Goal: Task Accomplishment & Management: Use online tool/utility

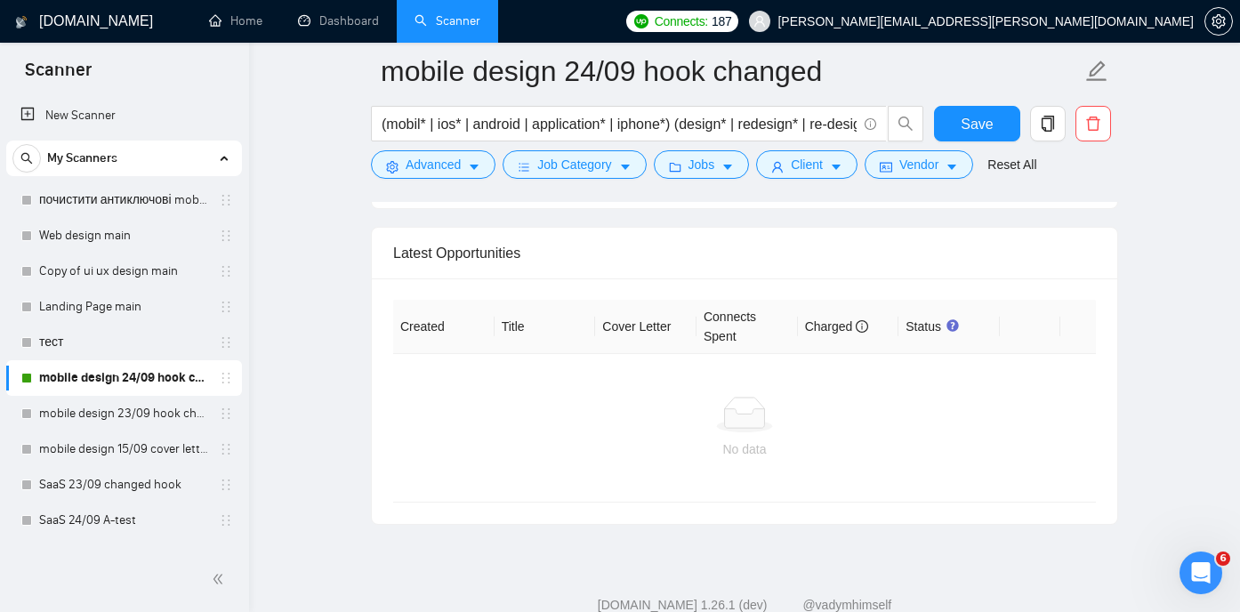
scroll to position [4365, 0]
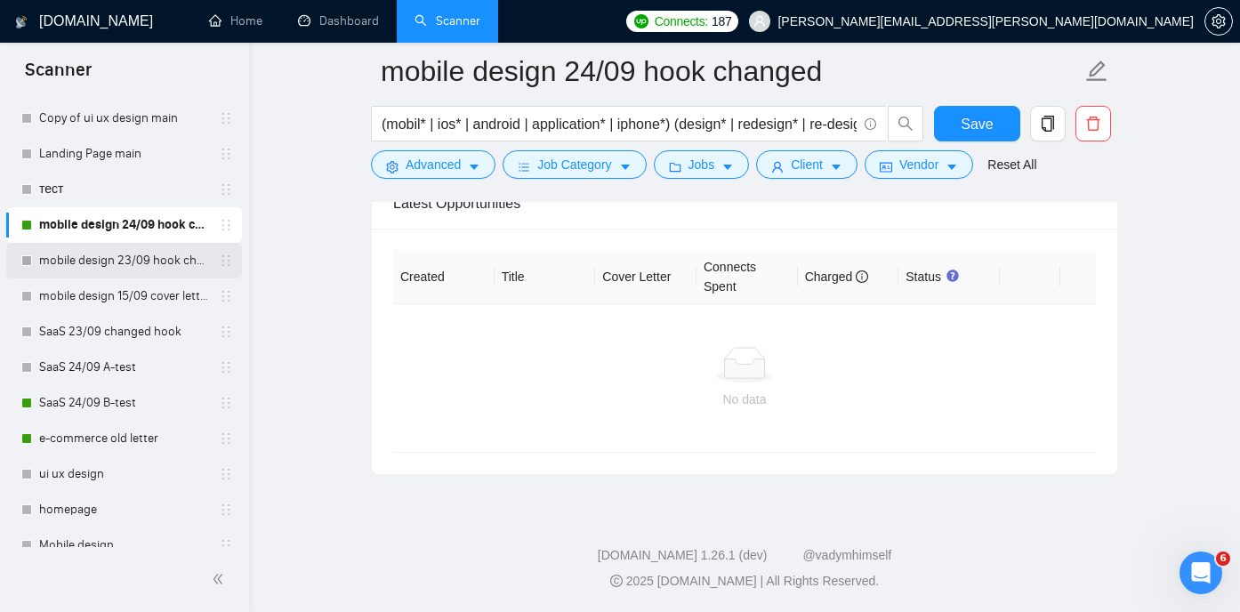
scroll to position [157, 0]
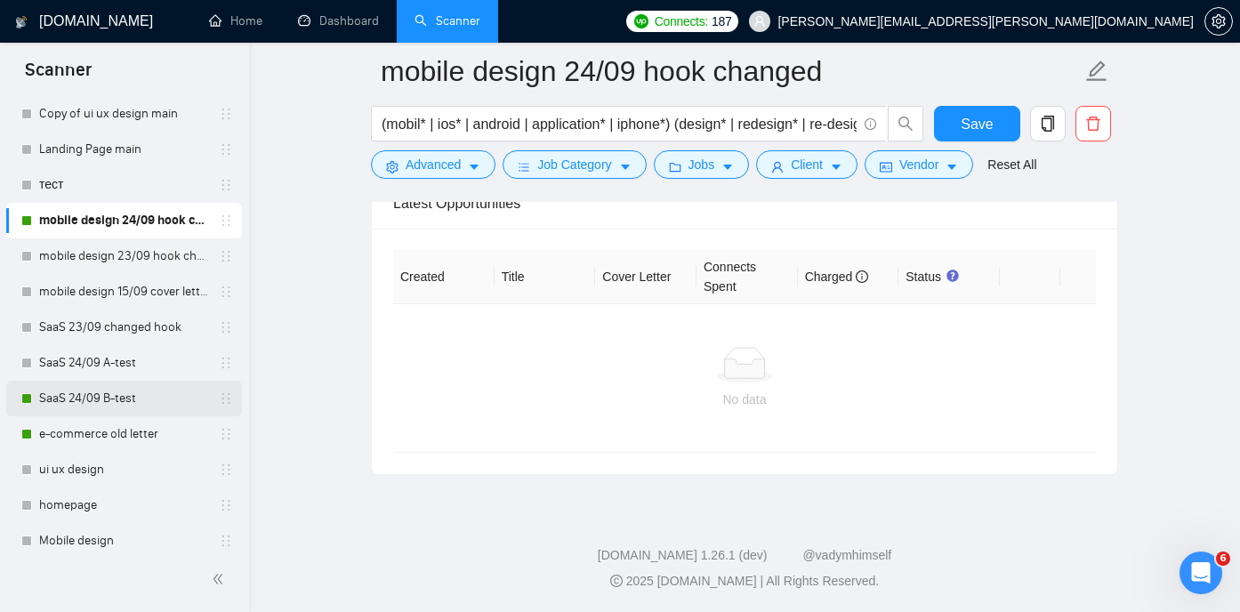
click at [155, 388] on link "SaaS 24/09 B-test" at bounding box center [123, 399] width 169 height 36
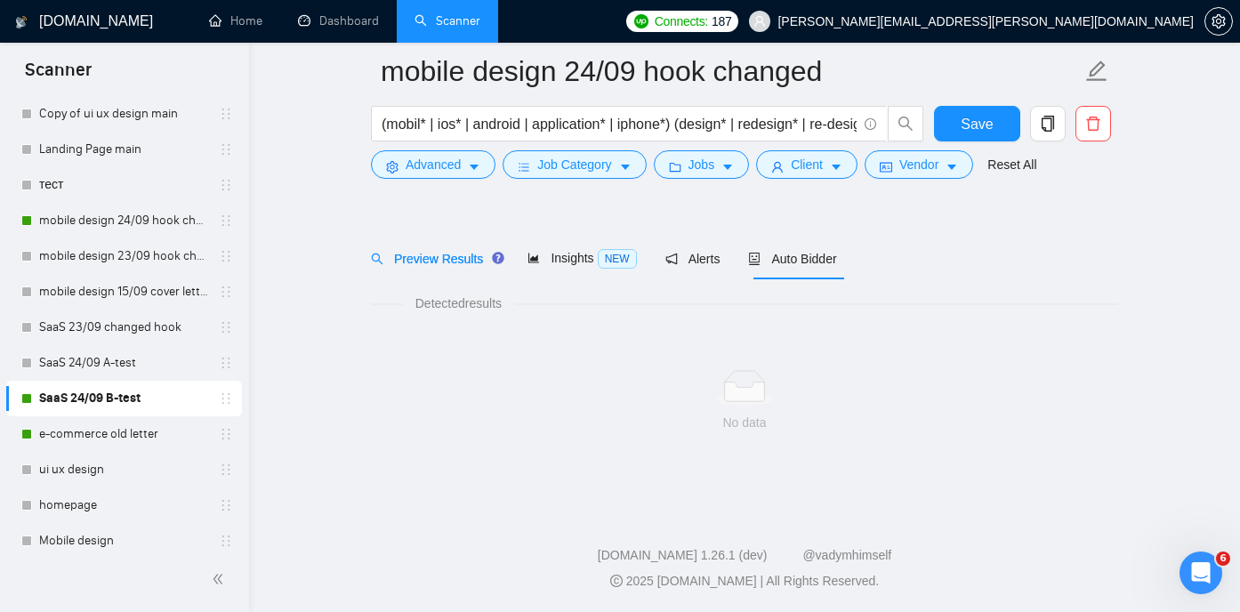
scroll to position [37, 0]
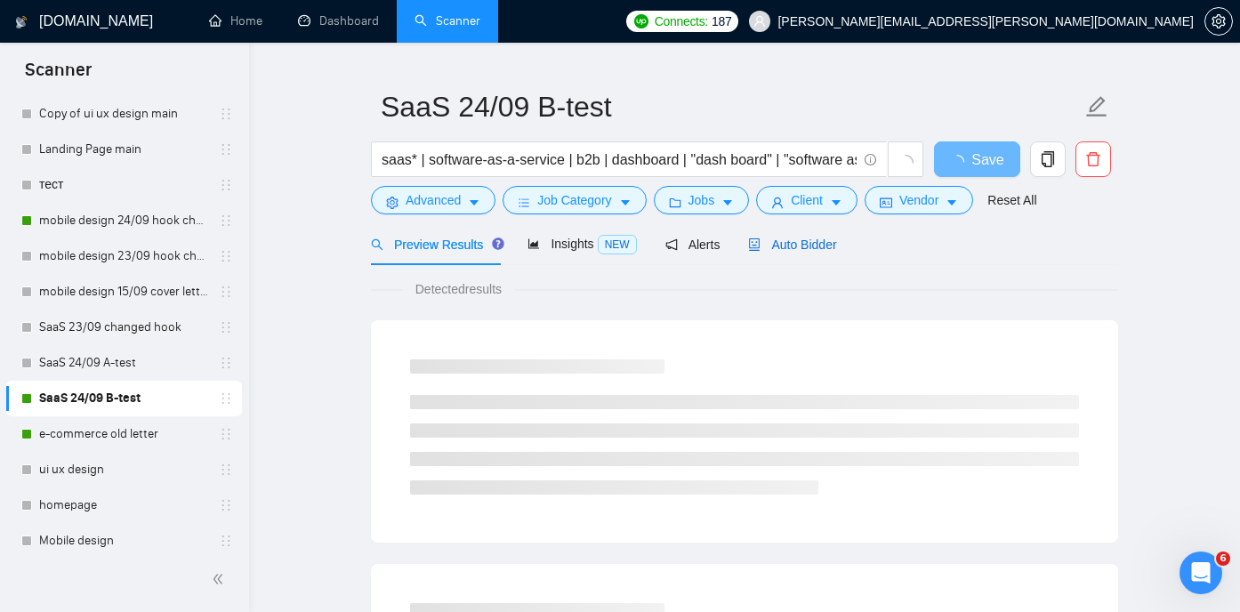
click at [793, 245] on span "Auto Bidder" at bounding box center [792, 245] width 88 height 14
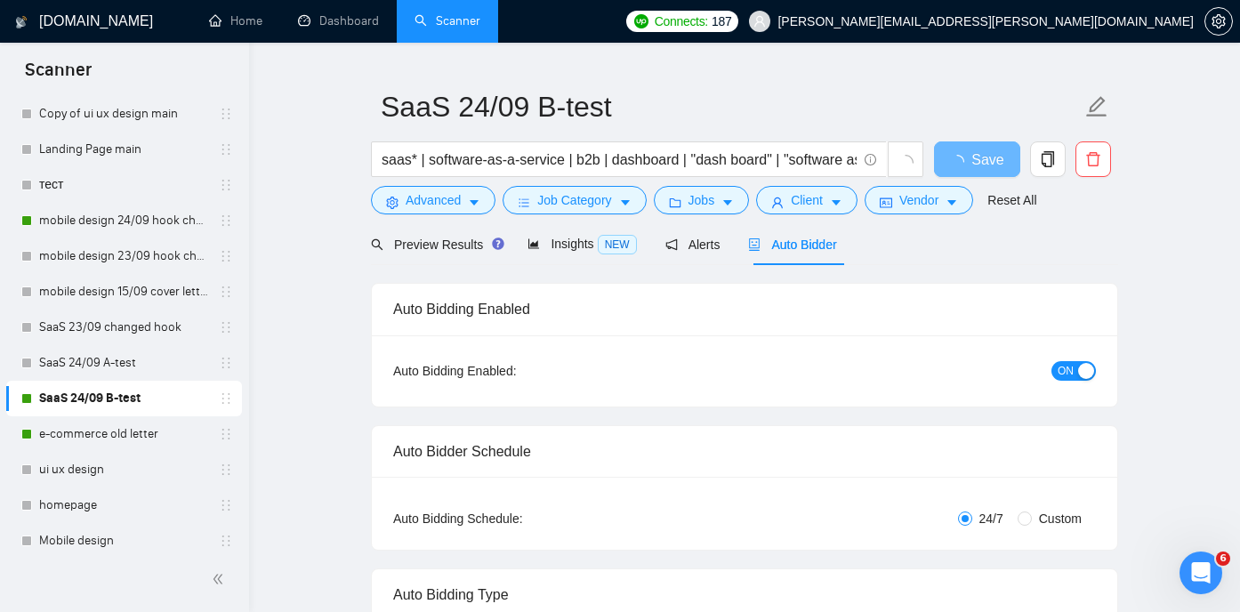
radio input "false"
radio input "true"
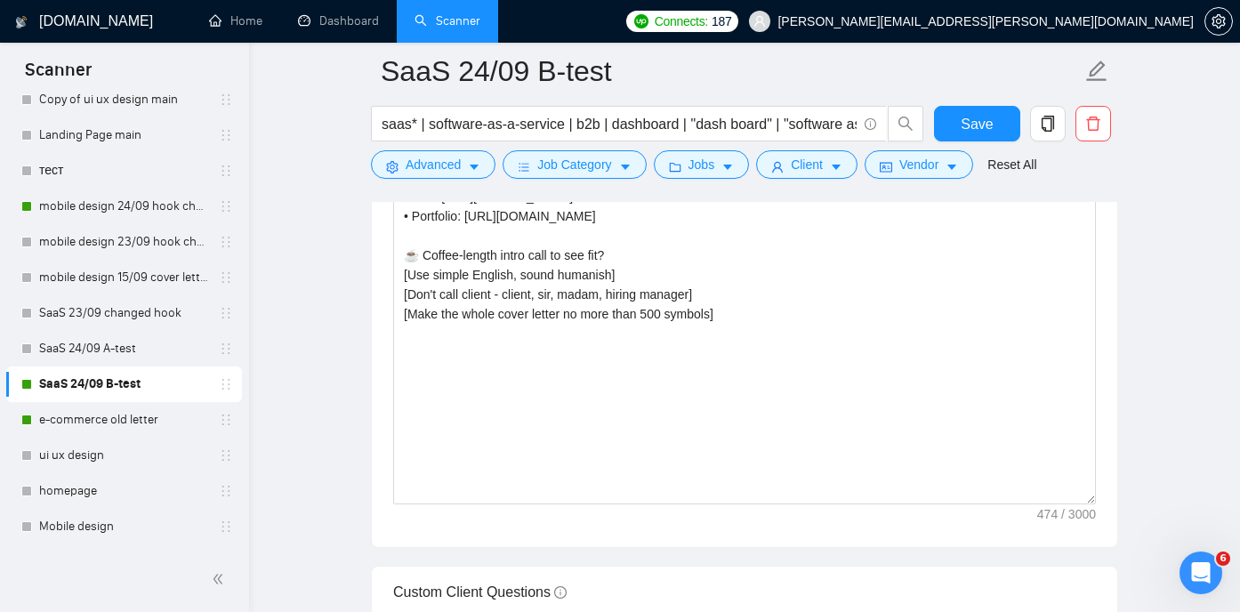
scroll to position [2449, 0]
click at [153, 351] on link "SaaS 24/09 A-test" at bounding box center [123, 349] width 169 height 36
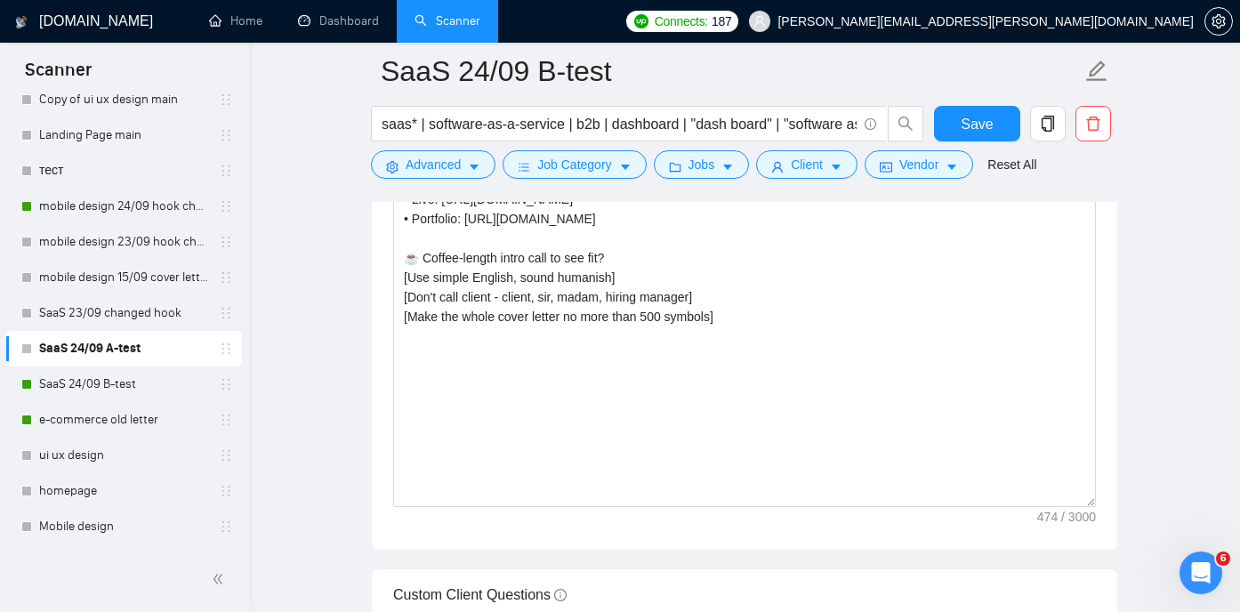
scroll to position [37, 0]
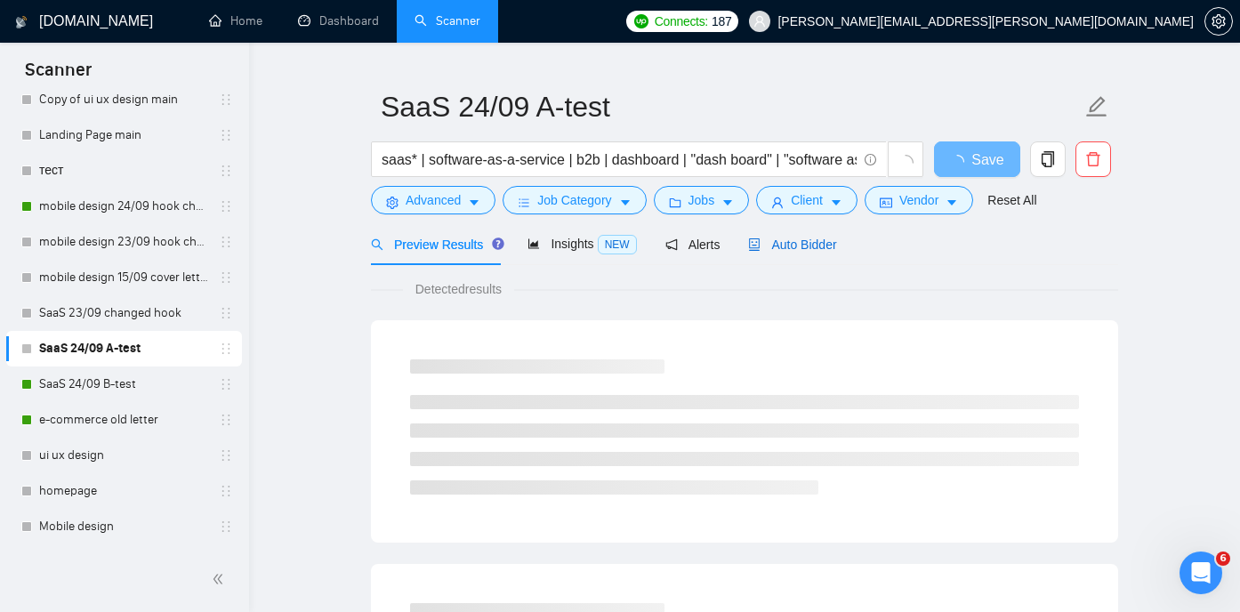
click at [824, 247] on span "Auto Bidder" at bounding box center [792, 245] width 88 height 14
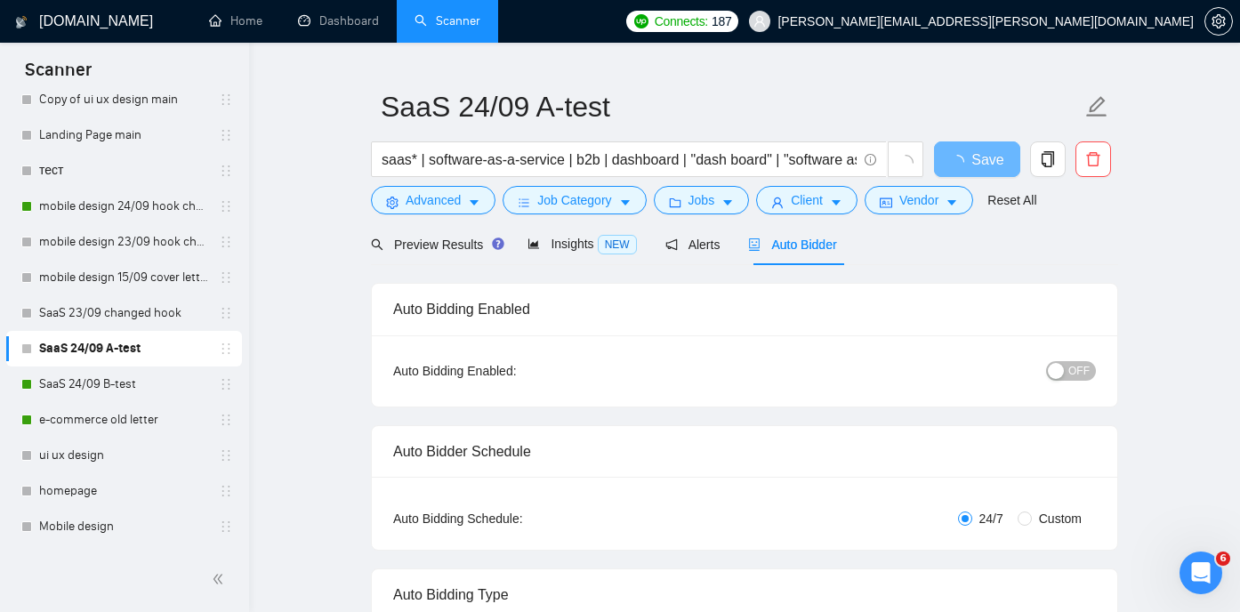
radio input "false"
radio input "true"
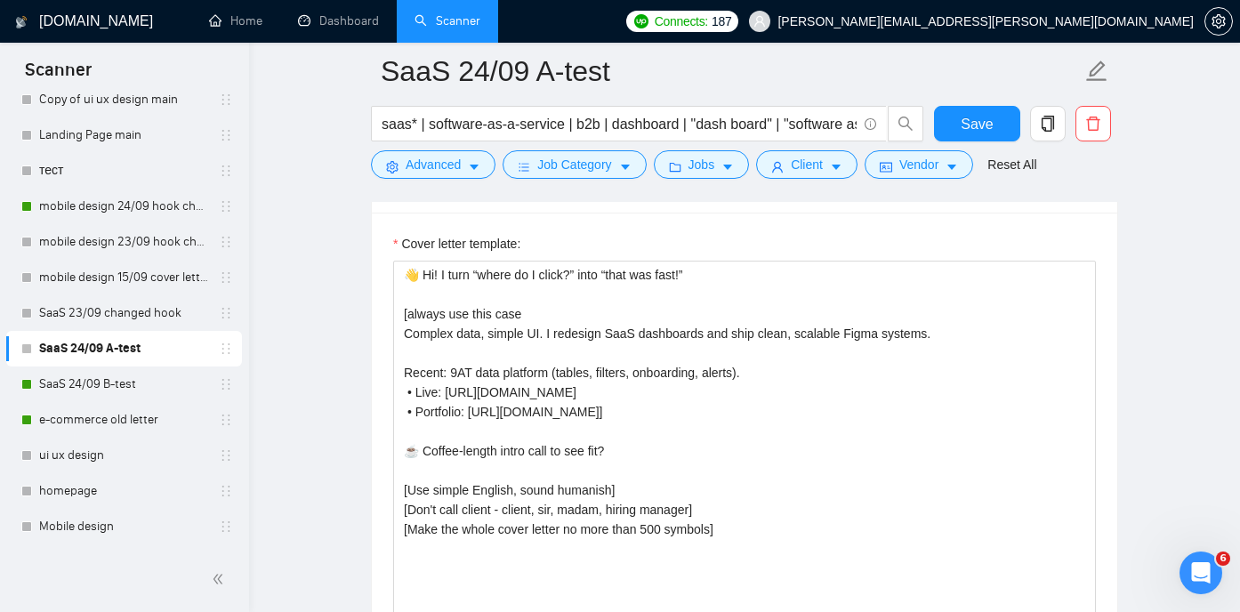
scroll to position [2302, 0]
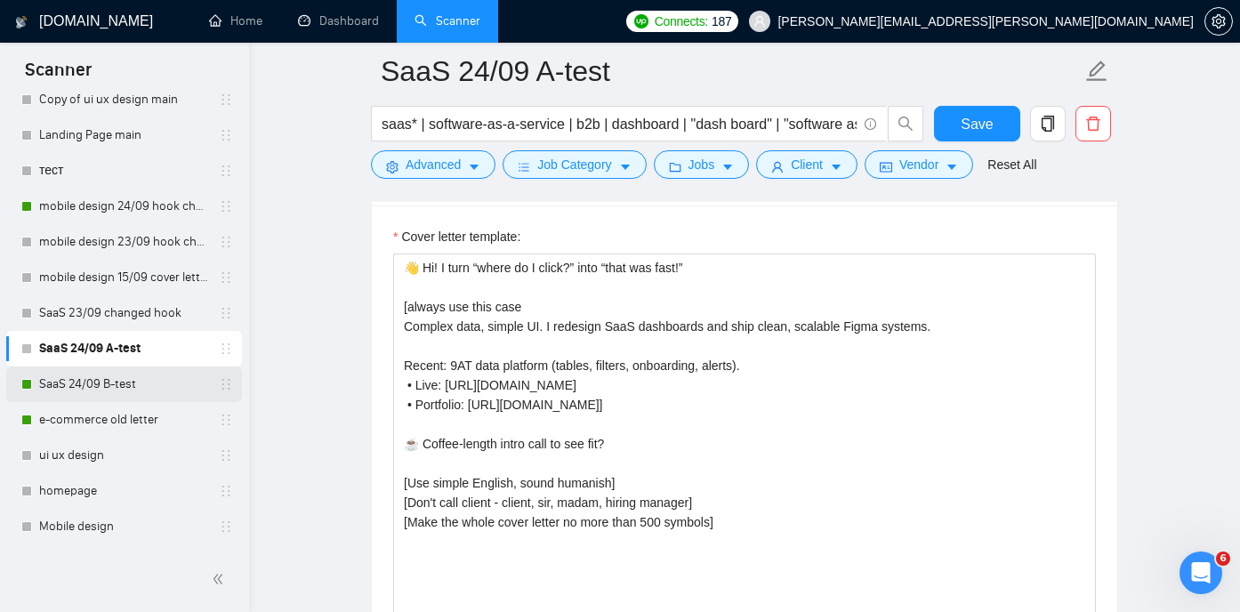
click at [122, 376] on link "SaaS 24/09 B-test" at bounding box center [123, 385] width 169 height 36
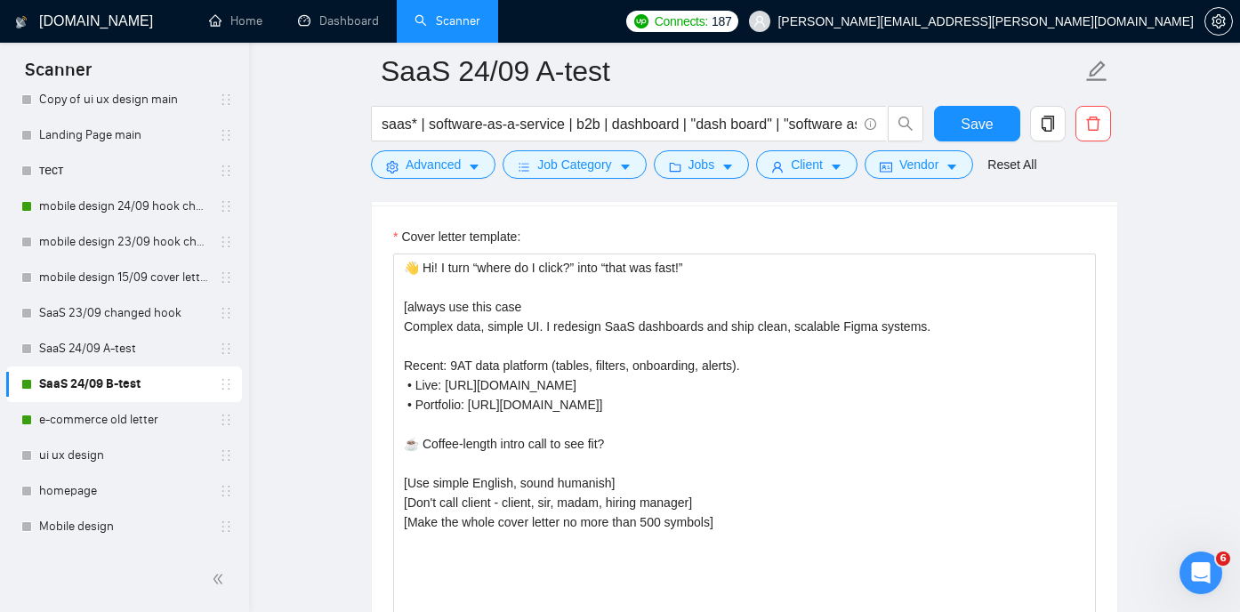
scroll to position [37, 0]
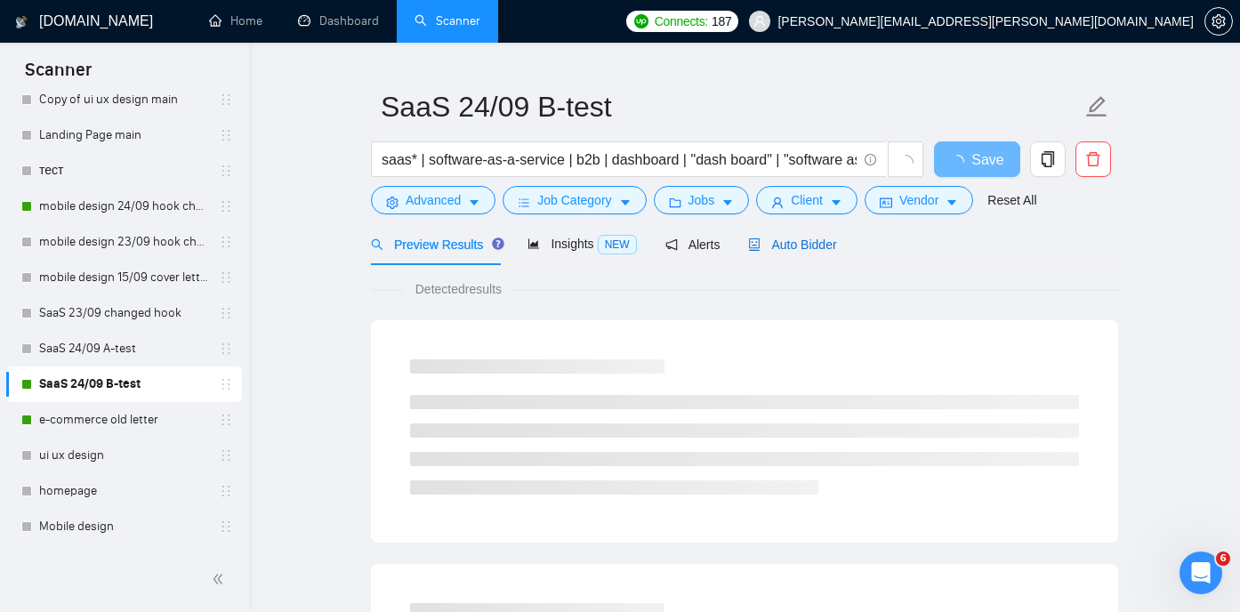
click at [826, 238] on span "Auto Bidder" at bounding box center [792, 245] width 88 height 14
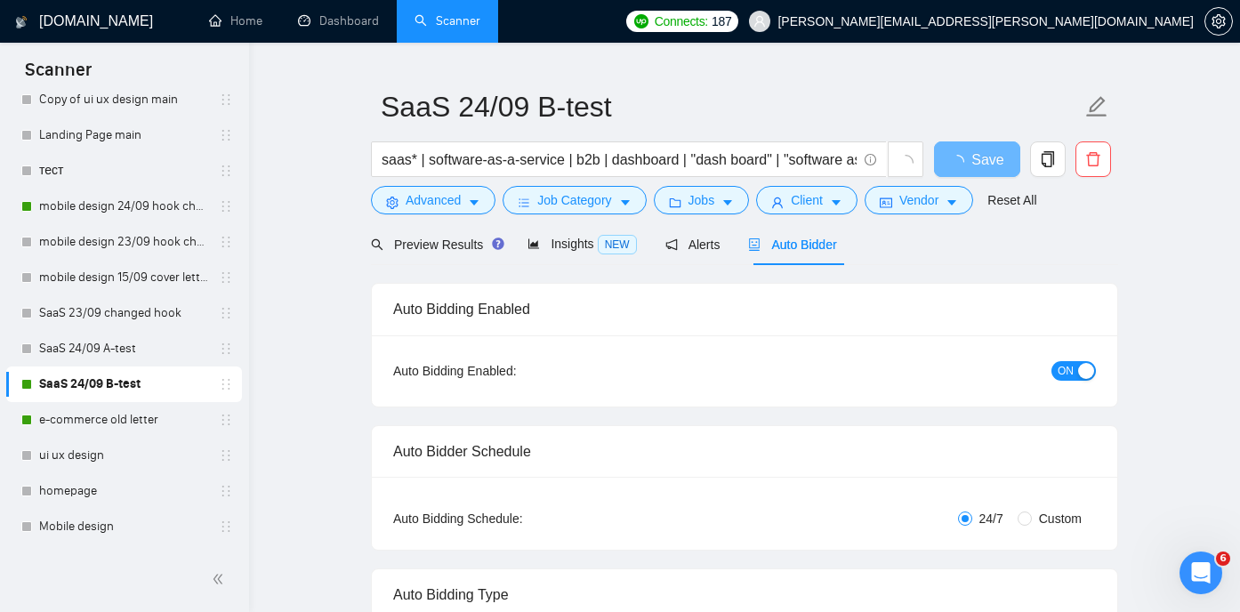
radio input "false"
radio input "true"
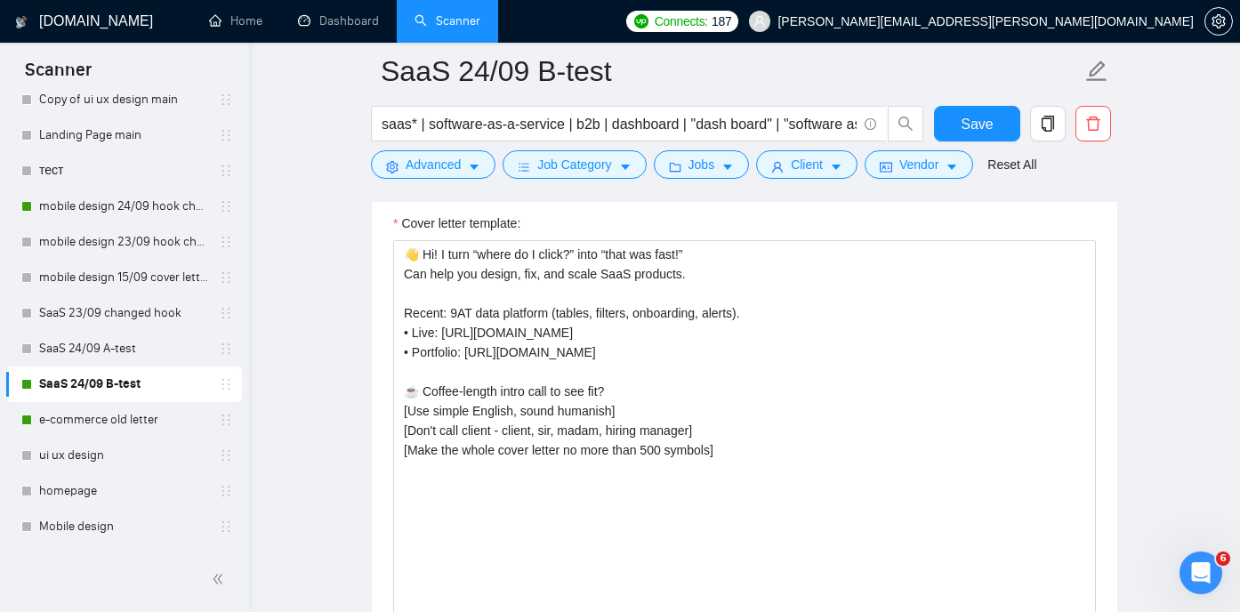
scroll to position [2316, 0]
click at [150, 343] on link "SaaS 24/09 A-test" at bounding box center [123, 349] width 169 height 36
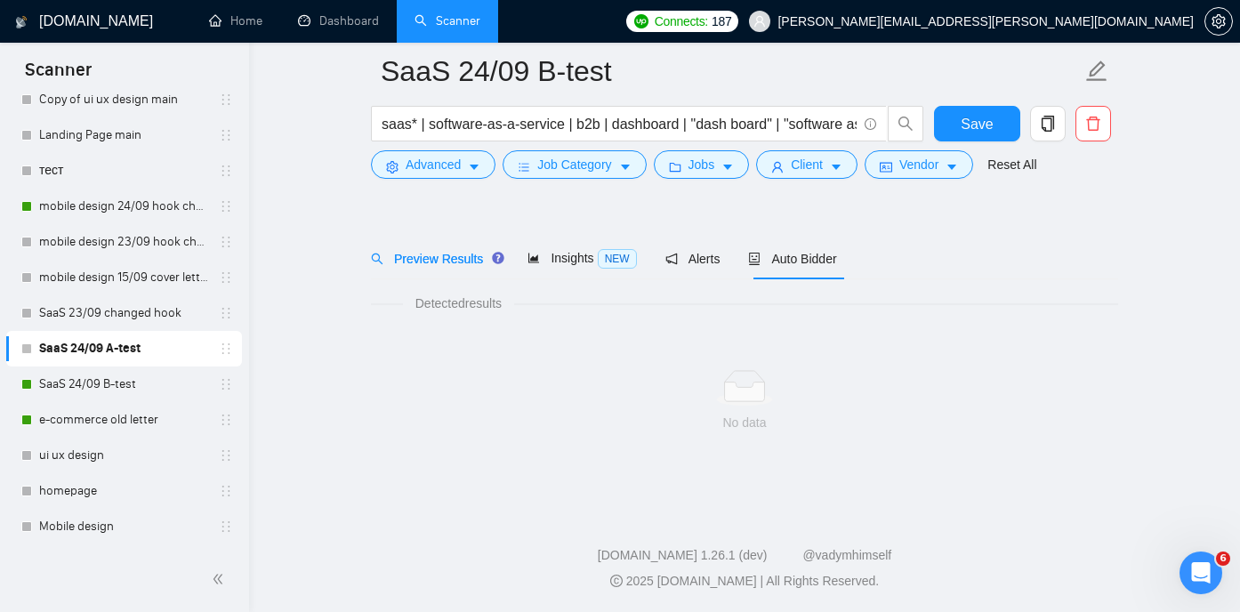
scroll to position [37, 0]
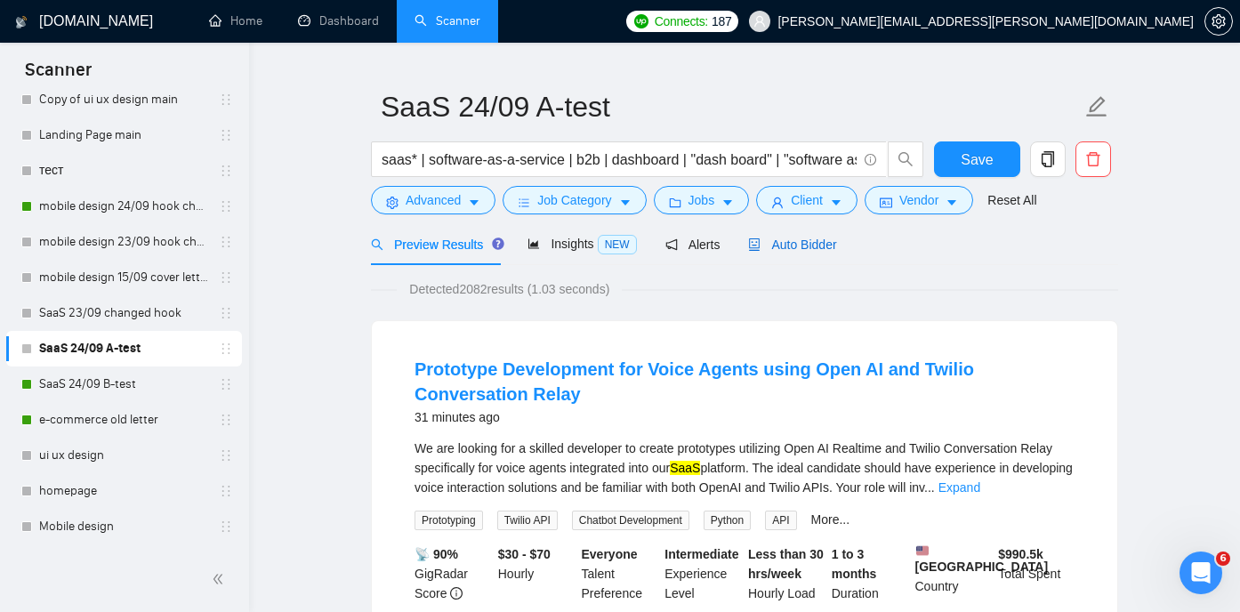
click at [825, 238] on span "Auto Bidder" at bounding box center [792, 245] width 88 height 14
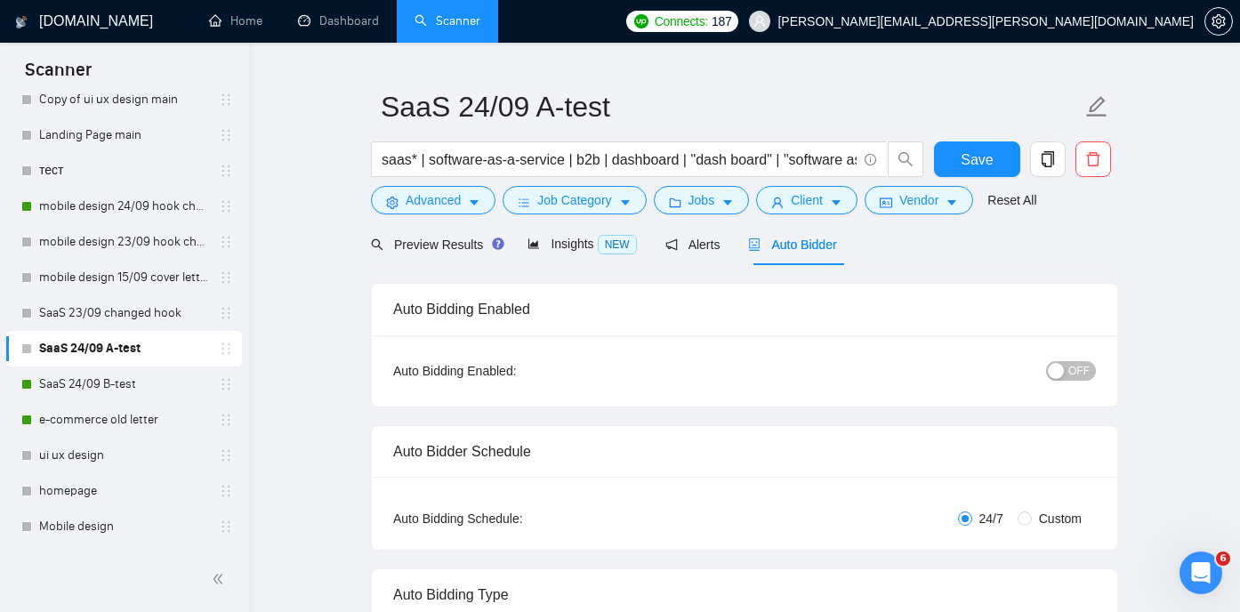
radio input "false"
radio input "true"
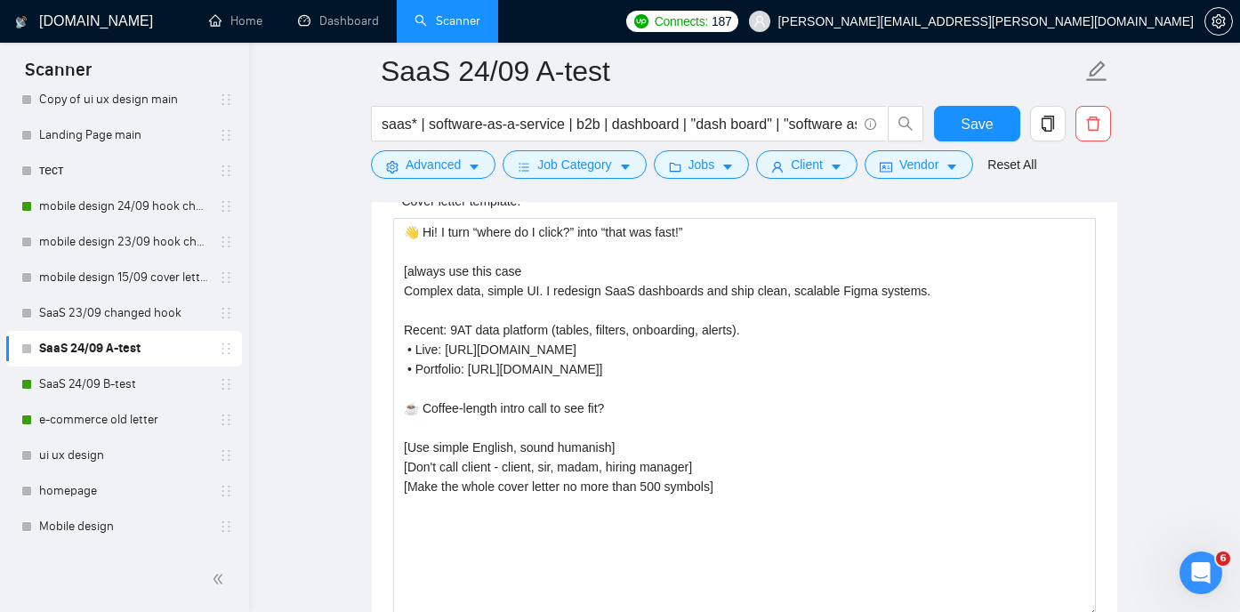
scroll to position [2336, 0]
click at [168, 380] on link "SaaS 24/09 B-test" at bounding box center [123, 385] width 169 height 36
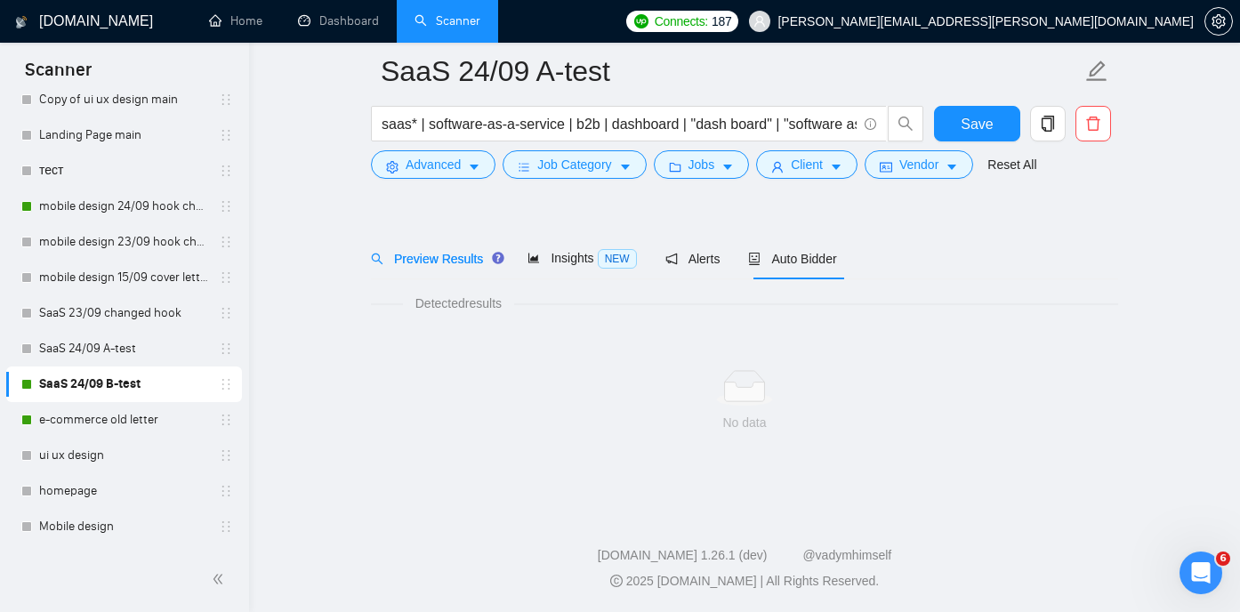
scroll to position [37, 0]
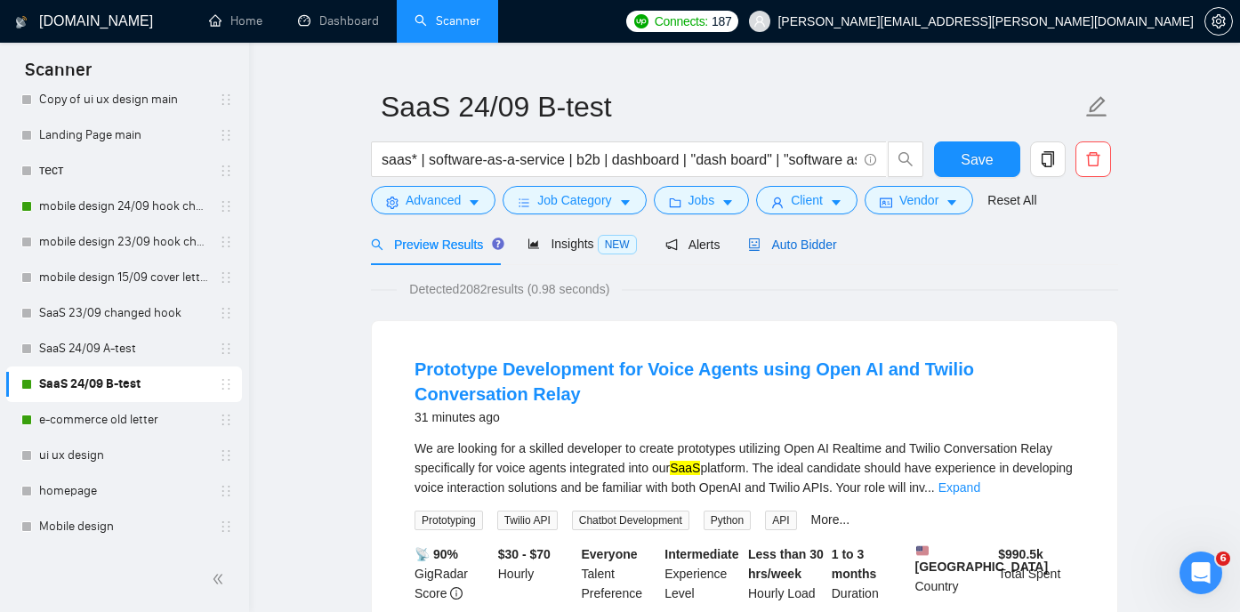
click at [795, 246] on span "Auto Bidder" at bounding box center [792, 245] width 88 height 14
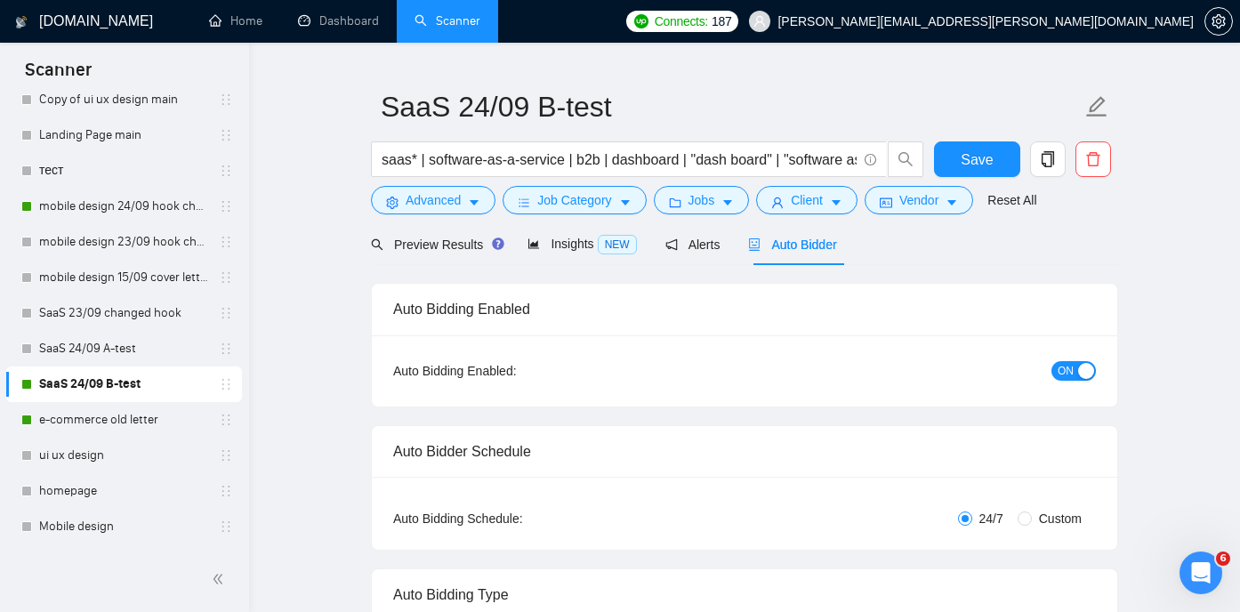
radio input "false"
radio input "true"
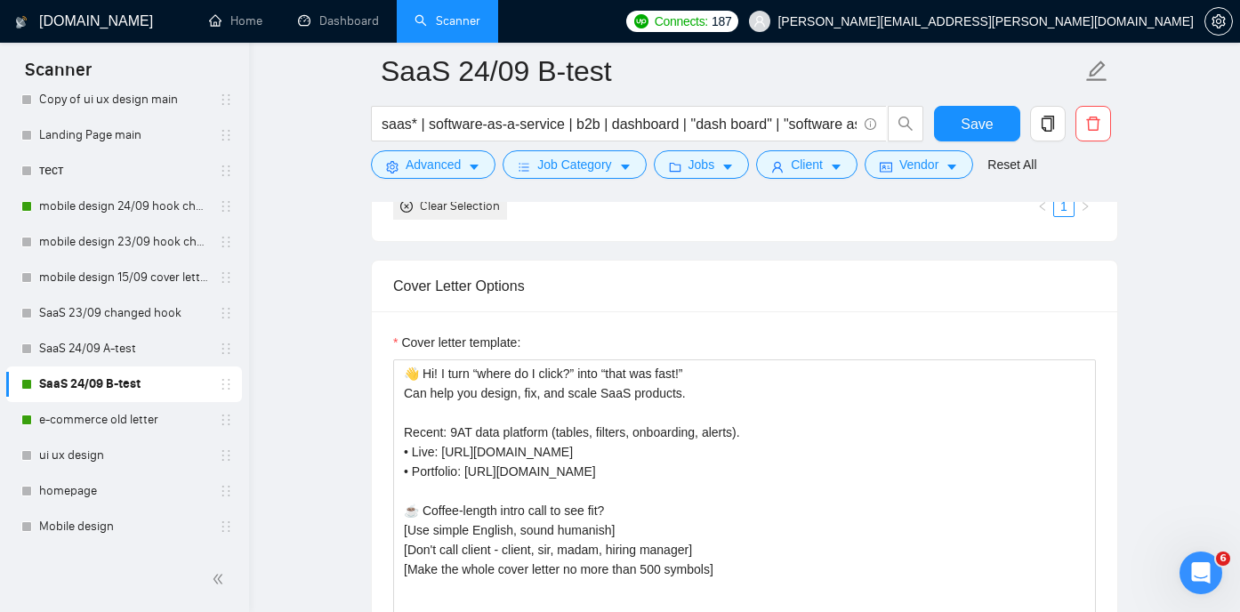
scroll to position [2197, 0]
click at [122, 347] on link "SaaS 24/09 A-test" at bounding box center [123, 349] width 169 height 36
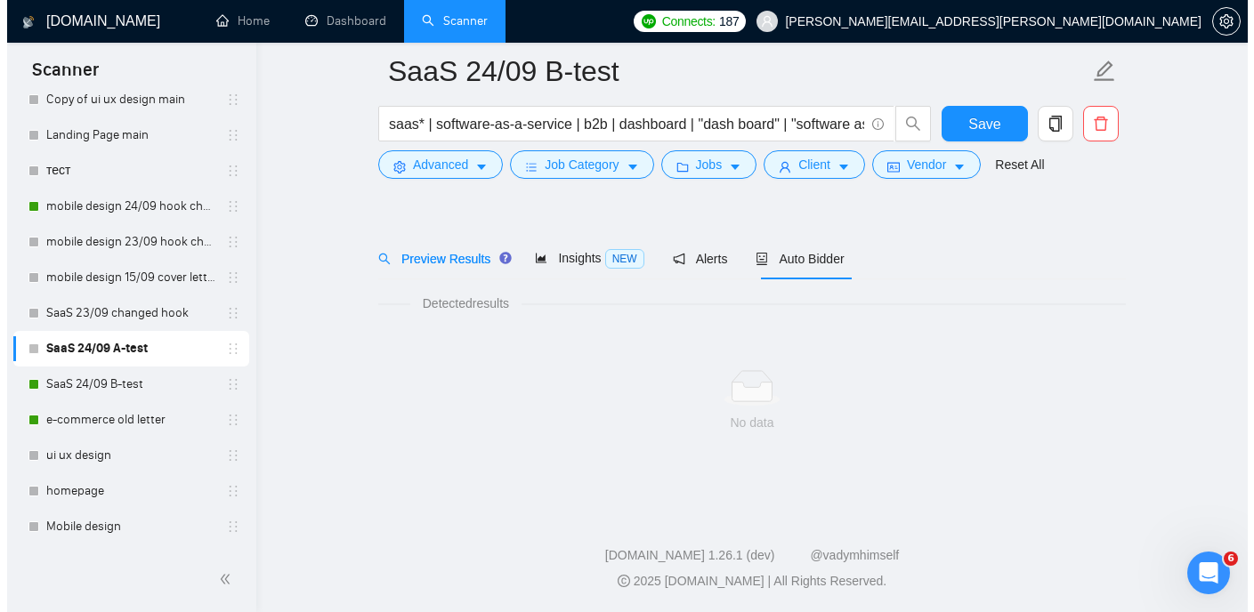
scroll to position [37, 0]
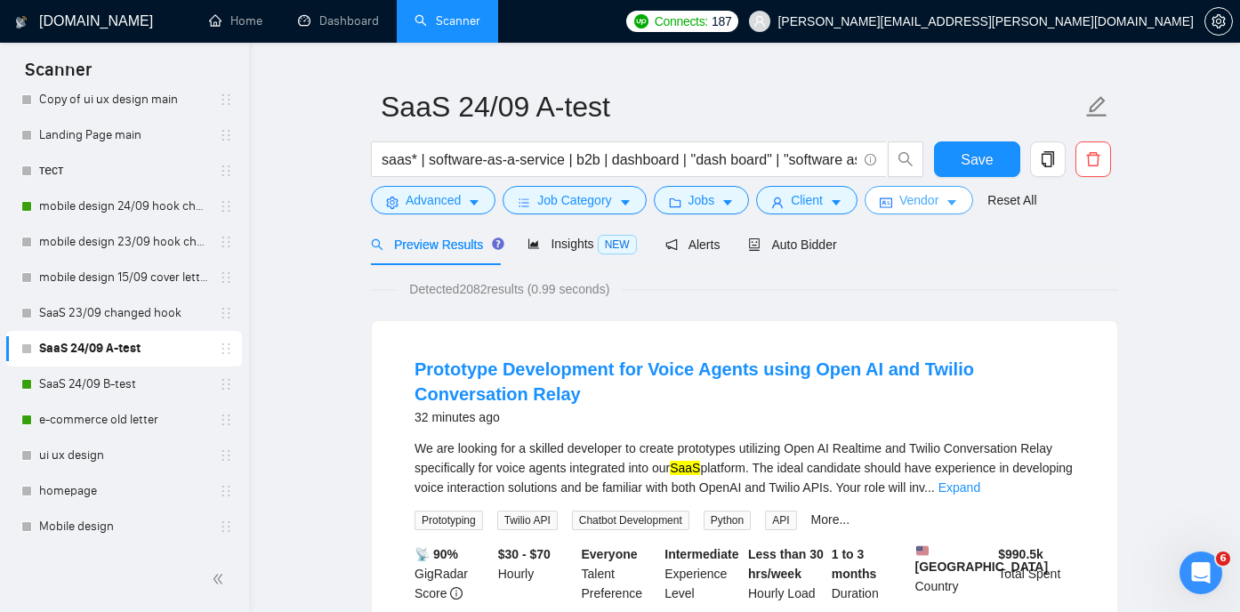
click at [939, 206] on span "Vendor" at bounding box center [919, 200] width 39 height 20
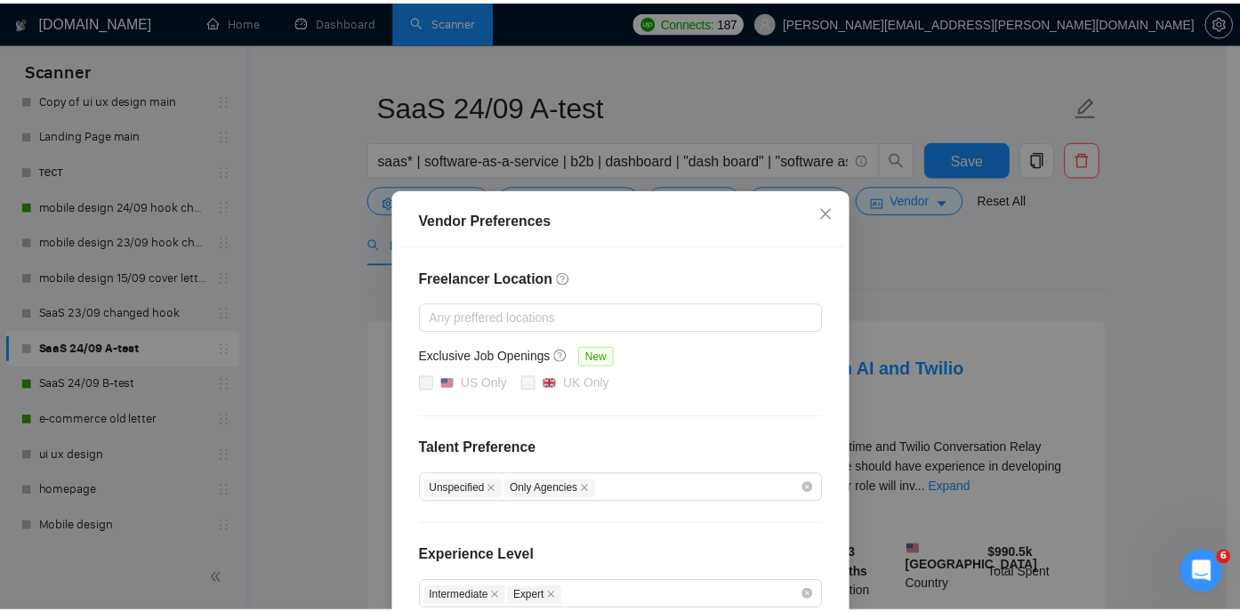
scroll to position [0, 0]
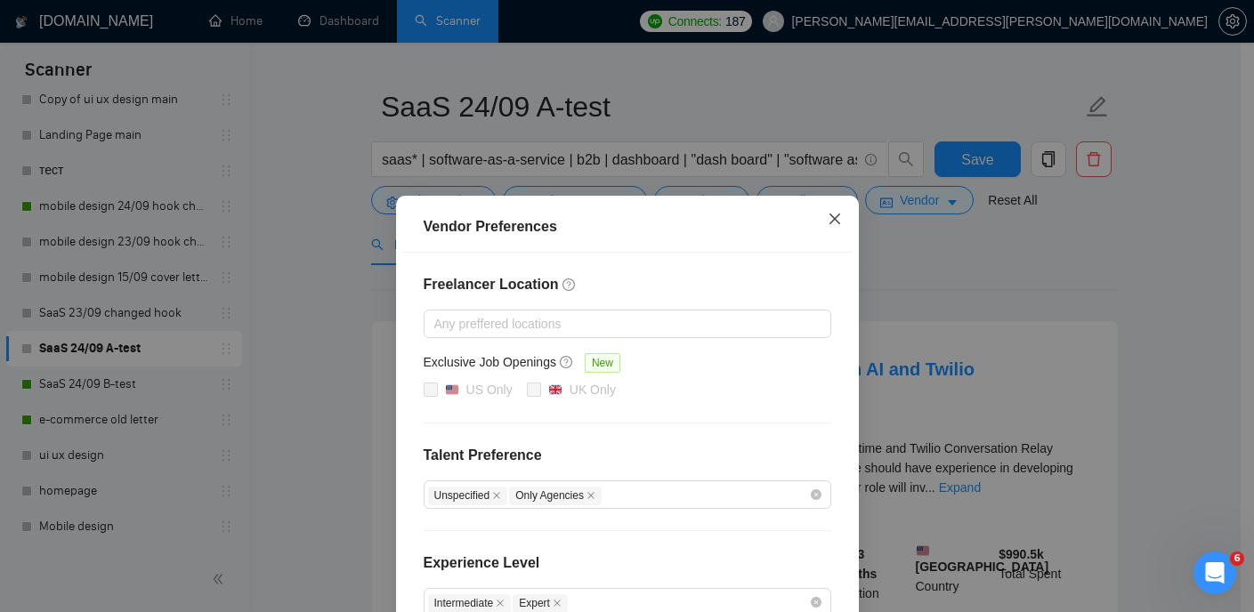
click at [831, 217] on icon "close" at bounding box center [835, 219] width 14 height 14
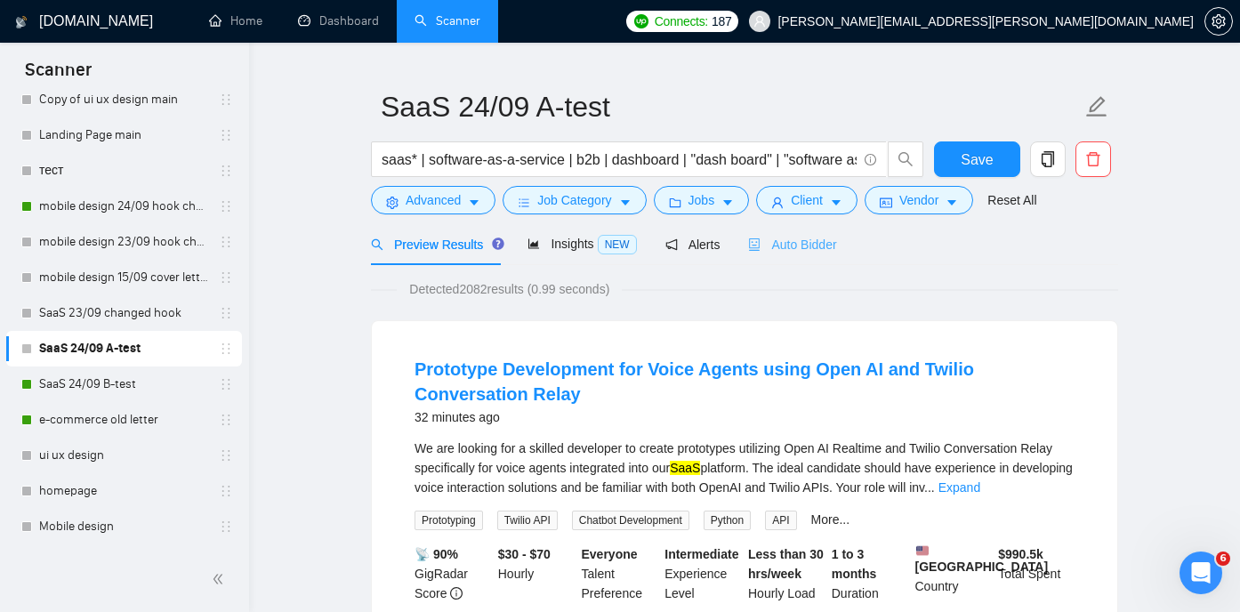
click at [816, 233] on div "Auto Bidder" at bounding box center [792, 244] width 88 height 42
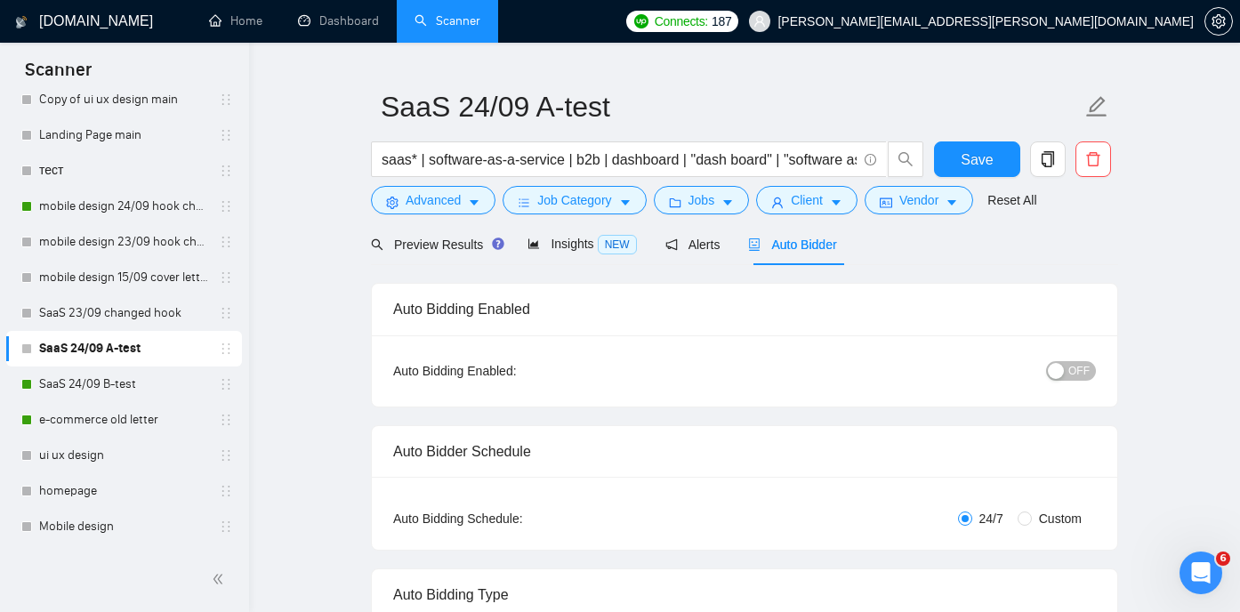
radio input "false"
radio input "true"
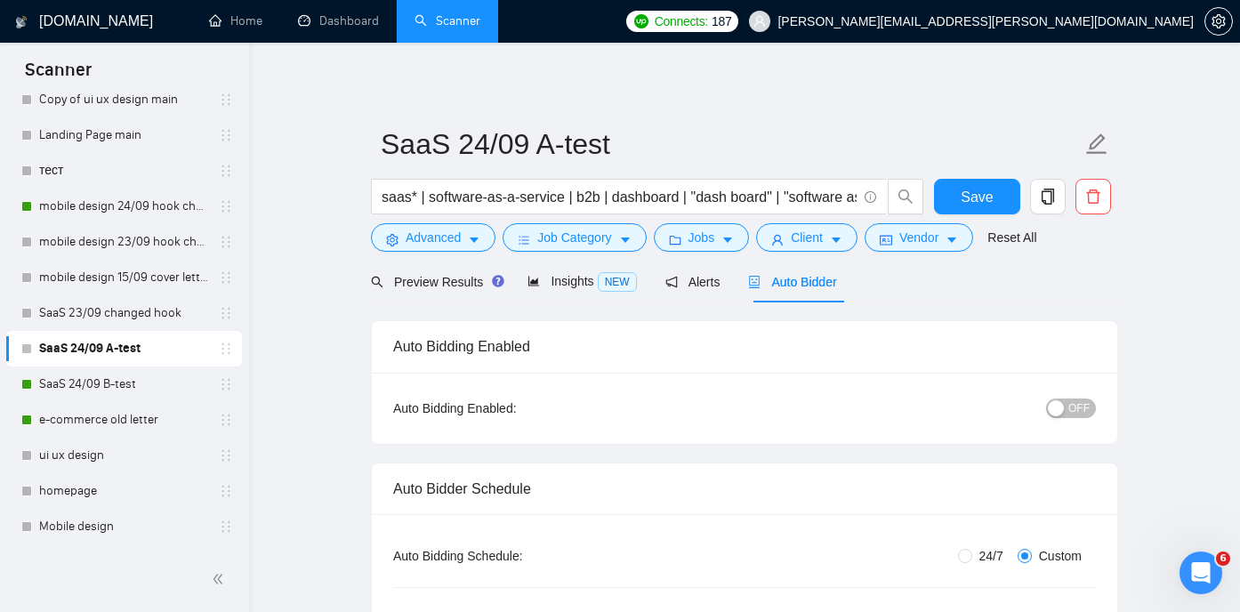
click at [1064, 411] on div "button" at bounding box center [1056, 408] width 16 height 16
click at [985, 198] on span "Save" at bounding box center [977, 197] width 32 height 22
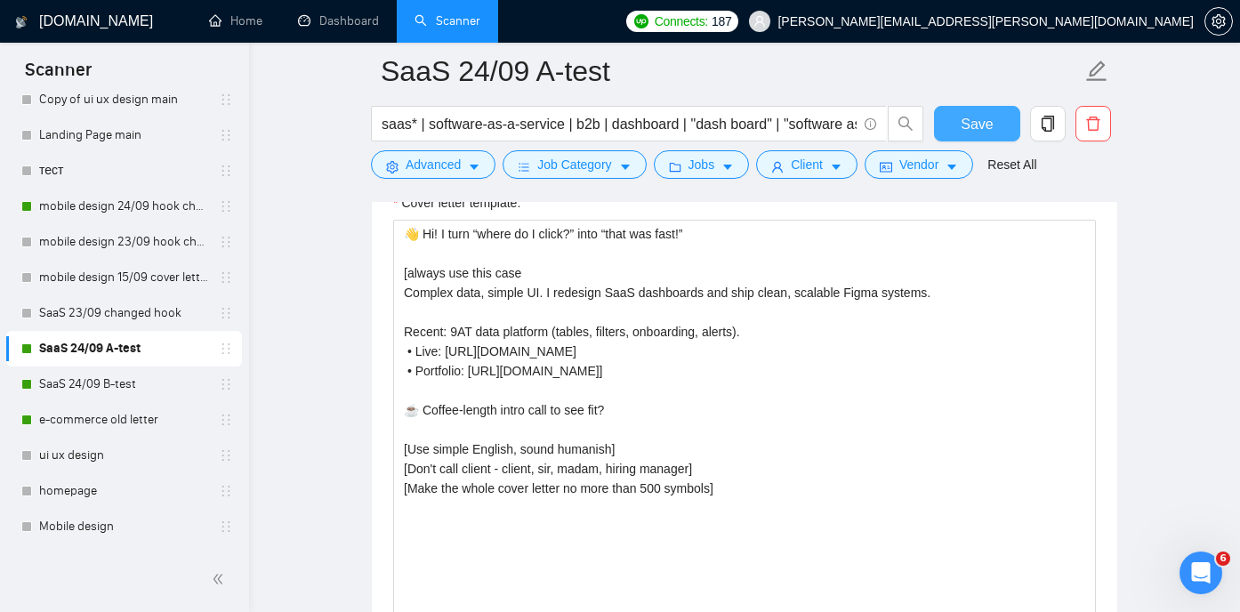
scroll to position [2338, 0]
click at [98, 379] on link "SaaS 24/09 B-test" at bounding box center [123, 385] width 169 height 36
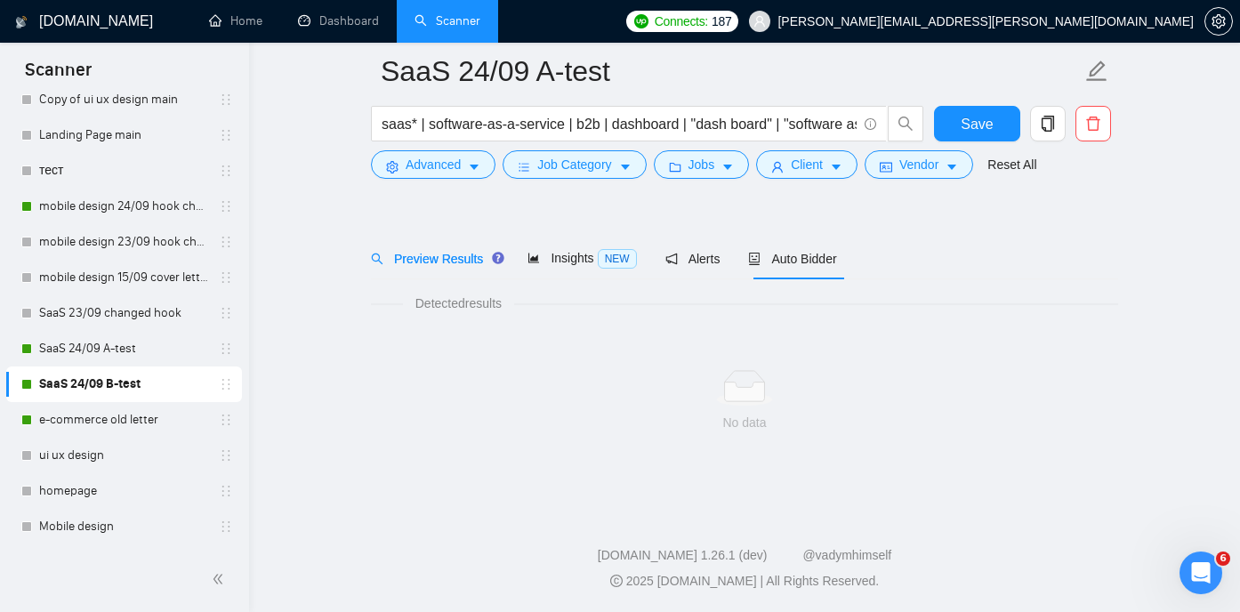
scroll to position [37, 0]
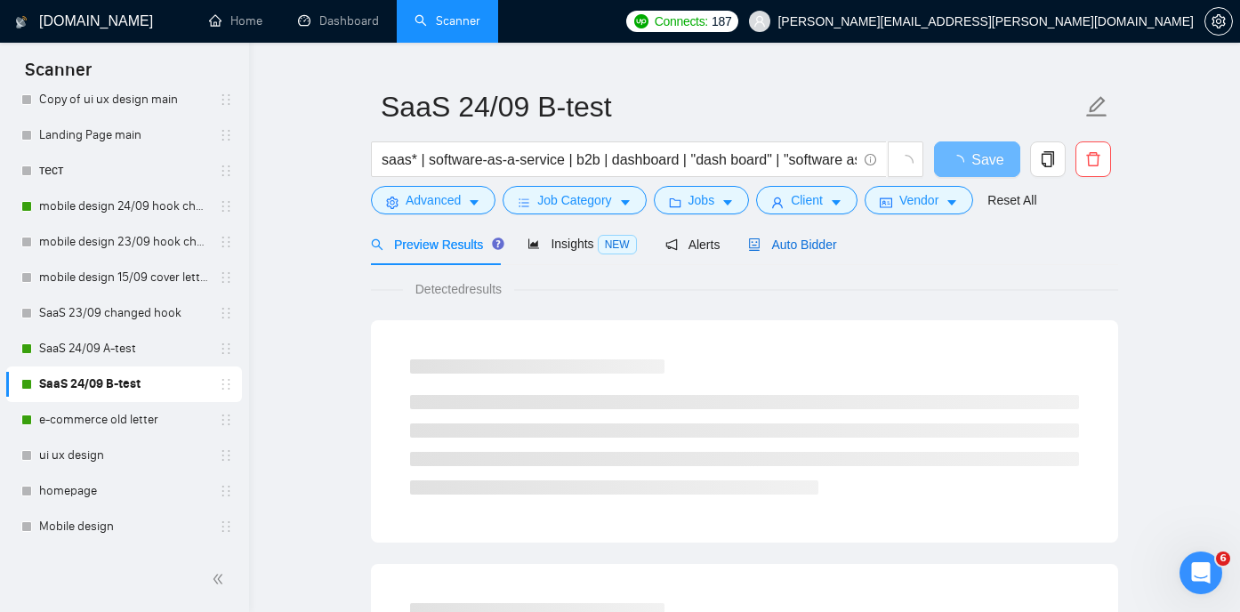
click at [806, 249] on span "Auto Bidder" at bounding box center [792, 245] width 88 height 14
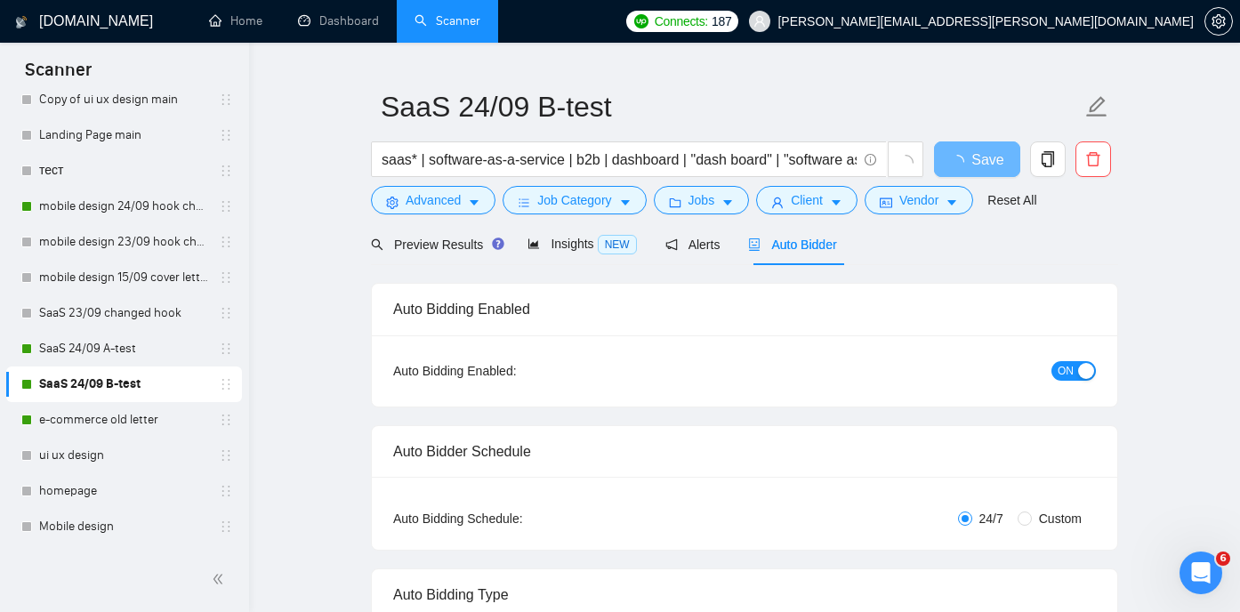
radio input "false"
radio input "true"
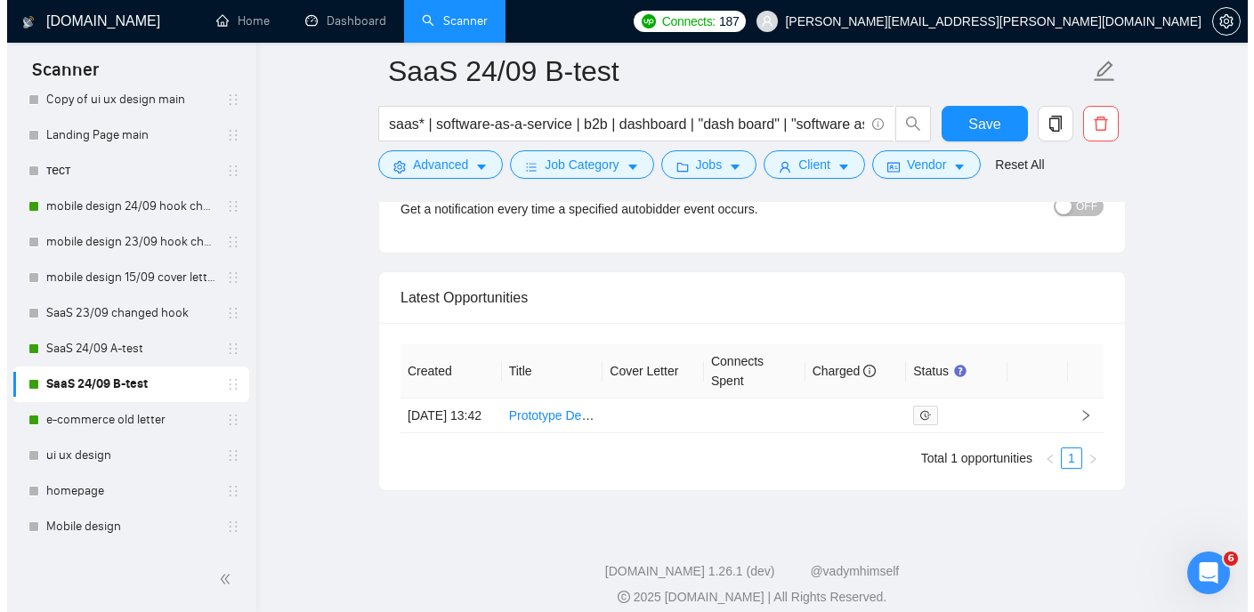
scroll to position [4651, 0]
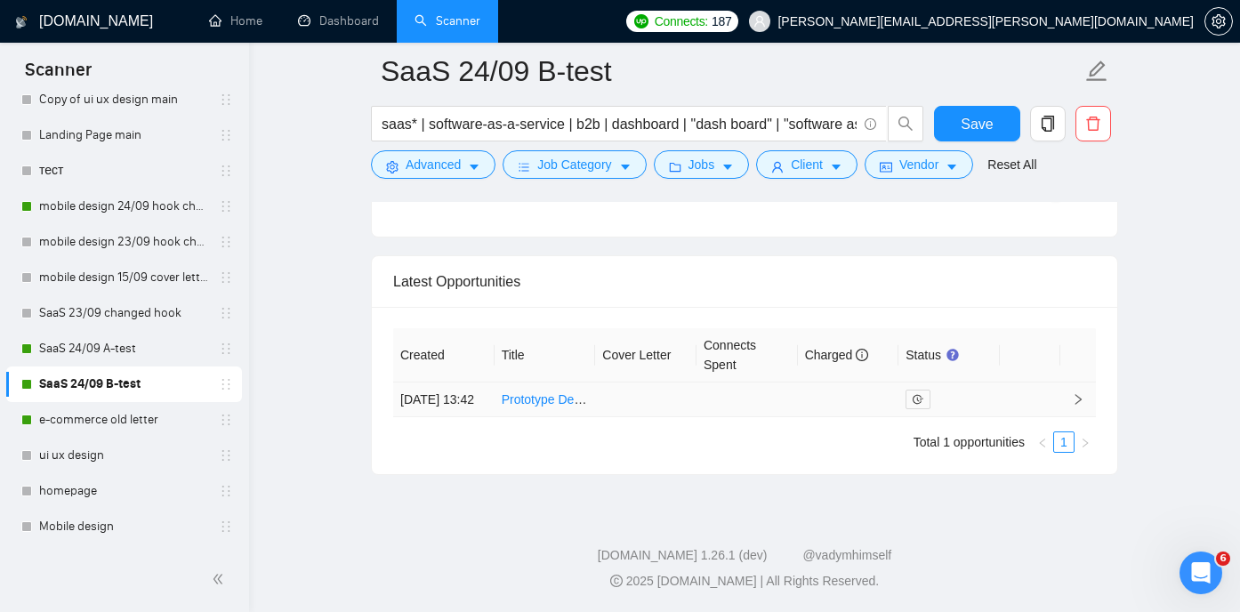
click at [553, 392] on link "Prototype Development for Voice Agents using Open AI and Twilio Conversation Re…" at bounding box center [740, 399] width 476 height 14
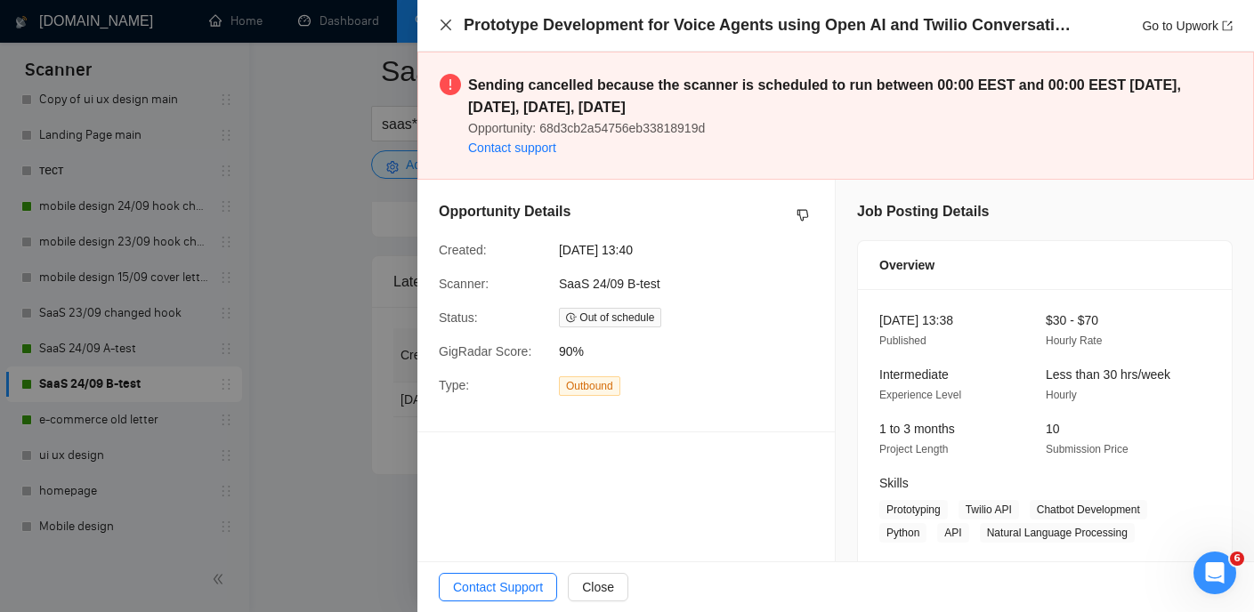
click at [446, 22] on icon "close" at bounding box center [446, 25] width 14 height 14
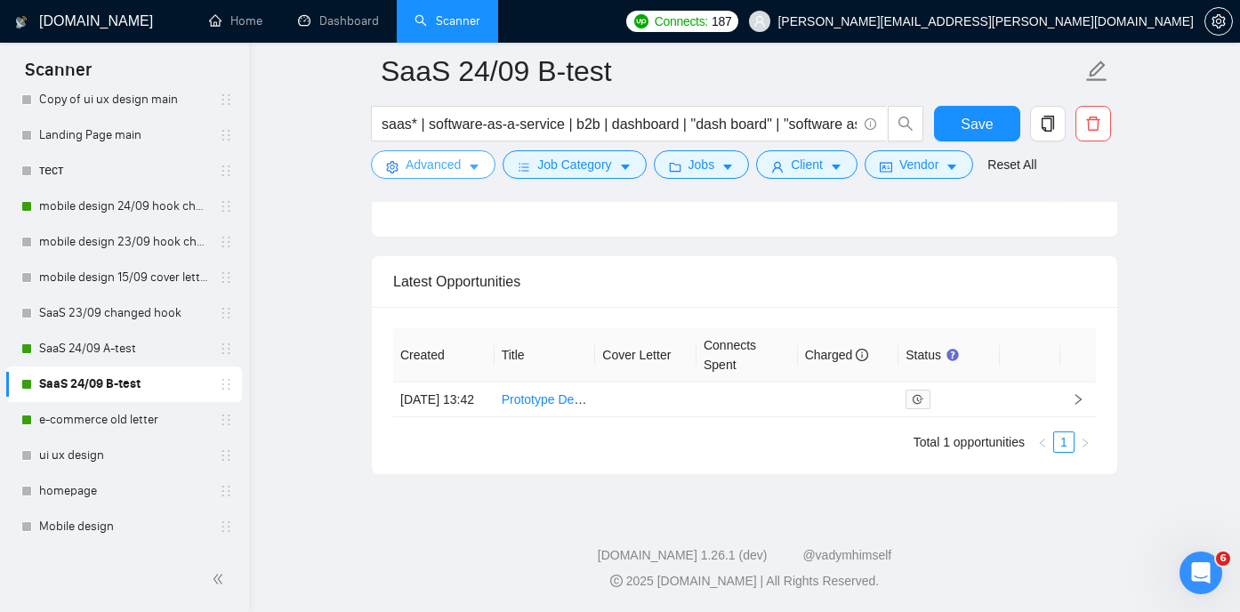
click at [452, 166] on span "Advanced" at bounding box center [433, 165] width 55 height 20
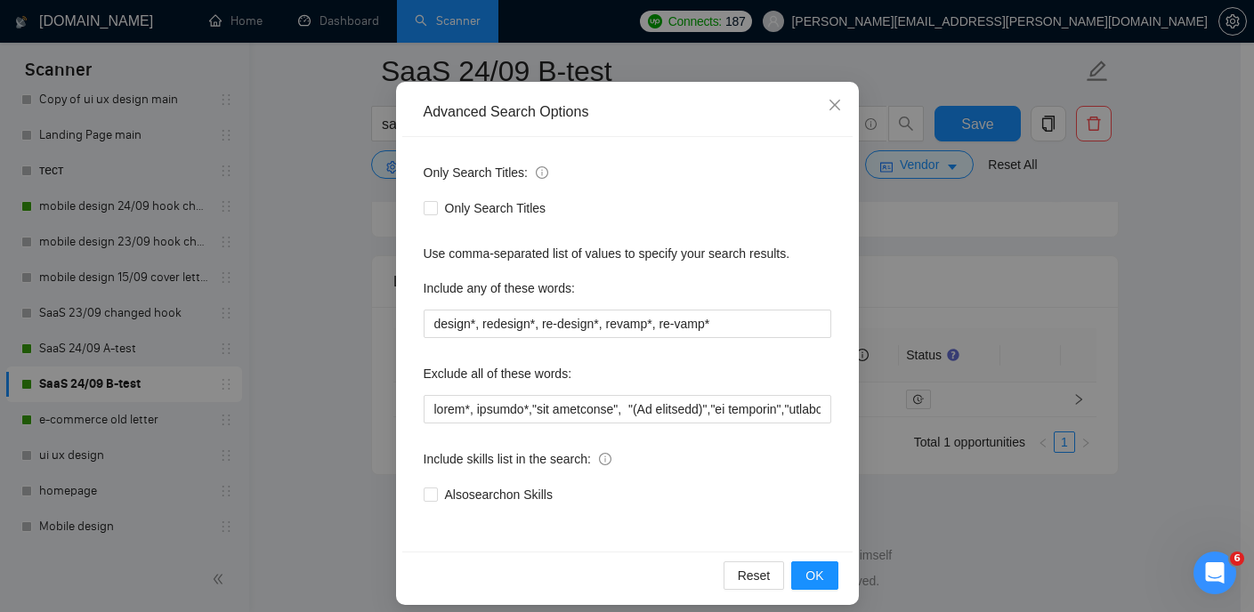
scroll to position [128, 0]
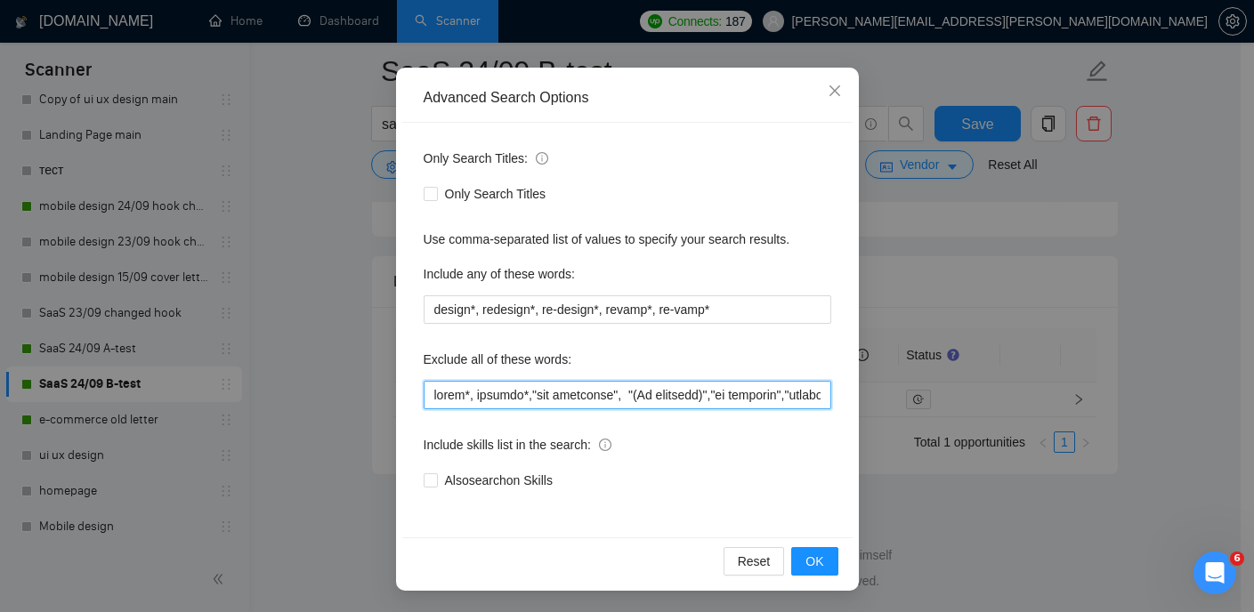
click at [570, 396] on input "text" at bounding box center [628, 395] width 408 height 28
click at [722, 395] on input "text" at bounding box center [628, 395] width 408 height 28
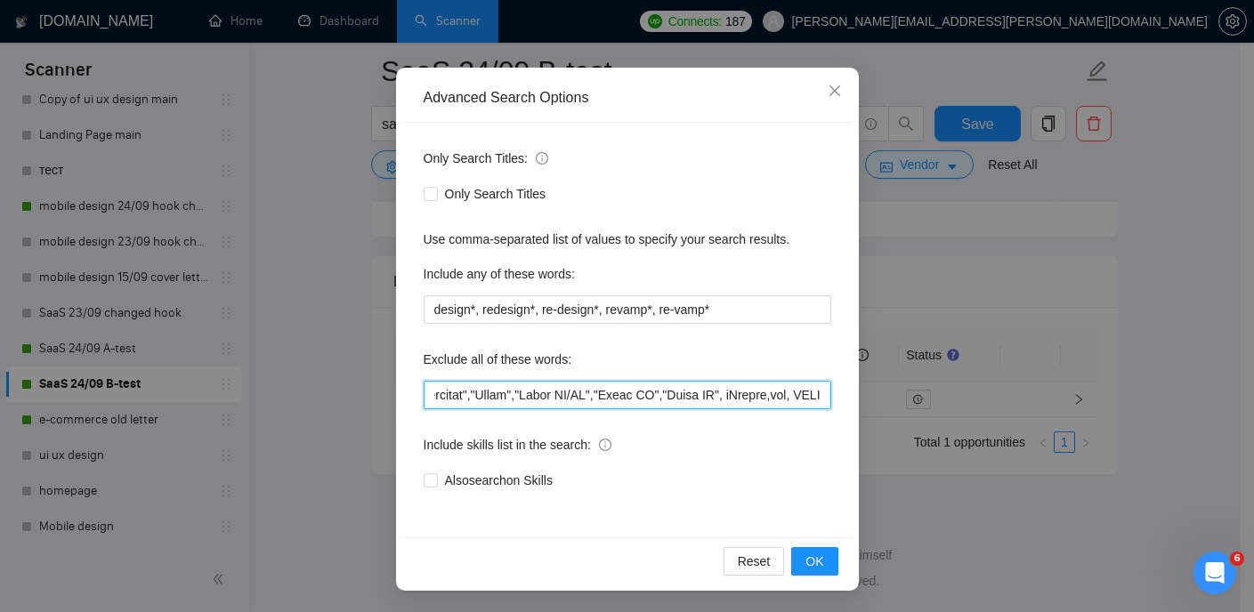
click at [815, 394] on input "text" at bounding box center [628, 395] width 408 height 28
paste input "have experience in developing"
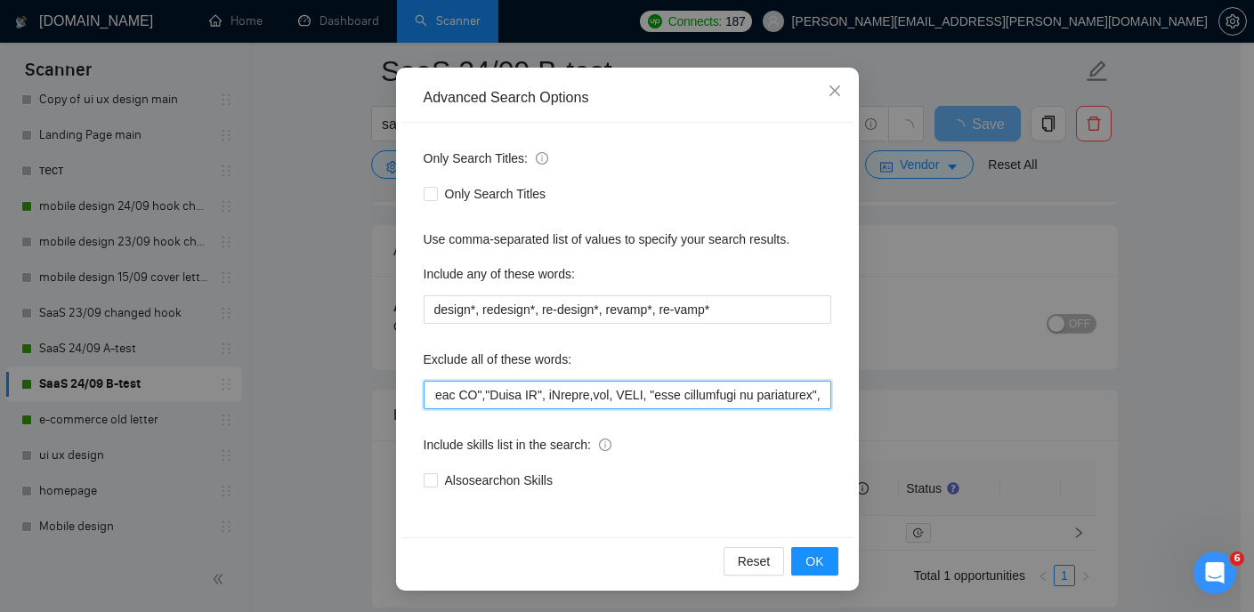
drag, startPoint x: 819, startPoint y: 398, endPoint x: 626, endPoint y: 395, distance: 193.1
click at [626, 395] on input "text" at bounding box center [628, 395] width 408 height 28
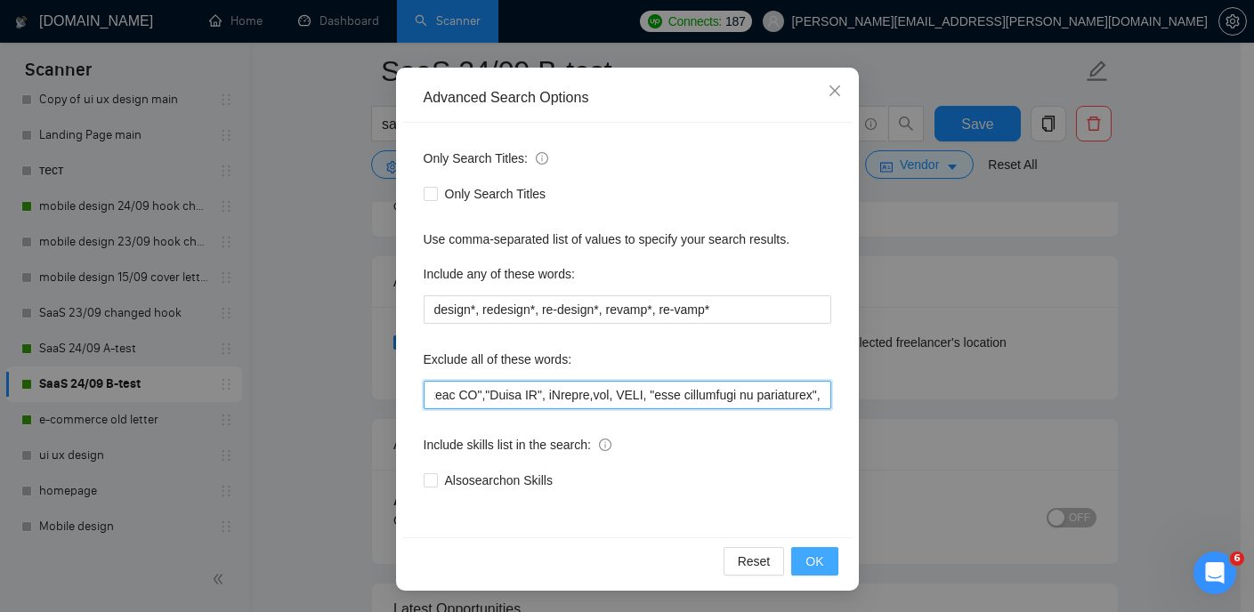
type input "softr*, webflow*,"web developer", "(No agencies)","no agencies","developer to o…"
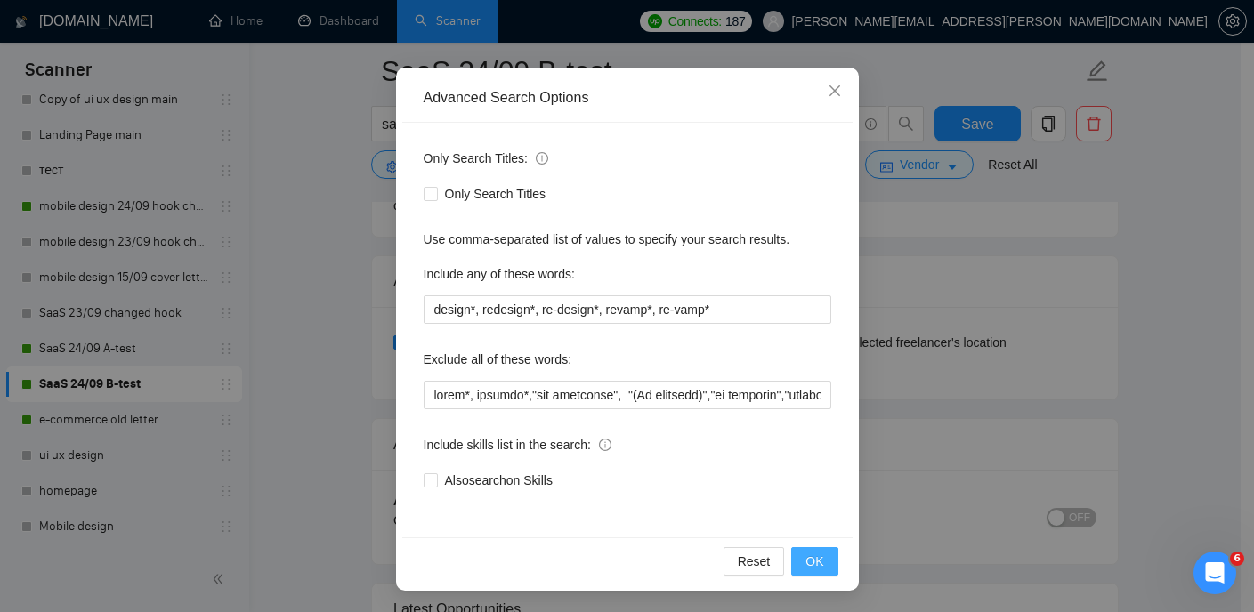
click at [812, 561] on span "OK" at bounding box center [814, 562] width 18 height 20
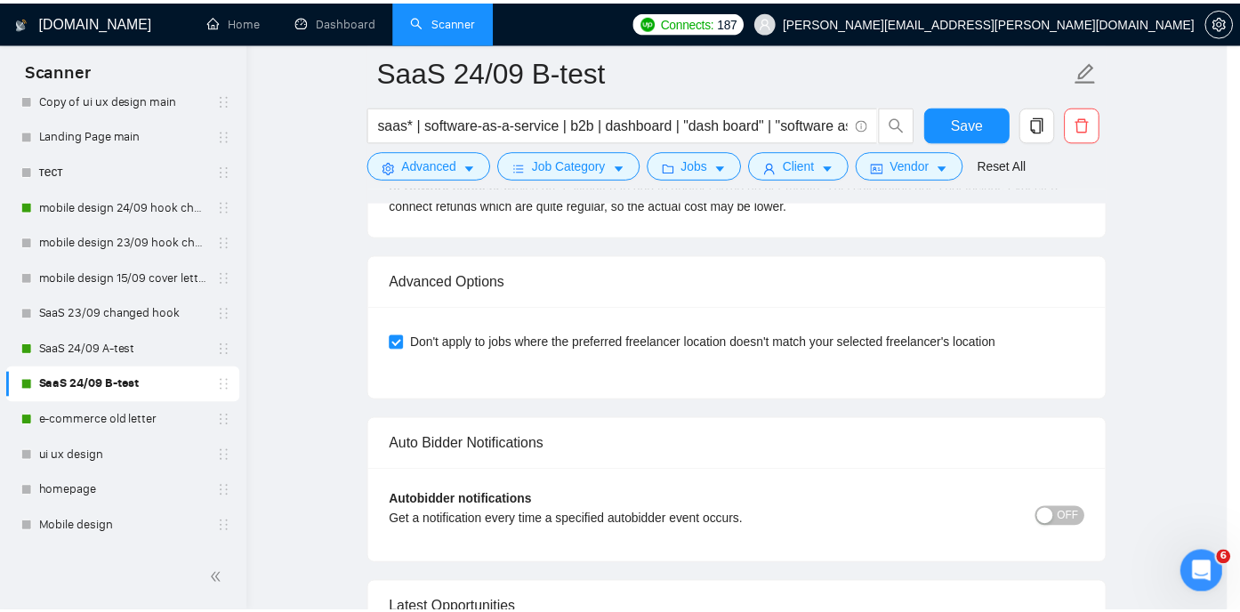
scroll to position [39, 0]
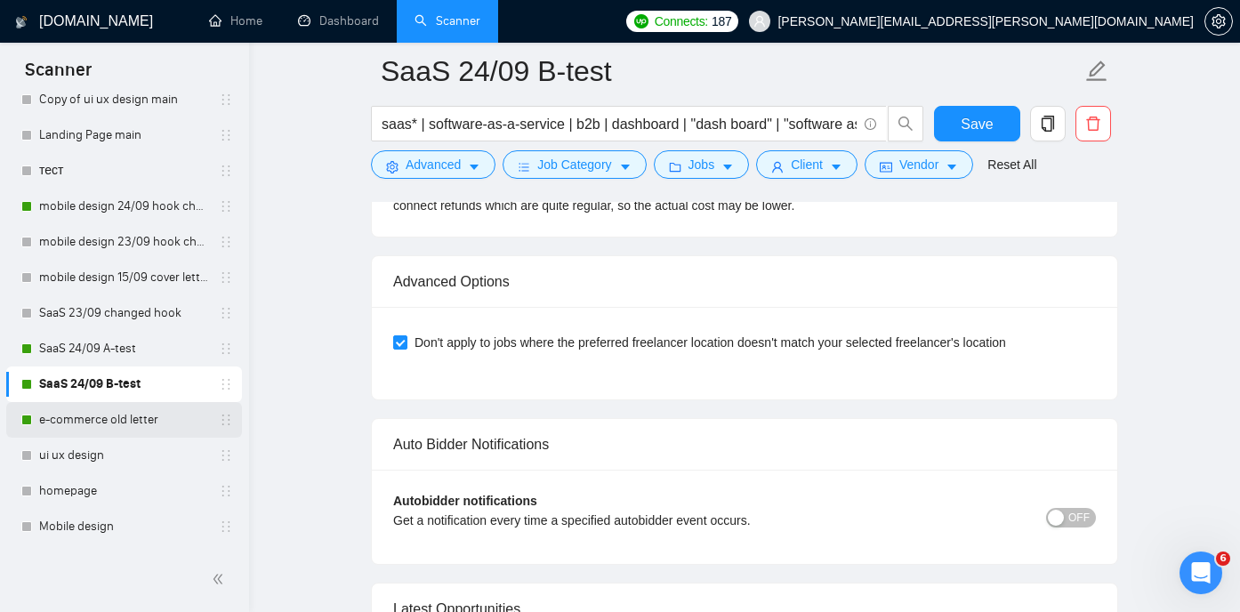
click at [83, 412] on link "e-commerce old letter" at bounding box center [123, 420] width 169 height 36
click at [967, 124] on span "Save" at bounding box center [977, 124] width 32 height 22
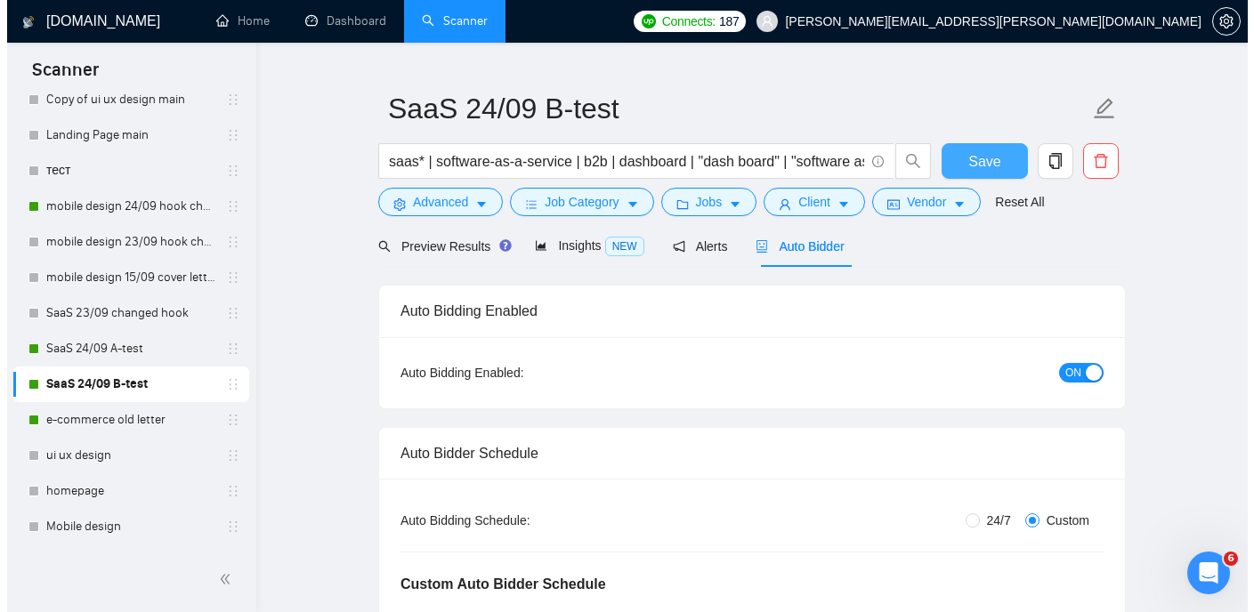
scroll to position [0, 0]
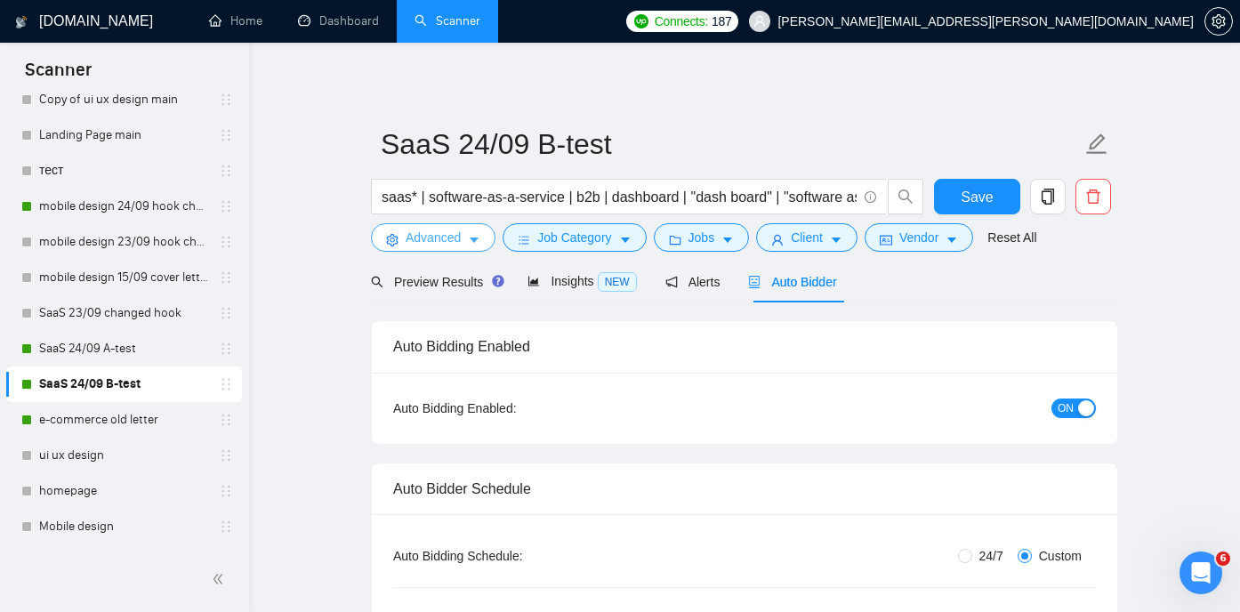
click at [472, 235] on icon "caret-down" at bounding box center [474, 240] width 12 height 12
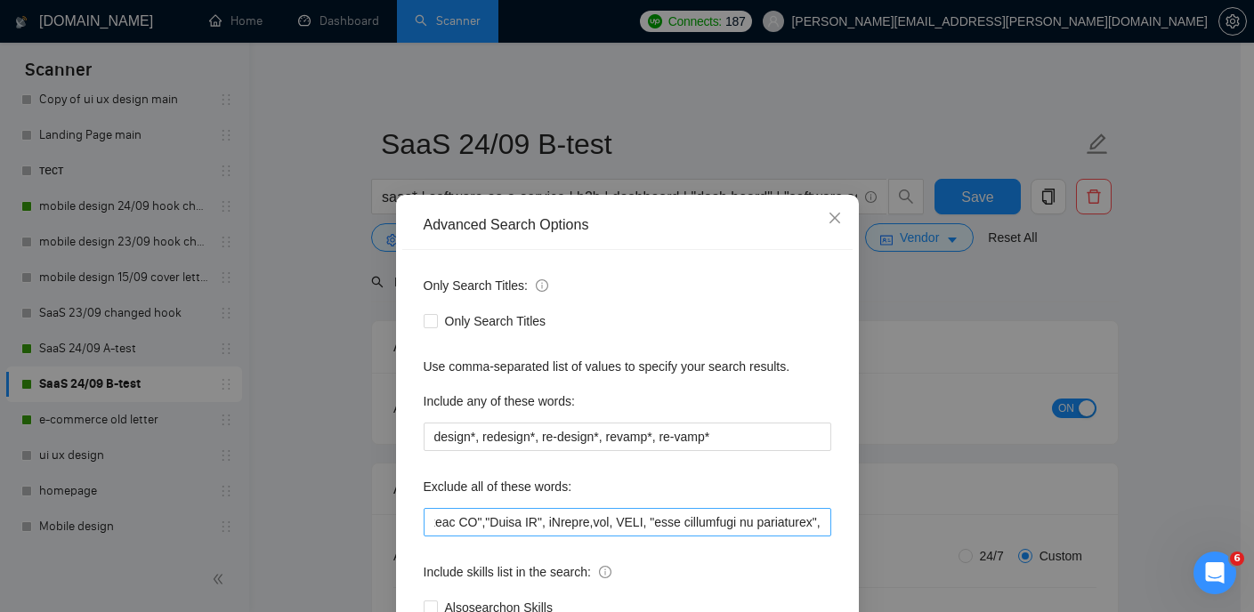
scroll to position [0, 7785]
click at [821, 210] on span "Close" at bounding box center [835, 219] width 48 height 48
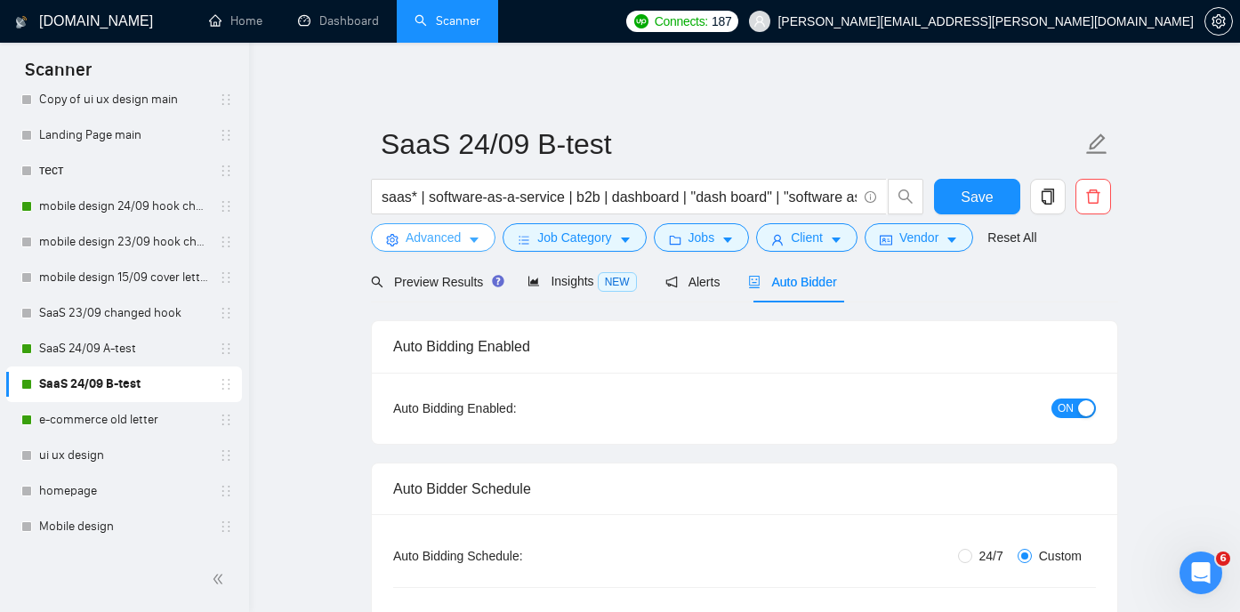
click at [471, 237] on icon "caret-down" at bounding box center [474, 240] width 12 height 12
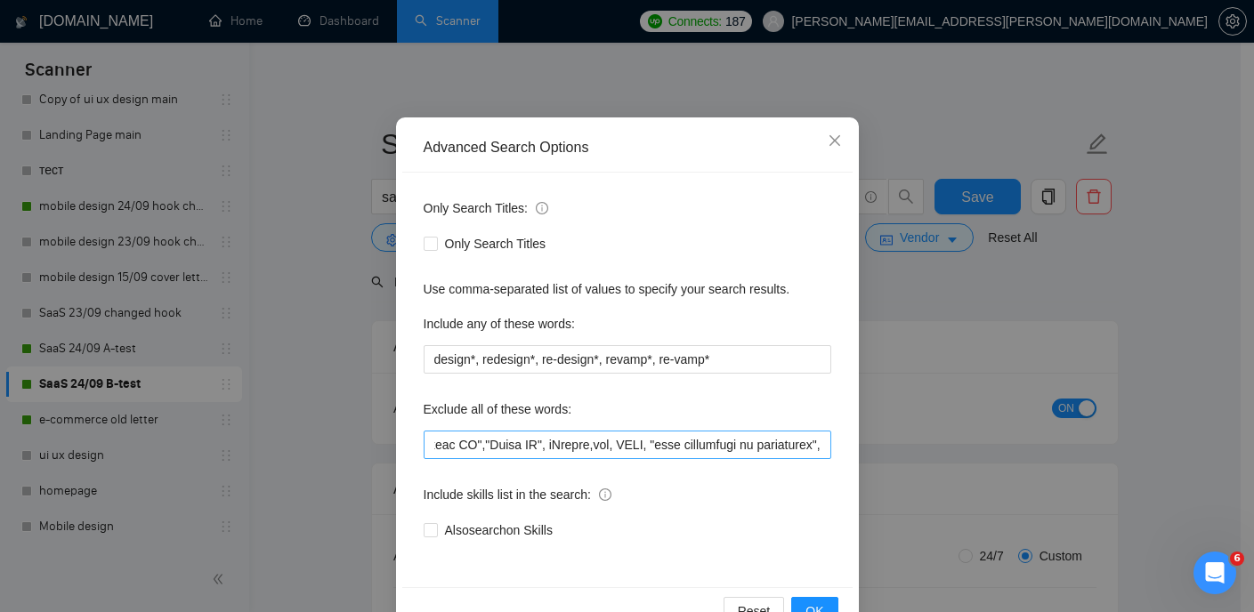
scroll to position [81, 0]
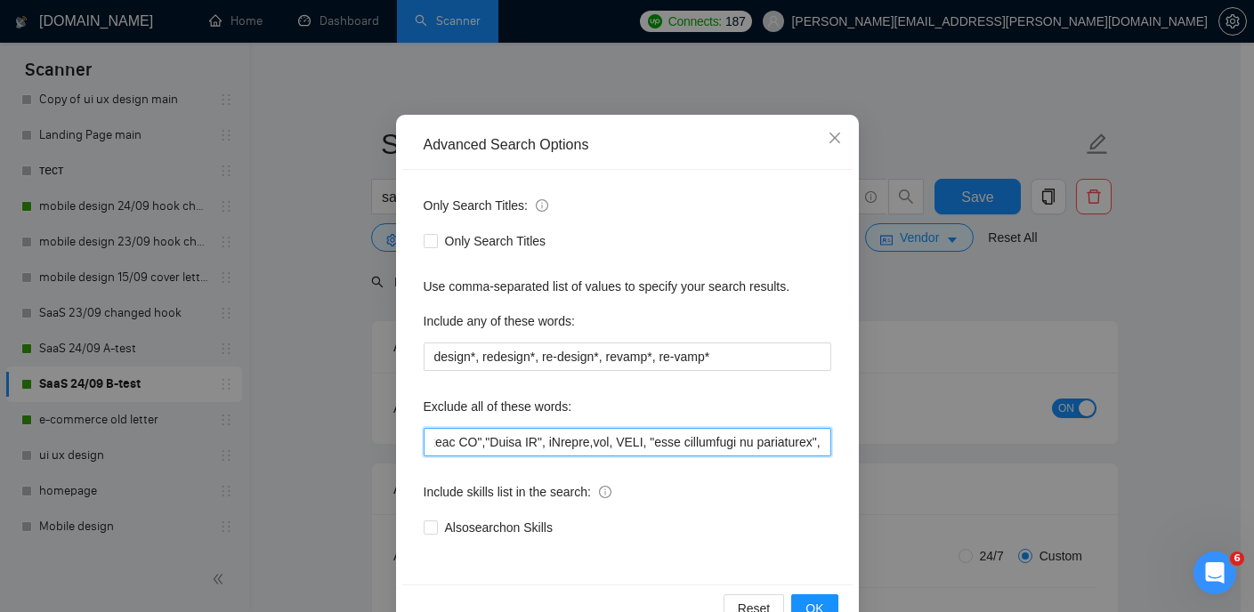
click at [817, 443] on input "text" at bounding box center [628, 442] width 408 height 28
paste input "Python knowledge"
drag, startPoint x: 816, startPoint y: 444, endPoint x: 502, endPoint y: 448, distance: 314.1
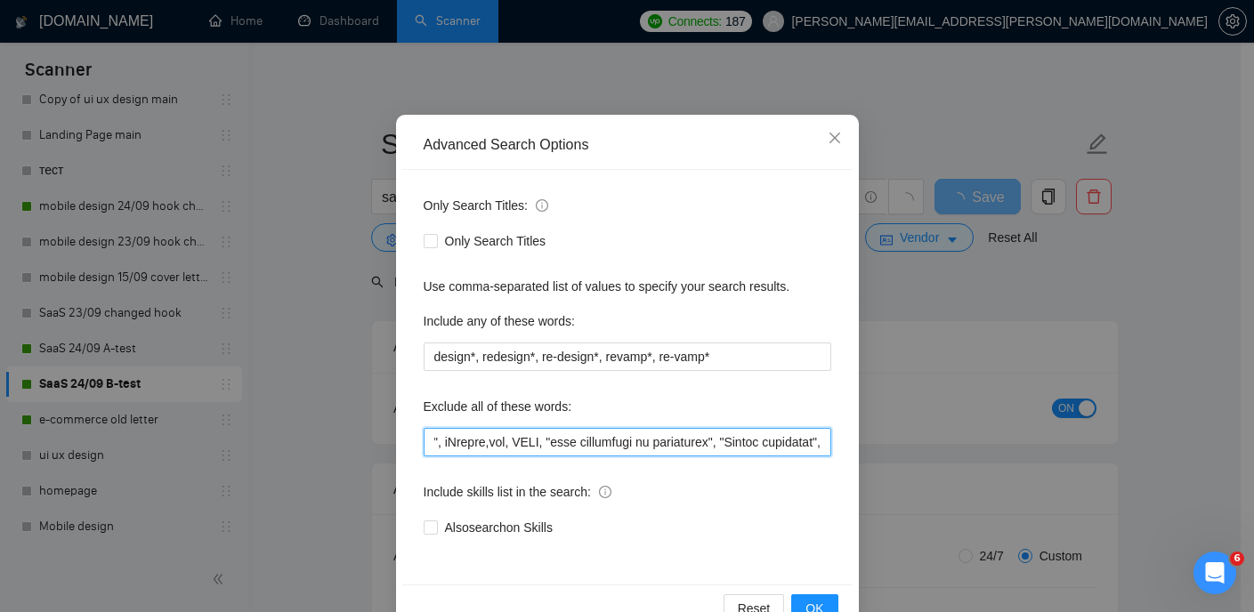
click at [502, 448] on input "text" at bounding box center [628, 442] width 408 height 28
type input "softr*, webflow*,"web developer", "(No agencies)","no agencies","developer to o…"
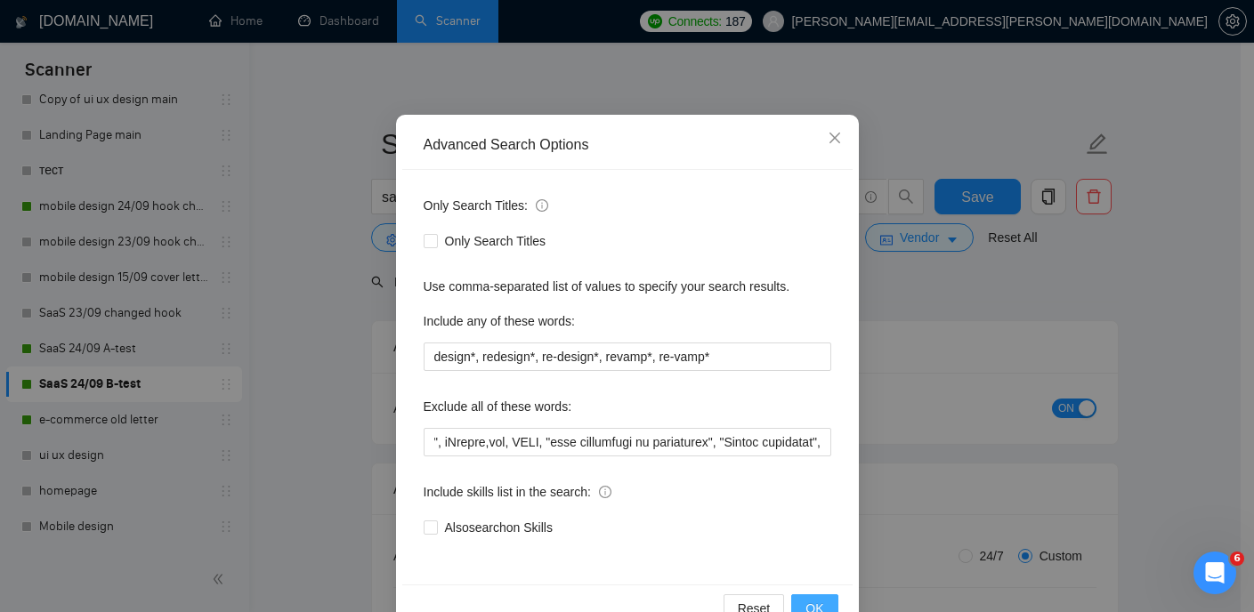
scroll to position [0, 0]
click at [814, 599] on span "OK" at bounding box center [814, 609] width 18 height 20
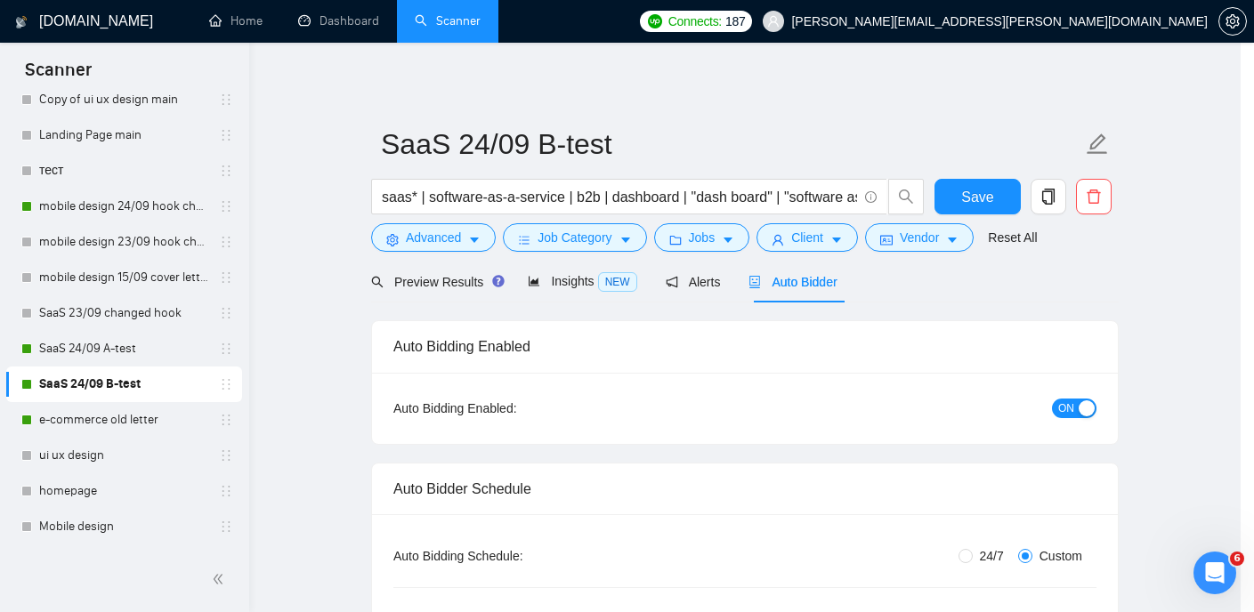
scroll to position [39, 0]
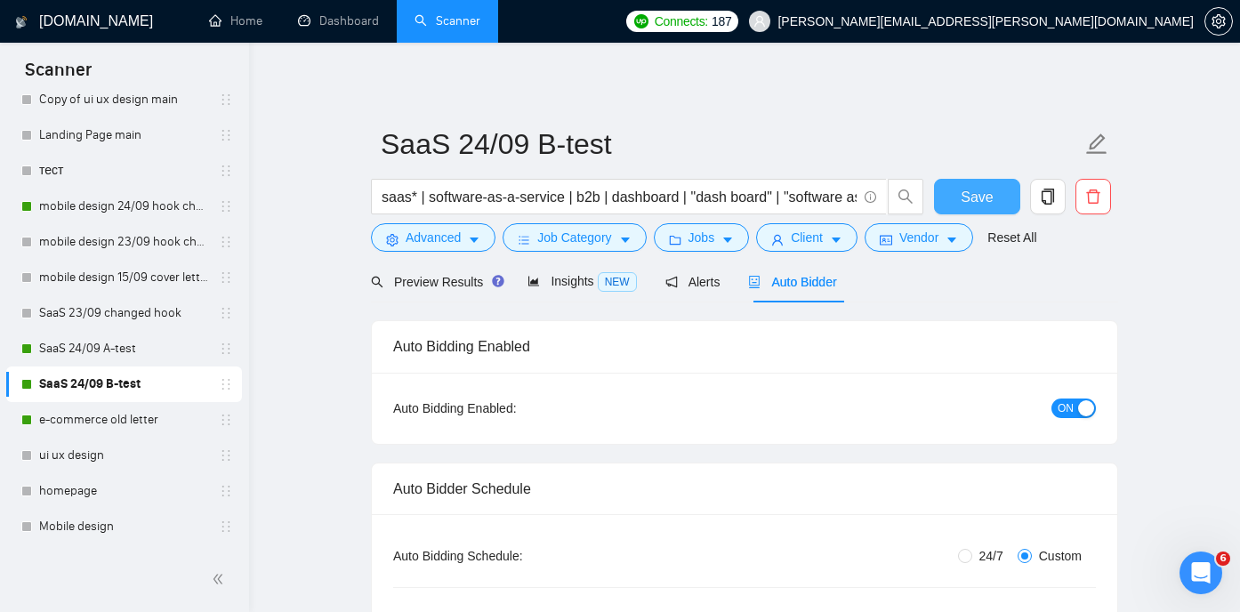
click at [987, 205] on span "Save" at bounding box center [977, 197] width 32 height 22
click at [127, 351] on link "SaaS 24/09 A-test" at bounding box center [123, 349] width 169 height 36
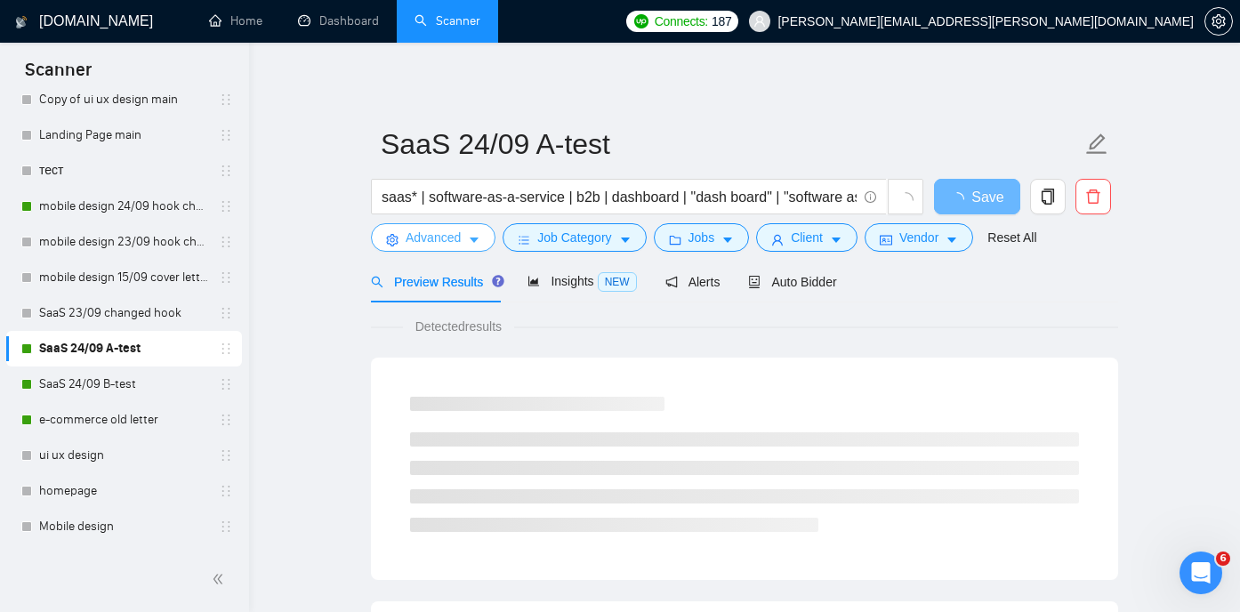
click at [480, 241] on icon "caret-down" at bounding box center [474, 240] width 12 height 12
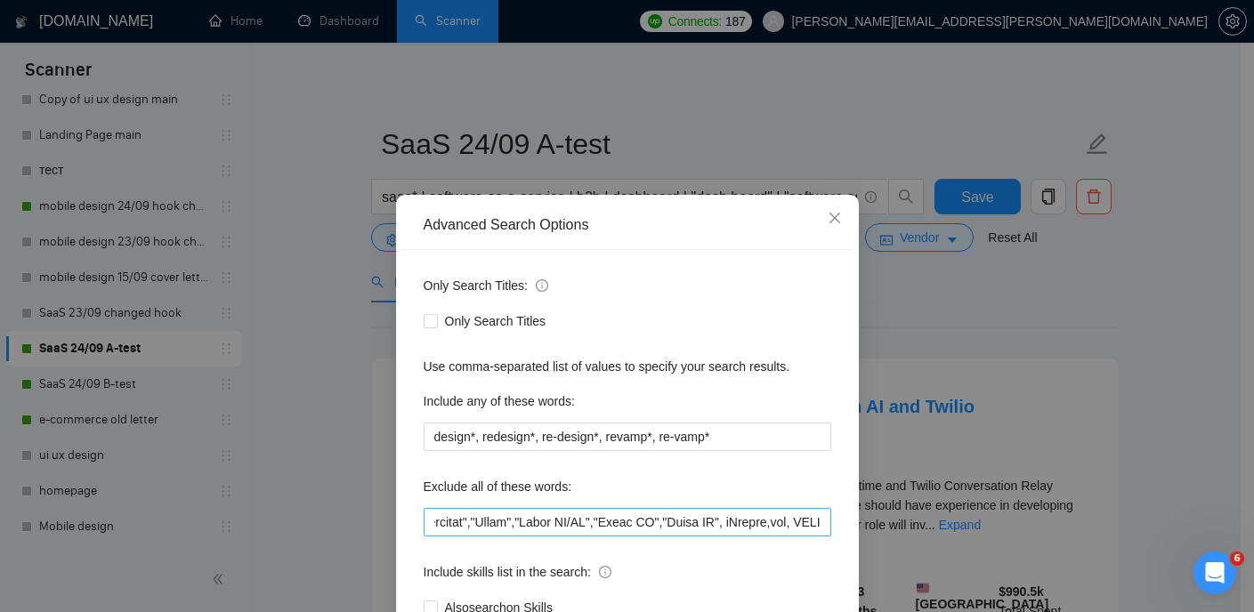
scroll to position [0, 7592]
click at [817, 521] on input "text" at bounding box center [628, 522] width 408 height 28
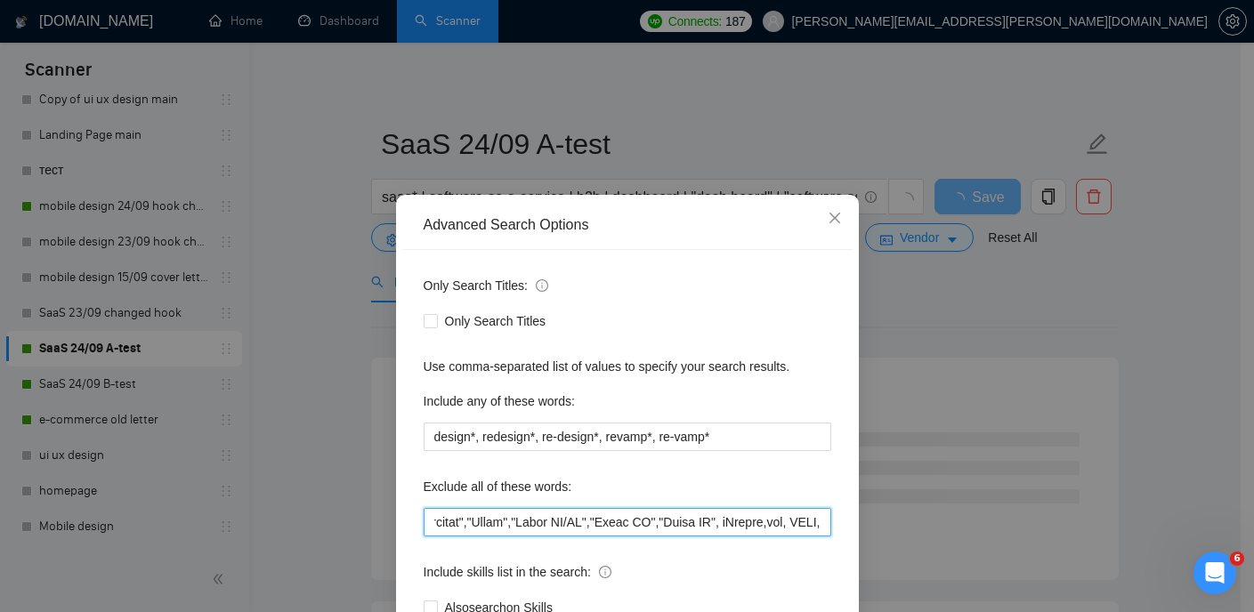
paste input ""have experience in developing", "Python knowledge","
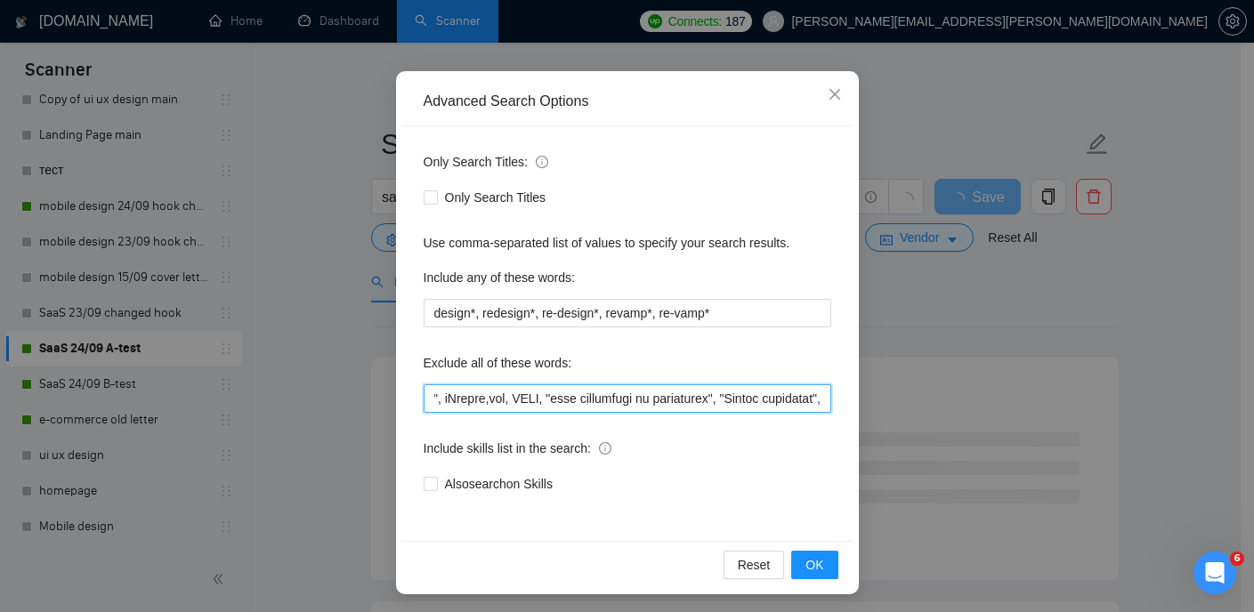
scroll to position [126, 0]
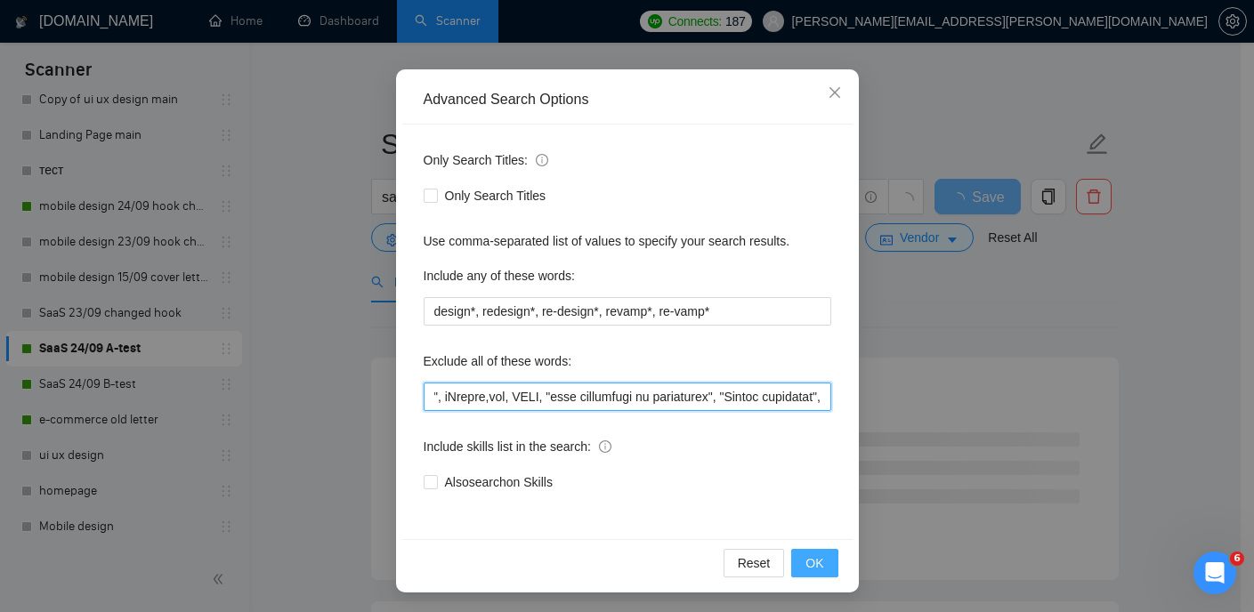
type input "softr*, webflow*,"web developer", "(No agencies)","no agencies","developer to o…"
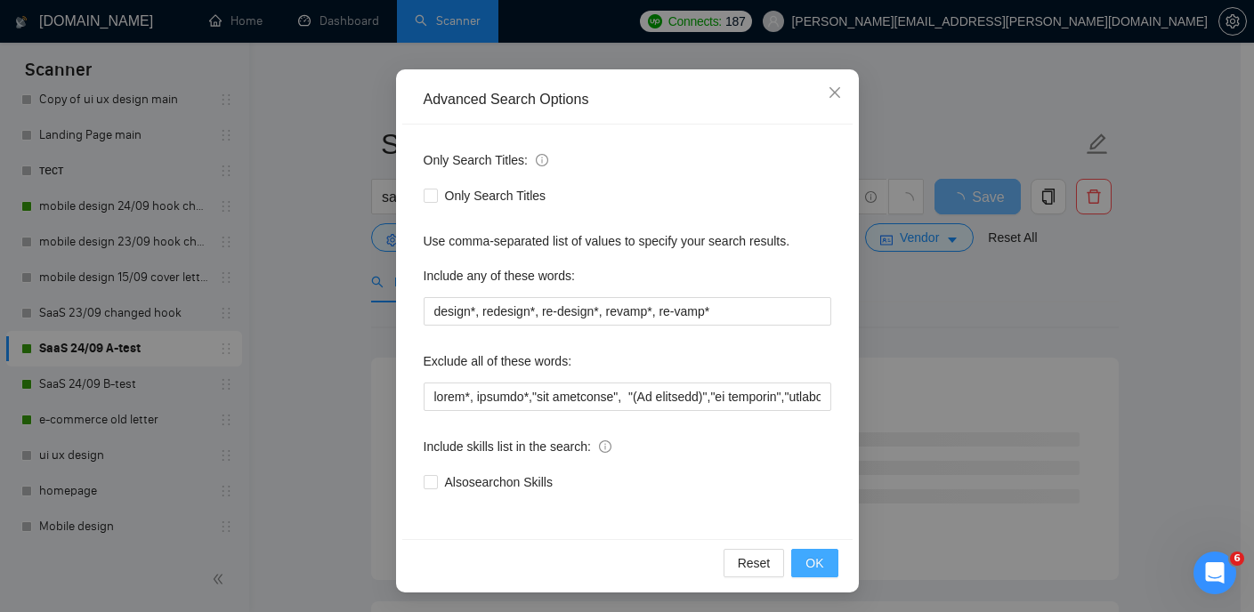
click at [805, 557] on span "OK" at bounding box center [814, 563] width 18 height 20
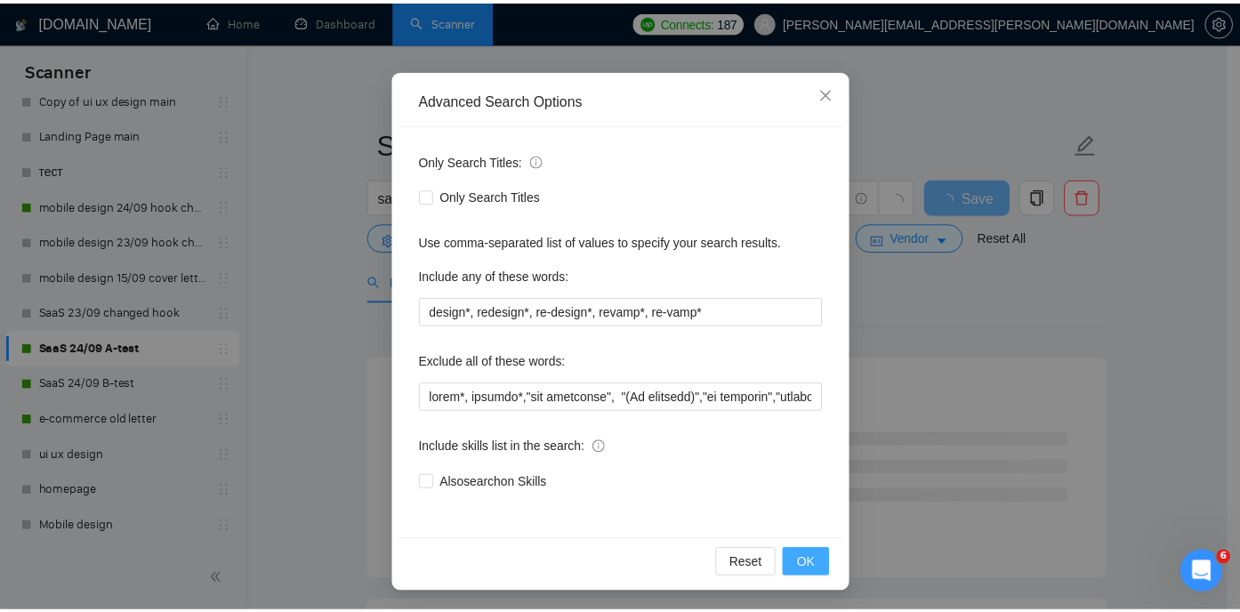
scroll to position [39, 0]
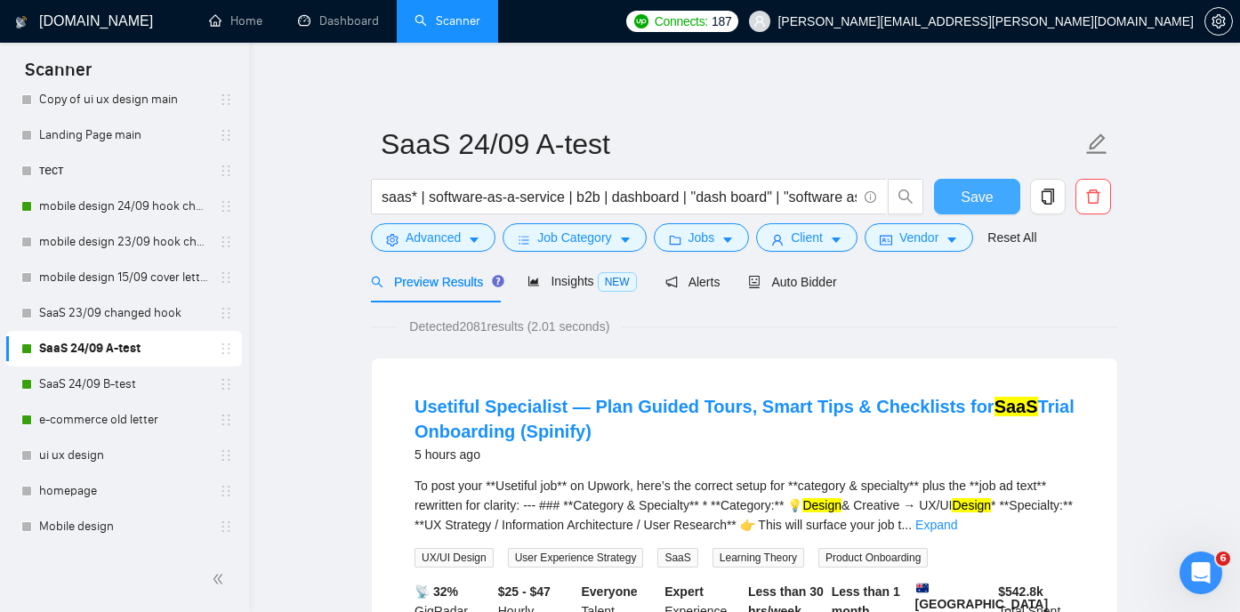
click at [987, 190] on span "Save" at bounding box center [977, 197] width 32 height 22
click at [161, 317] on link "SaaS 23/09 changed hook" at bounding box center [123, 313] width 169 height 36
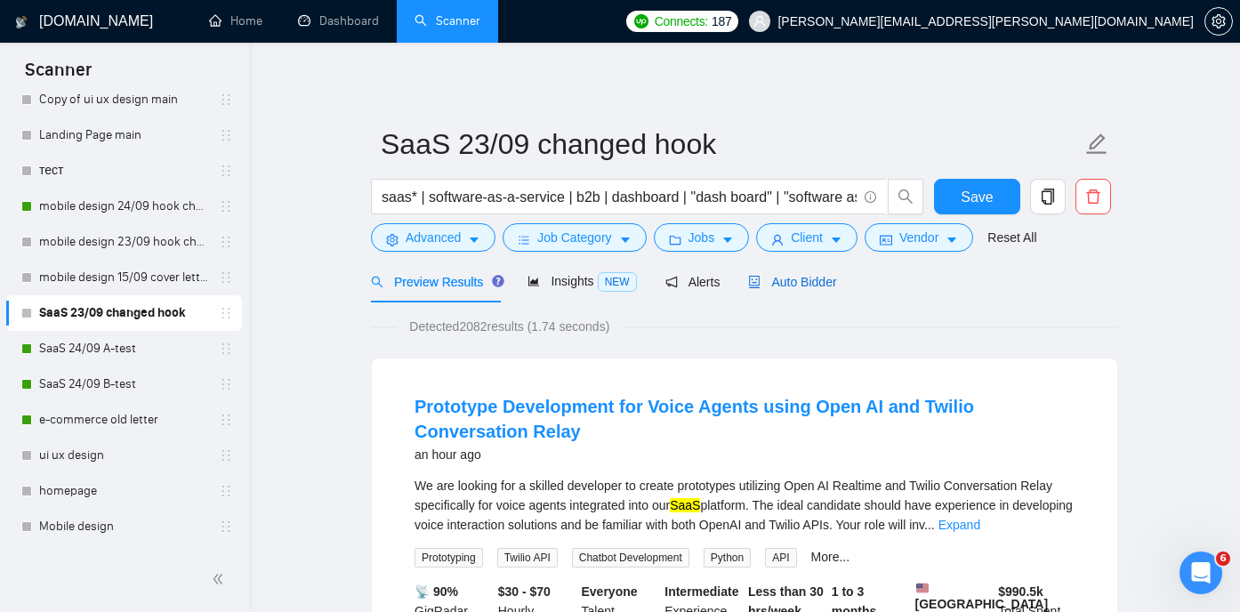
click at [788, 278] on span "Auto Bidder" at bounding box center [792, 282] width 88 height 14
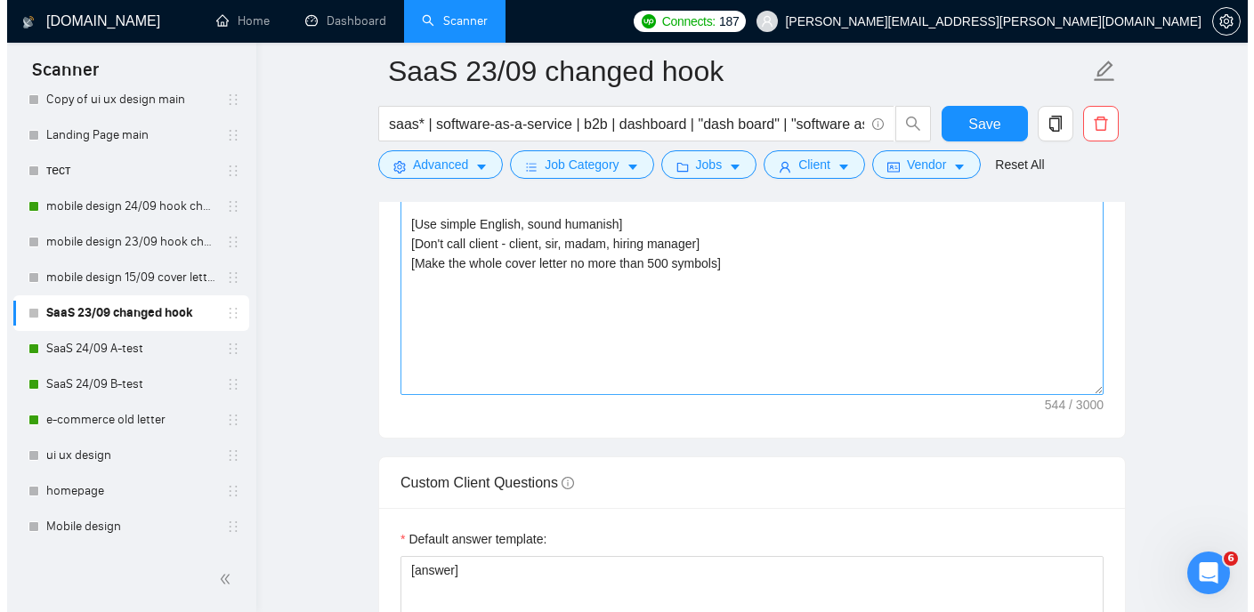
scroll to position [2184, 0]
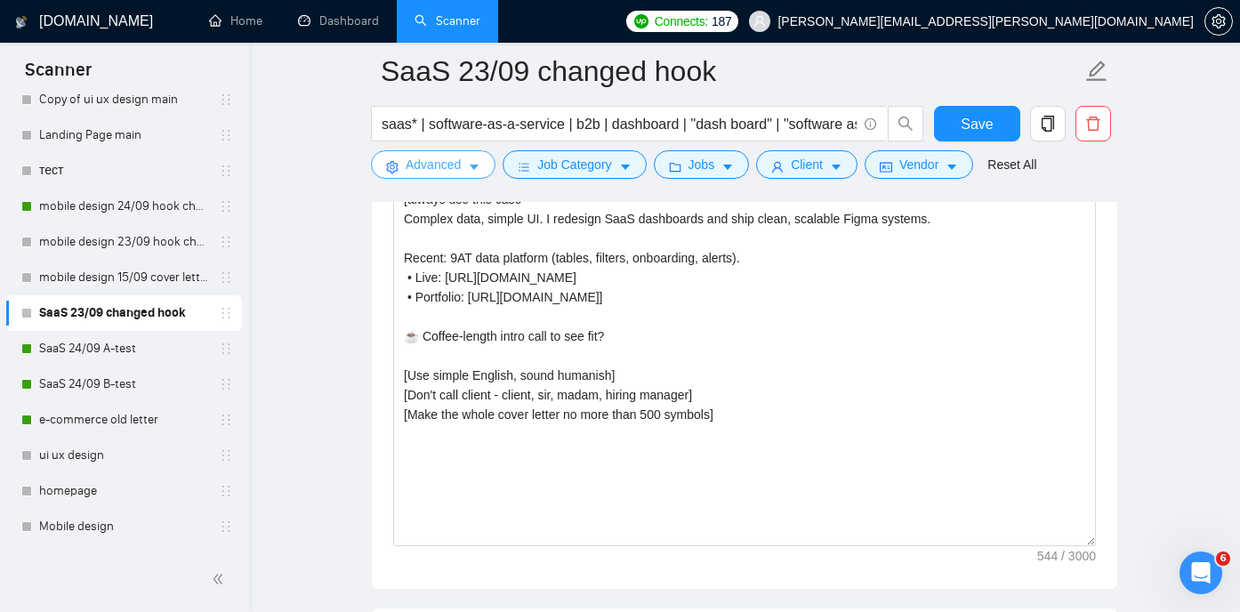
click at [464, 166] on button "Advanced" at bounding box center [433, 164] width 125 height 28
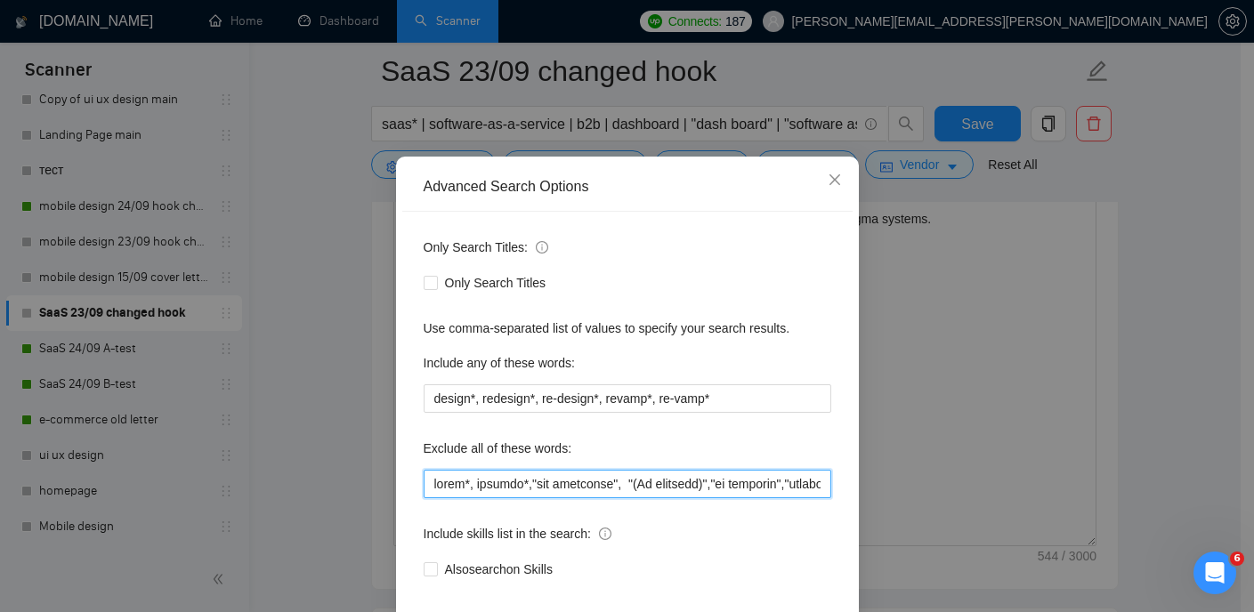
click at [731, 498] on input "text" at bounding box center [628, 484] width 408 height 28
click at [817, 498] on input "text" at bounding box center [628, 484] width 408 height 28
click at [814, 498] on input "text" at bounding box center [628, 484] width 408 height 28
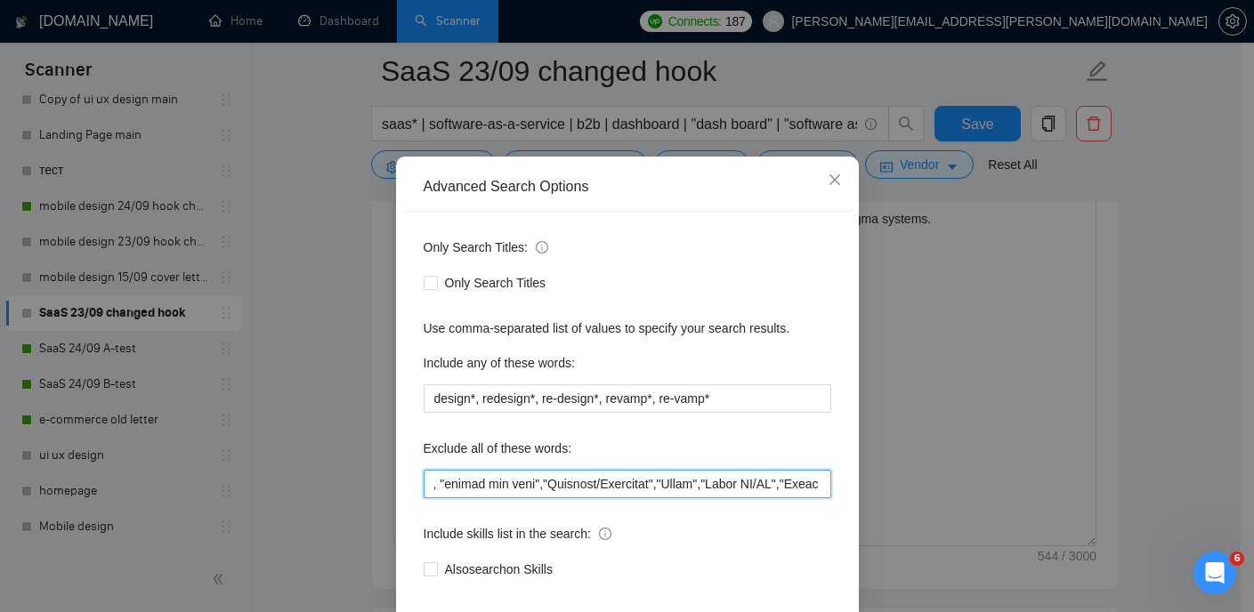
scroll to position [0, 6894]
click at [811, 498] on input "text" at bounding box center [628, 484] width 408 height 28
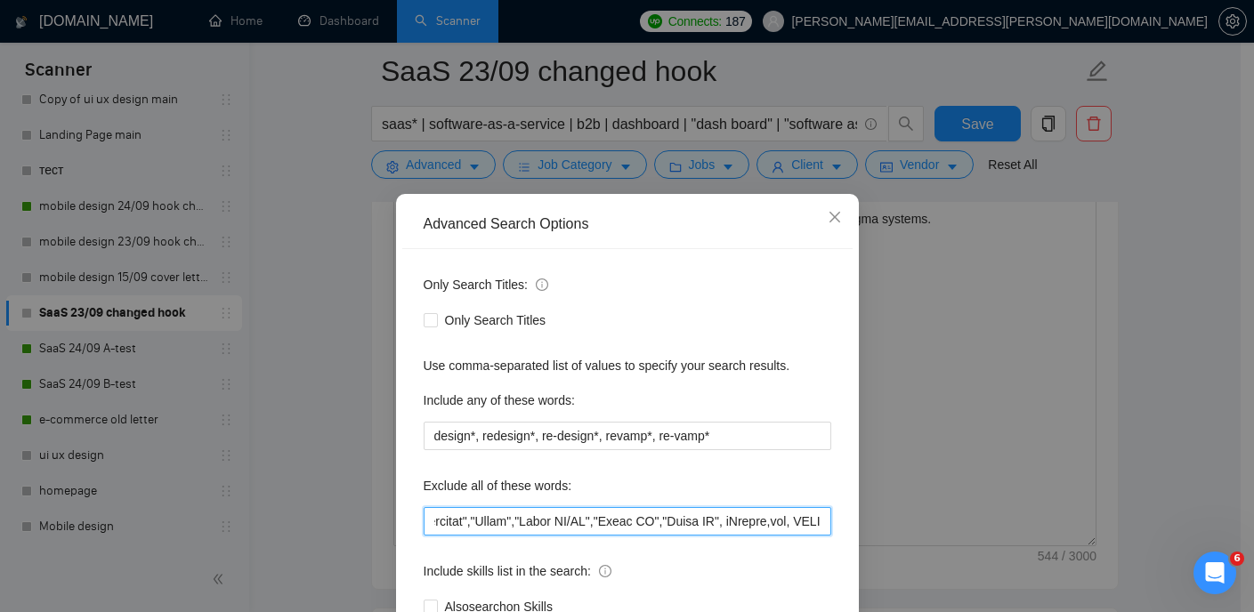
click at [816, 519] on input "text" at bounding box center [628, 521] width 408 height 28
paste input ""have experience in developing", "Python knowledge","
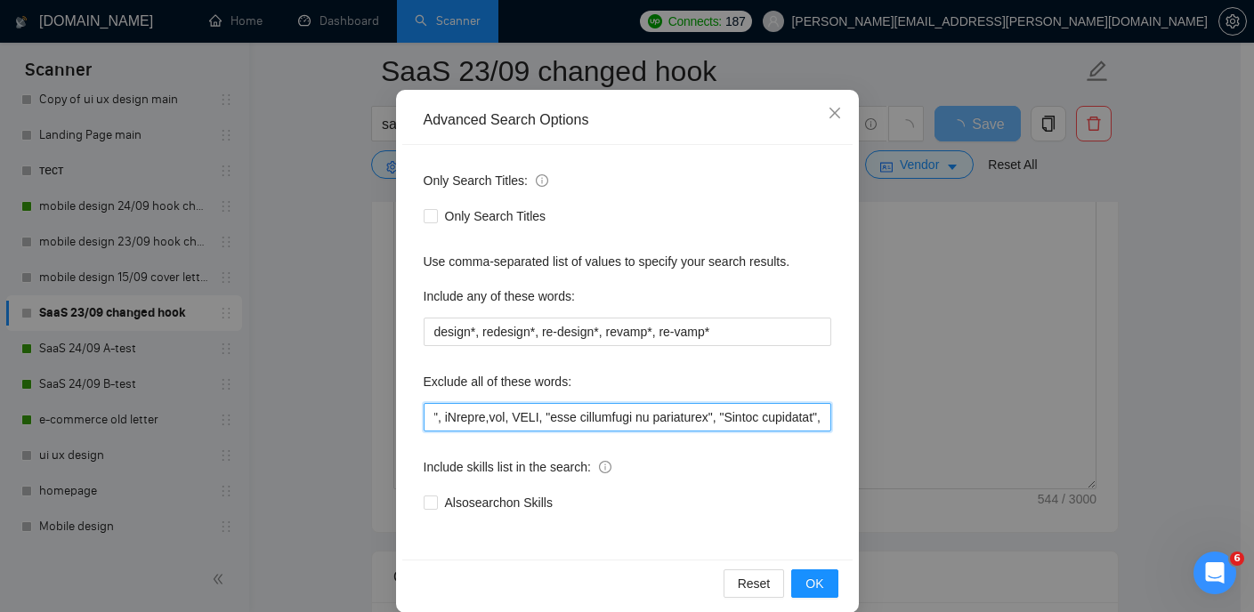
scroll to position [120, 0]
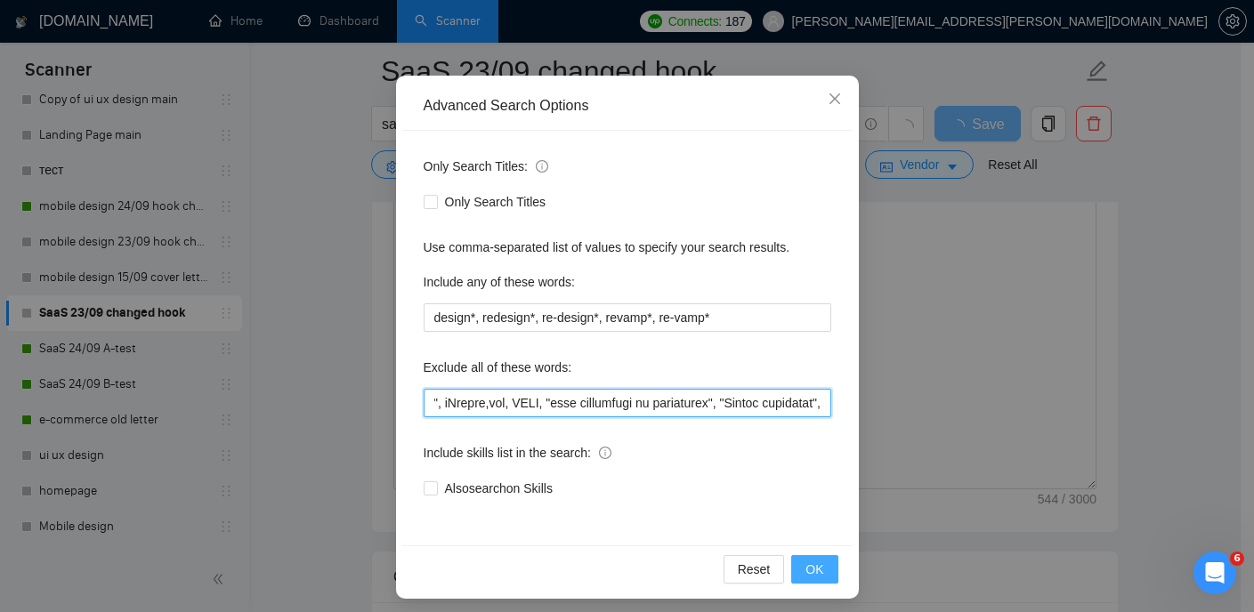
type input "softr*, webflow*,"web developer", "(No agencies)","no agencies","developer to o…"
click at [815, 561] on span "OK" at bounding box center [814, 570] width 18 height 20
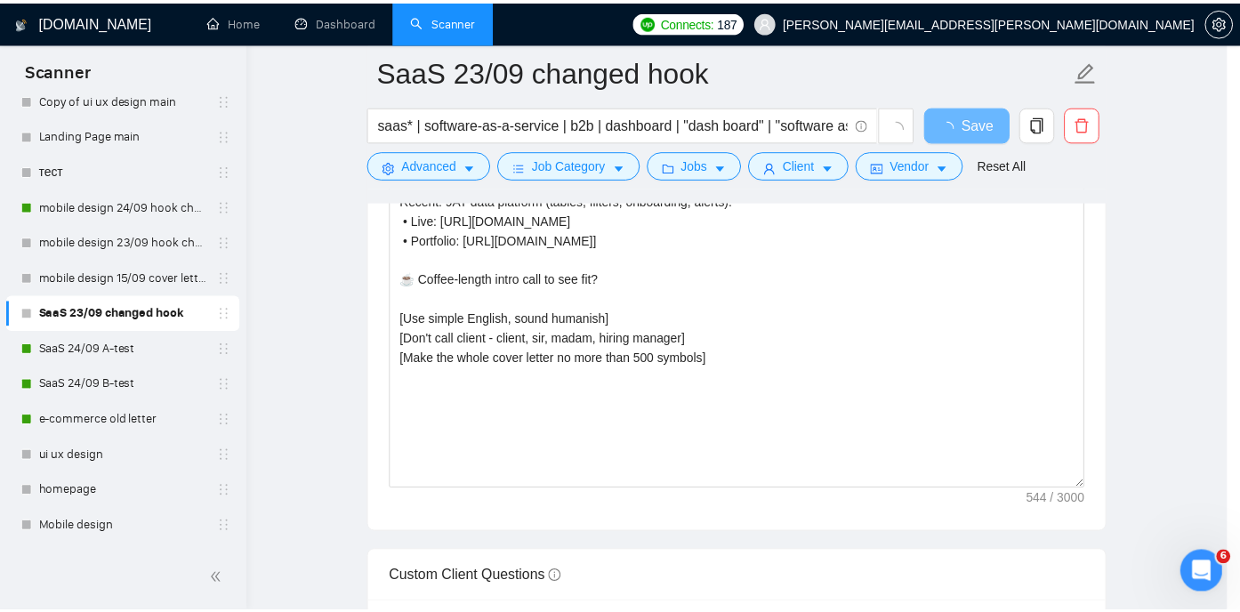
scroll to position [39, 0]
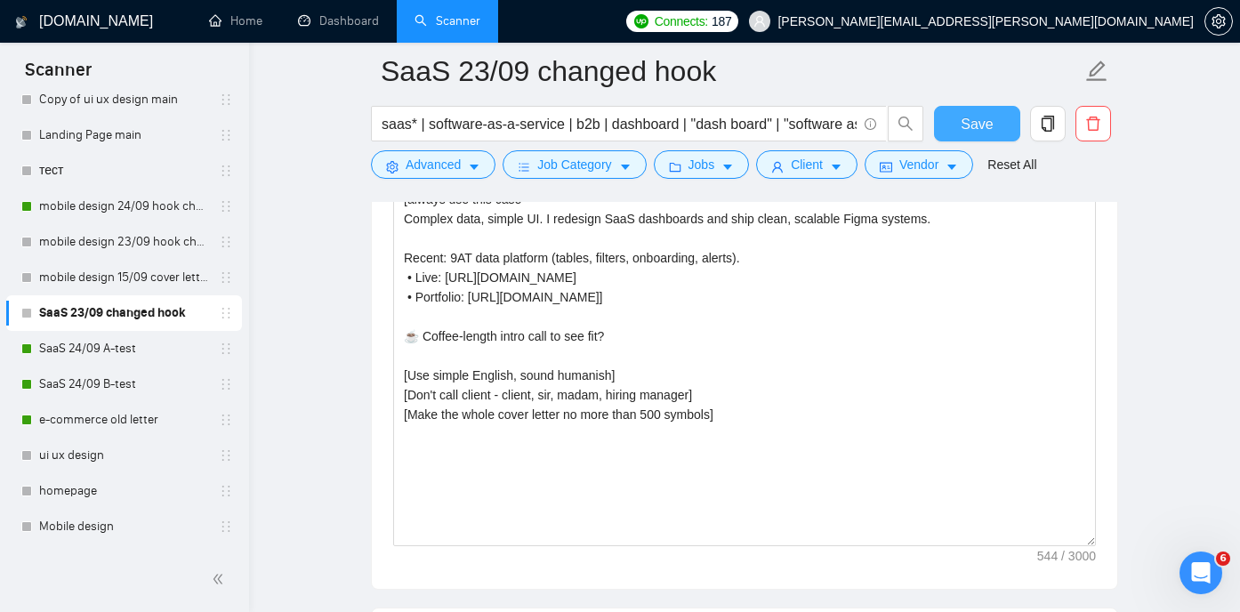
click at [976, 120] on span "Save" at bounding box center [977, 124] width 32 height 22
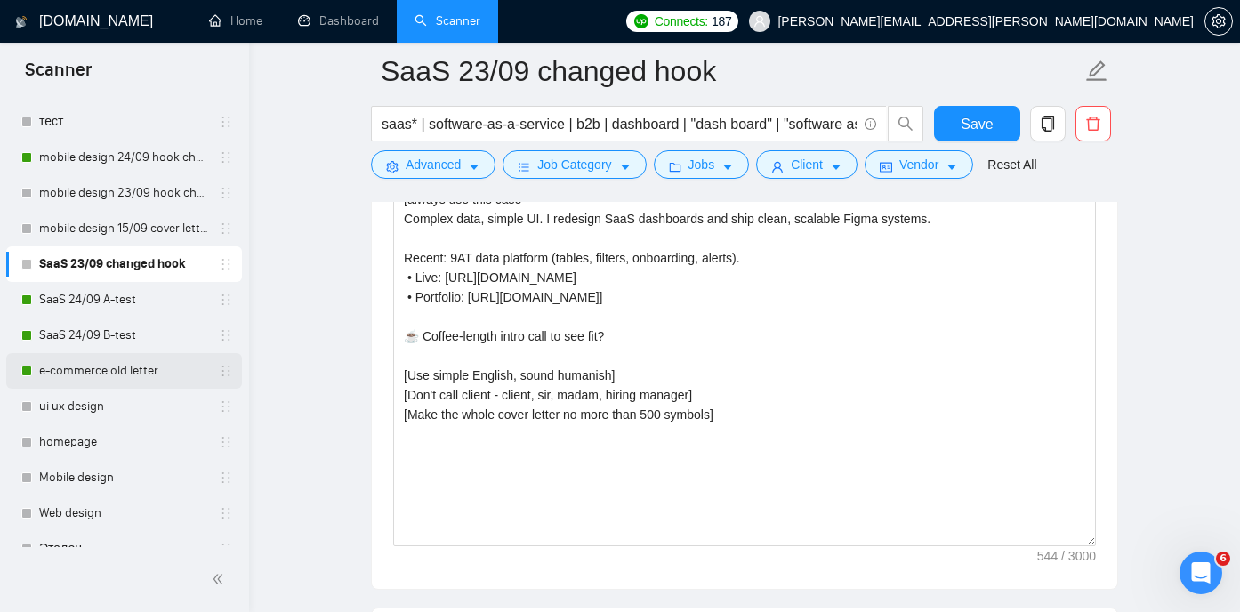
click at [119, 370] on link "e-commerce old letter" at bounding box center [123, 371] width 169 height 36
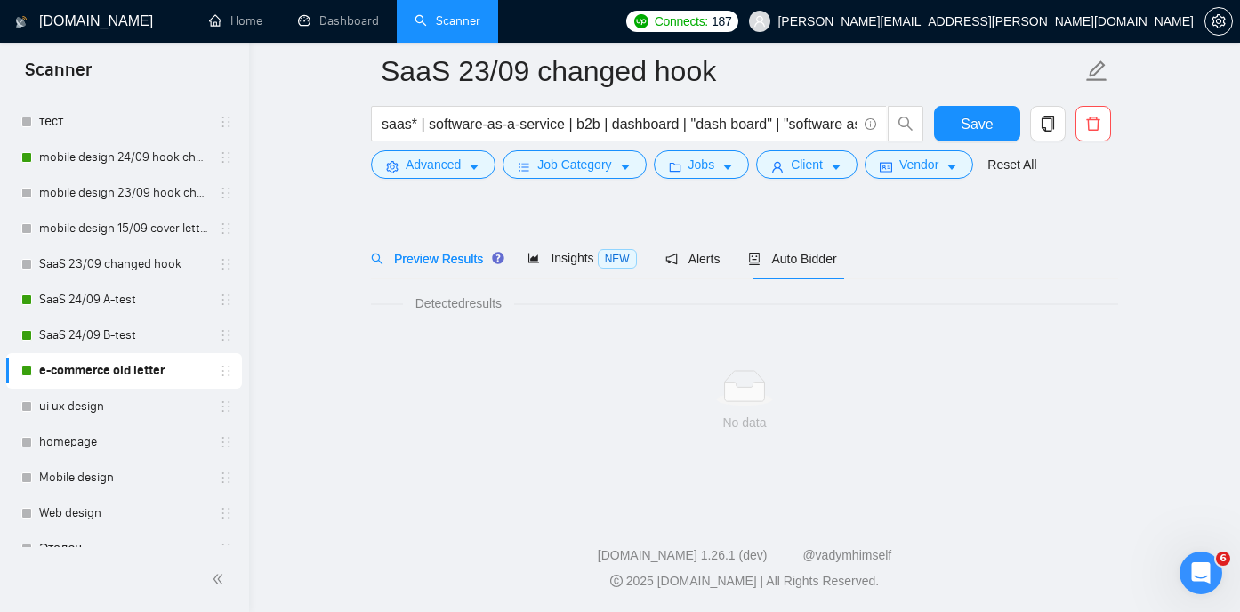
scroll to position [37, 0]
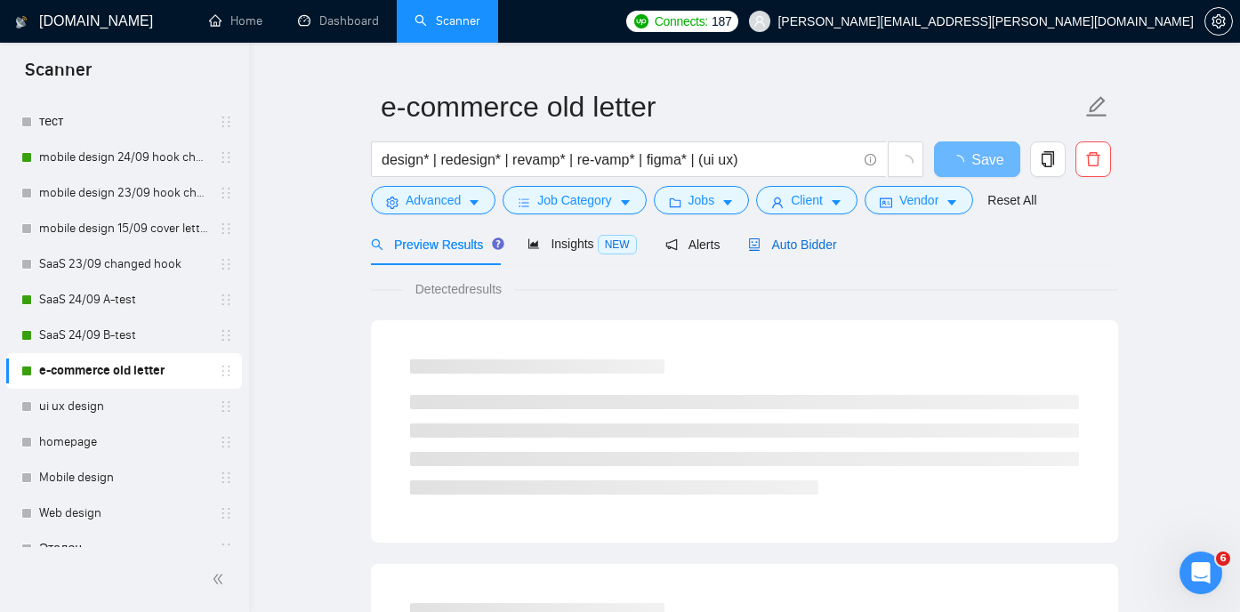
click at [787, 243] on span "Auto Bidder" at bounding box center [792, 245] width 88 height 14
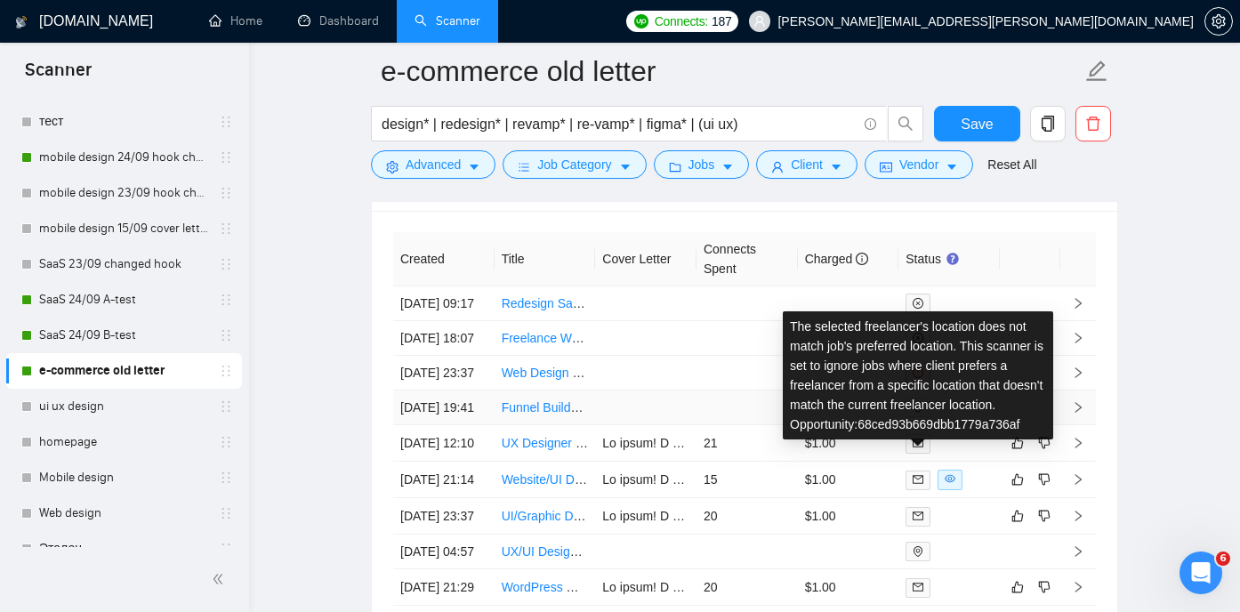
scroll to position [4498, 0]
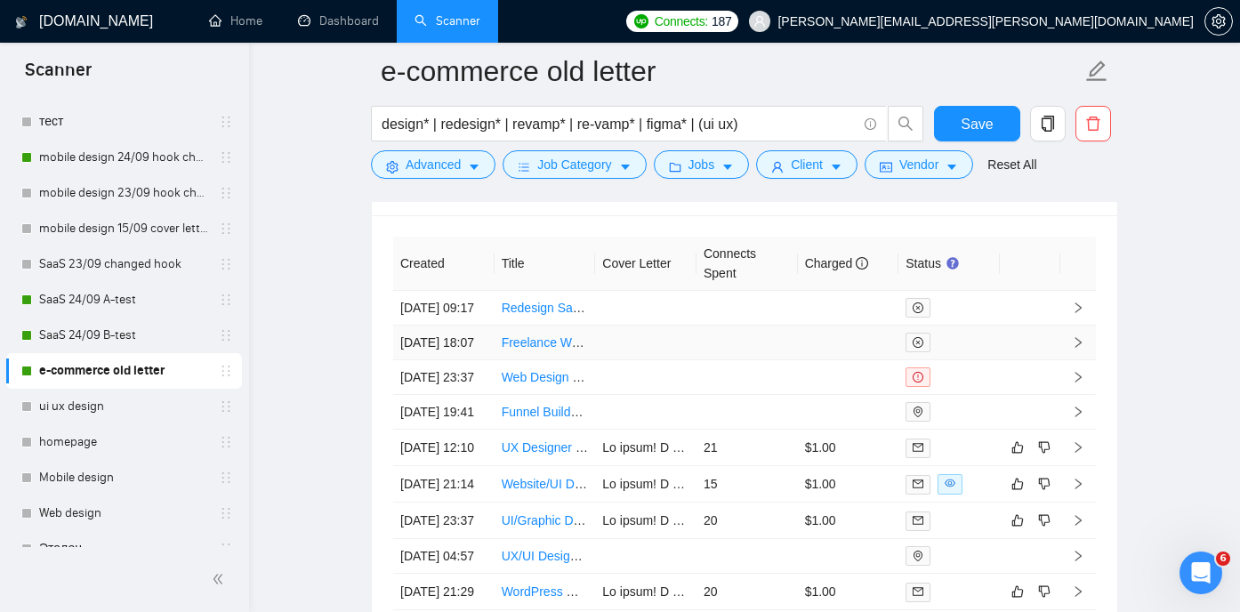
click at [536, 350] on link "Freelance Website Designer for Zellor.com Redesign" at bounding box center [669, 342] width 335 height 14
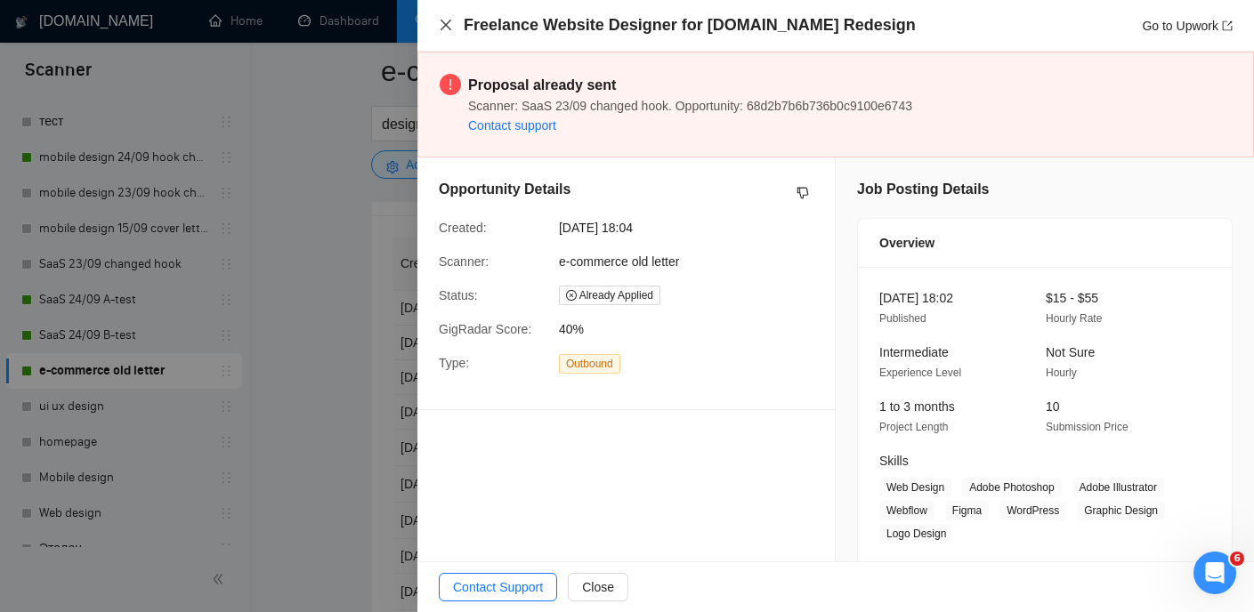
click at [448, 23] on icon "close" at bounding box center [446, 25] width 14 height 14
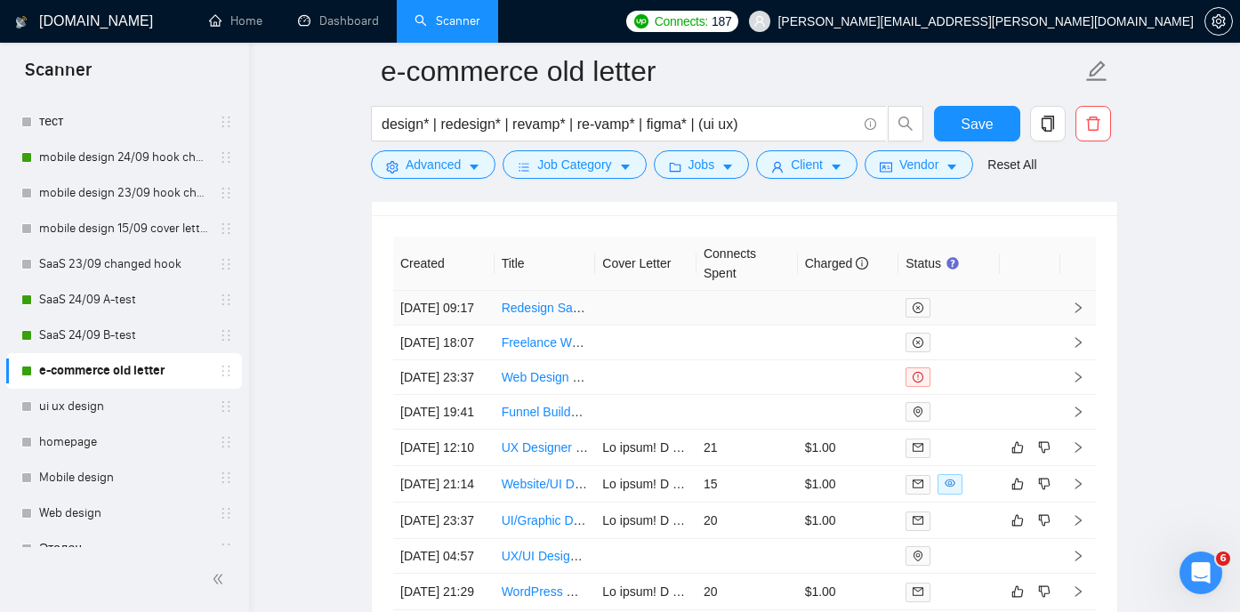
click at [545, 311] on link "Redesign SaaS B2B Web App Menu Structure (Spinify) — Product vs Settings Separa…" at bounding box center [750, 308] width 496 height 14
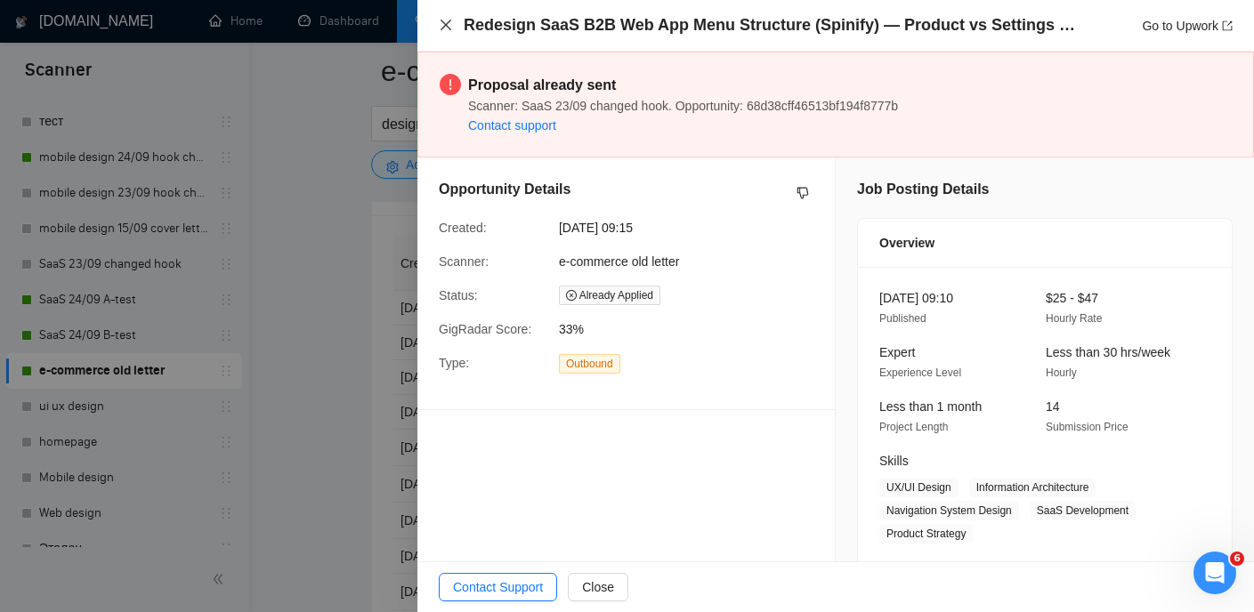
click at [445, 28] on icon "close" at bounding box center [446, 25] width 14 height 14
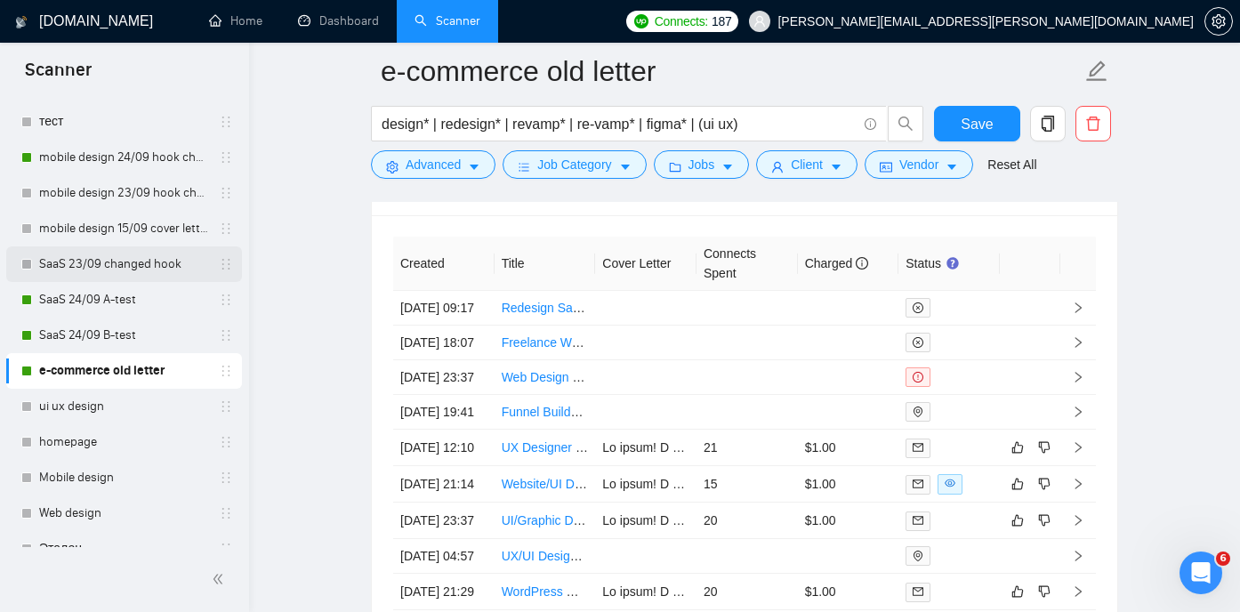
click at [144, 265] on link "SaaS 23/09 changed hook" at bounding box center [123, 264] width 169 height 36
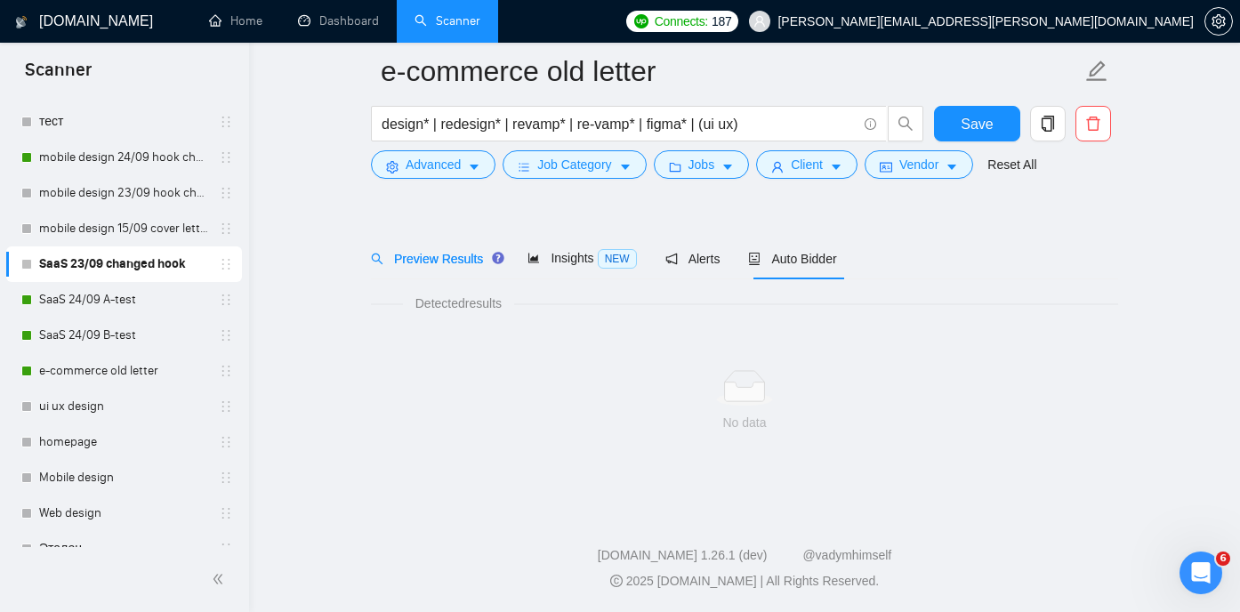
scroll to position [37, 0]
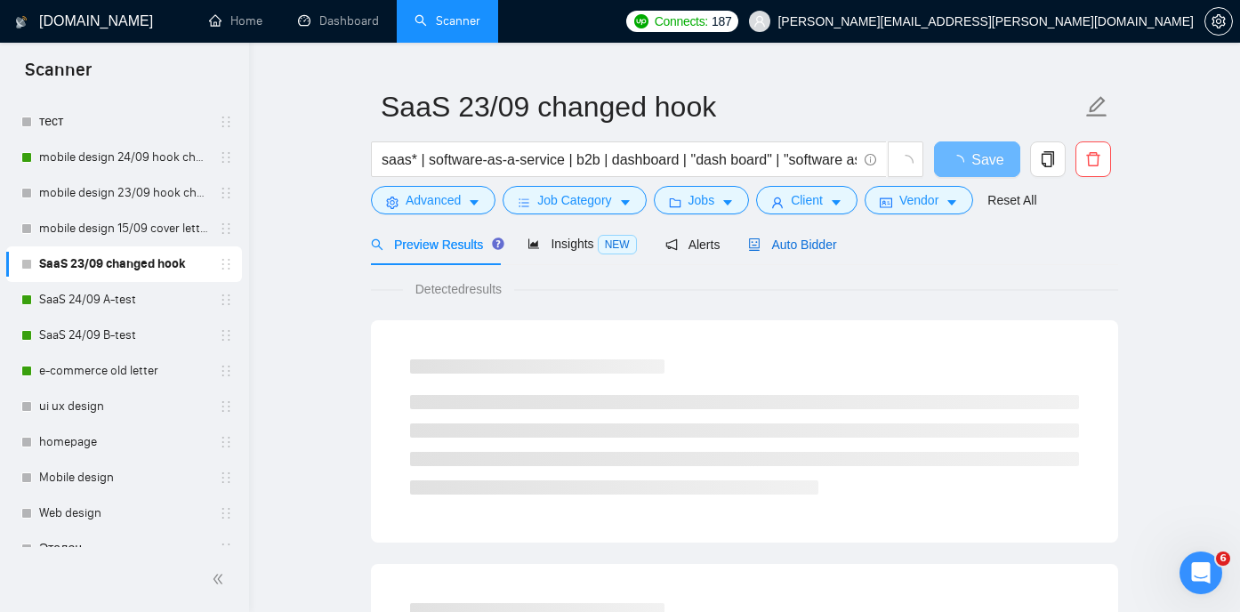
click at [808, 244] on span "Auto Bidder" at bounding box center [792, 245] width 88 height 14
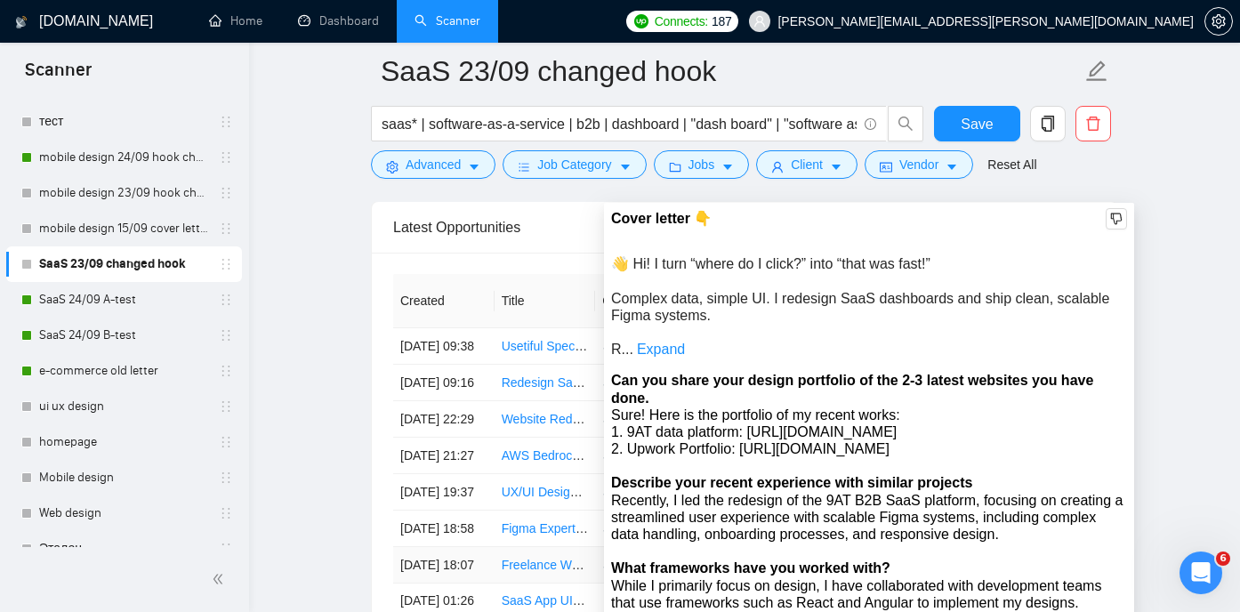
scroll to position [4422, 0]
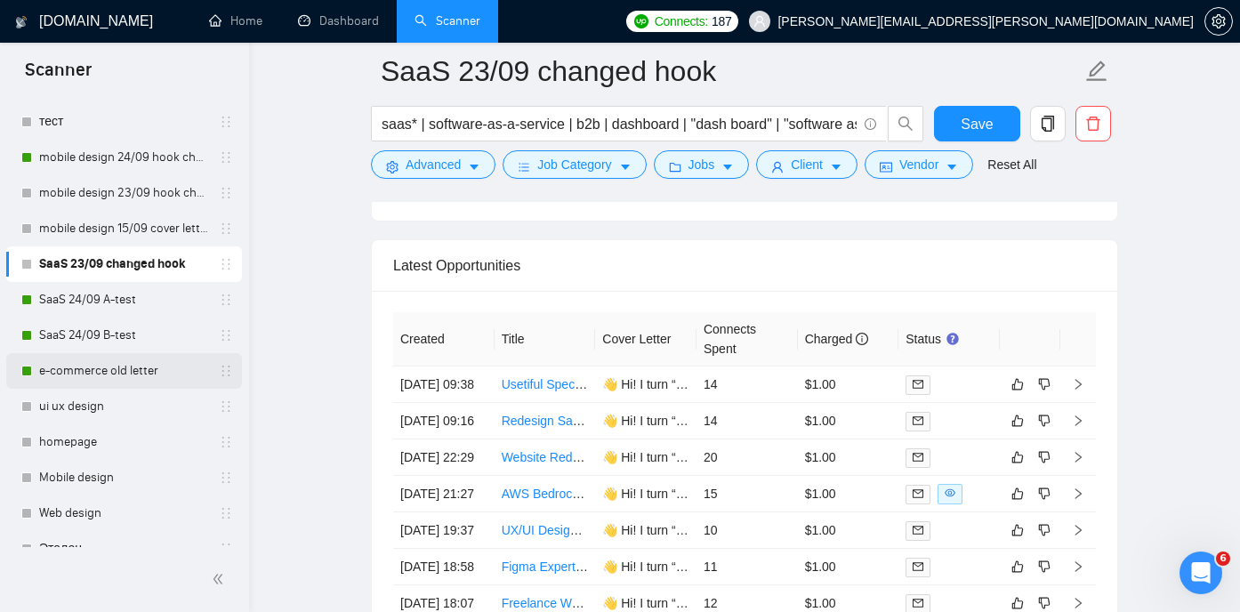
click at [108, 371] on link "e-commerce old letter" at bounding box center [123, 371] width 169 height 36
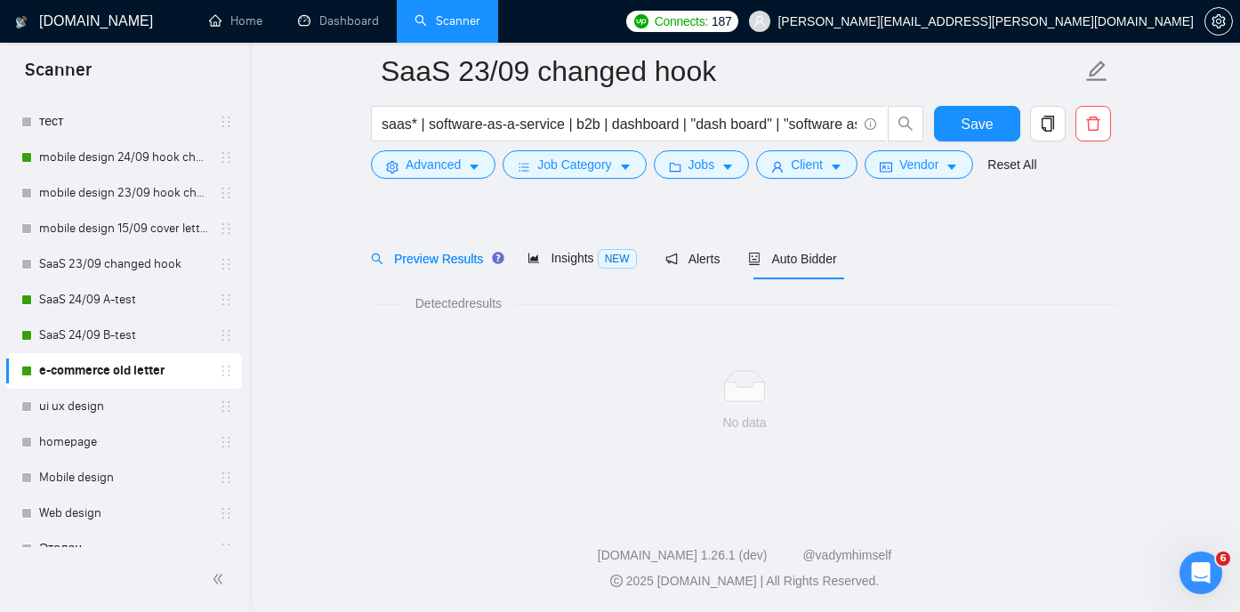
scroll to position [37, 0]
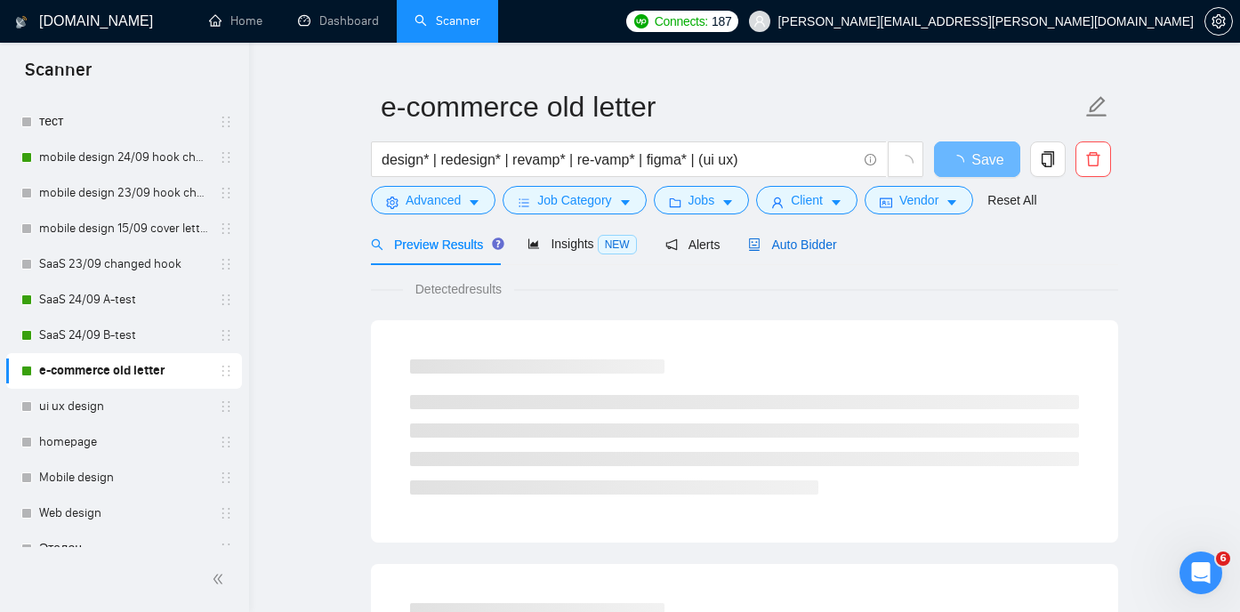
click at [785, 249] on span "Auto Bidder" at bounding box center [792, 245] width 88 height 14
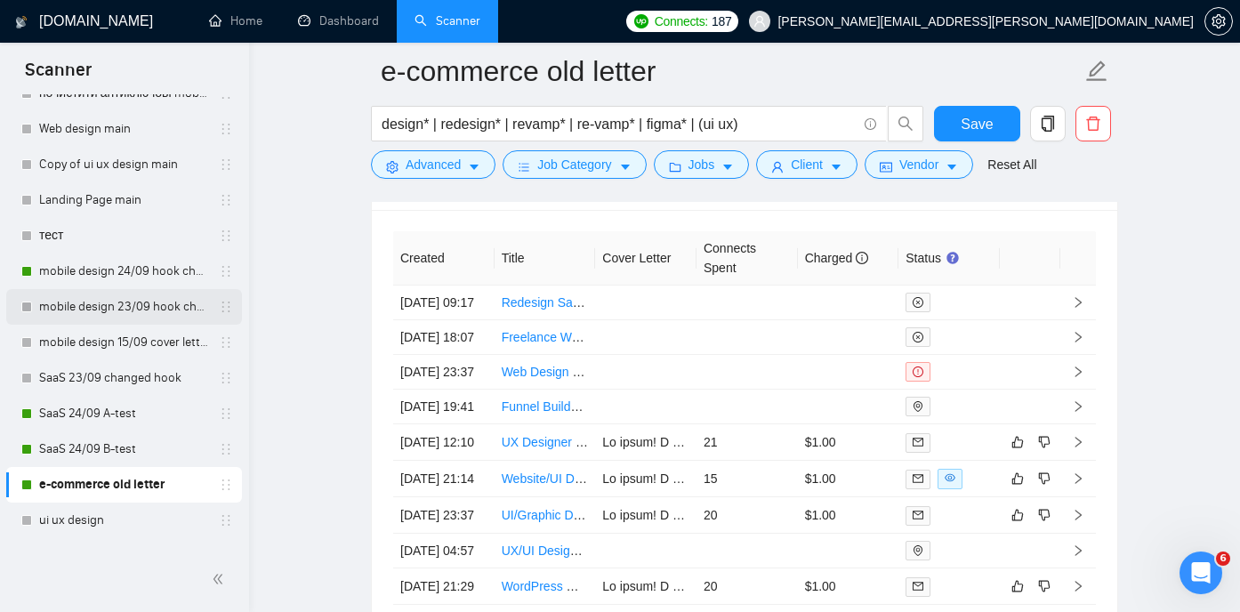
scroll to position [97, 0]
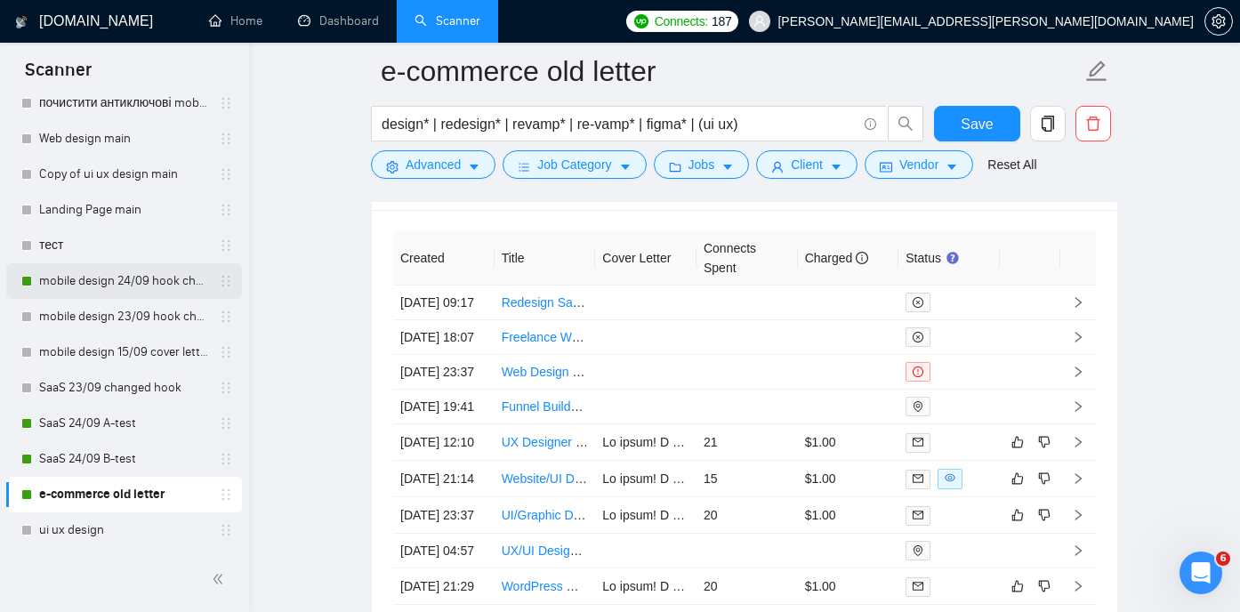
click at [133, 284] on link "mobile design 24/09 hook changed" at bounding box center [123, 281] width 169 height 36
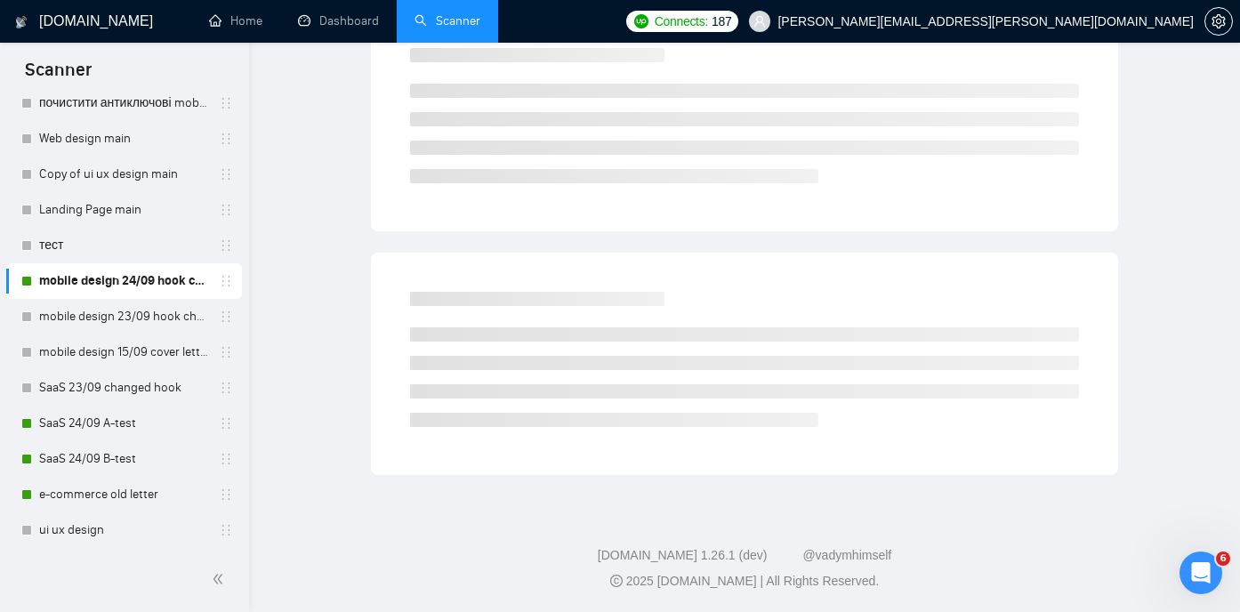
scroll to position [37, 0]
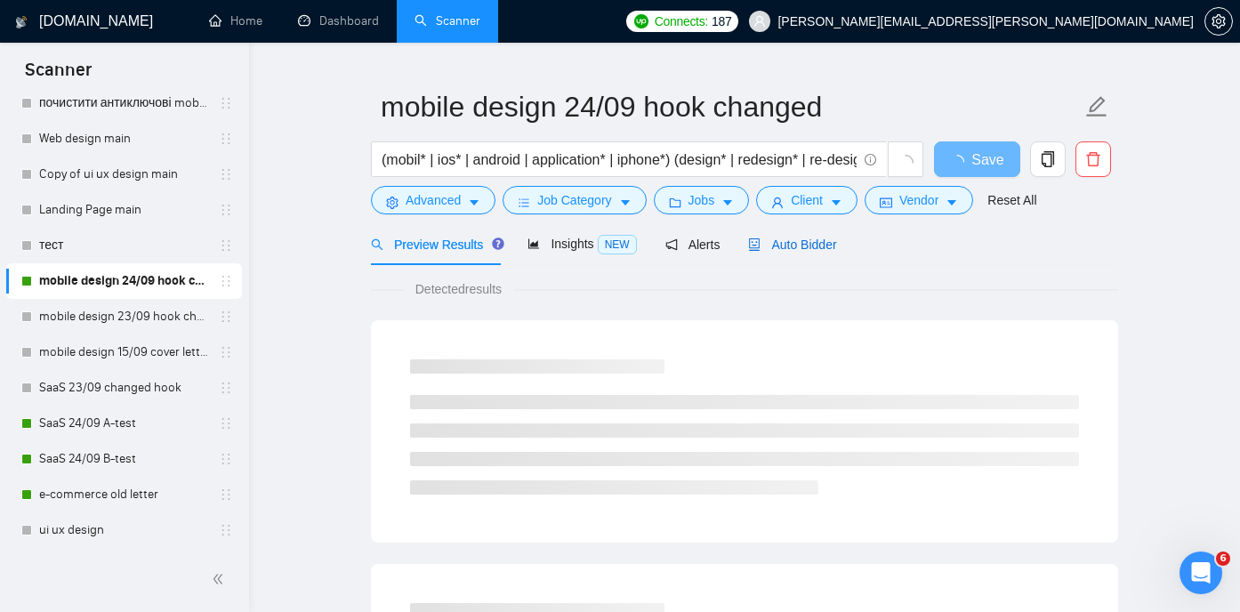
click at [814, 244] on span "Auto Bidder" at bounding box center [792, 245] width 88 height 14
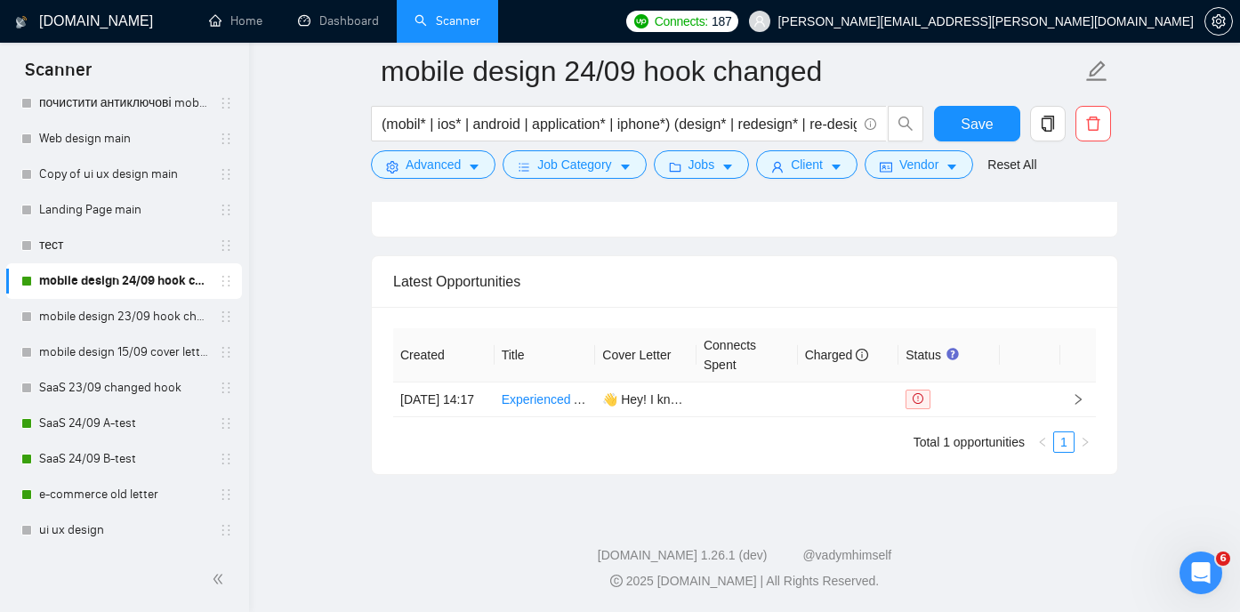
scroll to position [4307, 0]
click at [521, 392] on link "Experienced App Designer Needed for 6-Screen Redesign" at bounding box center [663, 399] width 323 height 14
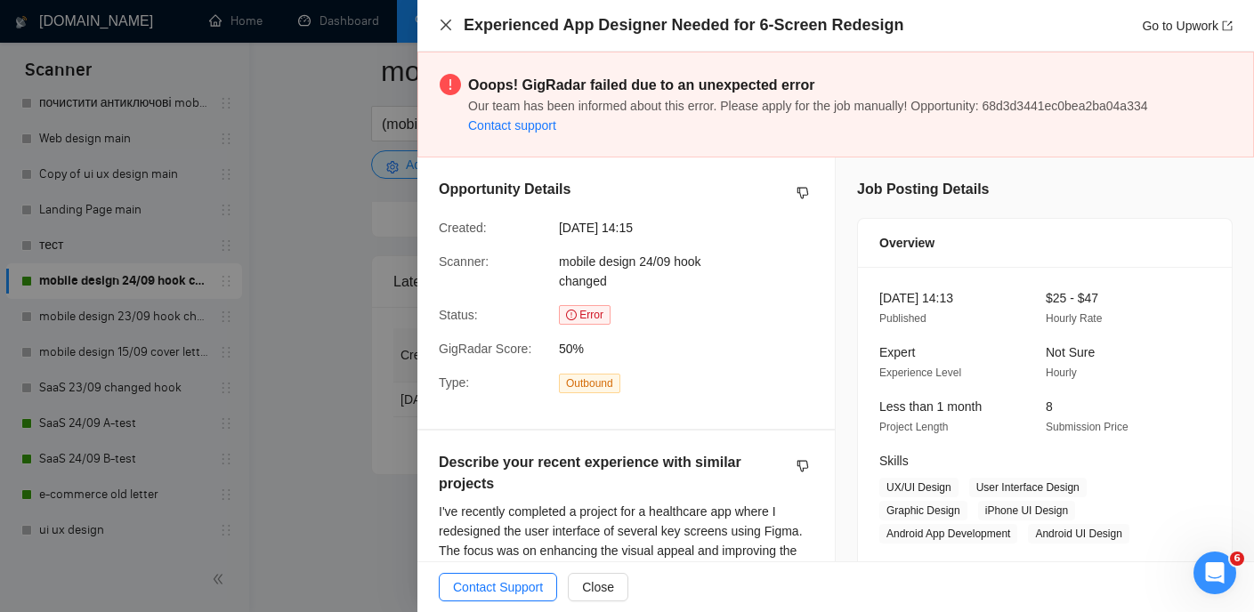
click at [443, 25] on icon "close" at bounding box center [446, 25] width 14 height 14
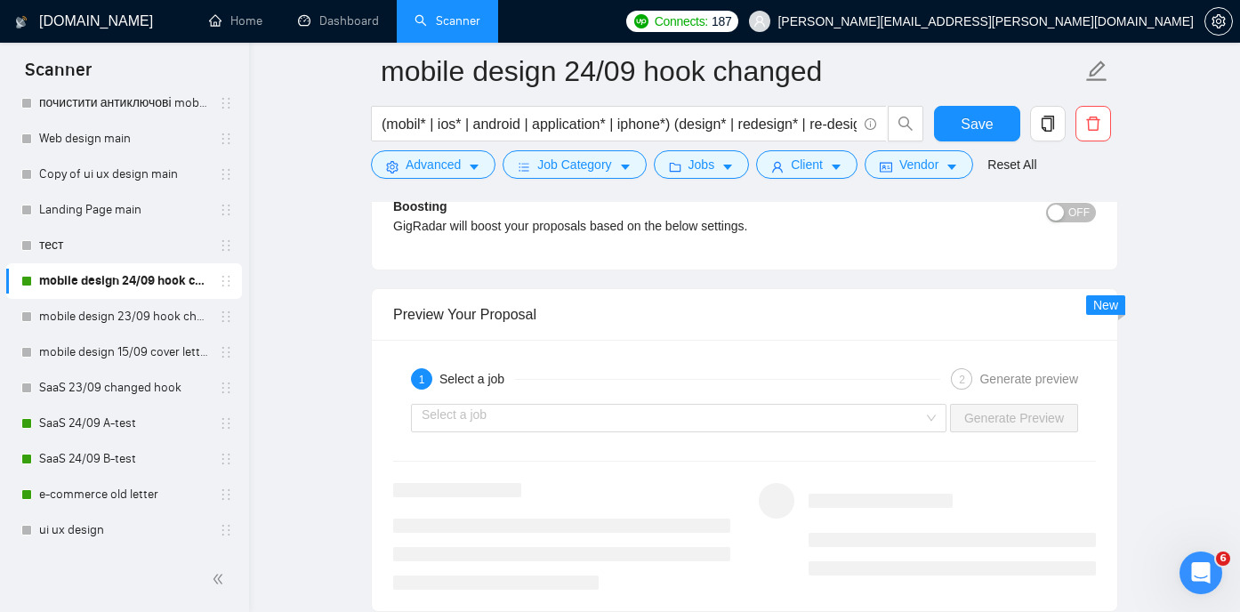
scroll to position [3229, 0]
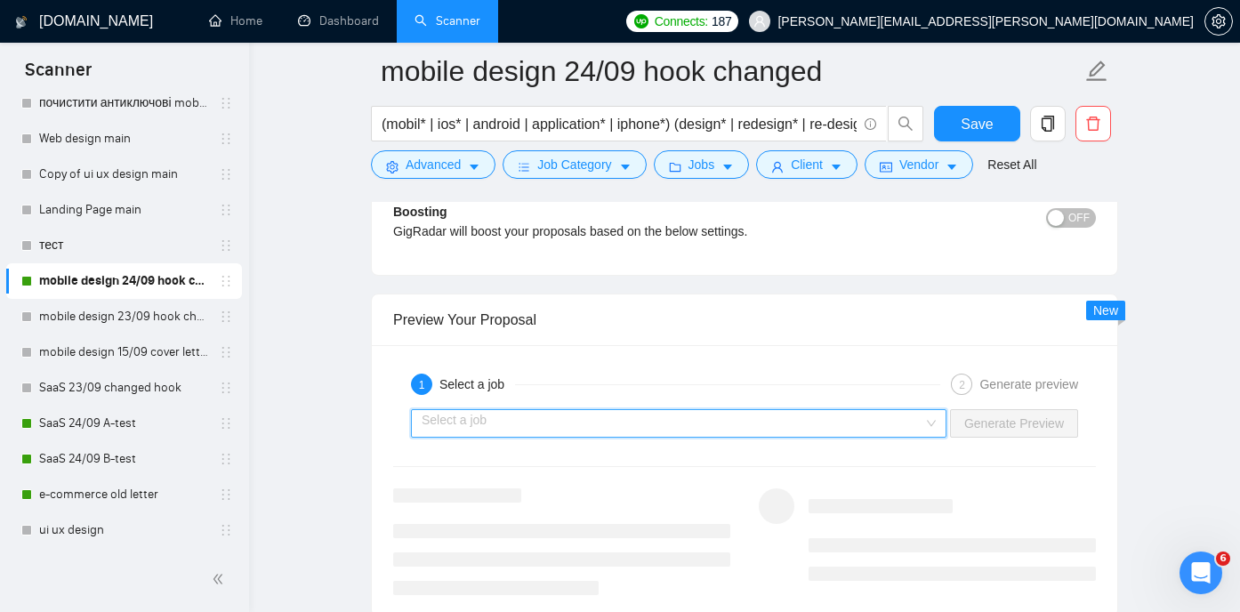
click at [811, 425] on input "search" at bounding box center [673, 423] width 502 height 27
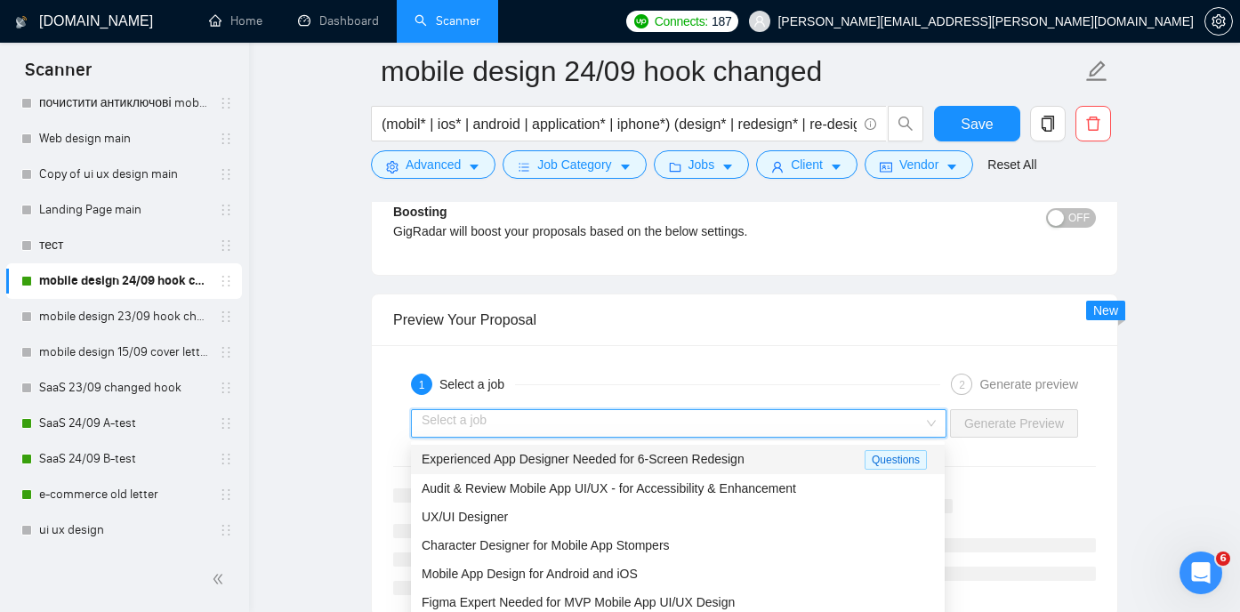
click at [722, 453] on span "Experienced App Designer Needed for 6-Screen Redesign" at bounding box center [583, 459] width 323 height 14
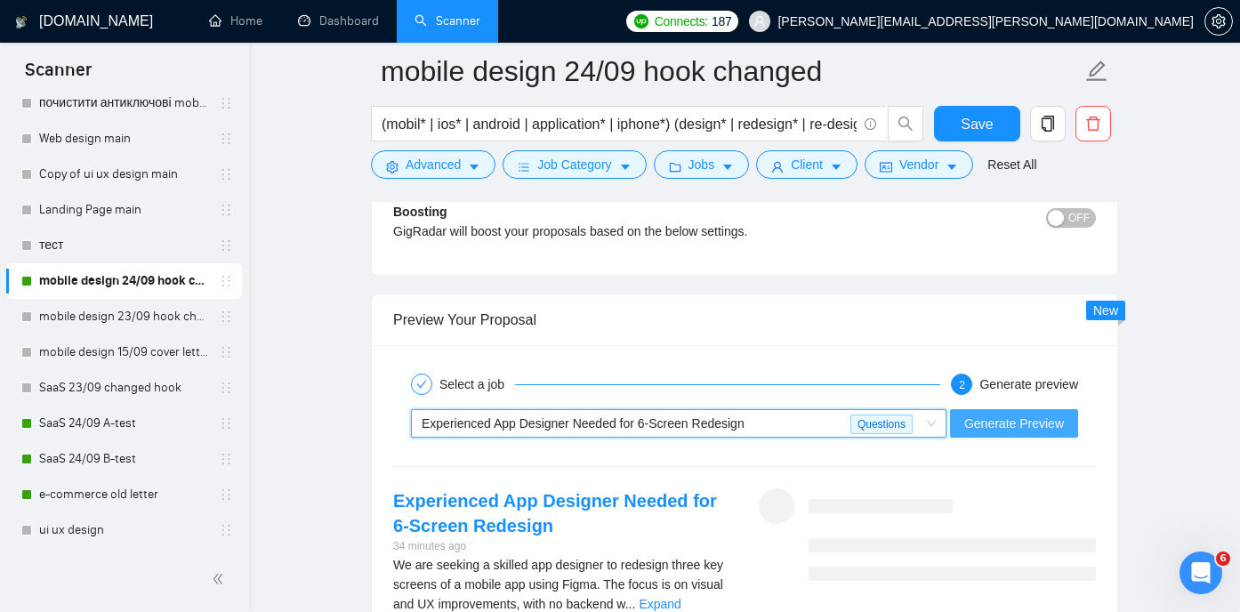
click at [1001, 422] on span "Generate Preview" at bounding box center [1015, 424] width 100 height 20
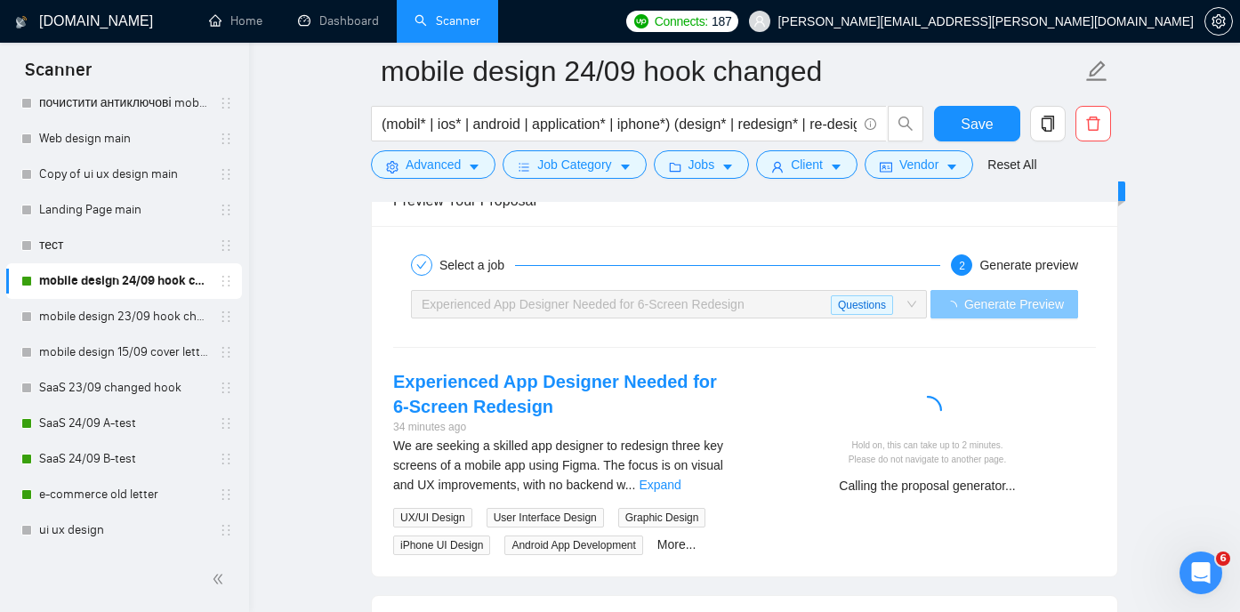
scroll to position [3357, 0]
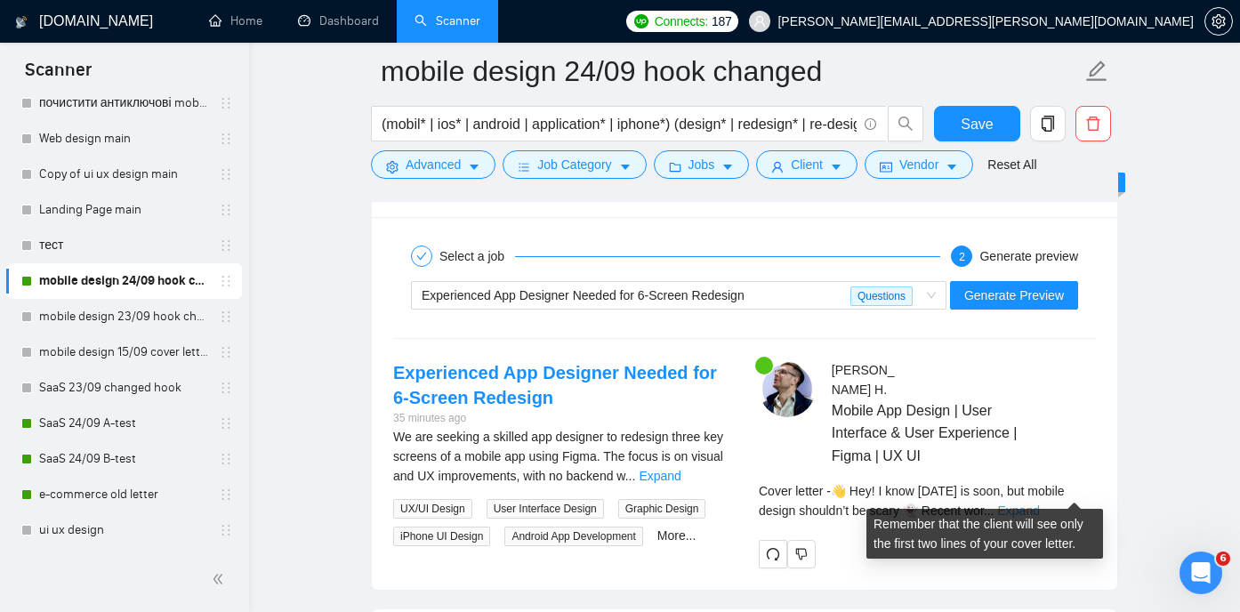
click at [1039, 504] on link "Expand" at bounding box center [1018, 511] width 42 height 14
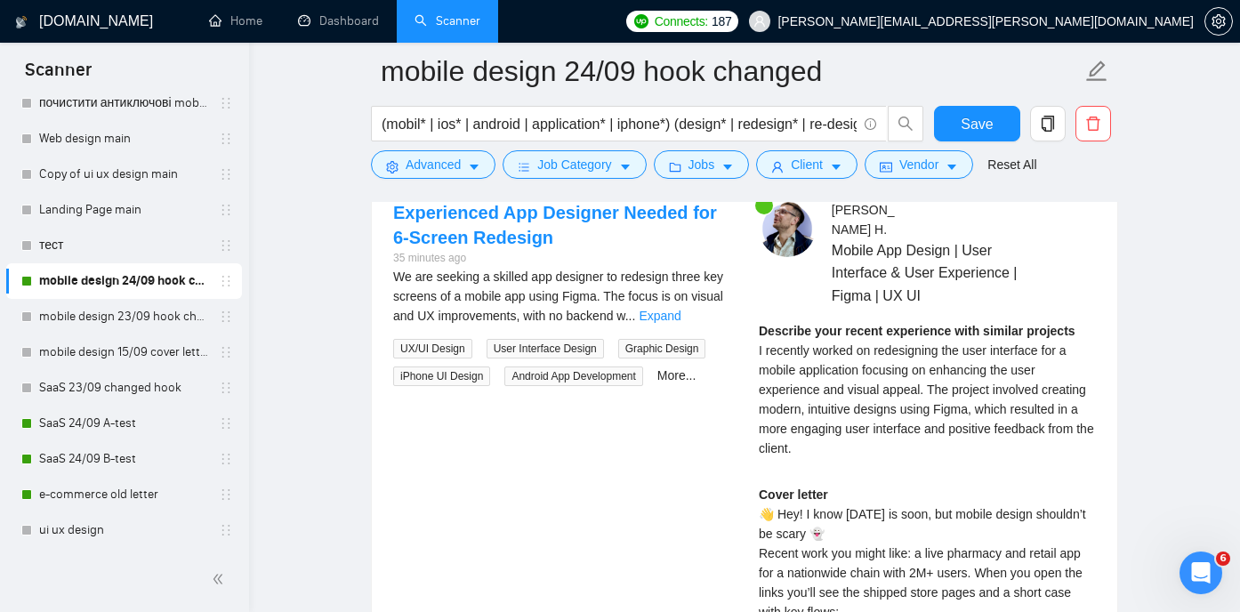
scroll to position [3540, 0]
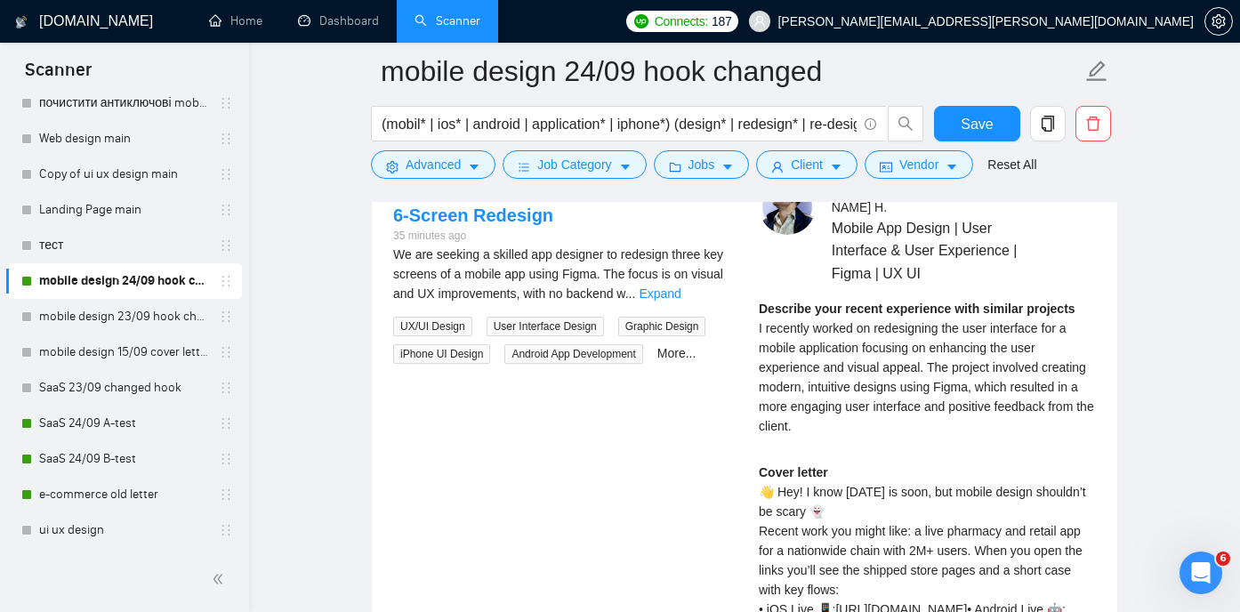
drag, startPoint x: 754, startPoint y: 298, endPoint x: 820, endPoint y: 423, distance: 141.3
click at [820, 423] on div "Yurii H . Mobile App Design | User Interface & User Experience | Figma | UX UI …" at bounding box center [928, 451] width 366 height 547
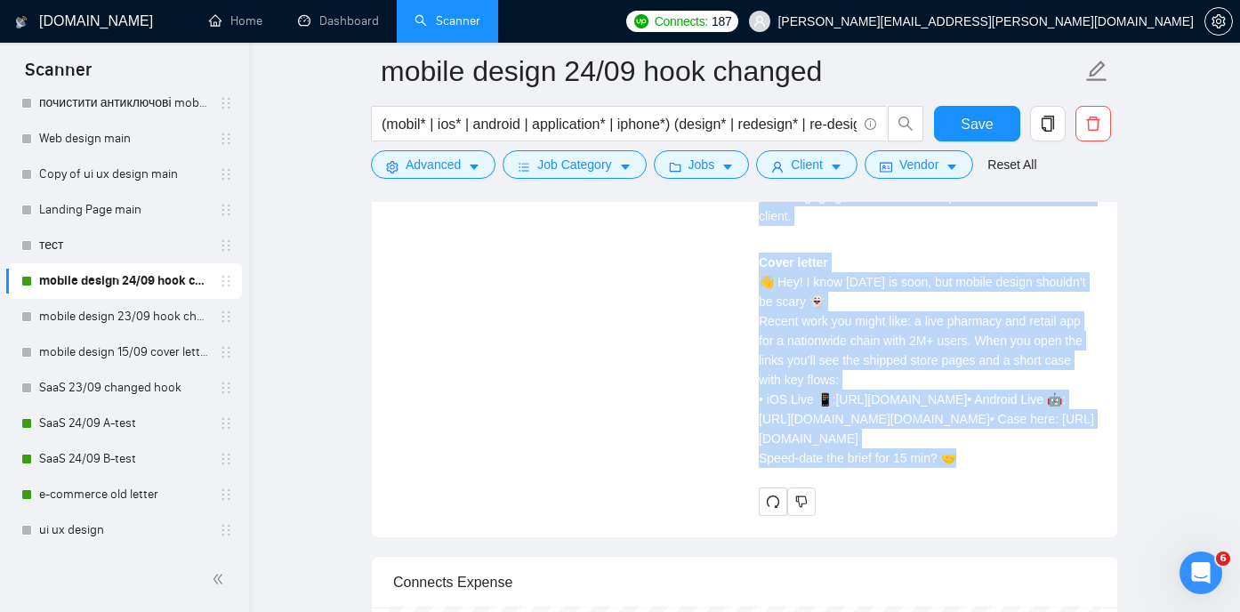
scroll to position [3847, 0]
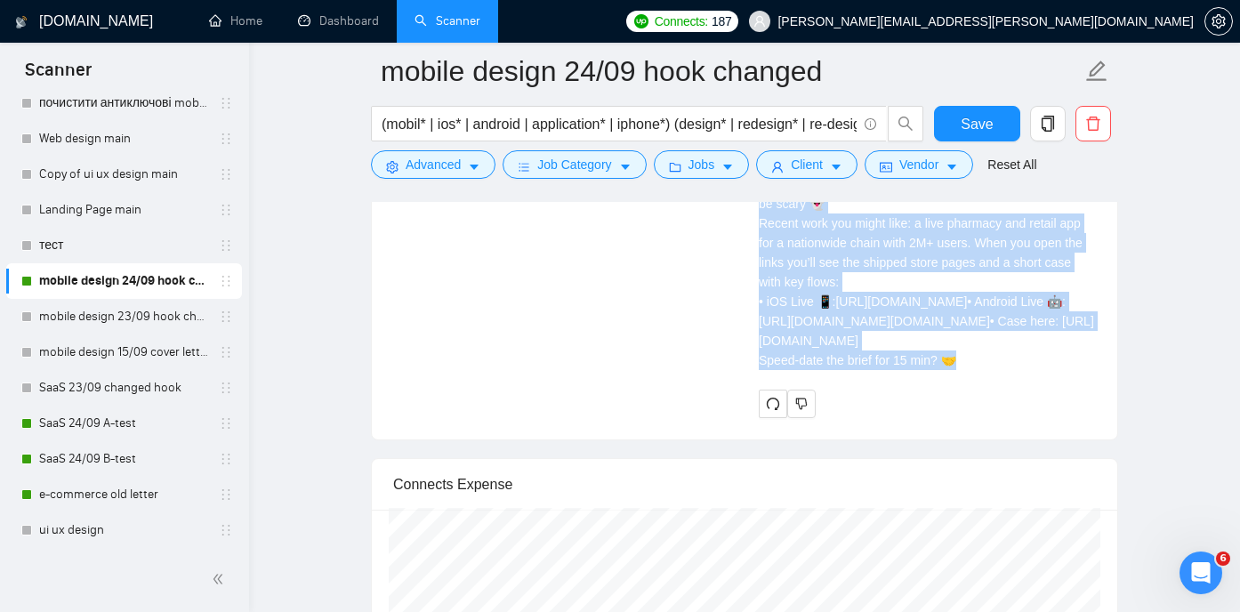
drag, startPoint x: 762, startPoint y: 286, endPoint x: 976, endPoint y: 502, distance: 304.5
click at [976, 417] on div "Yurii H . Mobile App Design | User Interface & User Experience | Figma | UX UI …" at bounding box center [928, 143] width 366 height 547
copy div "Describe your recent experience with similar projects I recently worked on rede…"
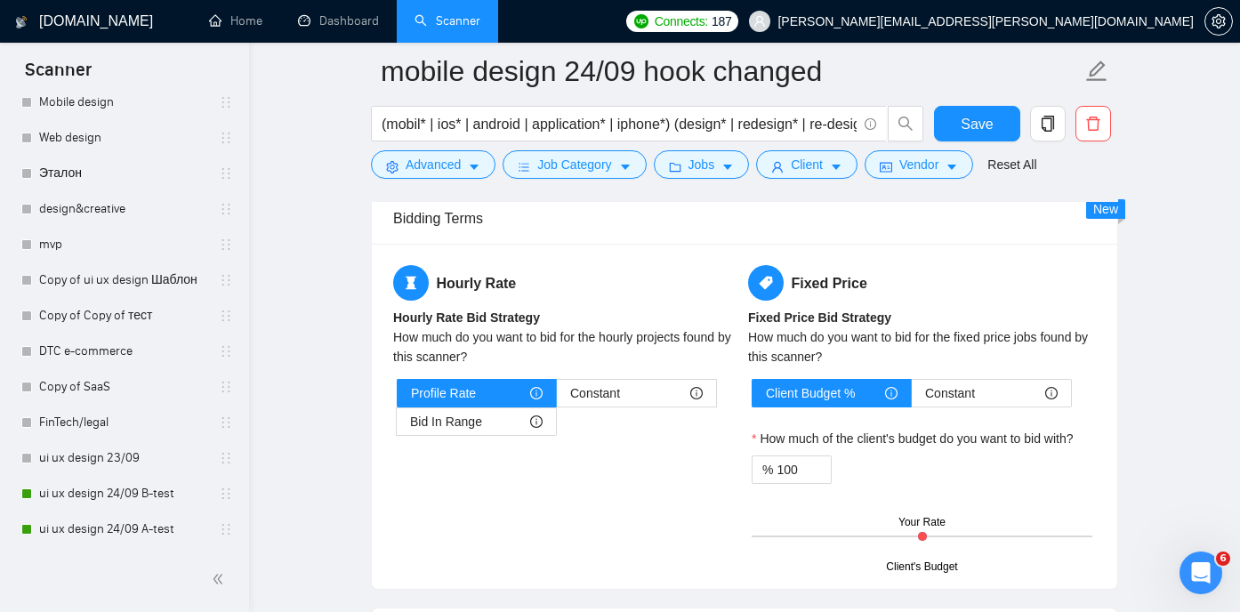
scroll to position [2786, 0]
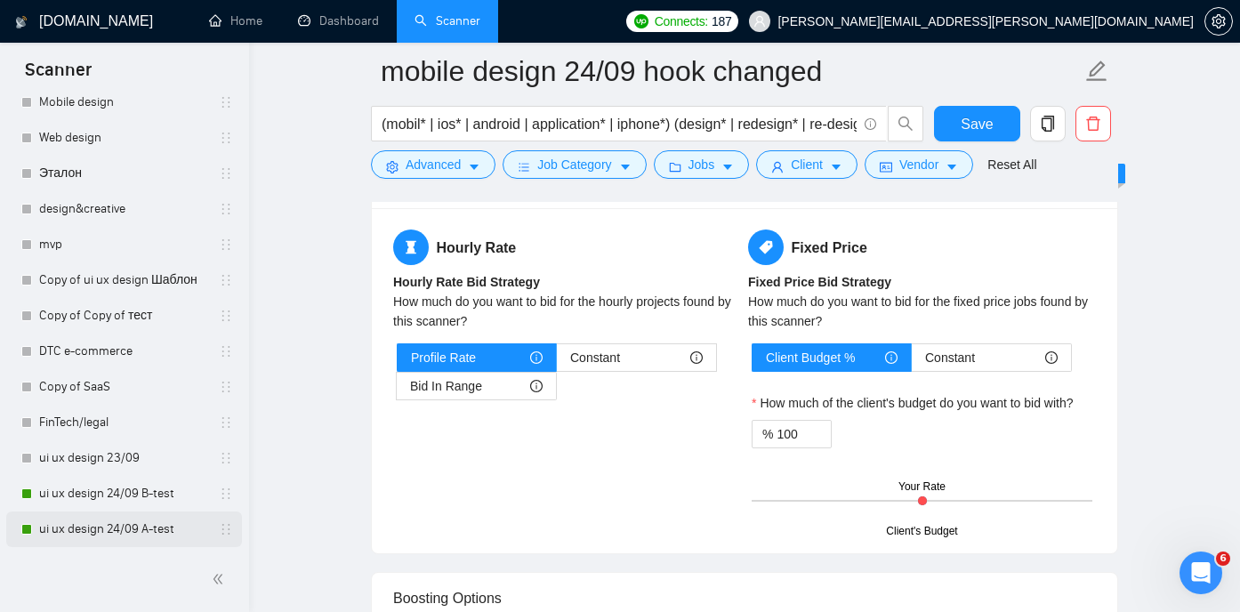
click at [117, 530] on link "ui ux design 24/09 A-test" at bounding box center [123, 530] width 169 height 36
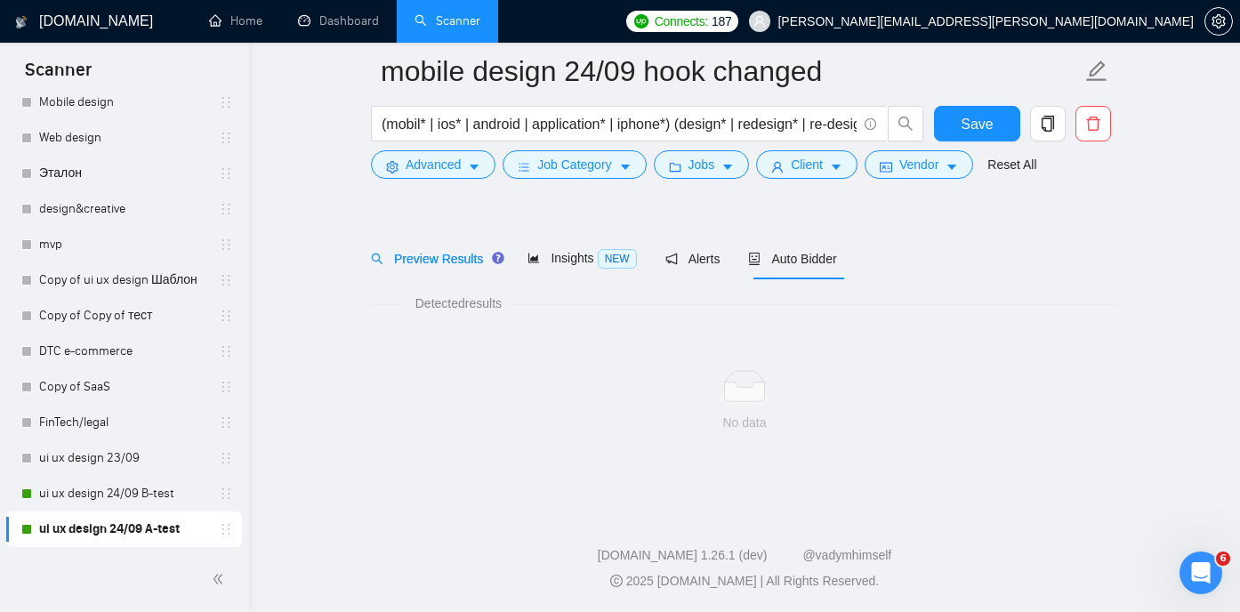
scroll to position [37, 0]
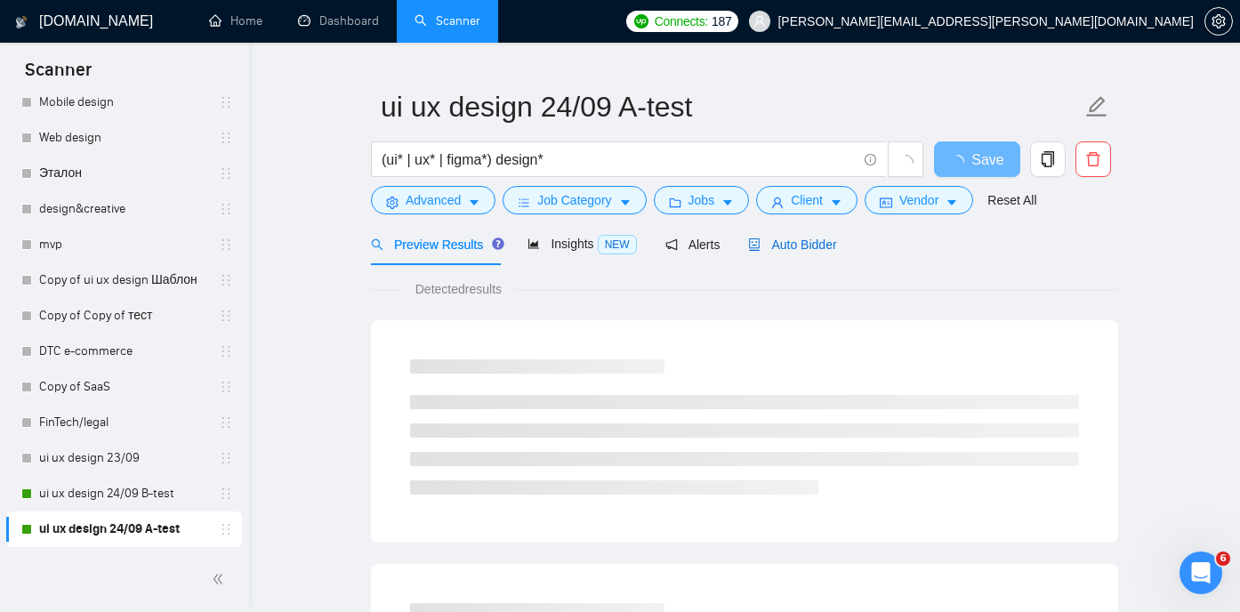
click at [788, 247] on span "Auto Bidder" at bounding box center [792, 245] width 88 height 14
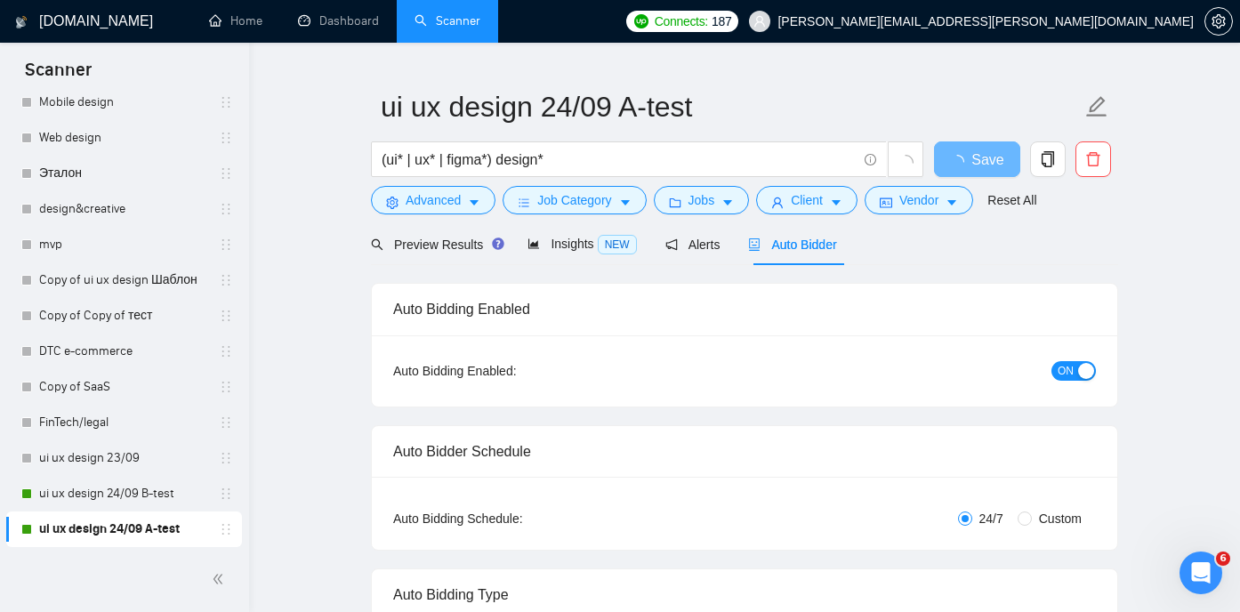
radio input "false"
radio input "true"
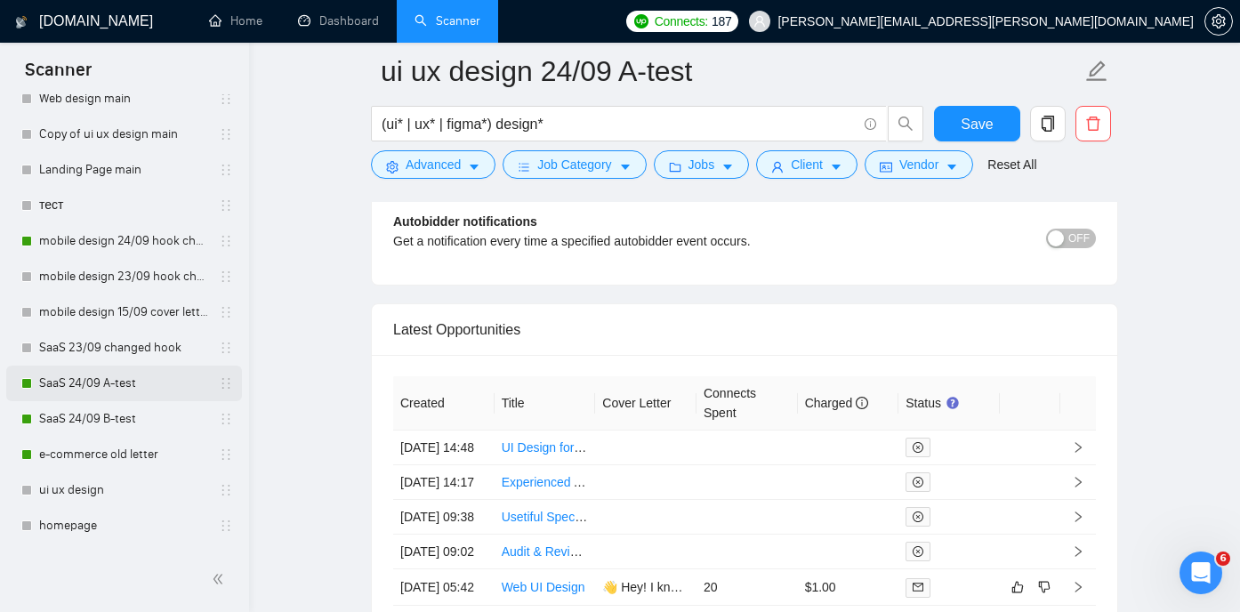
scroll to position [105, 0]
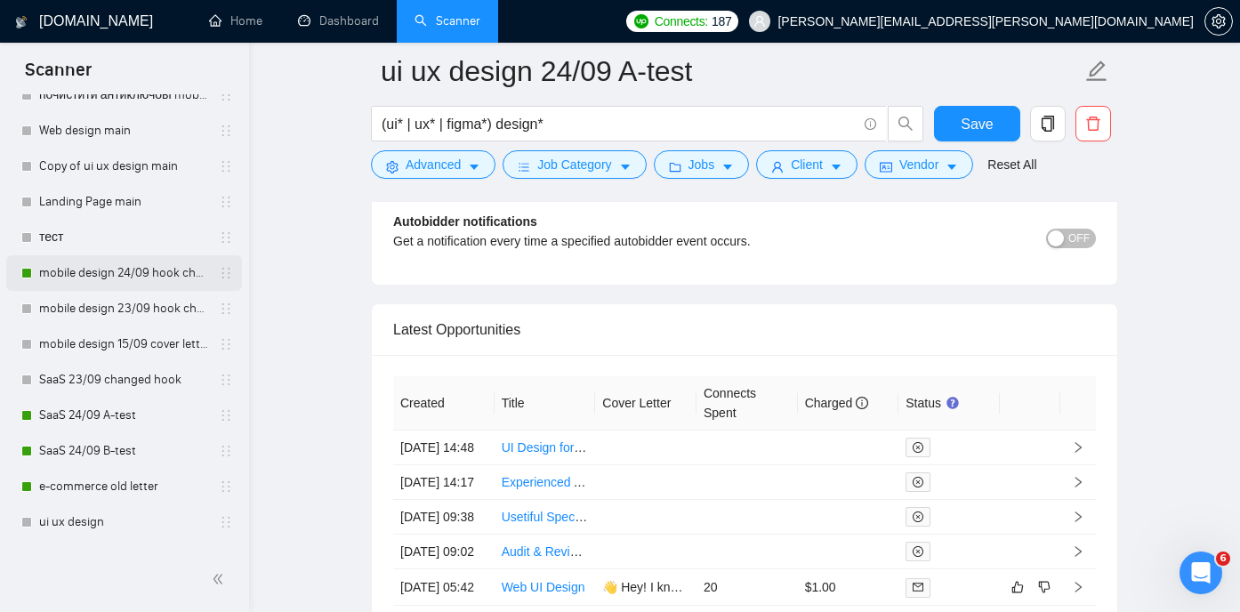
click at [141, 275] on link "mobile design 24/09 hook changed" at bounding box center [123, 273] width 169 height 36
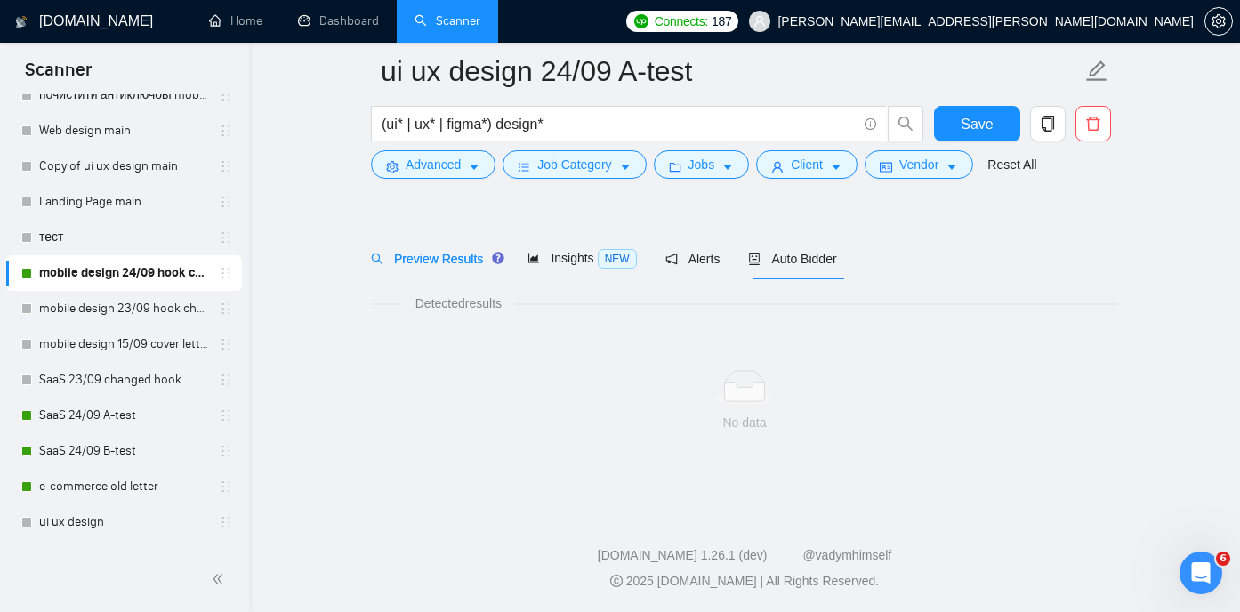
scroll to position [37, 0]
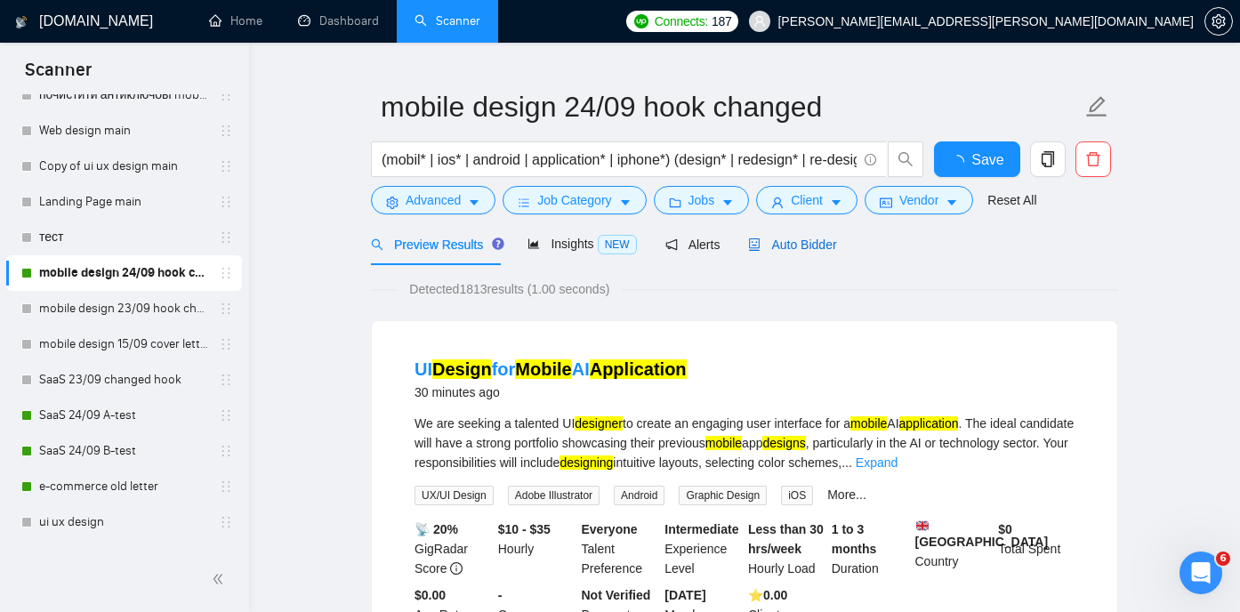
click at [816, 235] on div "Auto Bidder" at bounding box center [792, 245] width 88 height 20
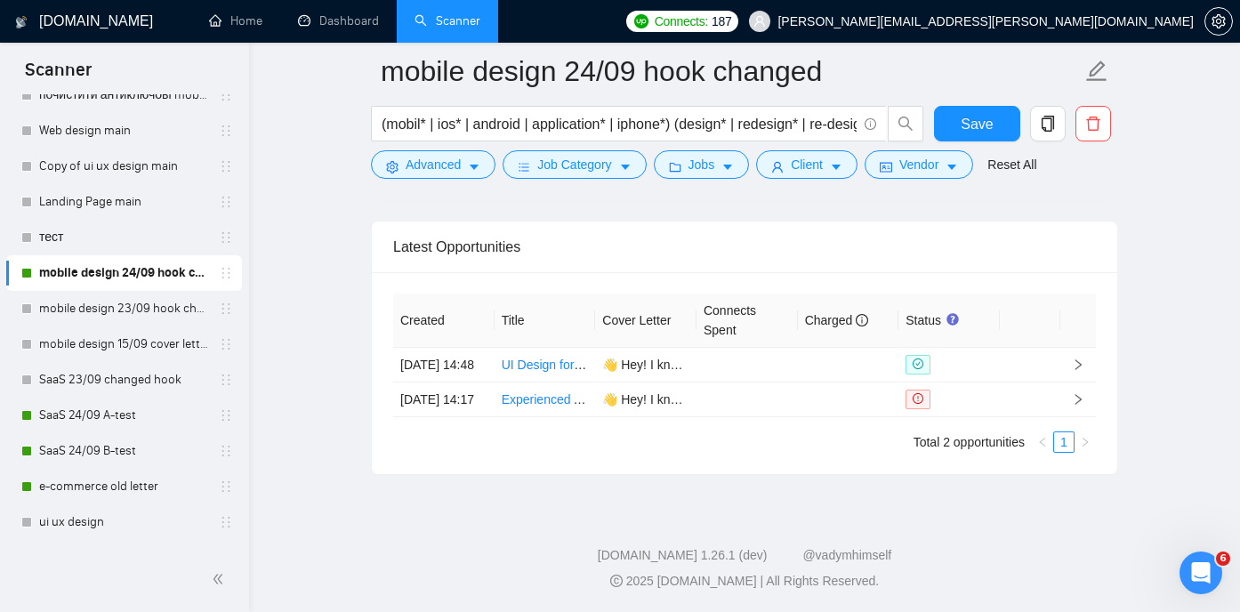
scroll to position [4346, 0]
click at [565, 405] on link "Experienced App Designer Needed for 6-Screen Redesign" at bounding box center [663, 399] width 323 height 14
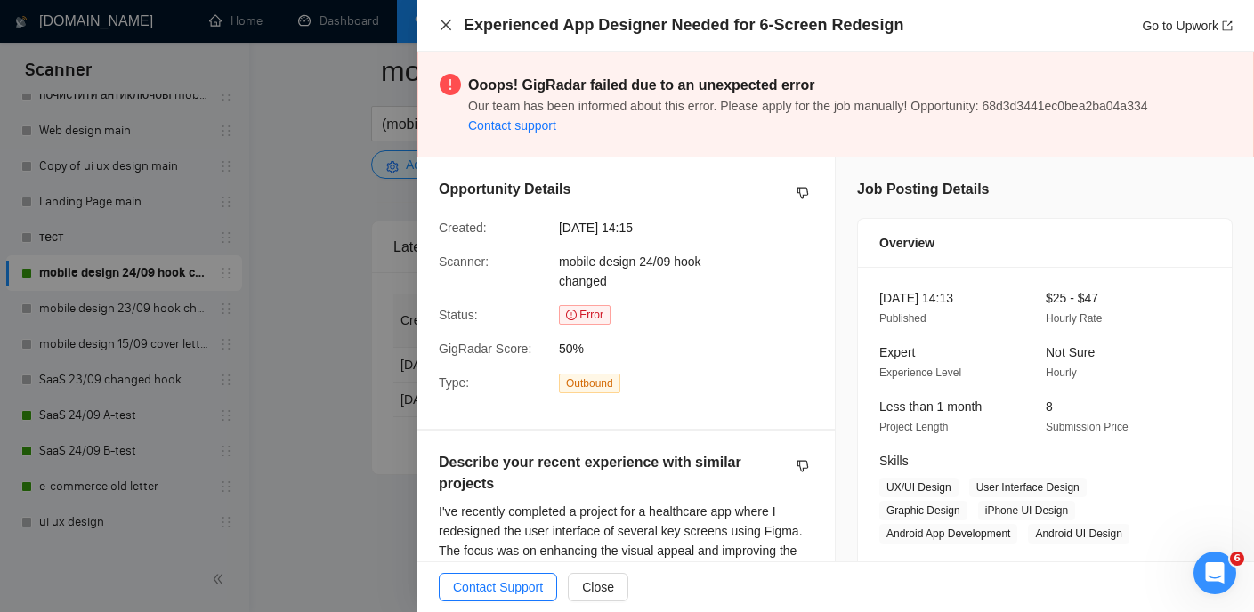
click at [448, 25] on icon "close" at bounding box center [446, 25] width 14 height 14
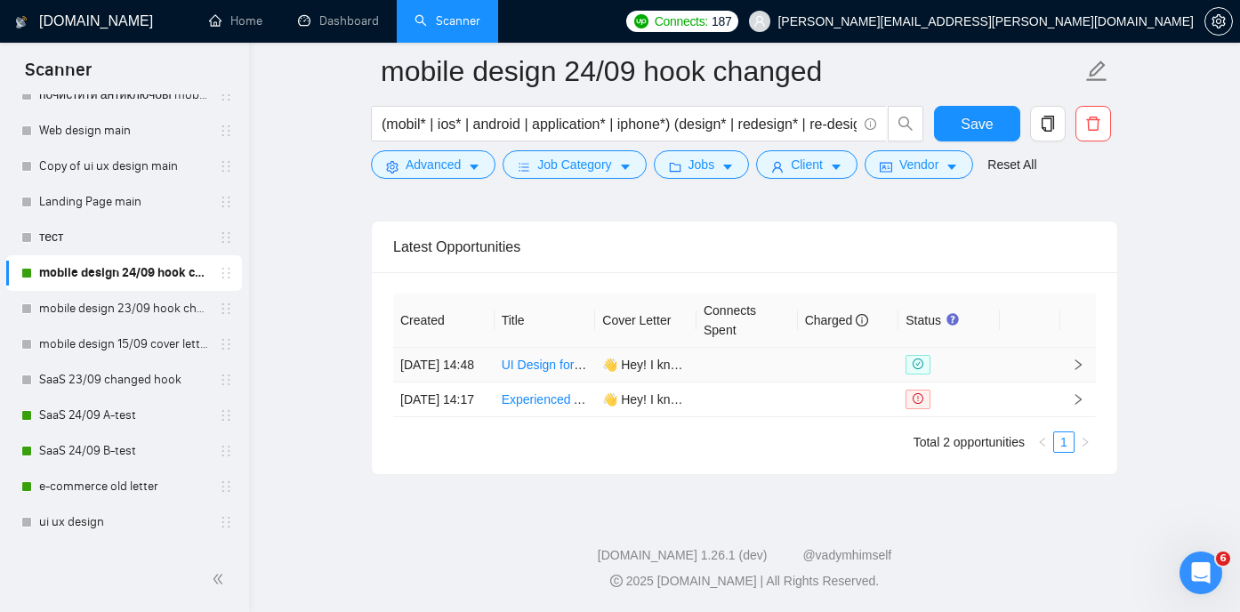
click at [544, 358] on link "UI Design for Mobile AI Application" at bounding box center [597, 365] width 191 height 14
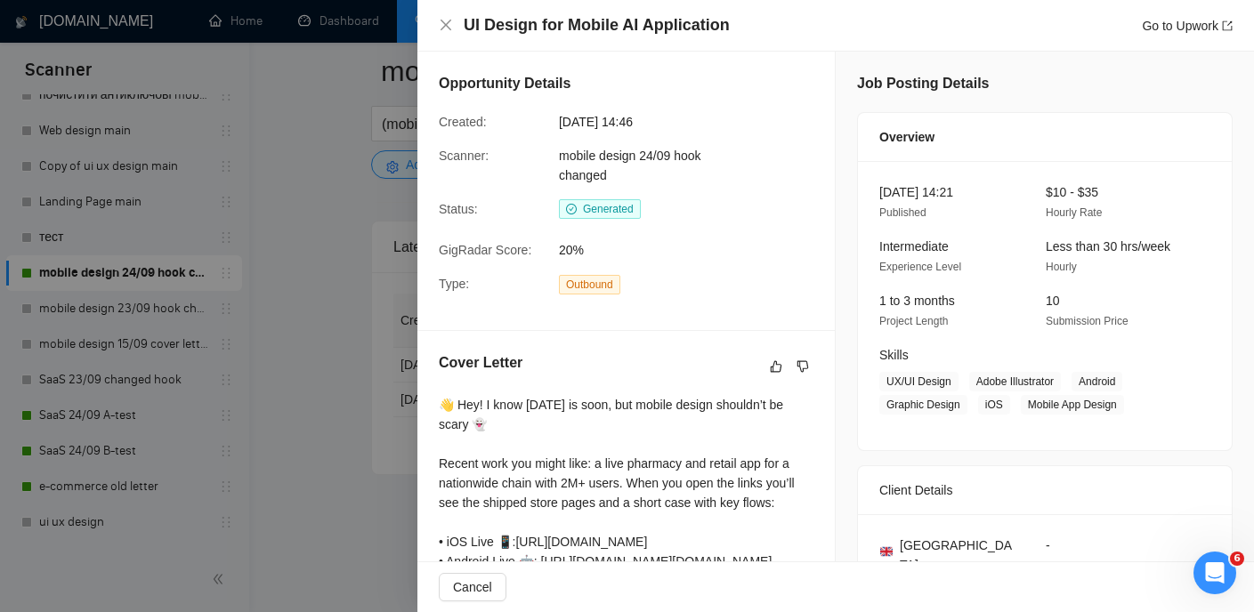
click at [446, 34] on div "UI Design for Mobile AI Application Go to Upwork" at bounding box center [836, 25] width 794 height 22
click at [446, 24] on icon "close" at bounding box center [445, 25] width 11 height 11
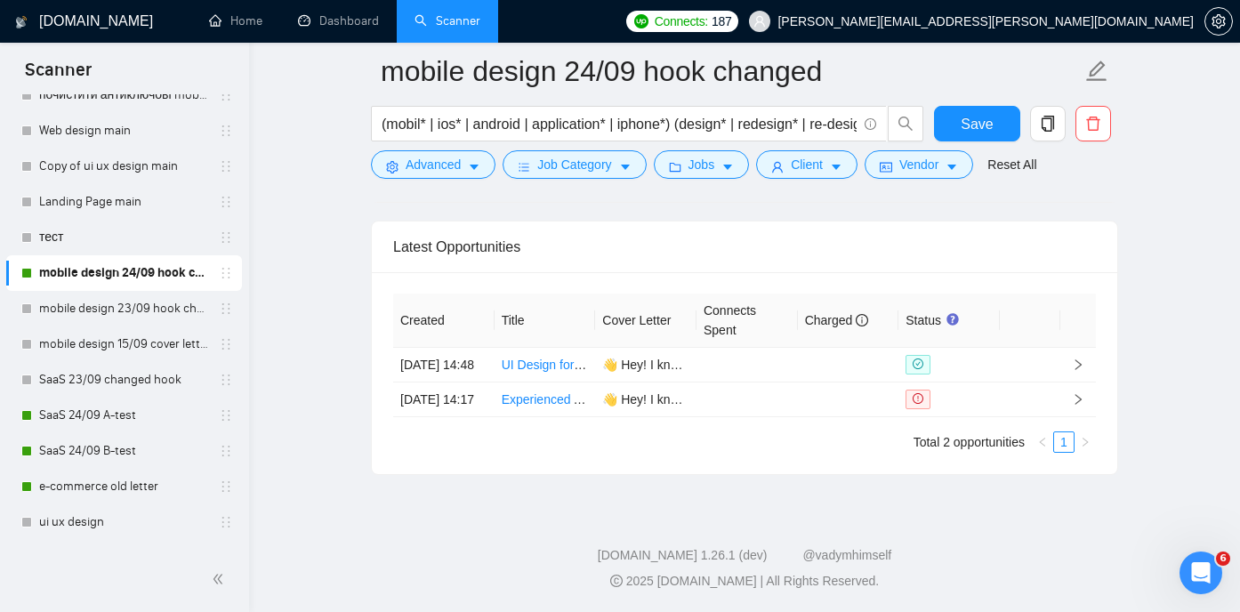
scroll to position [4324, 0]
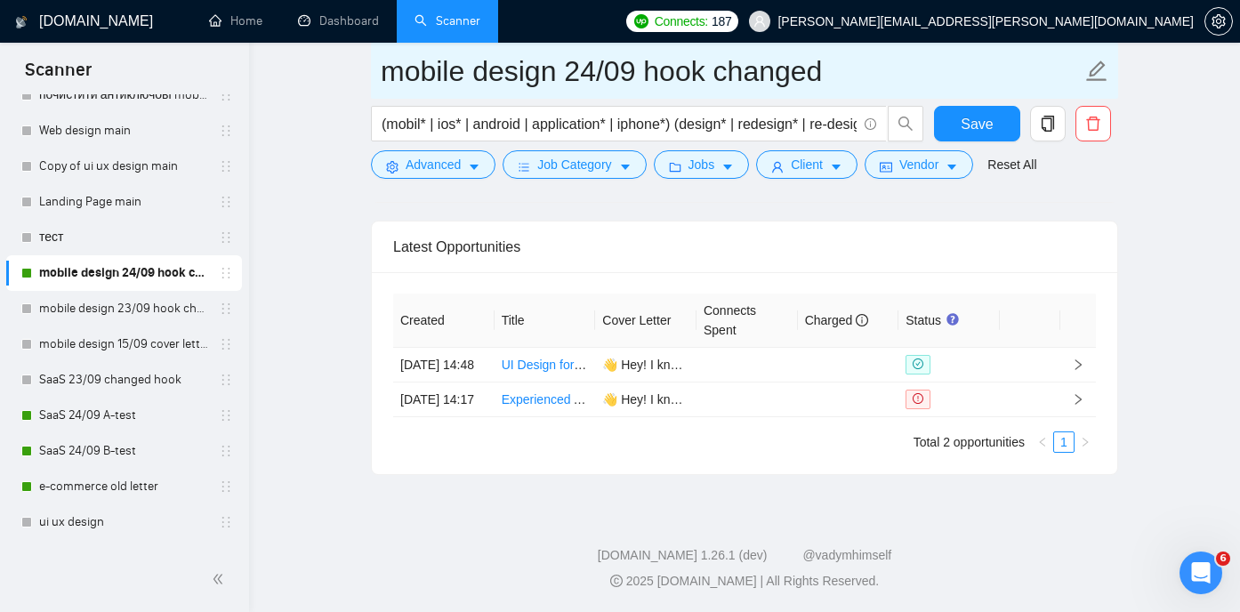
drag, startPoint x: 836, startPoint y: 75, endPoint x: 311, endPoint y: 87, distance: 525.1
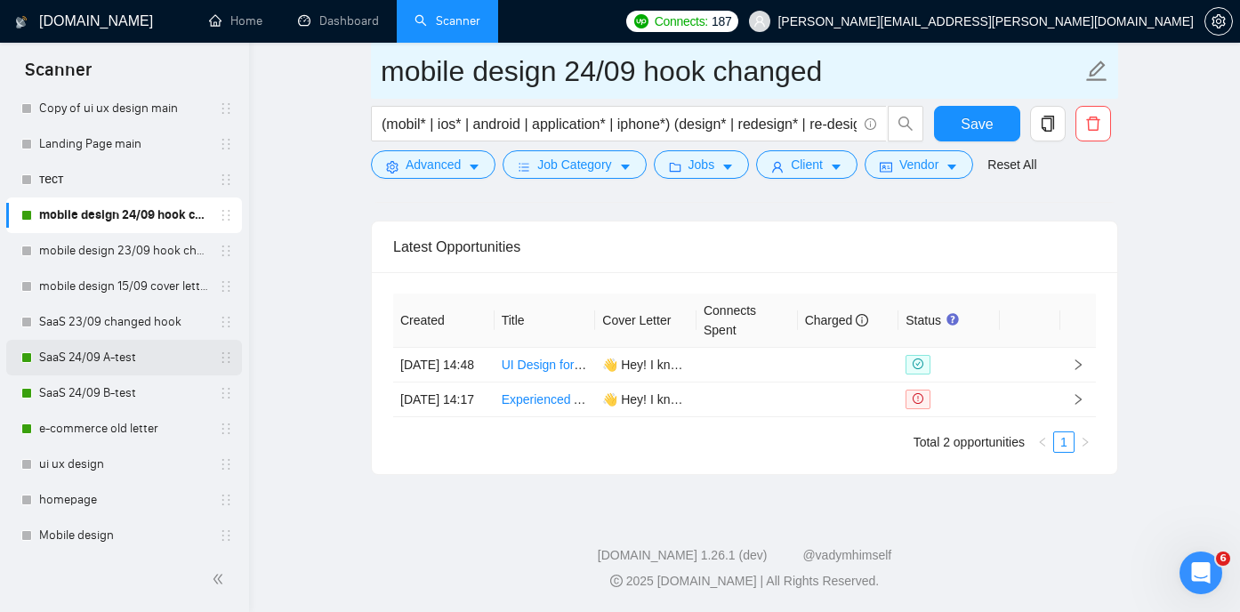
scroll to position [168, 0]
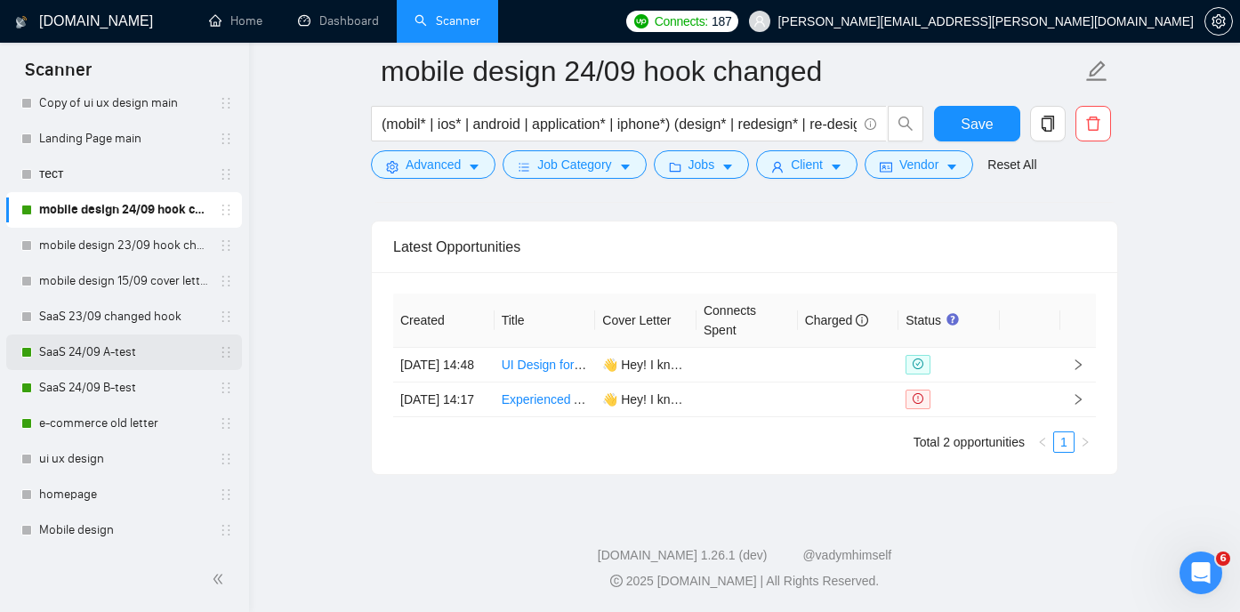
click at [150, 348] on link "SaaS 24/09 A-test" at bounding box center [123, 353] width 169 height 36
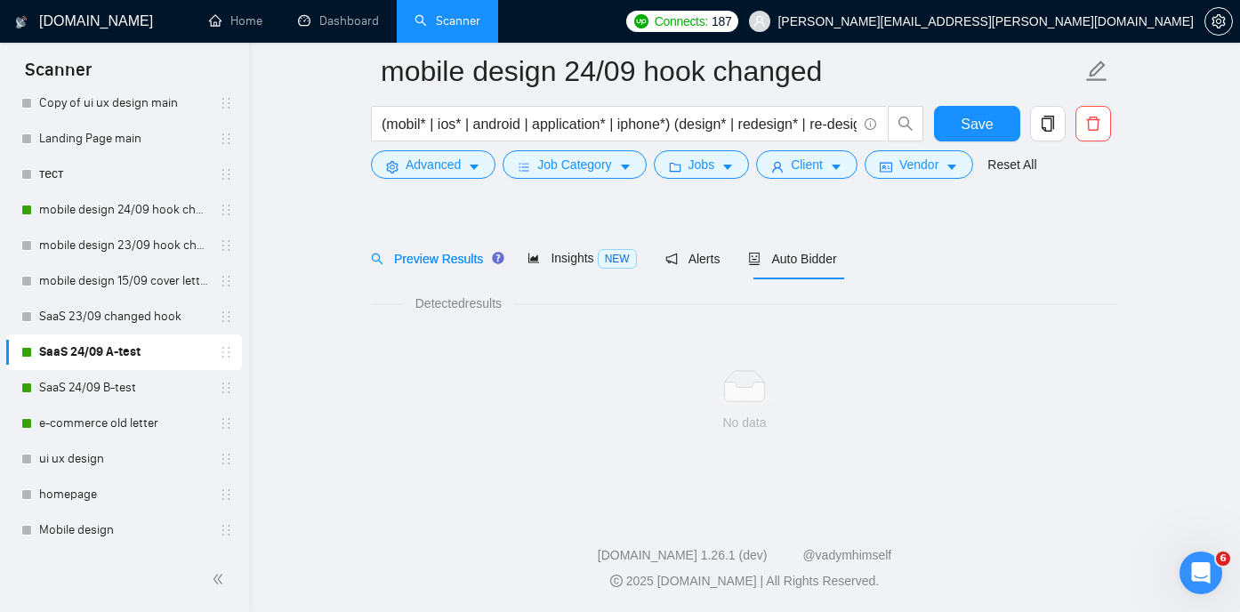
scroll to position [37, 0]
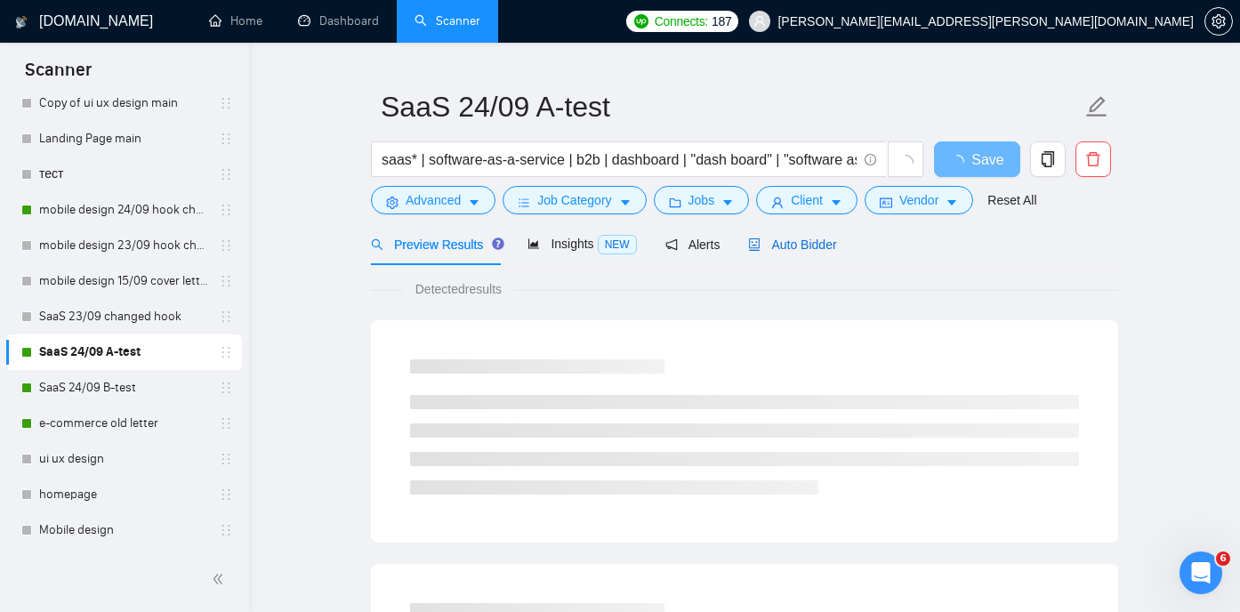
click at [795, 242] on span "Auto Bidder" at bounding box center [792, 245] width 88 height 14
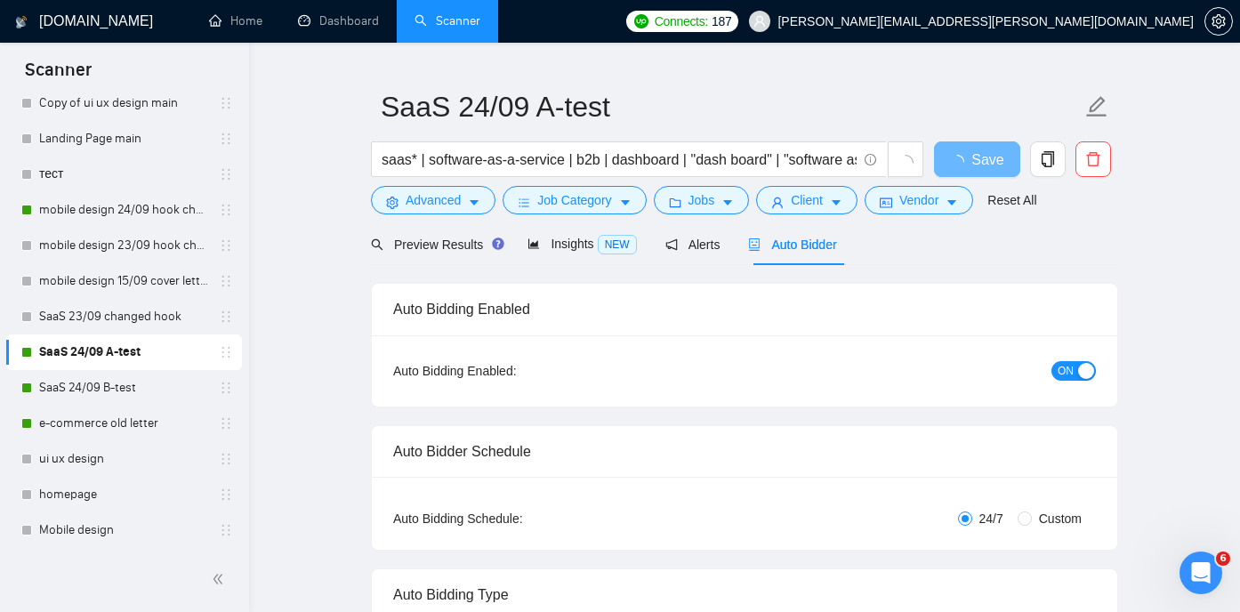
radio input "false"
radio input "true"
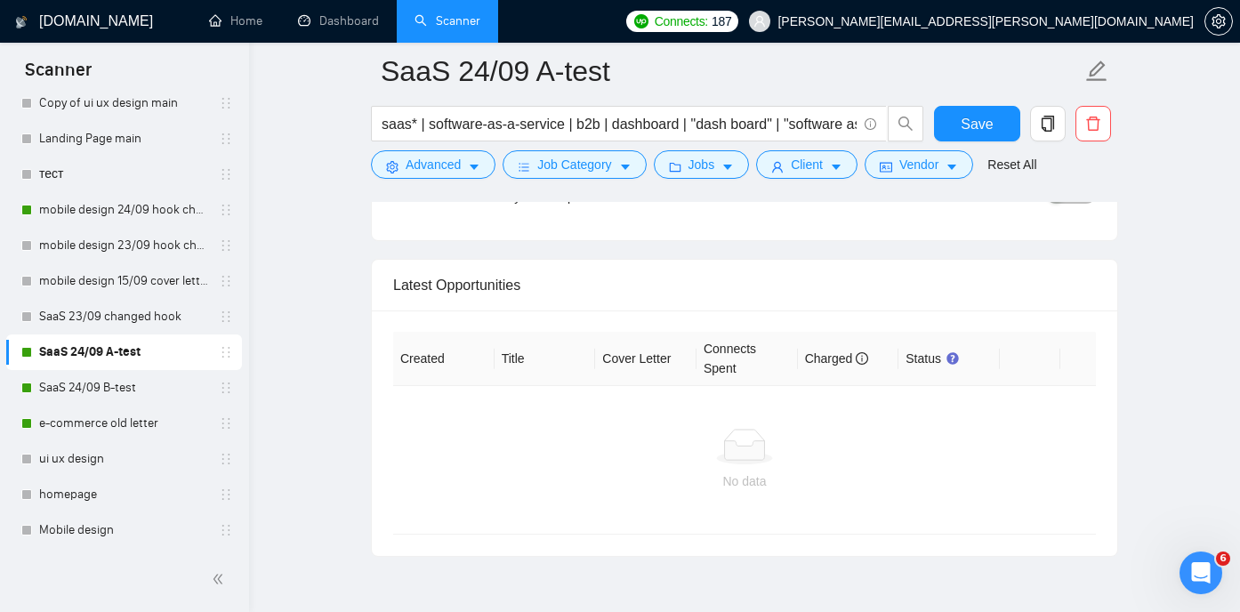
scroll to position [4630, 0]
click at [127, 388] on link "SaaS 24/09 B-test" at bounding box center [123, 388] width 169 height 36
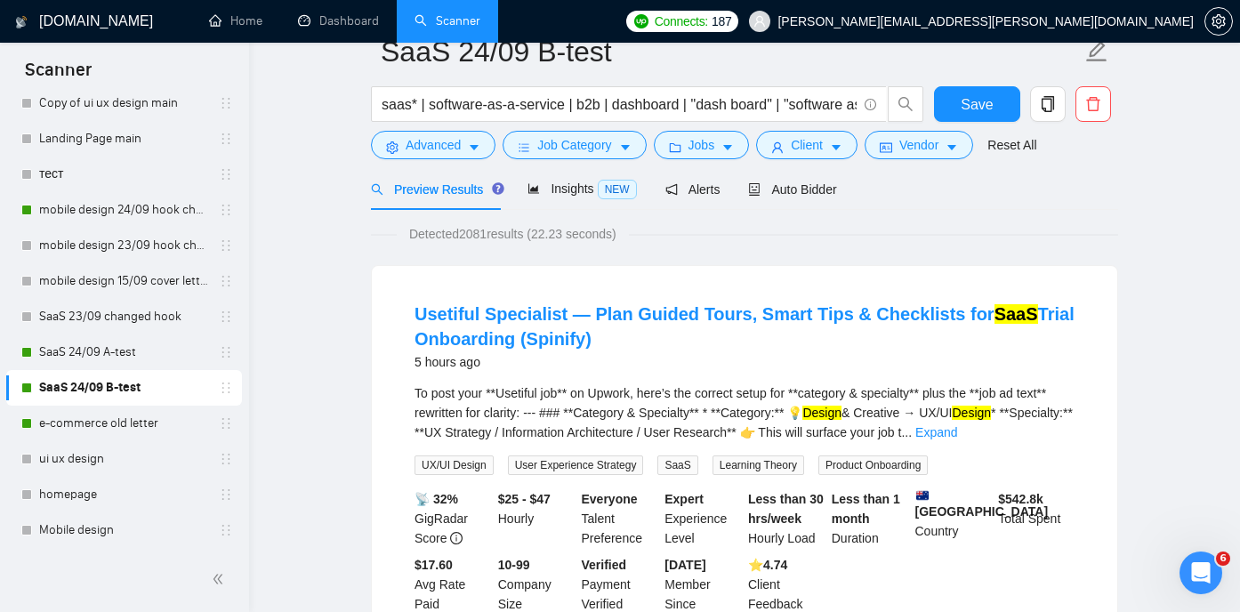
scroll to position [34, 0]
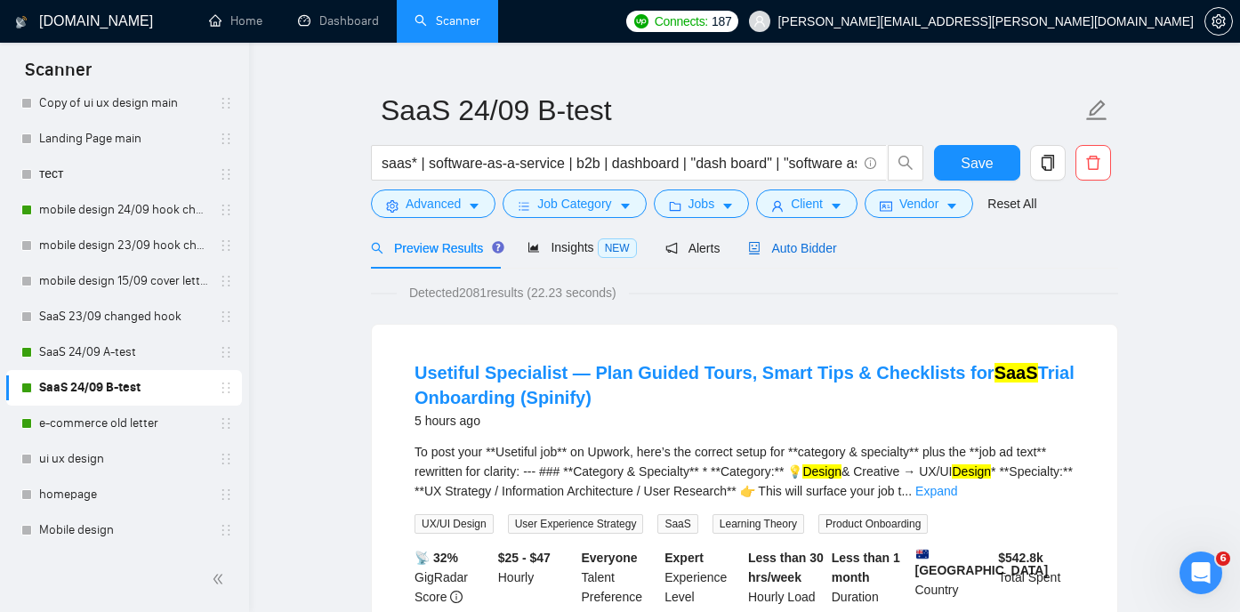
click at [822, 239] on div "Auto Bidder" at bounding box center [792, 248] width 88 height 20
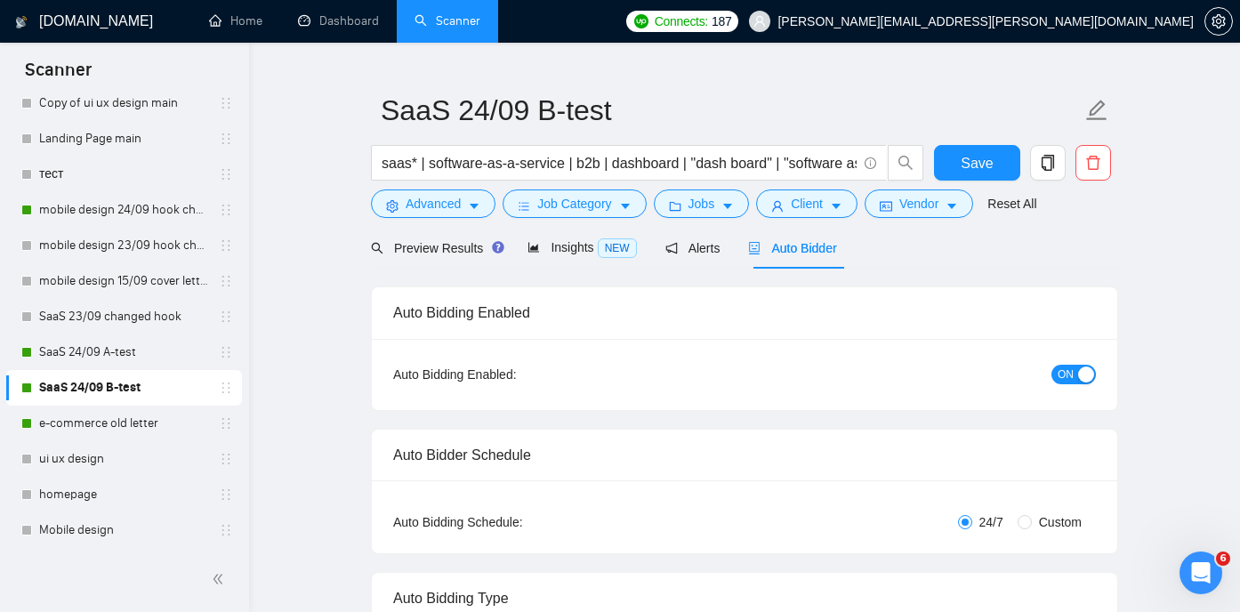
radio input "false"
radio input "true"
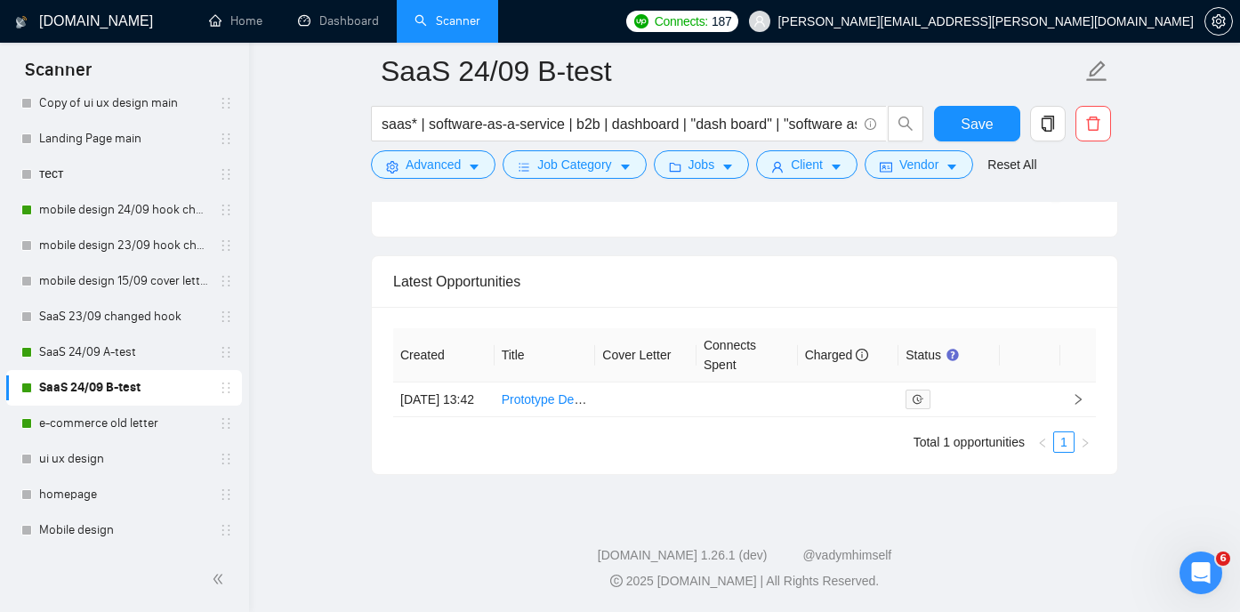
scroll to position [4625, 0]
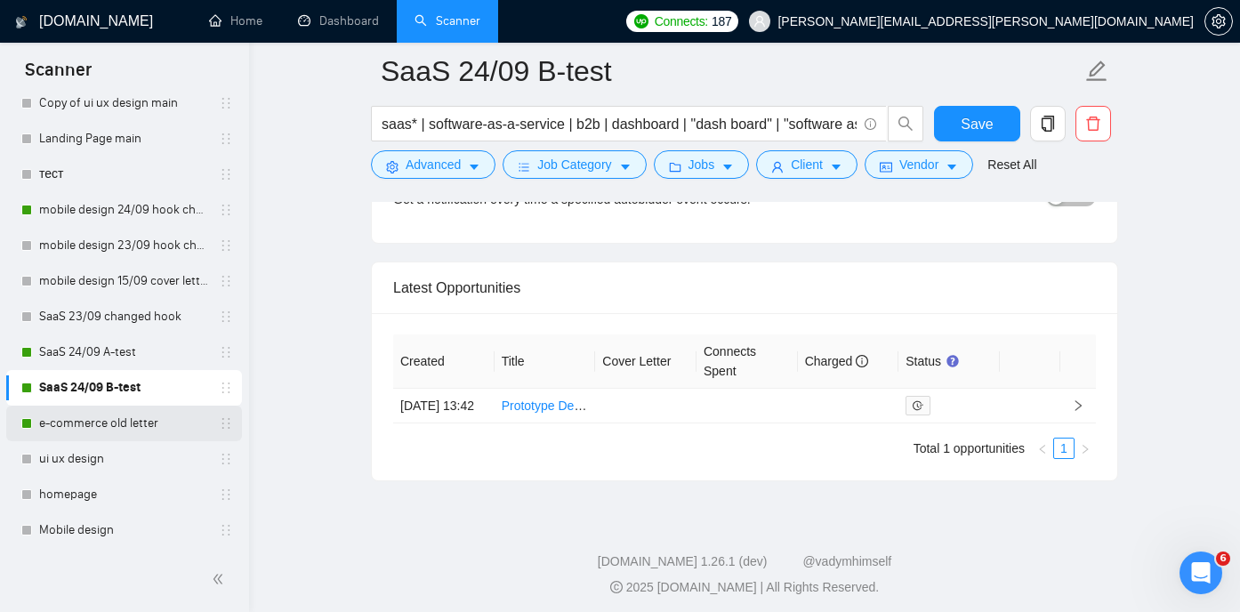
click at [123, 416] on link "e-commerce old letter" at bounding box center [123, 424] width 169 height 36
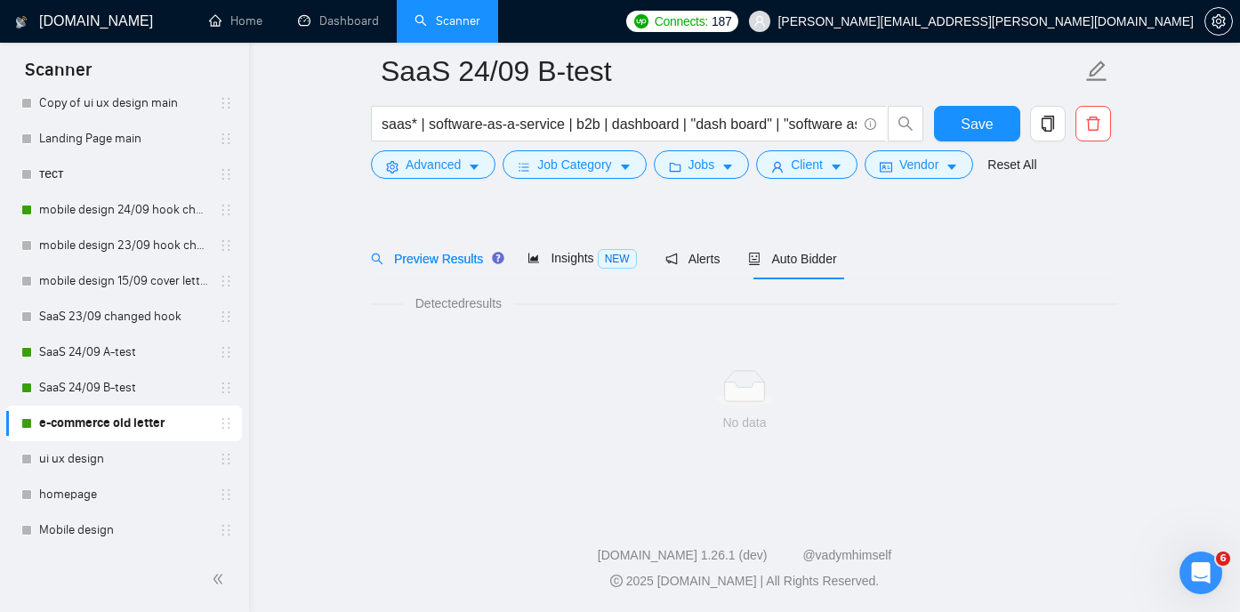
scroll to position [37, 0]
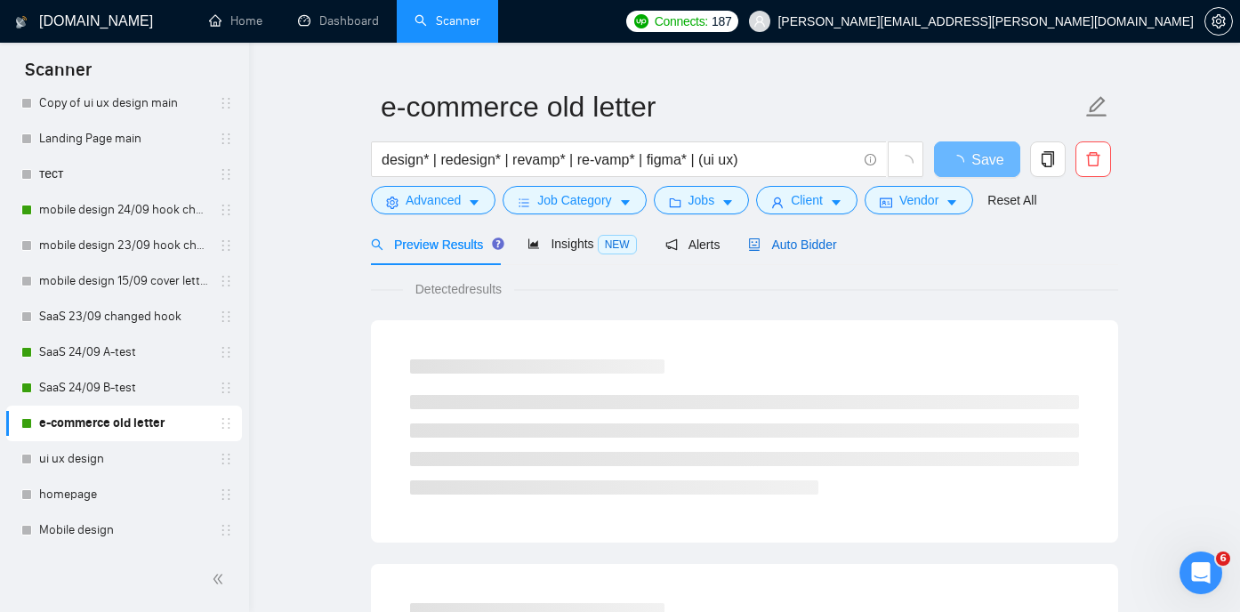
click at [798, 242] on span "Auto Bidder" at bounding box center [792, 245] width 88 height 14
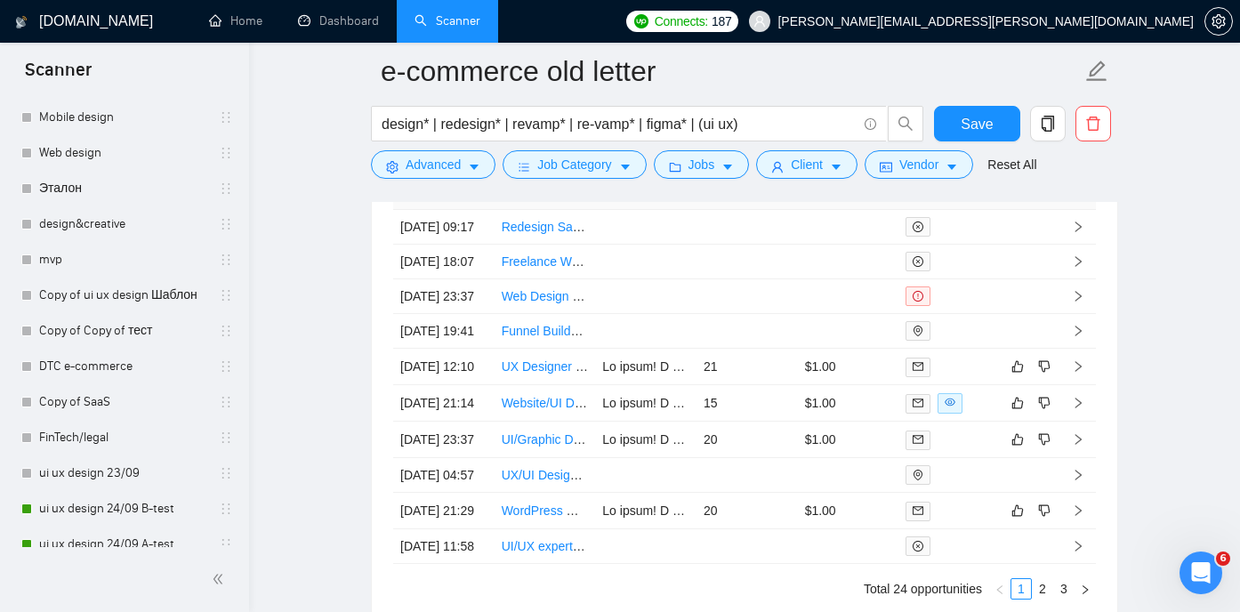
scroll to position [596, 0]
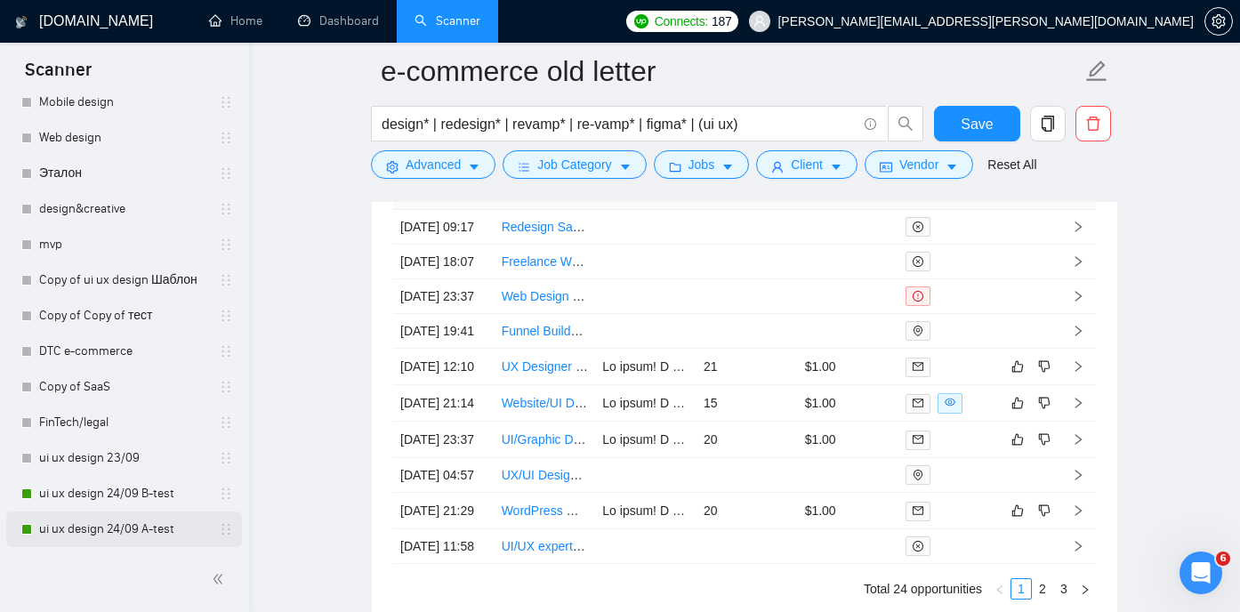
click at [125, 525] on link "ui ux design 24/09 A-test" at bounding box center [123, 530] width 169 height 36
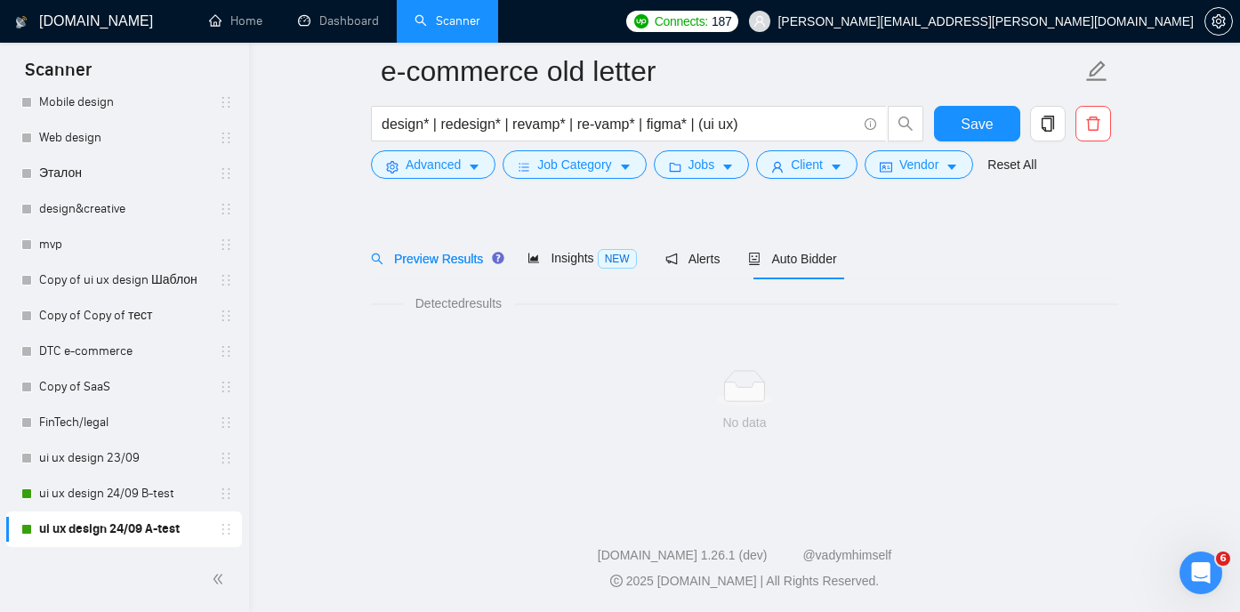
scroll to position [37, 0]
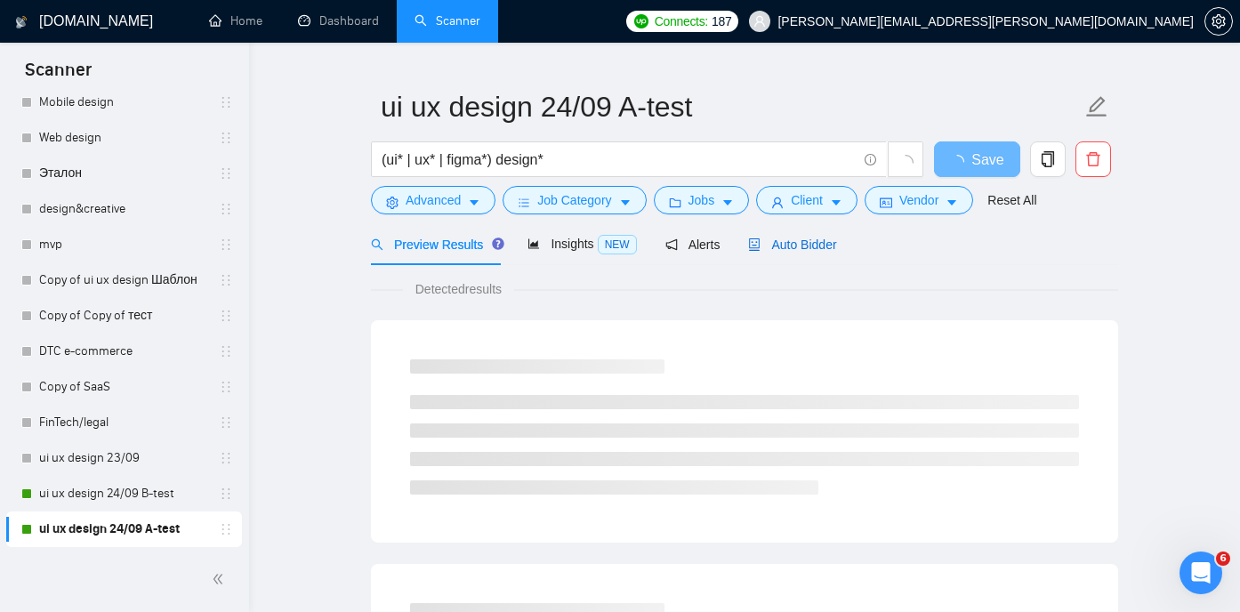
click at [803, 247] on span "Auto Bidder" at bounding box center [792, 245] width 88 height 14
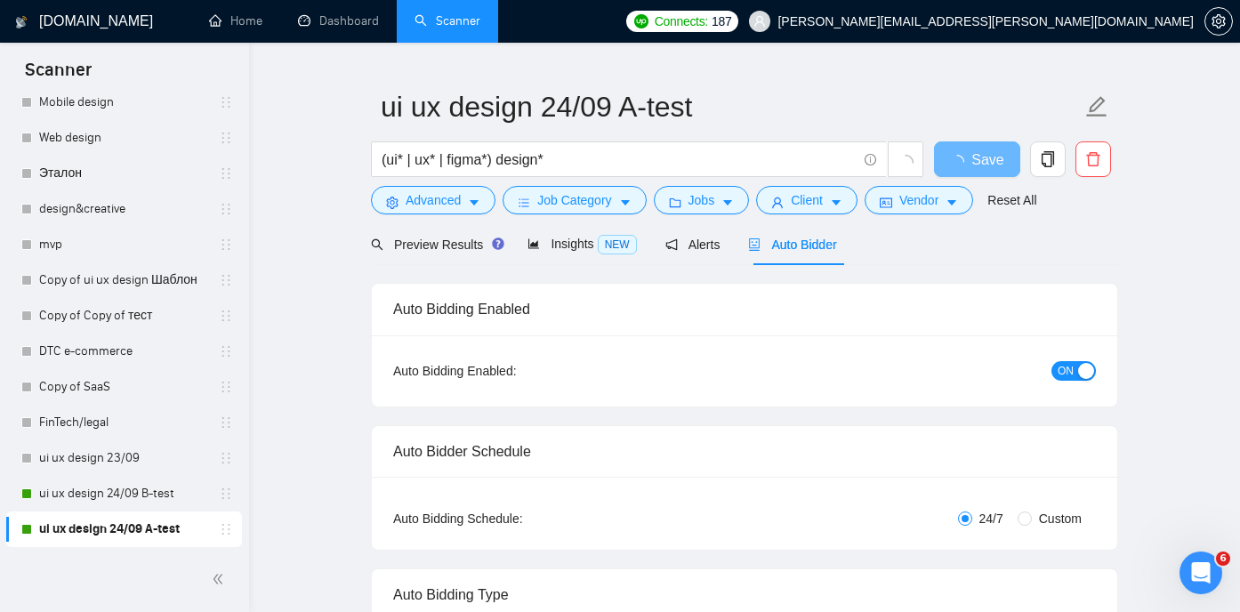
radio input "false"
radio input "true"
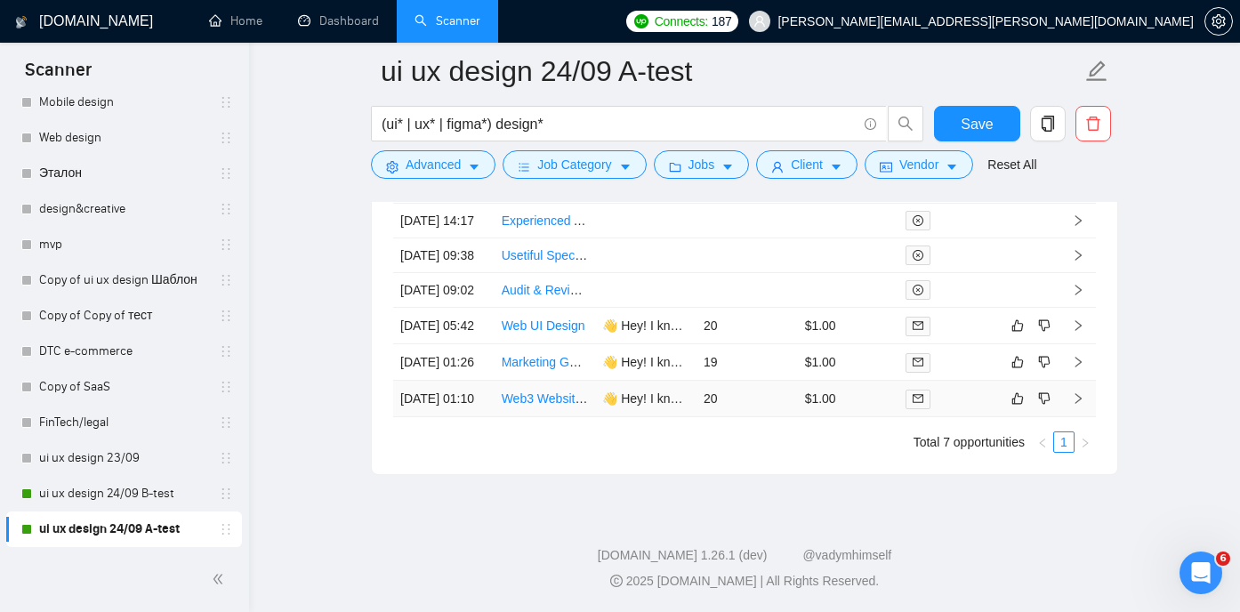
scroll to position [4901, 0]
click at [137, 448] on link "ui ux design 23/09" at bounding box center [123, 458] width 169 height 36
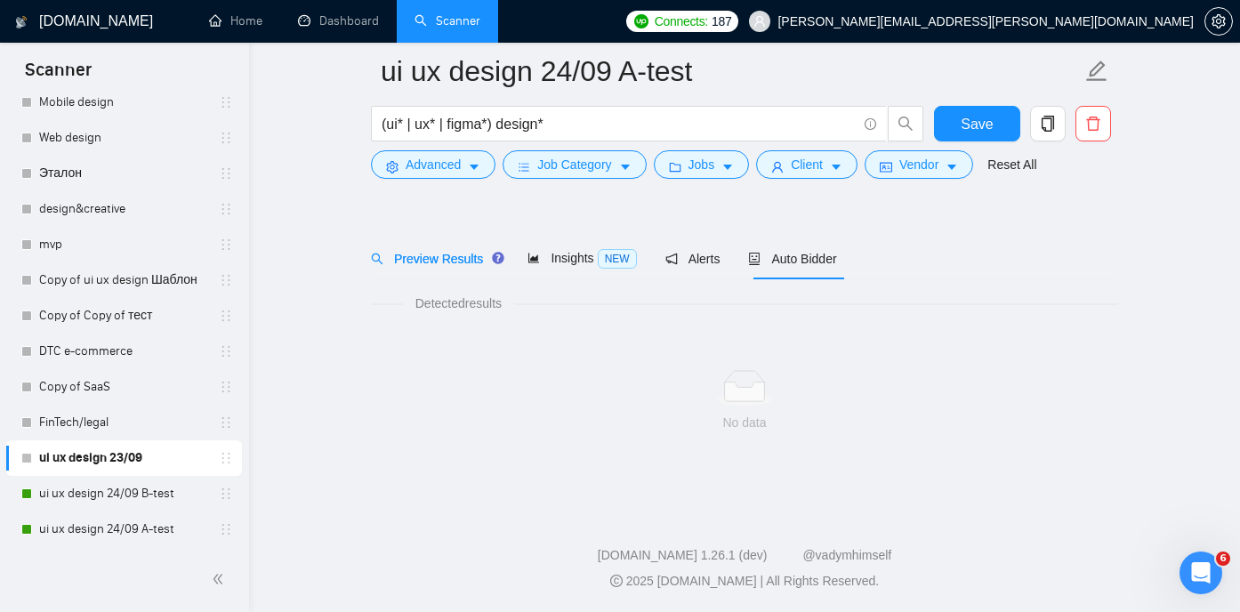
scroll to position [37, 0]
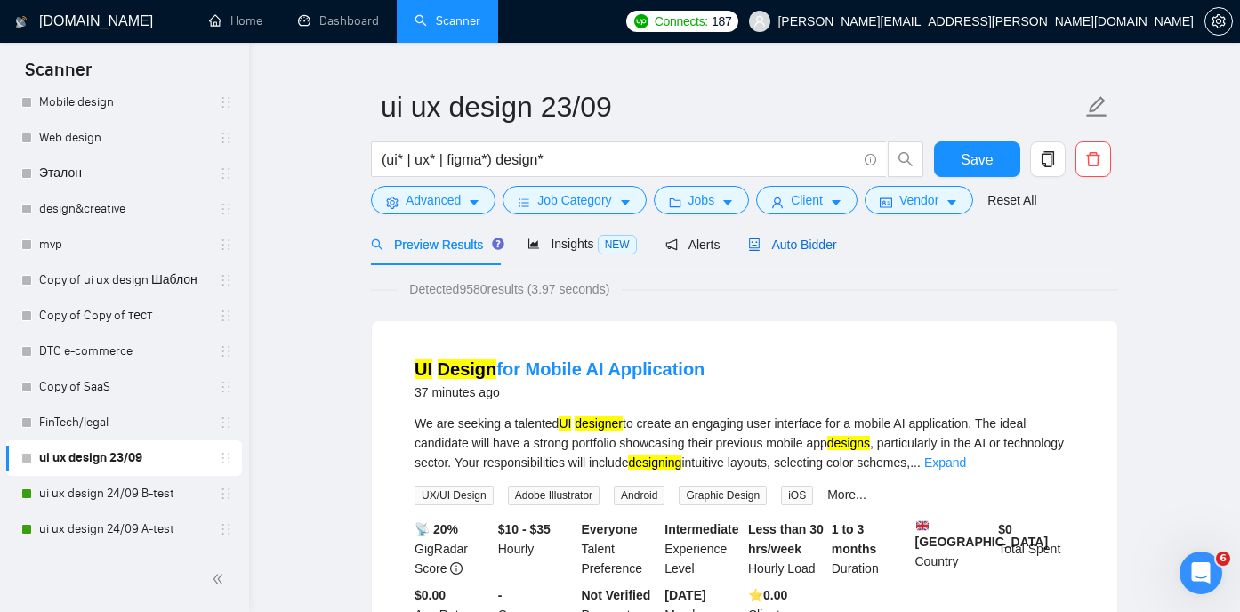
click at [816, 242] on span "Auto Bidder" at bounding box center [792, 245] width 88 height 14
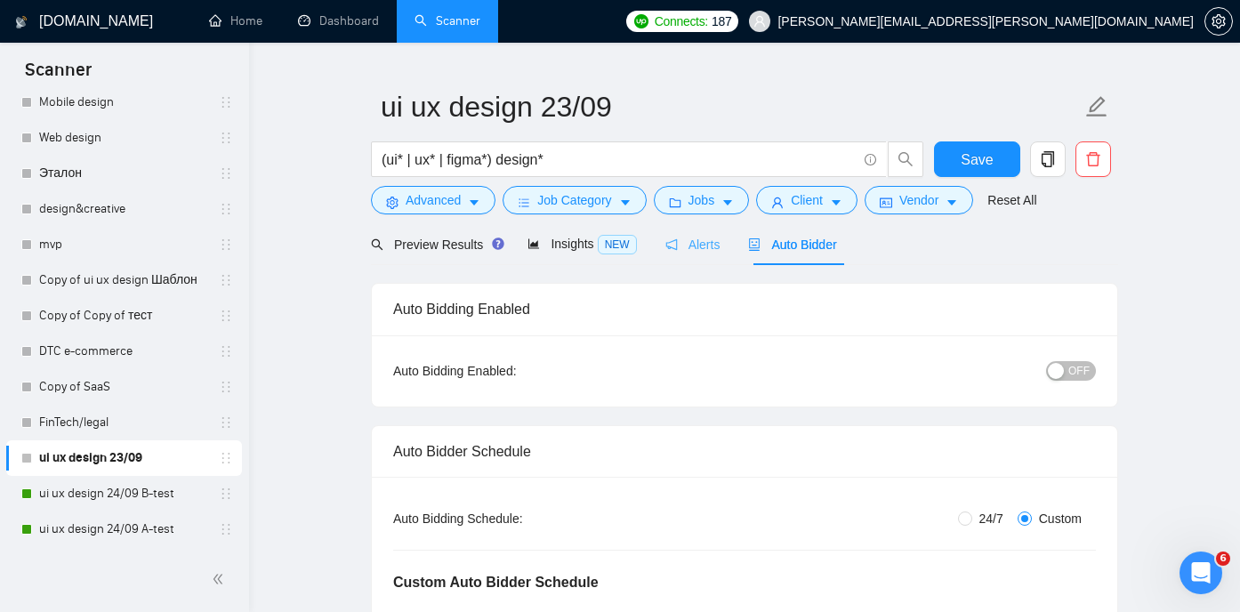
radio input "false"
radio input "true"
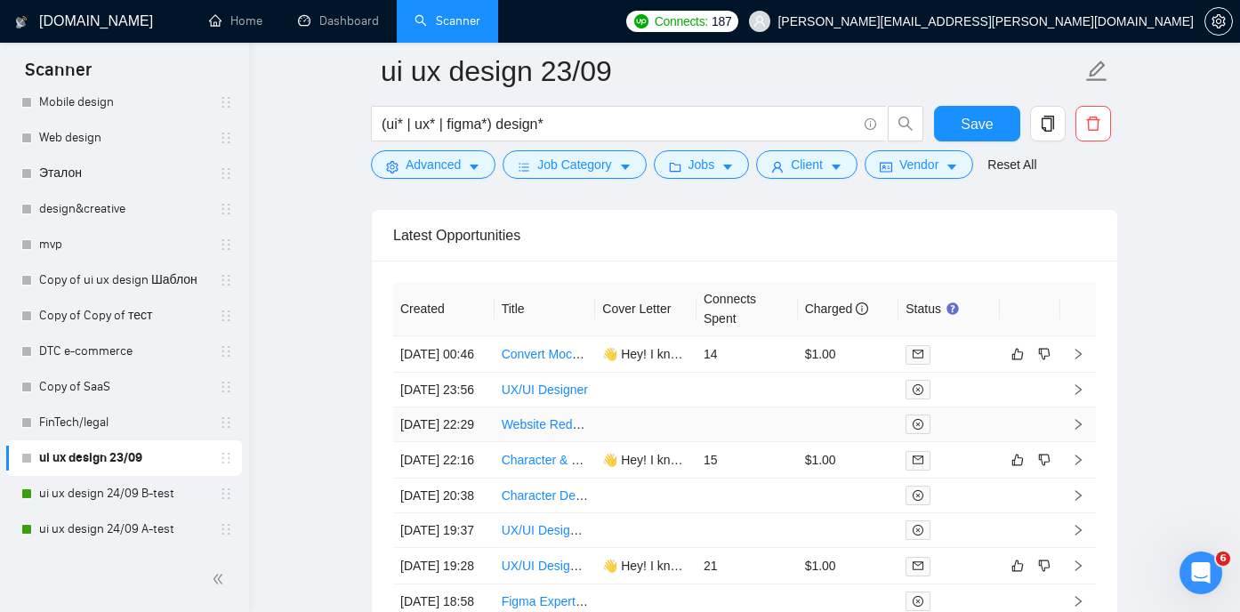
scroll to position [4659, 0]
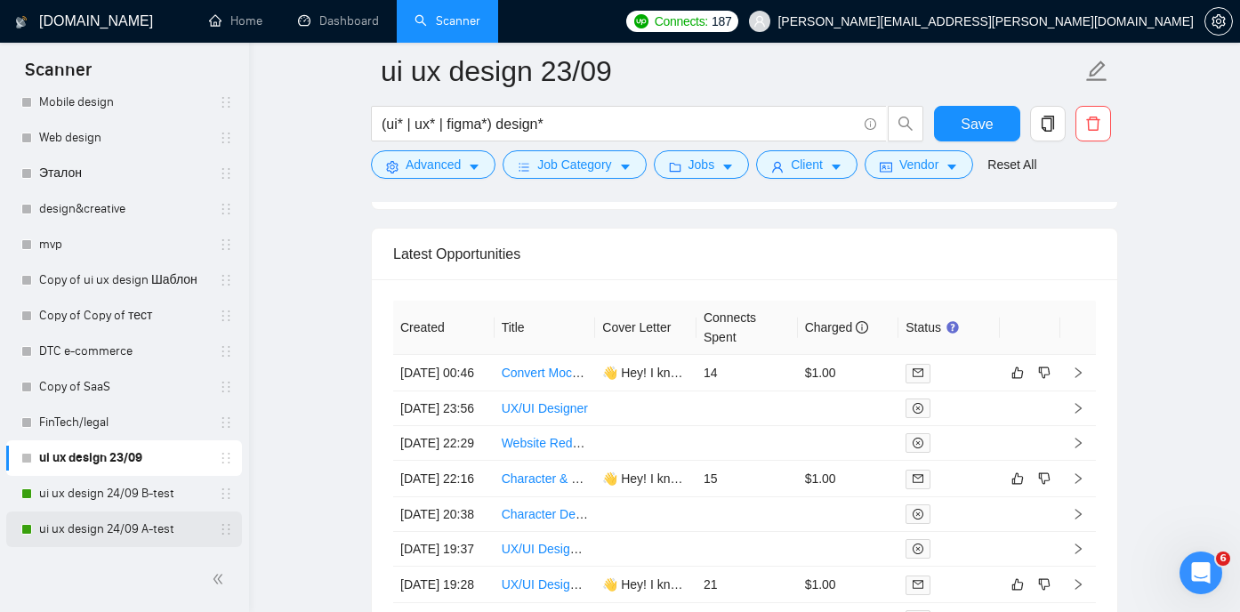
click at [117, 523] on link "ui ux design 24/09 A-test" at bounding box center [123, 530] width 169 height 36
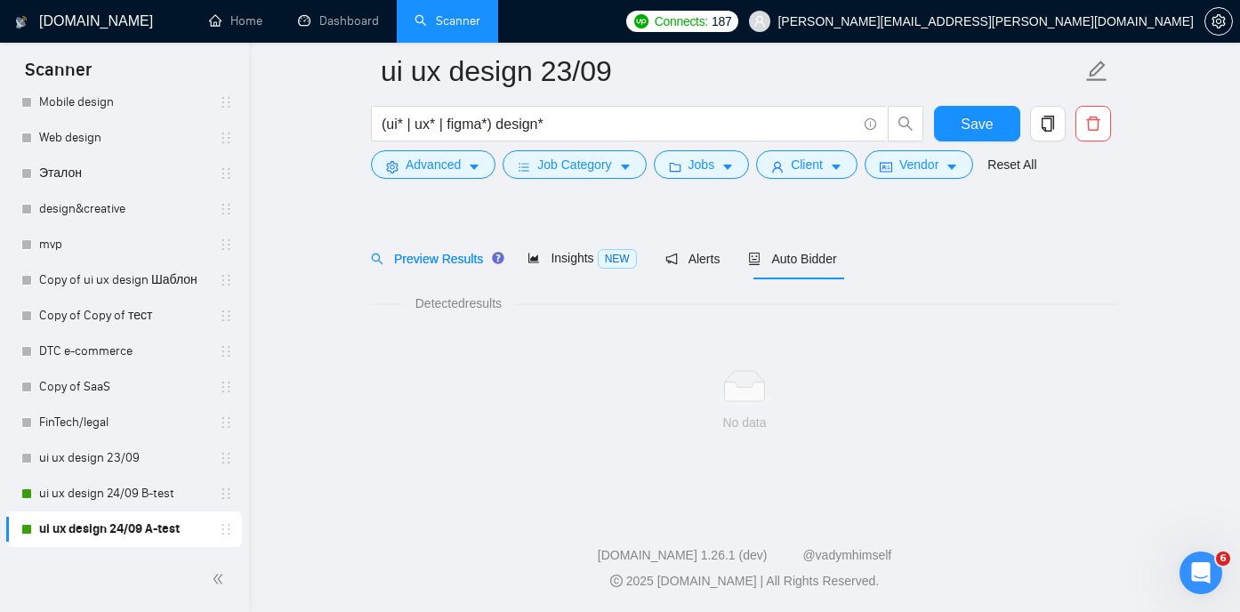
scroll to position [37, 0]
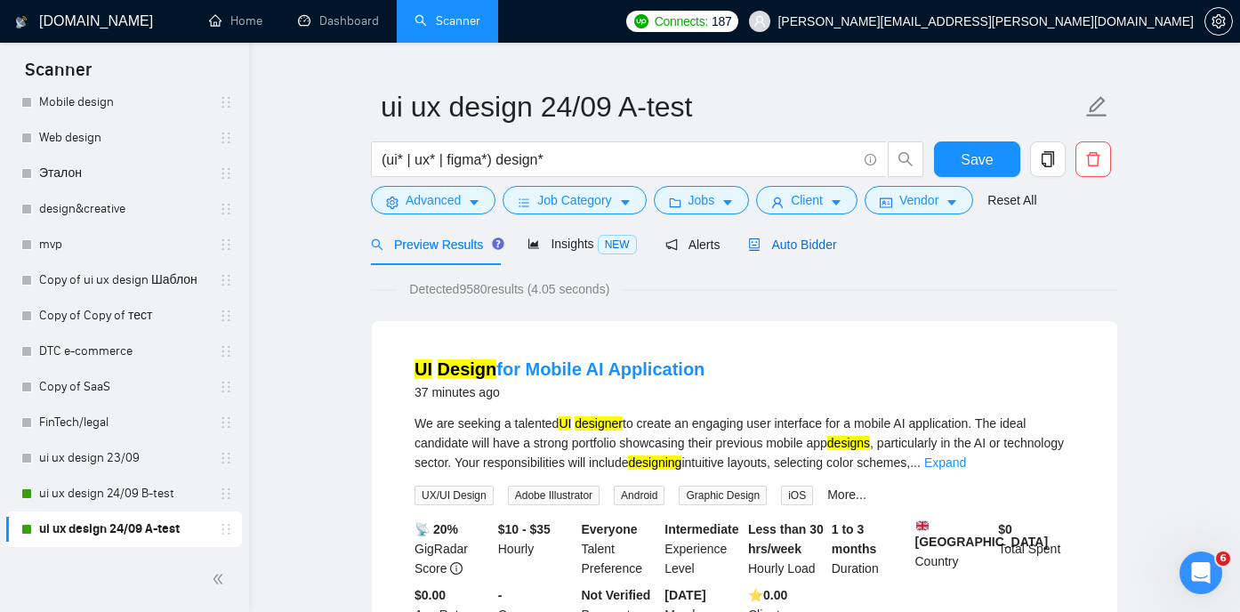
click at [803, 242] on span "Auto Bidder" at bounding box center [792, 245] width 88 height 14
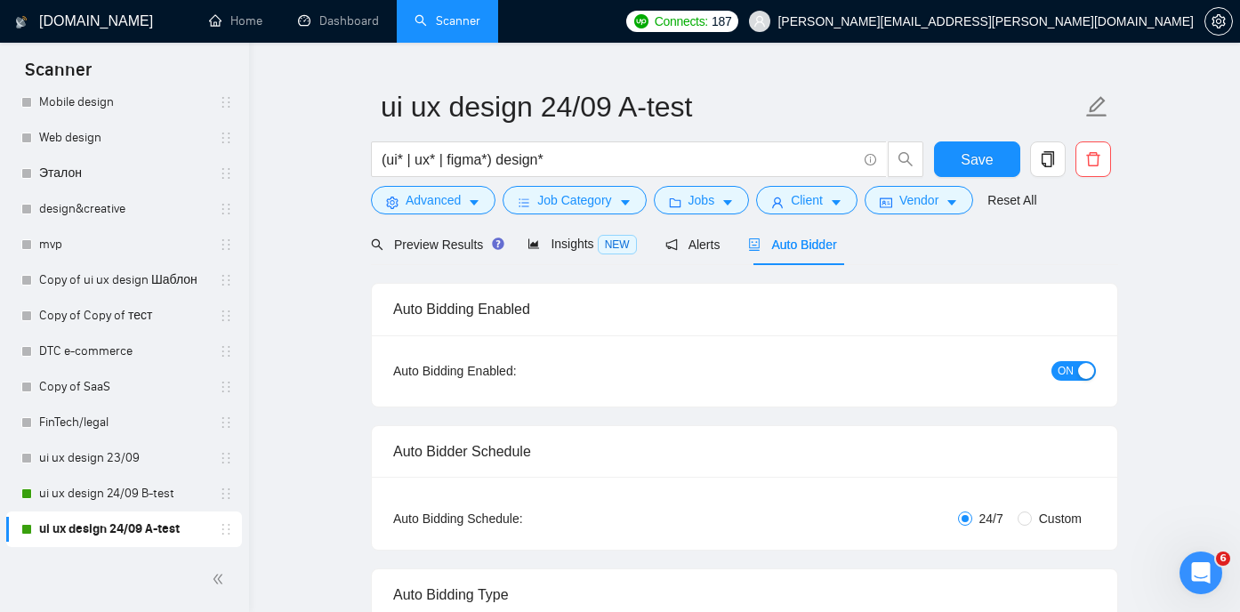
radio input "false"
radio input "true"
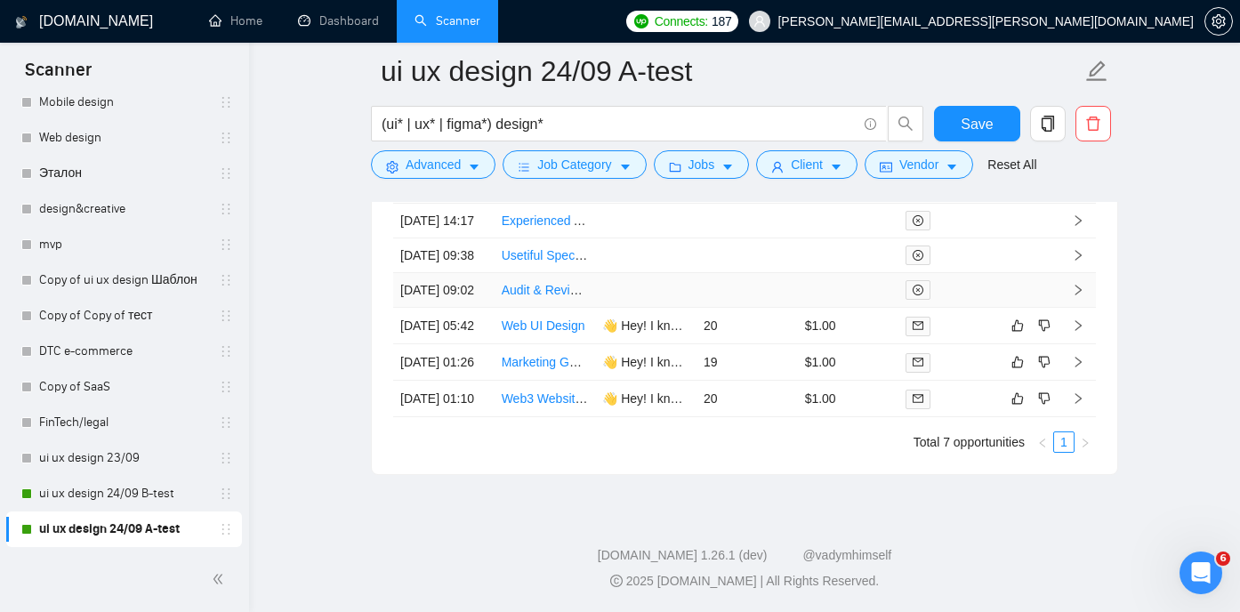
scroll to position [4895, 0]
click at [547, 406] on link "Web3 Website Design with Crypto Capabilities and Smart Contracts" at bounding box center [689, 399] width 374 height 14
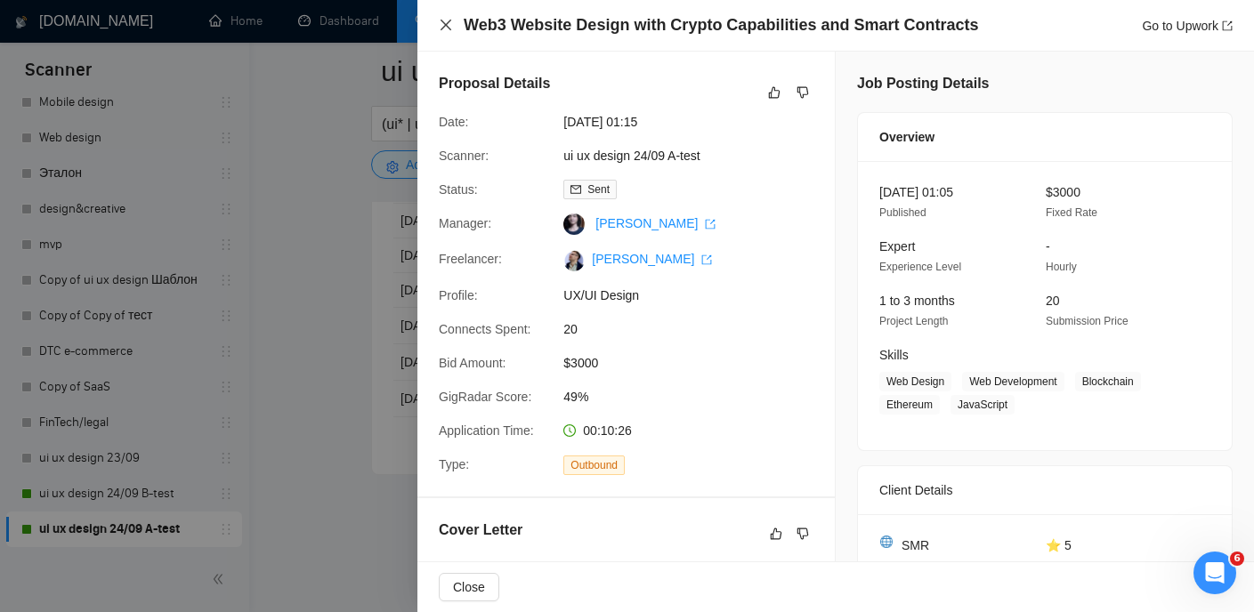
click at [447, 30] on icon "close" at bounding box center [446, 25] width 14 height 14
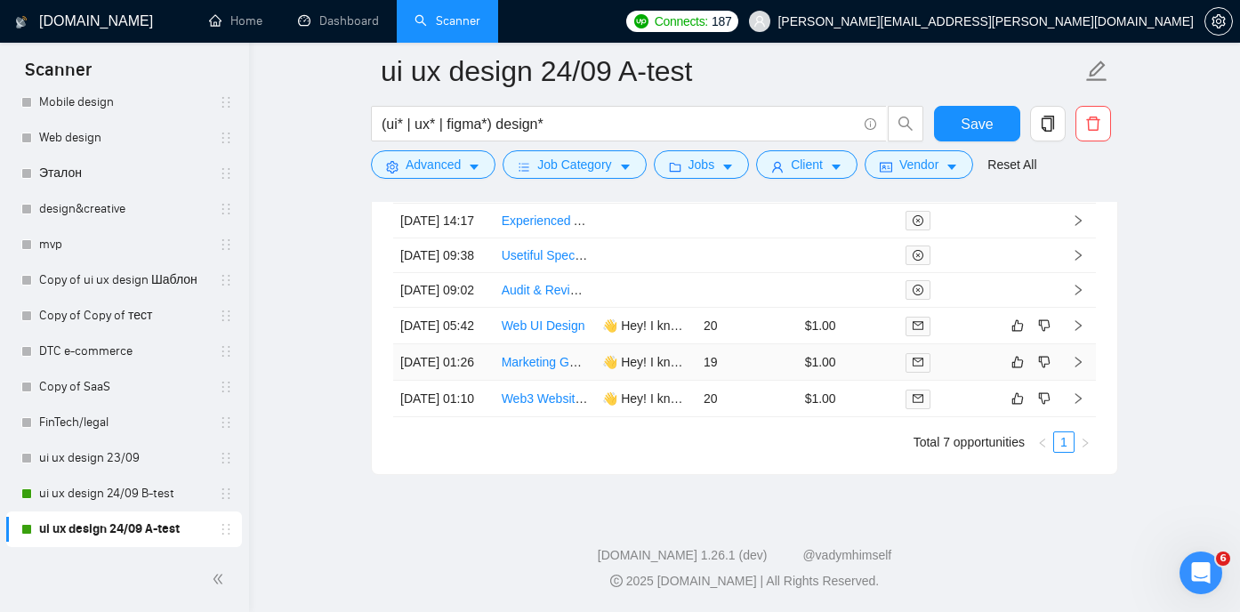
click at [529, 369] on link "Marketing Guru with Figma Design Skills" at bounding box center [614, 362] width 224 height 14
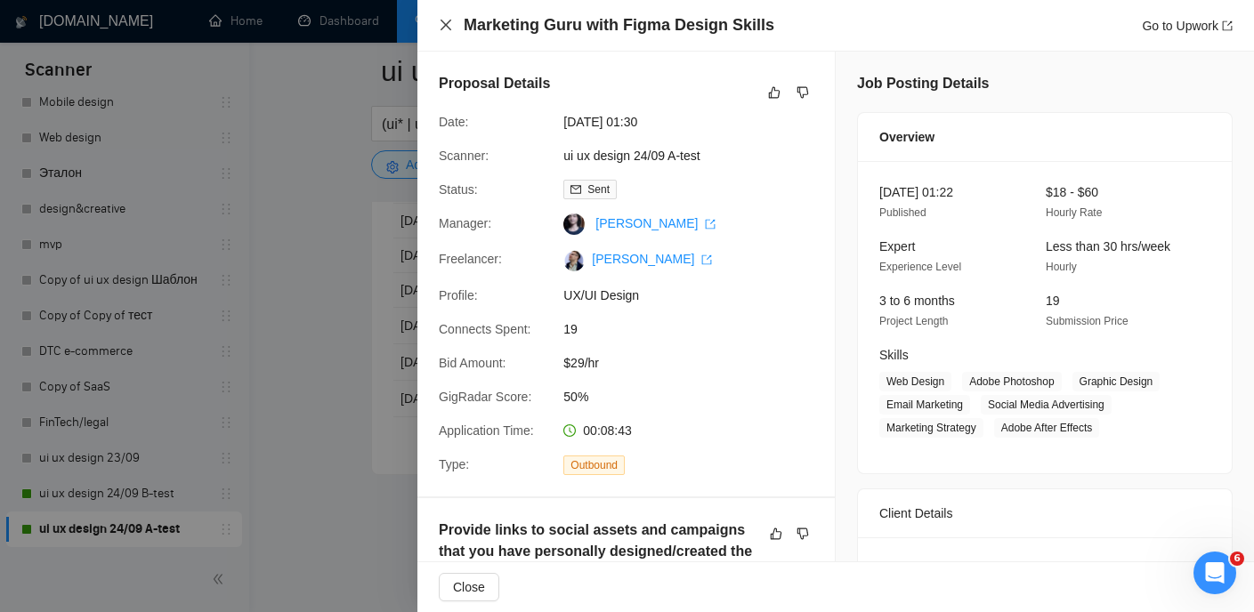
click at [449, 26] on icon "close" at bounding box center [446, 25] width 14 height 14
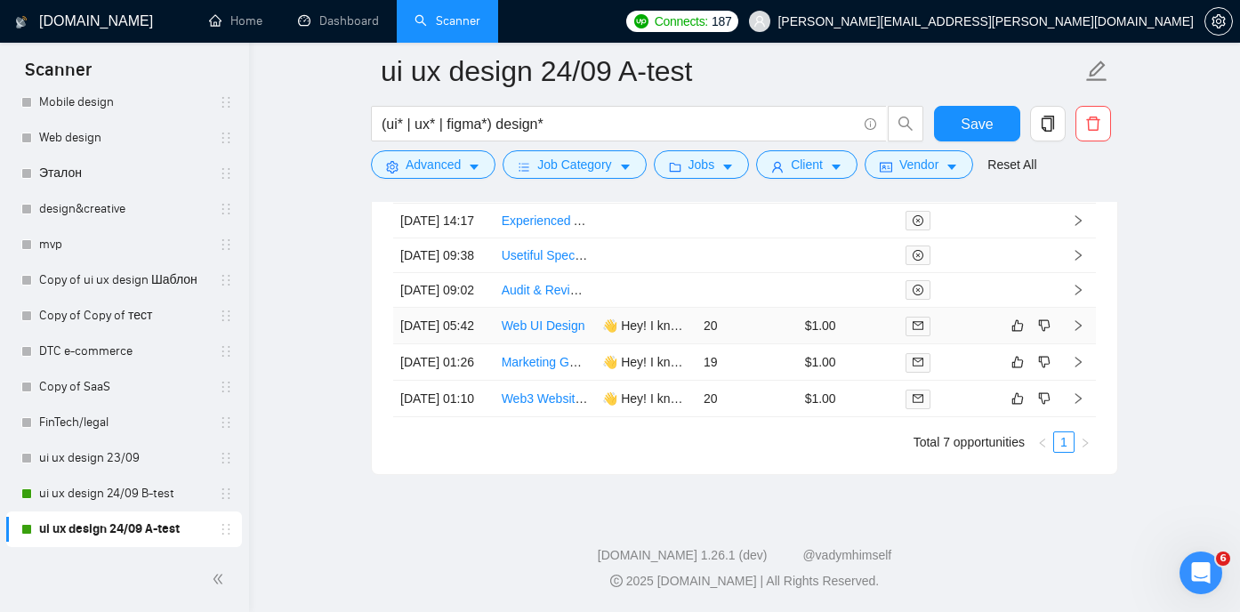
click at [534, 333] on link "Web UI Design" at bounding box center [544, 326] width 84 height 14
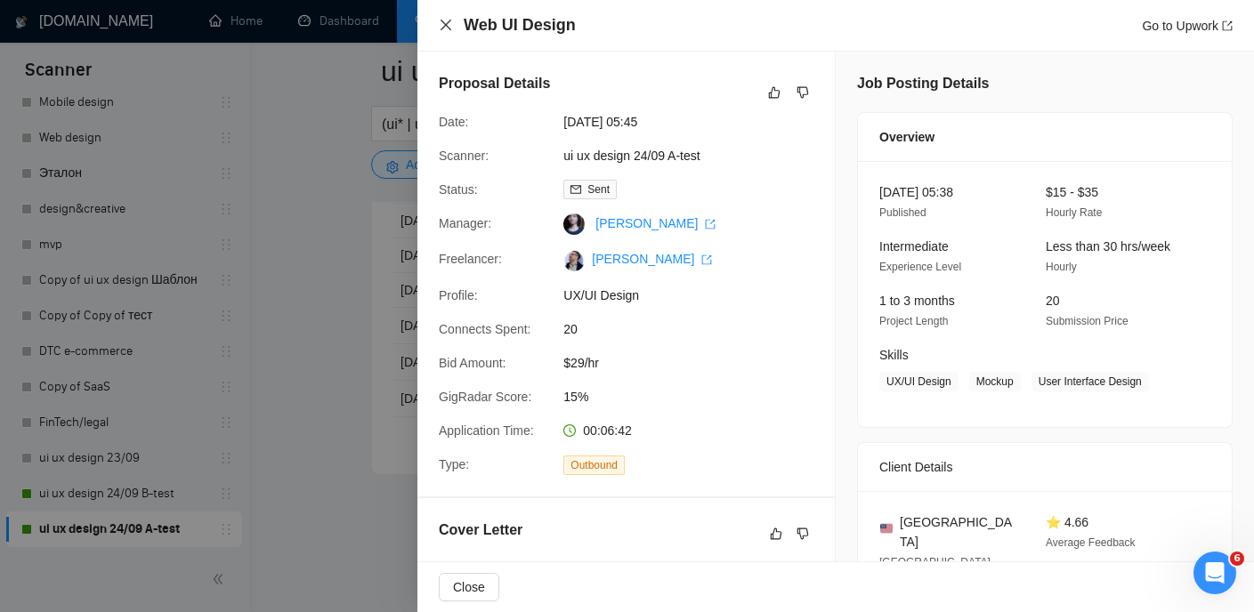
click at [446, 23] on icon "close" at bounding box center [446, 25] width 14 height 14
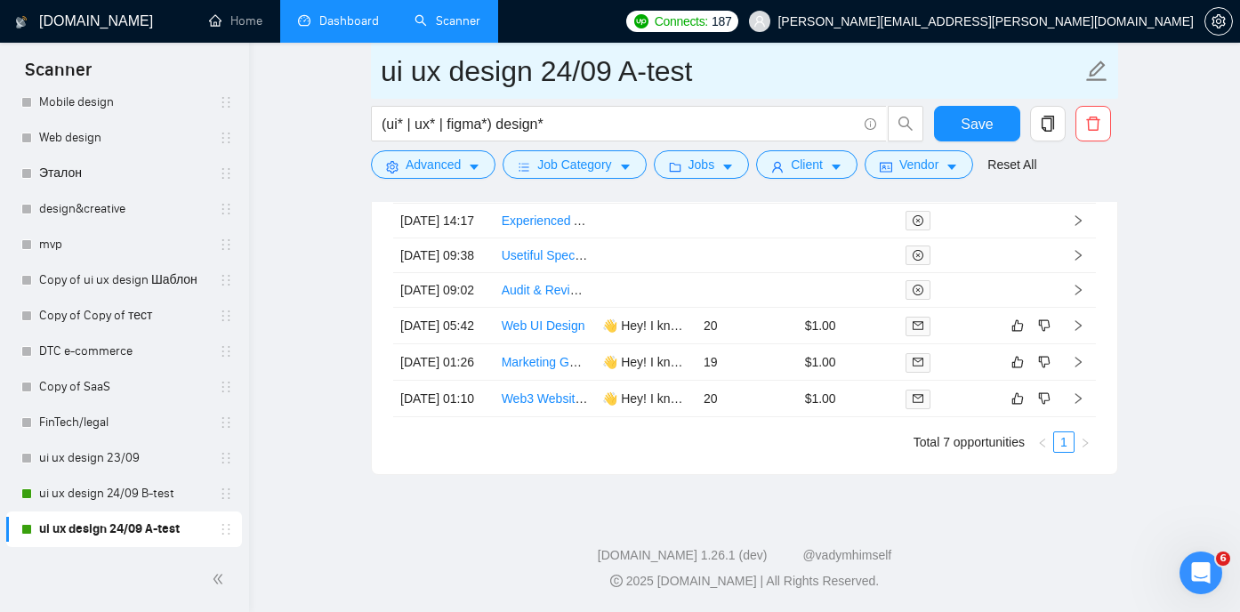
drag, startPoint x: 715, startPoint y: 74, endPoint x: 379, endPoint y: 43, distance: 337.8
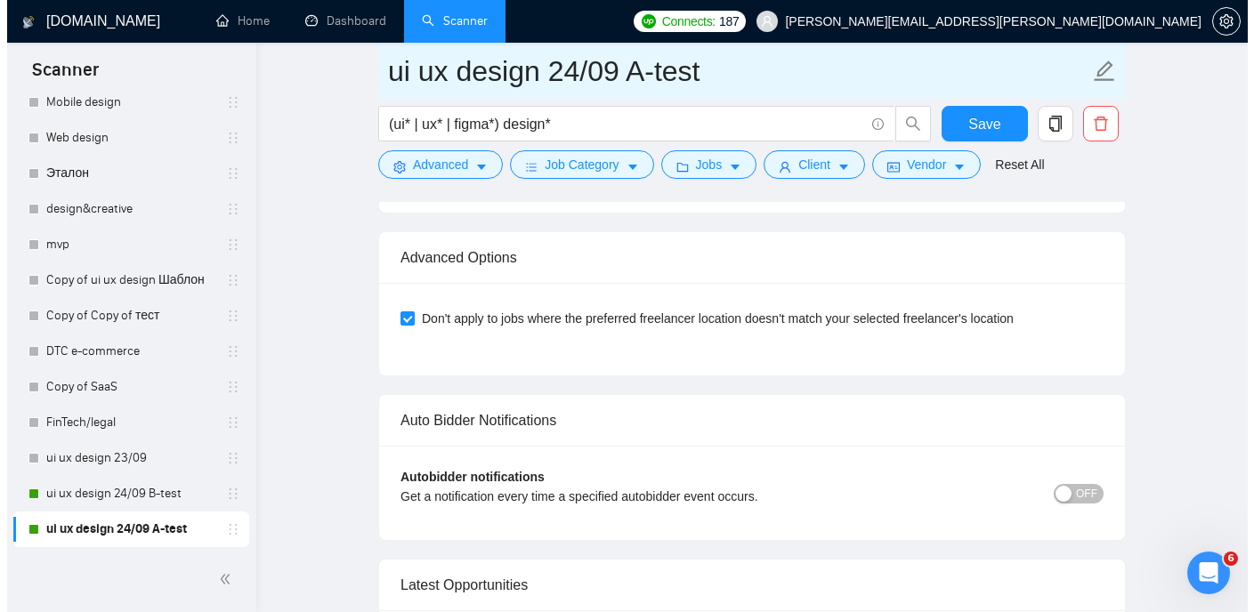
scroll to position [4311, 0]
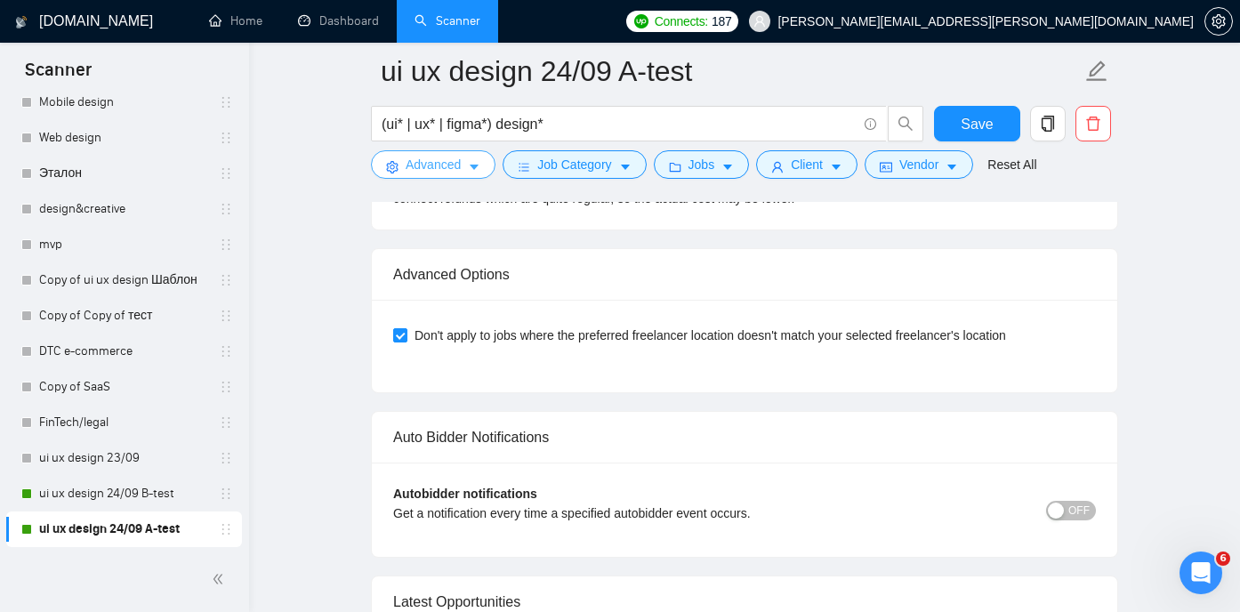
click at [472, 166] on icon "caret-down" at bounding box center [474, 167] width 12 height 12
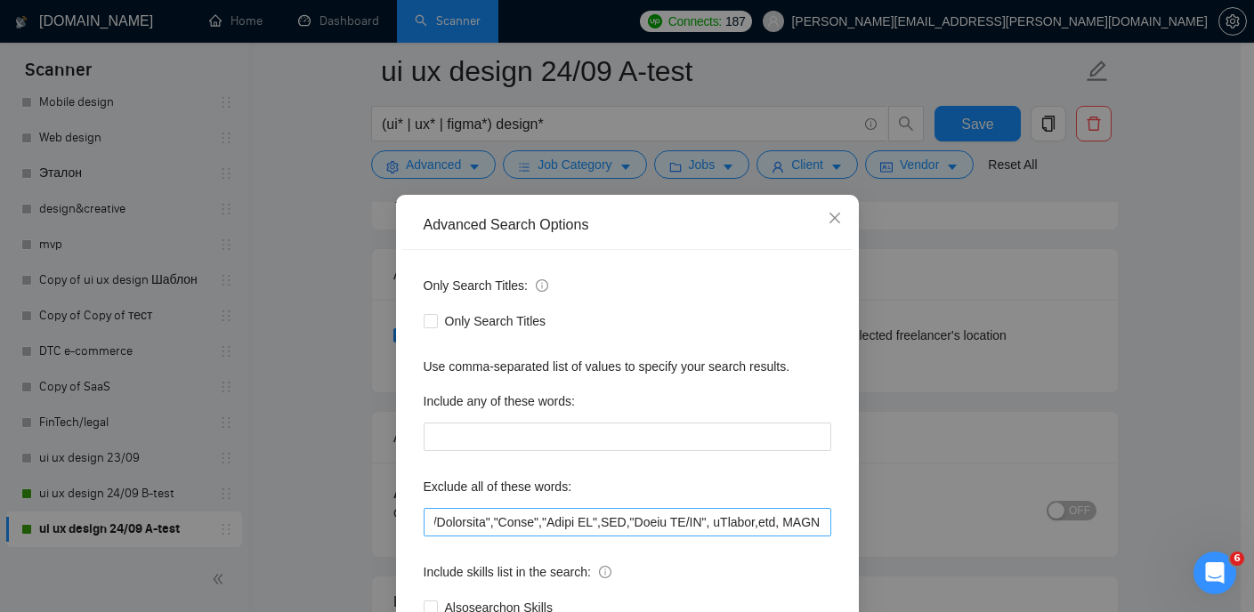
scroll to position [0, 12356]
click at [818, 521] on input "text" at bounding box center [628, 522] width 408 height 28
paste input "experienced developer"
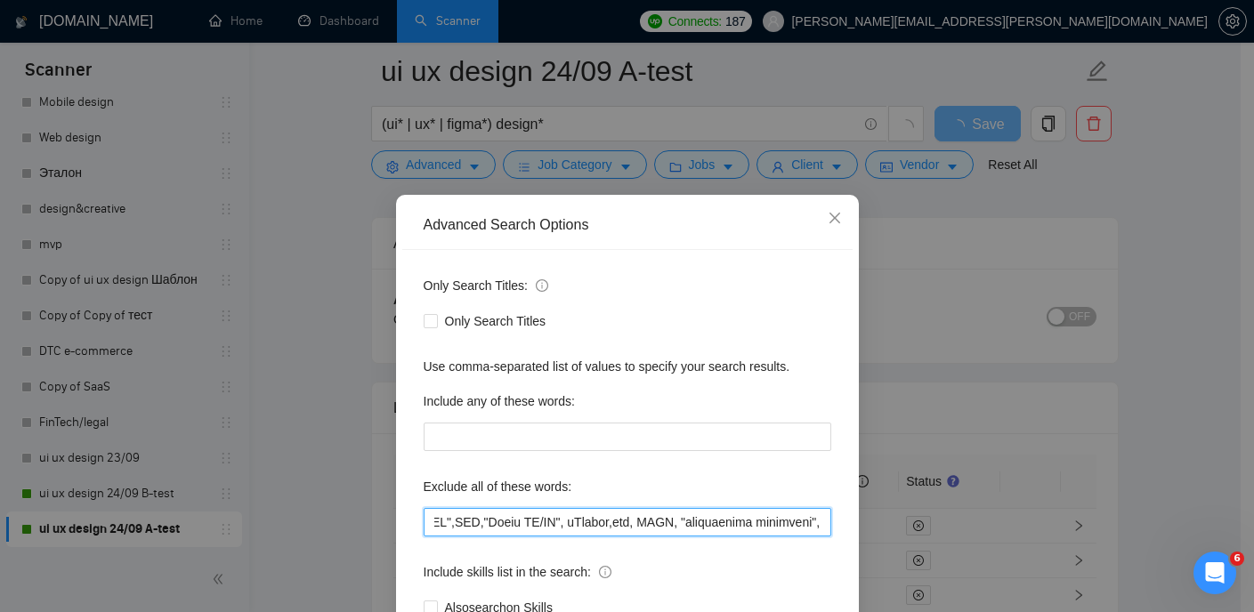
drag, startPoint x: 815, startPoint y: 523, endPoint x: 671, endPoint y: 526, distance: 144.2
click at [671, 526] on input "text" at bounding box center [628, 522] width 408 height 28
type input ""(No agencies)", "Instant.so", FlutterFlow, Chakra,"Chakra UI", ChakraUI , "no …"
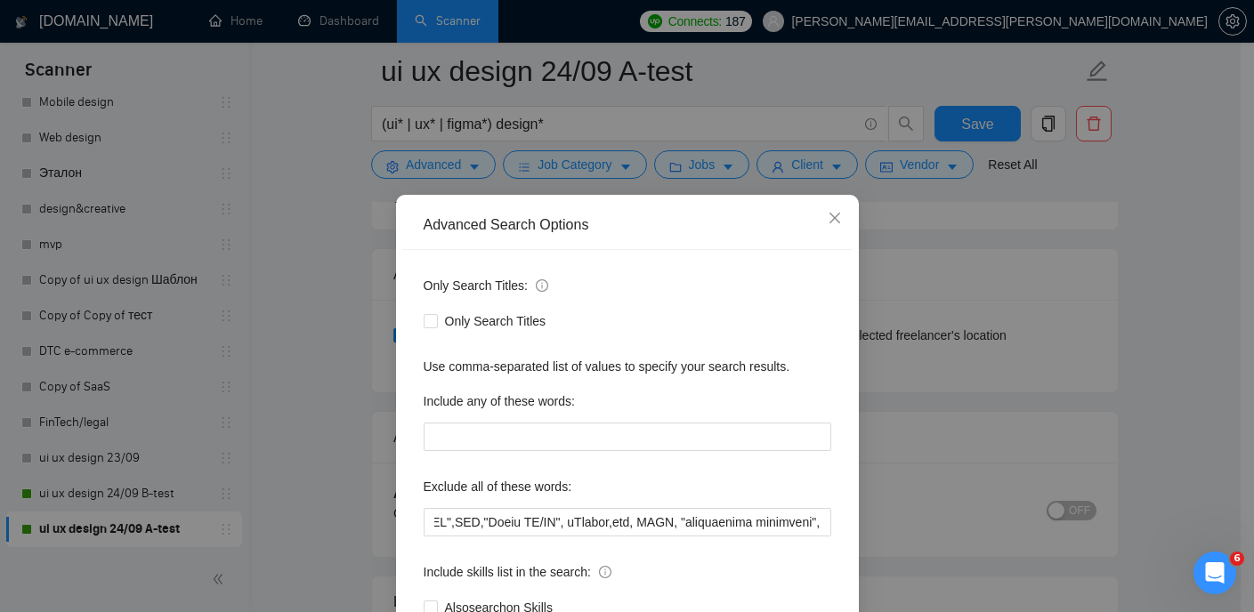
click at [757, 563] on div "Include skills list in the search:" at bounding box center [628, 576] width 408 height 36
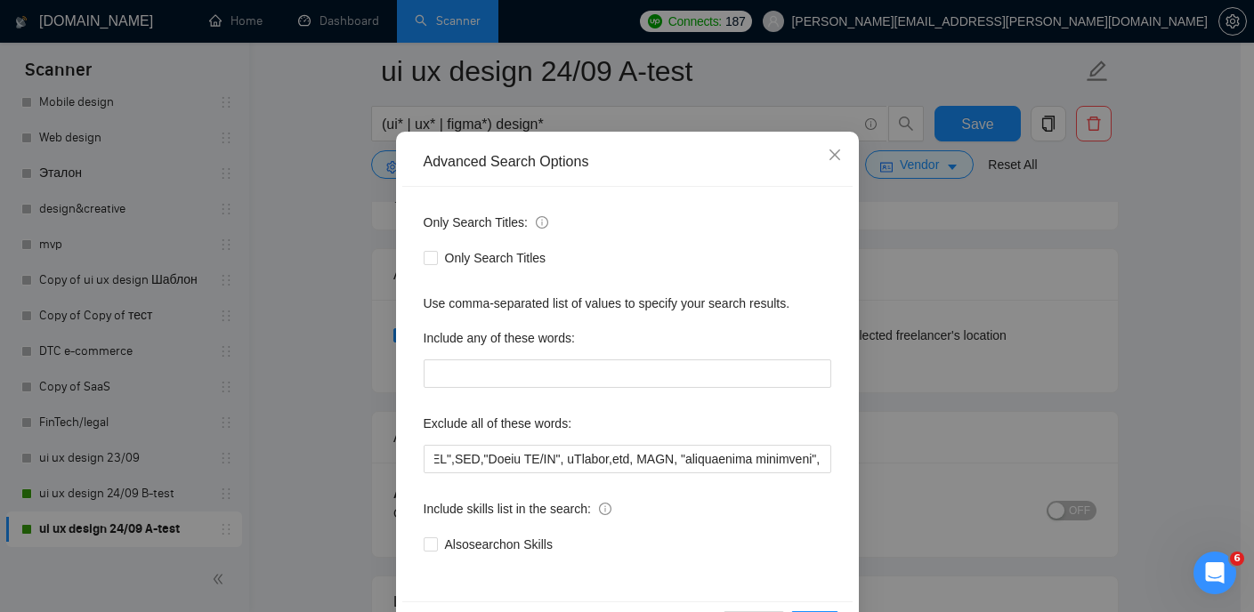
scroll to position [128, 0]
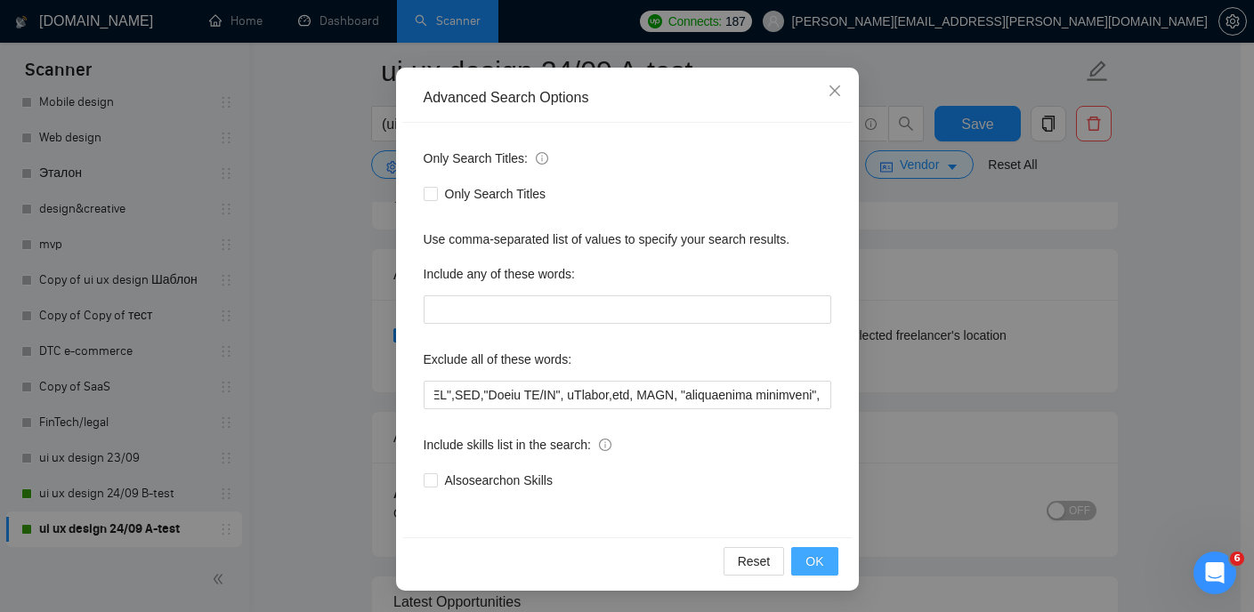
click at [815, 561] on span "OK" at bounding box center [814, 562] width 18 height 20
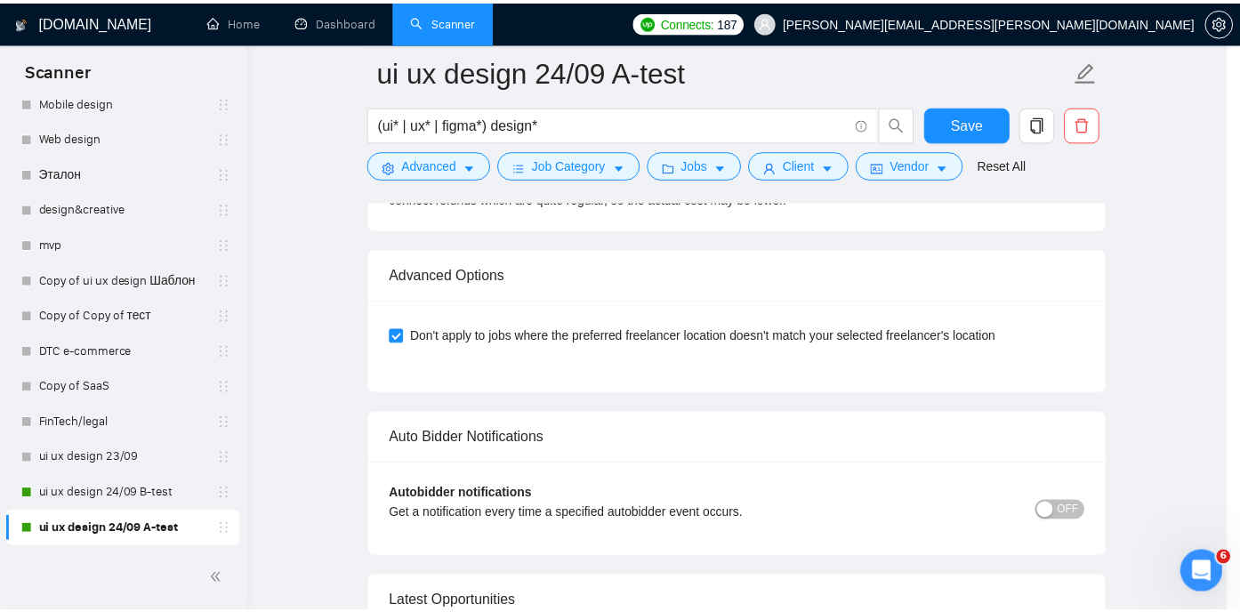
scroll to position [39, 0]
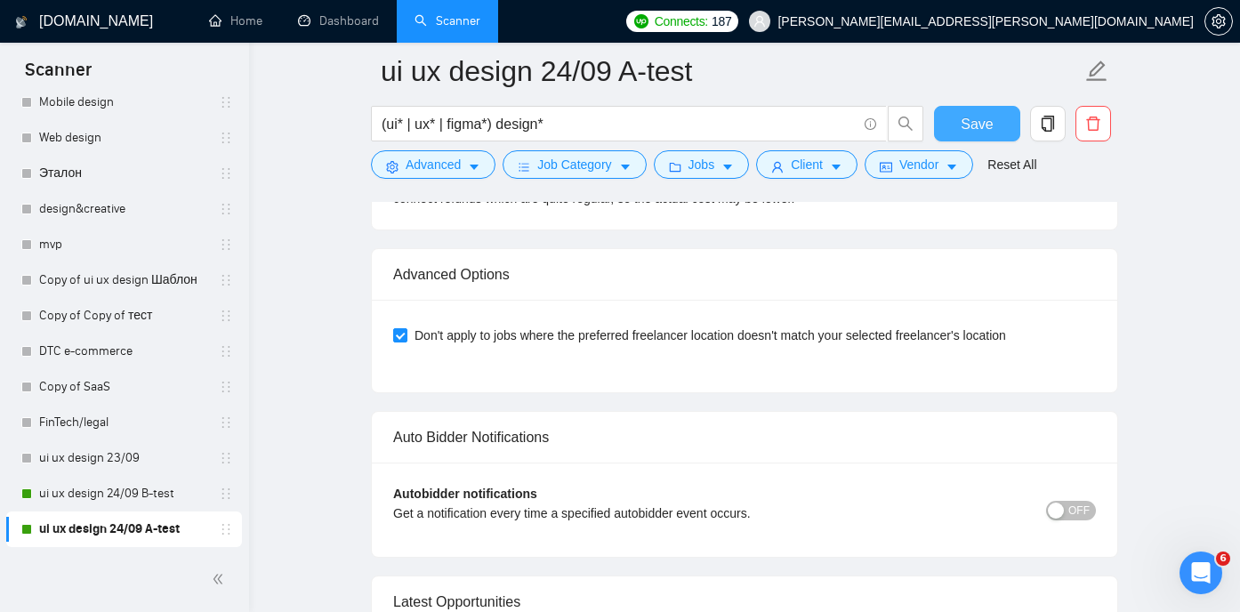
click at [985, 126] on span "Save" at bounding box center [977, 124] width 32 height 22
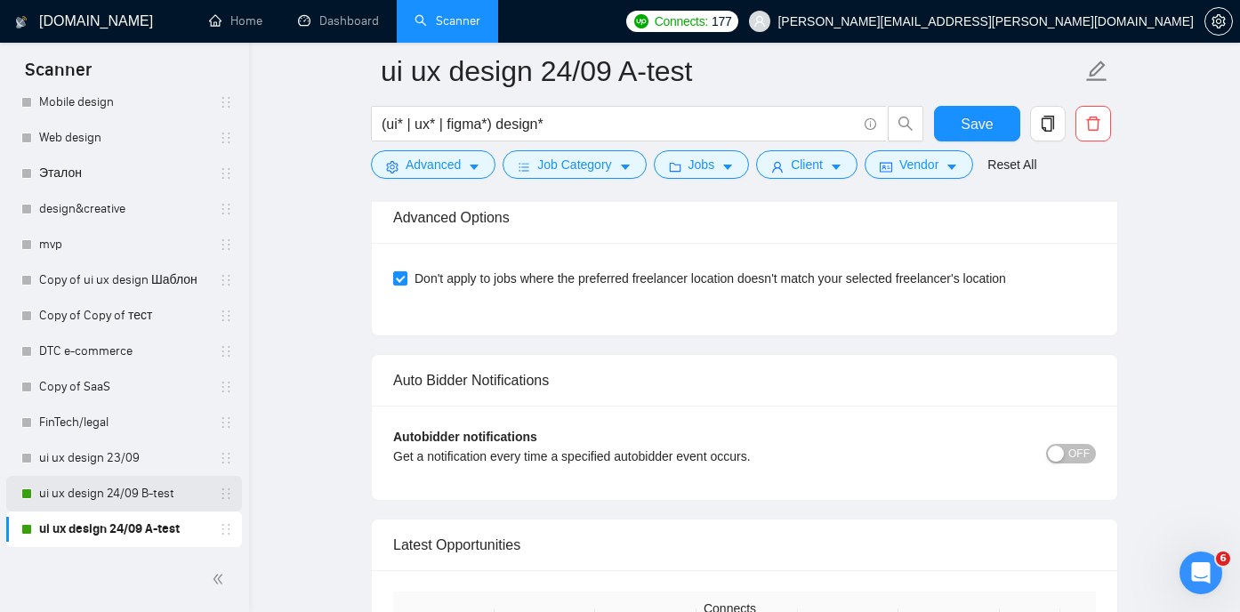
click at [141, 492] on link "ui ux design 24/09 B-test" at bounding box center [123, 494] width 169 height 36
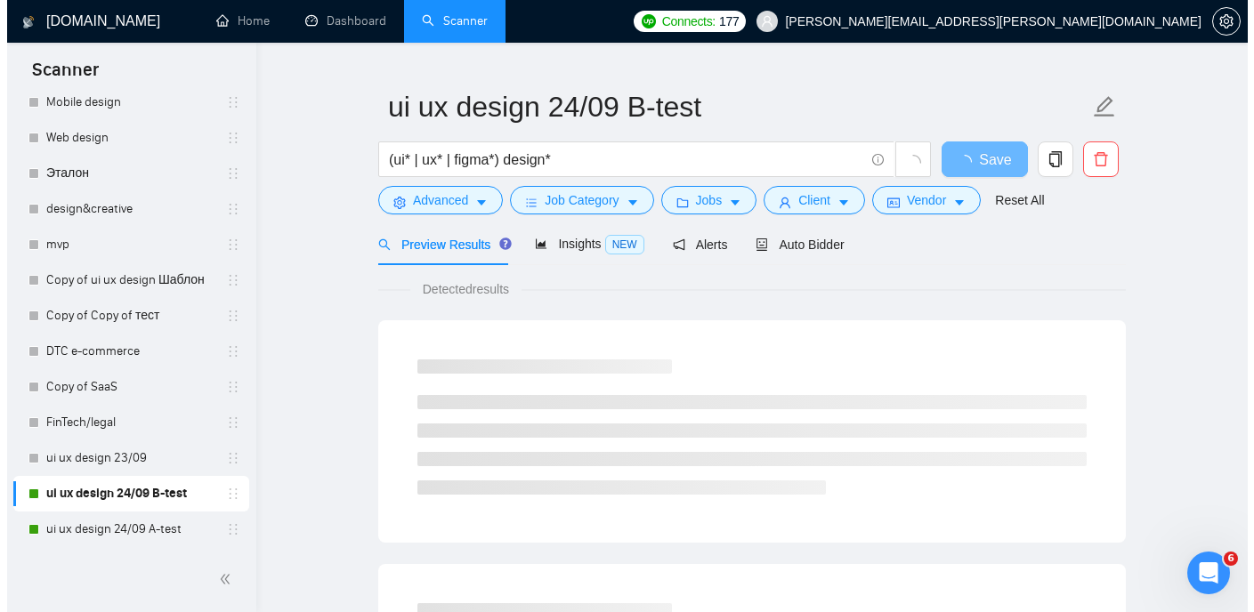
scroll to position [52, 0]
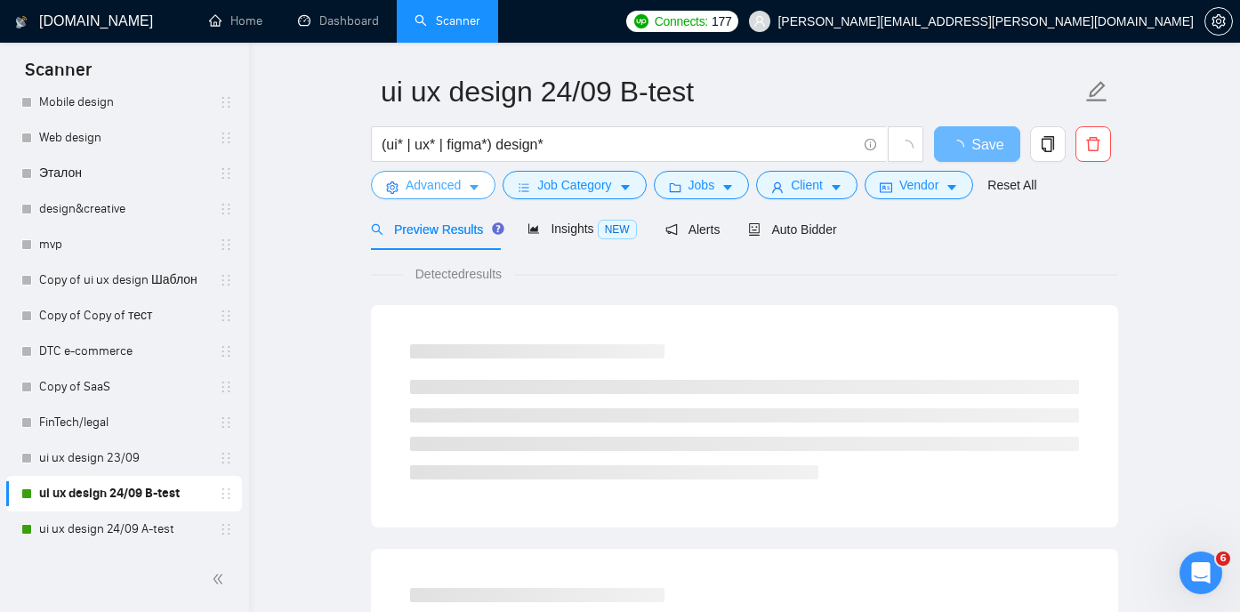
click at [475, 188] on icon "caret-down" at bounding box center [474, 188] width 9 height 5
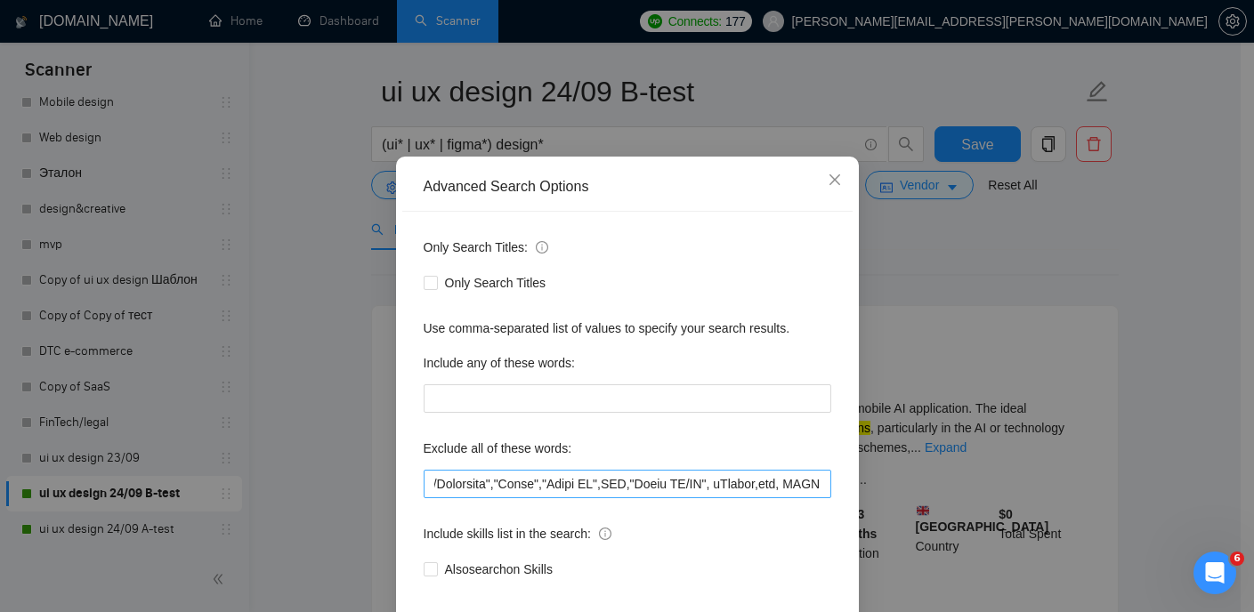
scroll to position [0, 12356]
click at [818, 498] on input "text" at bounding box center [628, 484] width 408 height 28
paste input ""experienced developer","
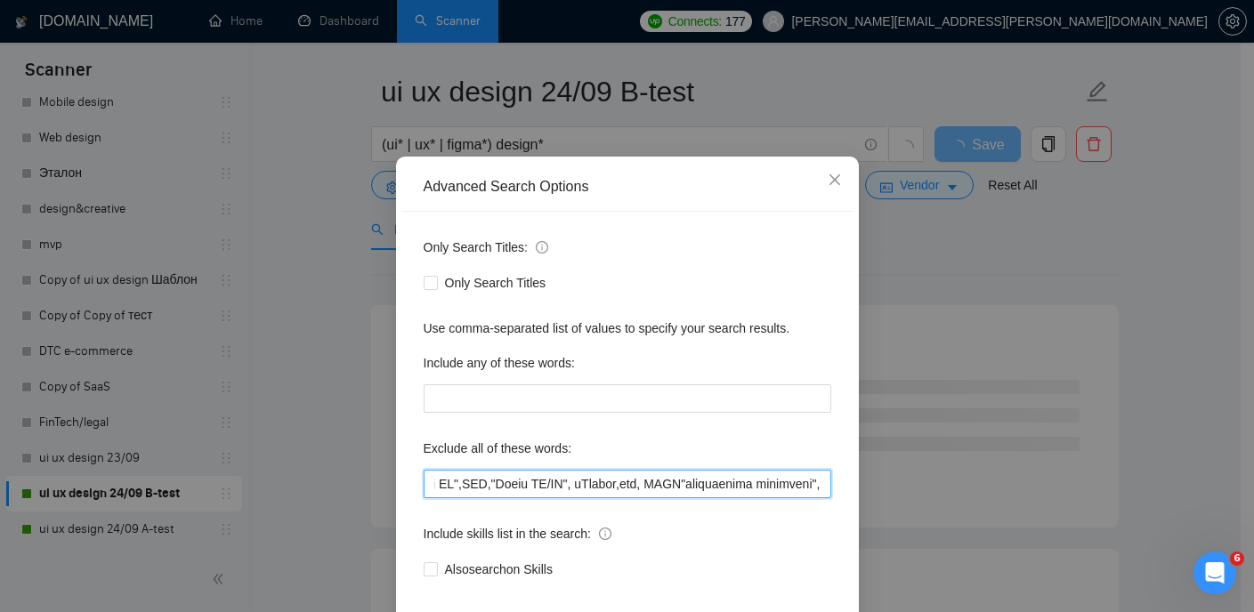
click at [671, 498] on input "text" at bounding box center [628, 484] width 408 height 28
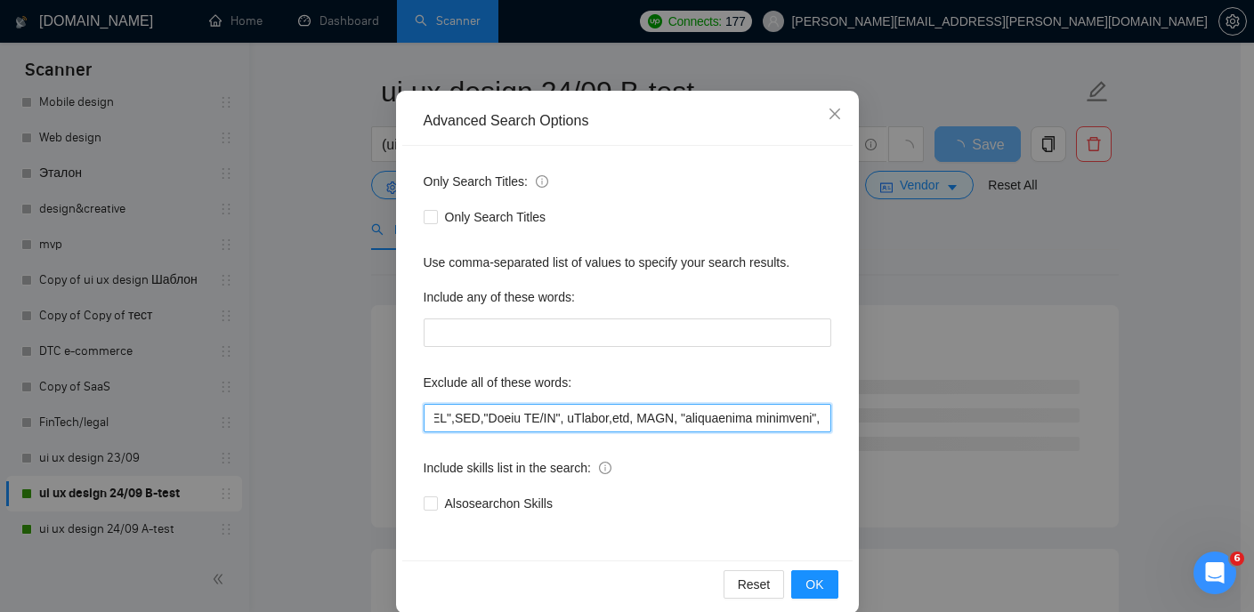
scroll to position [128, 0]
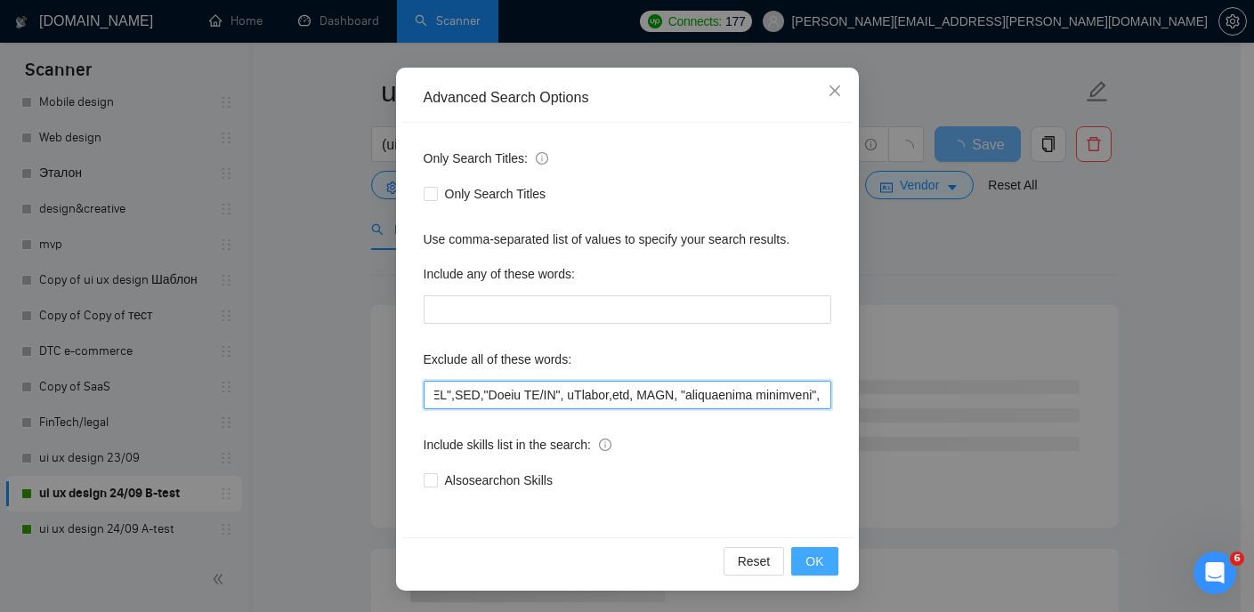
type input ""(No agencies)", "Instant.so", FlutterFlow, Chakra,"Chakra UI", ChakraUI , "no …"
click at [809, 558] on span "OK" at bounding box center [814, 562] width 18 height 20
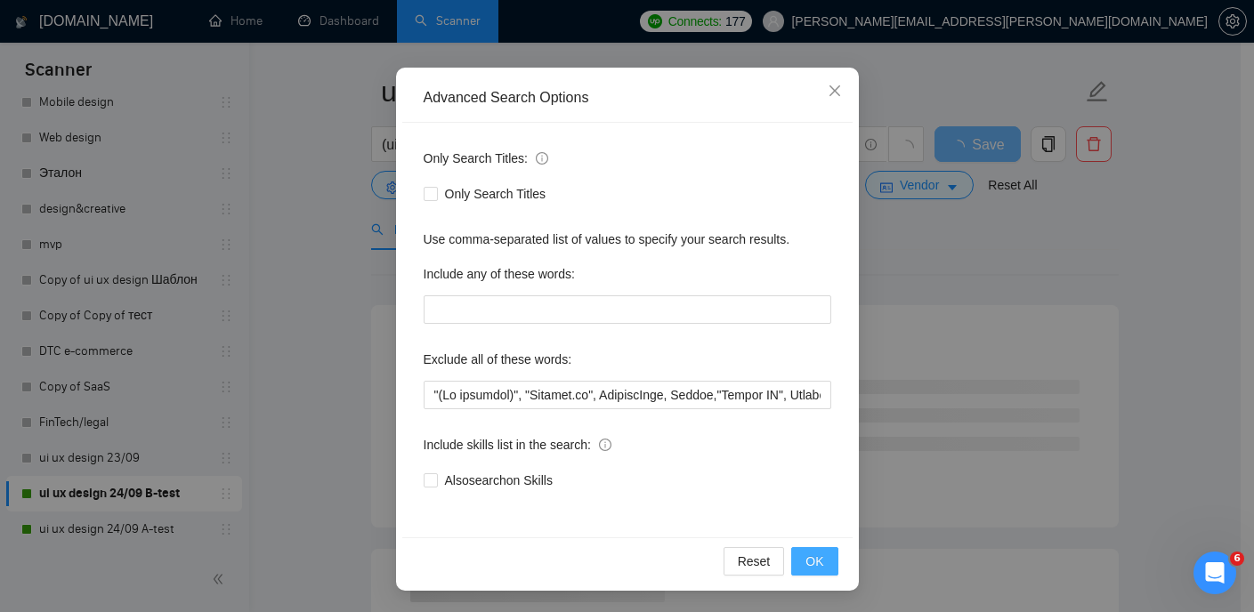
scroll to position [39, 0]
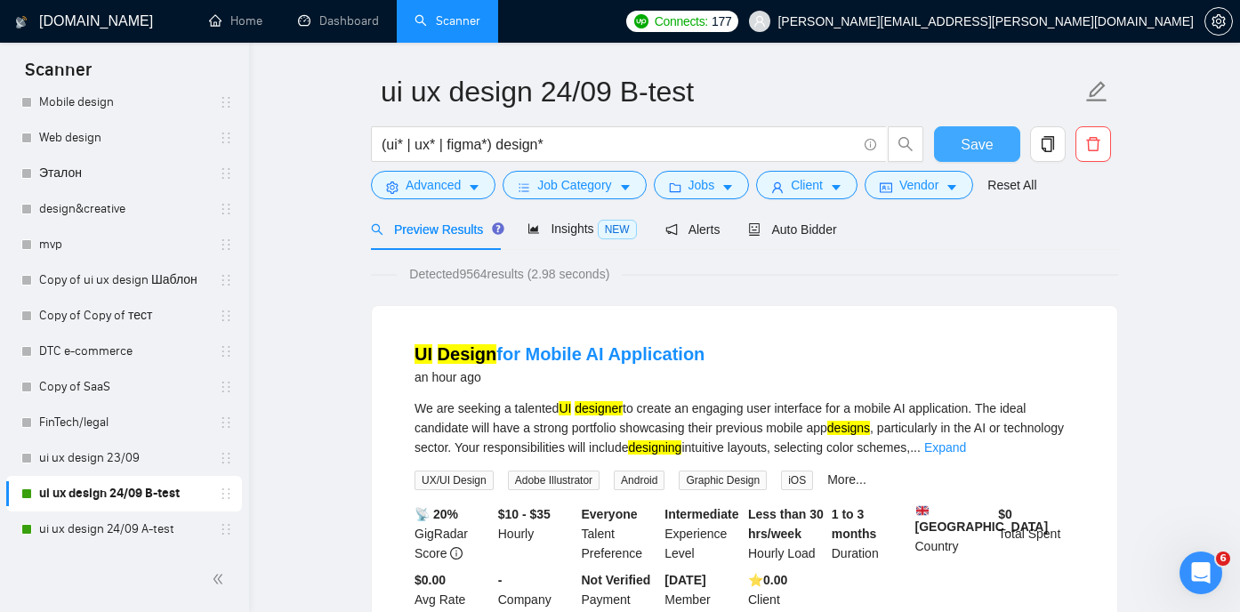
click at [971, 141] on span "Save" at bounding box center [977, 144] width 32 height 22
click at [465, 183] on button "Advanced" at bounding box center [433, 185] width 125 height 28
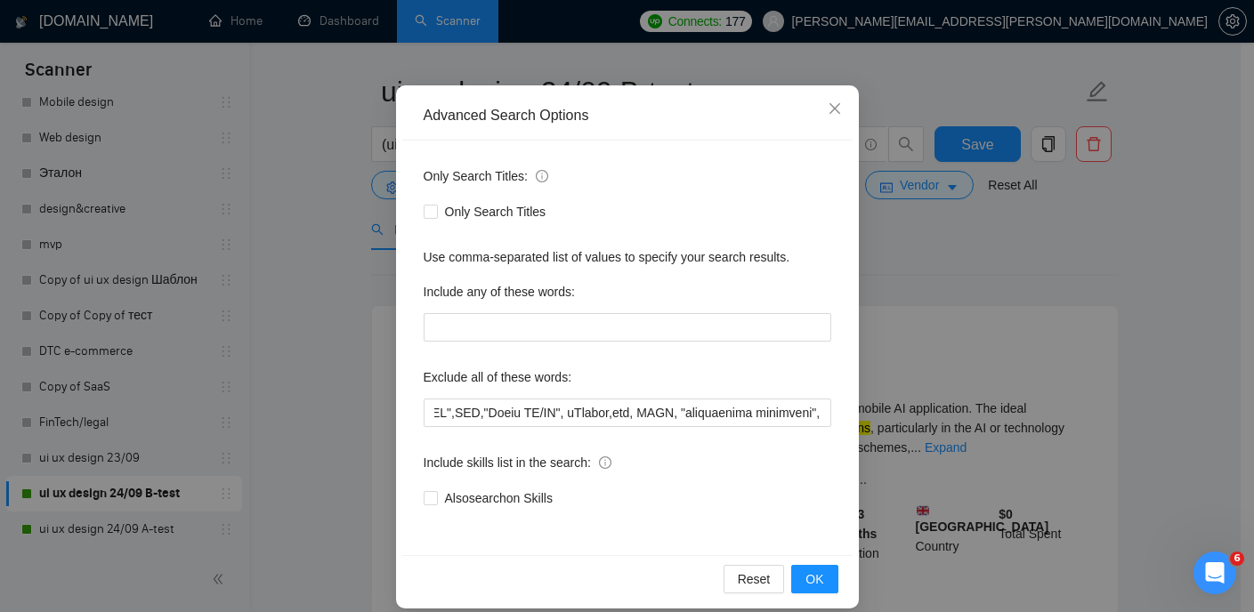
scroll to position [128, 0]
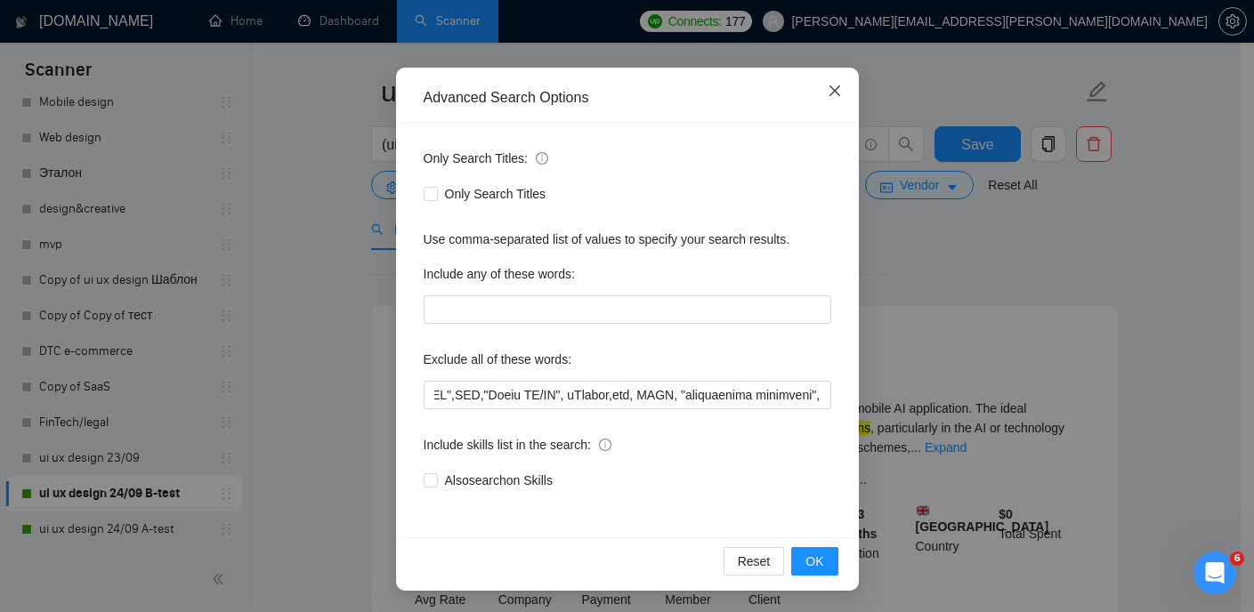
click at [835, 93] on span "Close" at bounding box center [835, 92] width 48 height 48
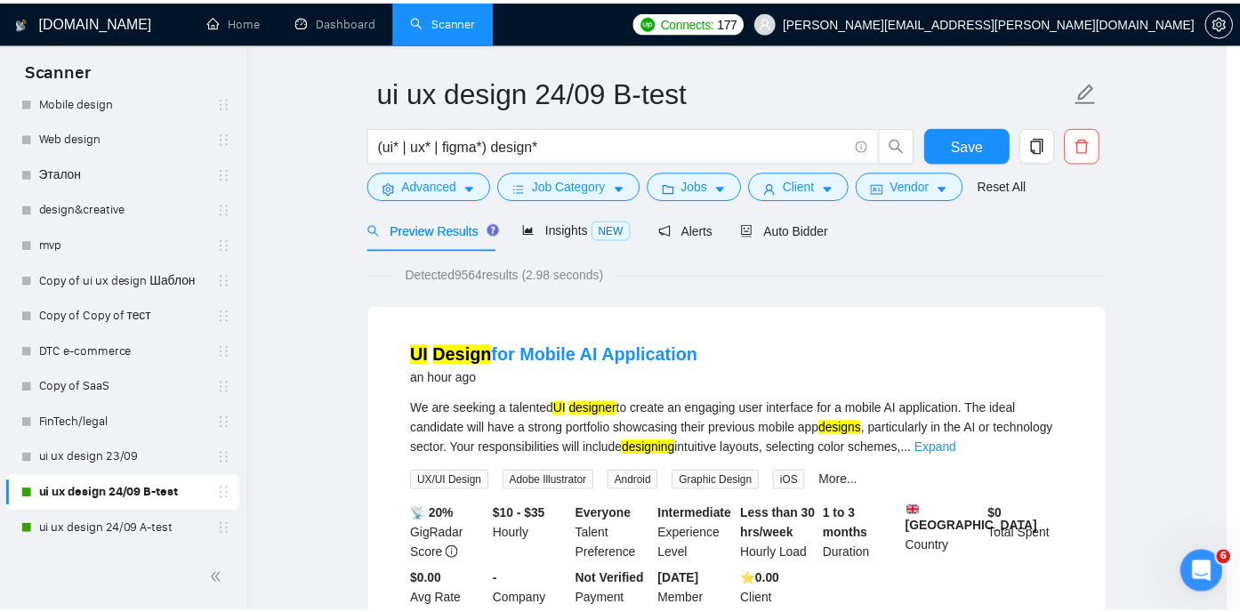
scroll to position [39, 0]
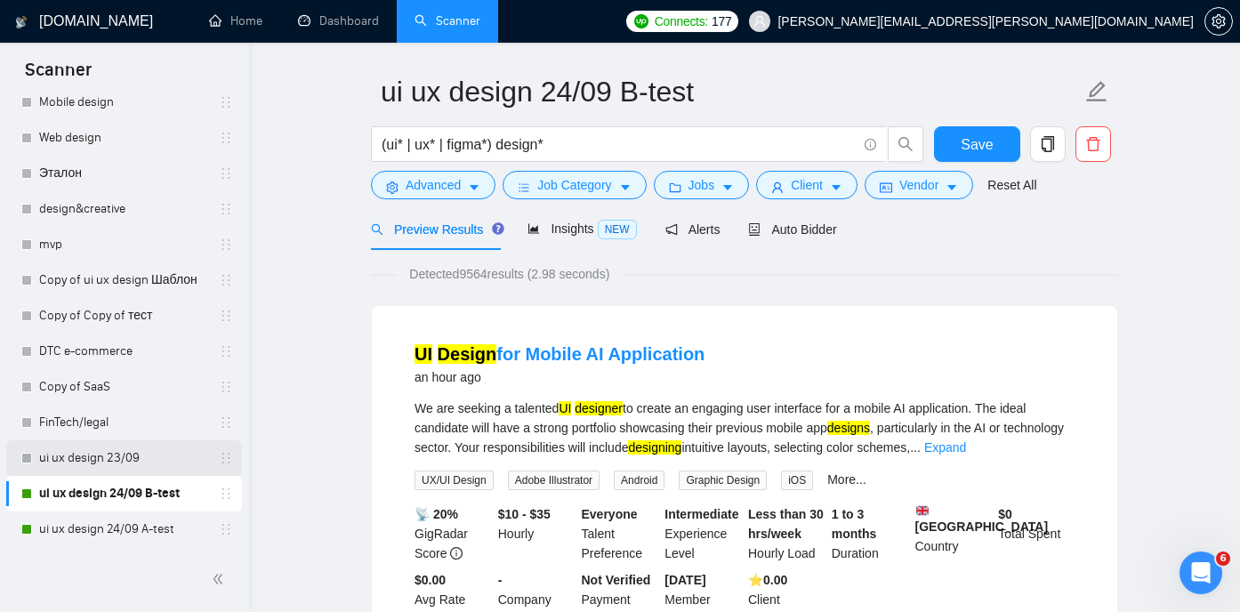
click at [108, 455] on link "ui ux design 23/09" at bounding box center [123, 458] width 169 height 36
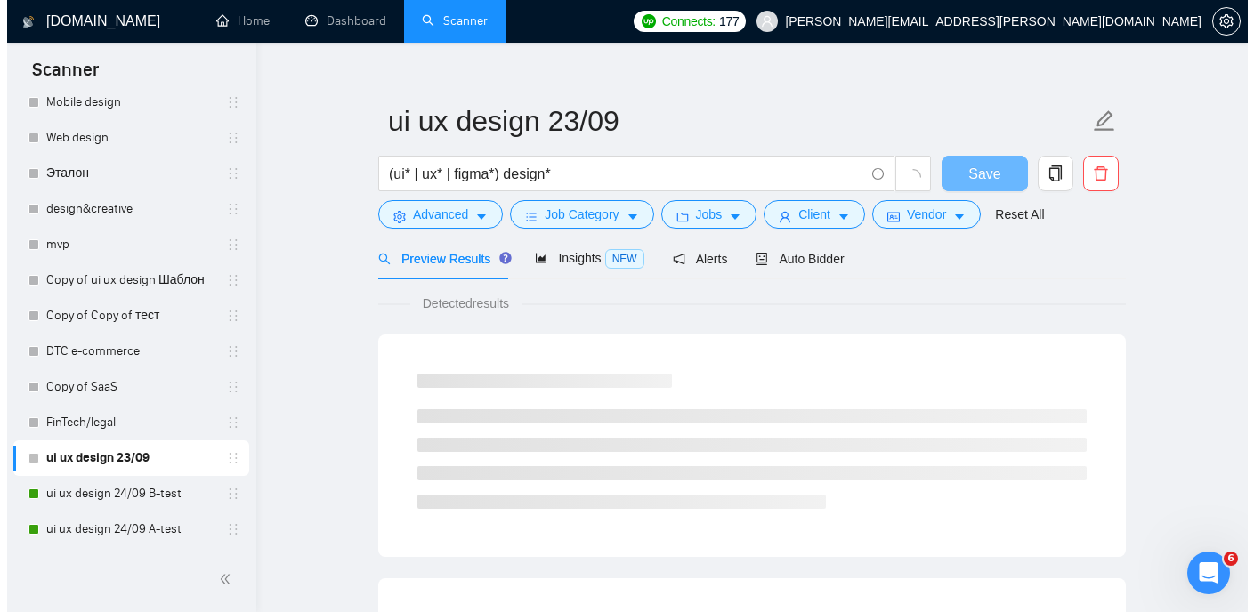
scroll to position [52, 0]
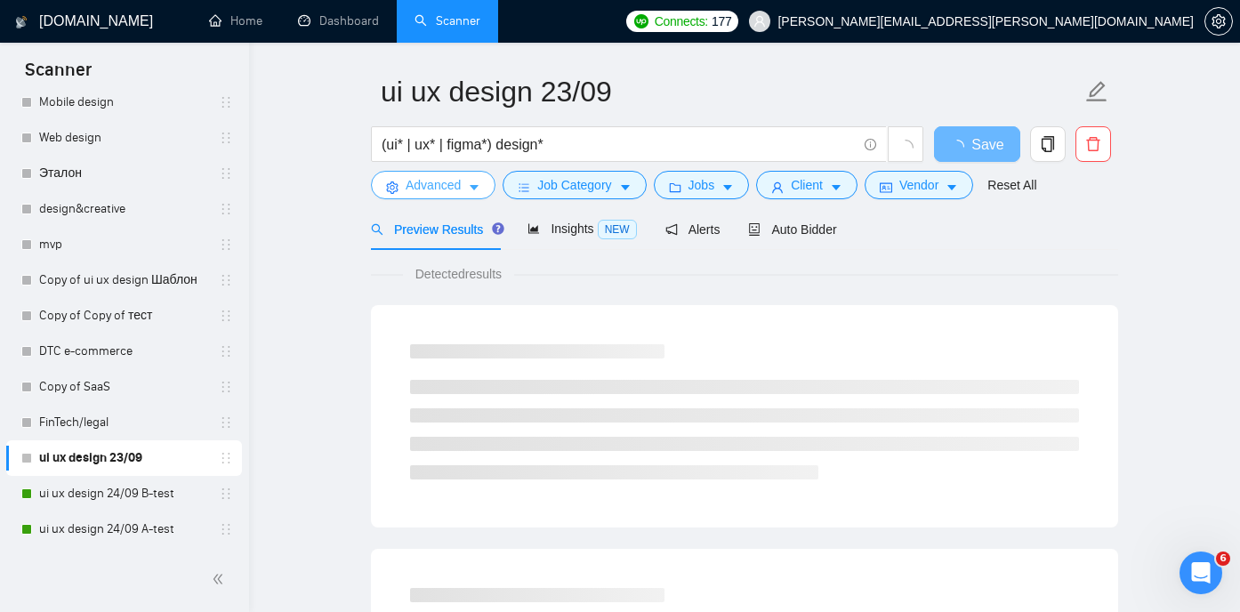
click at [471, 182] on icon "caret-down" at bounding box center [474, 188] width 12 height 12
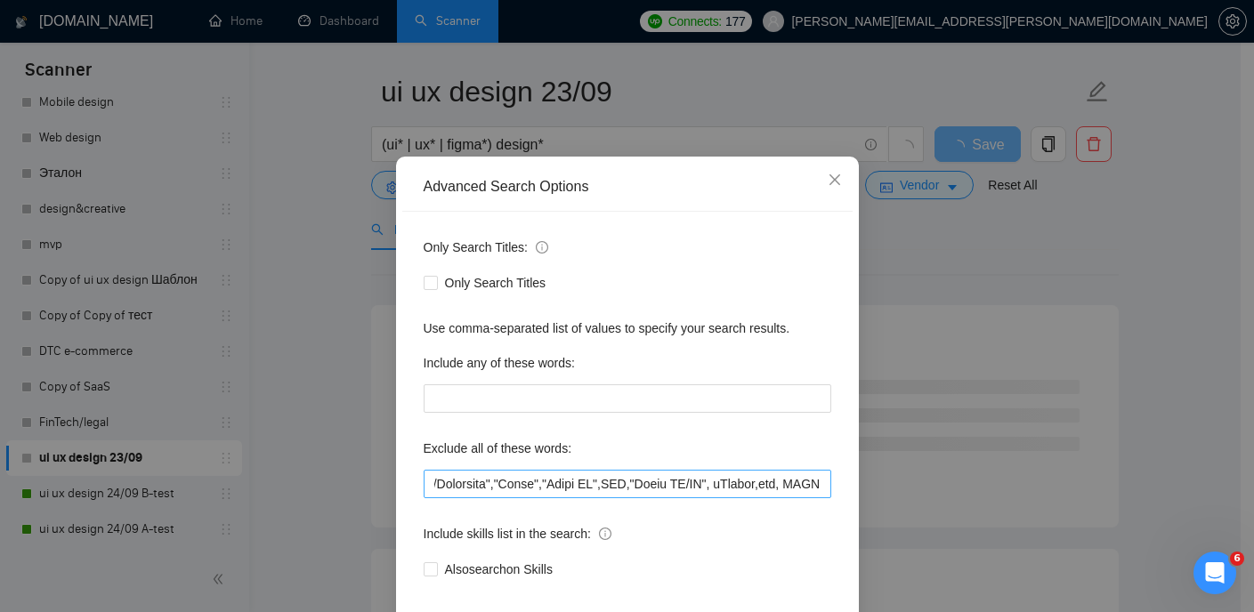
scroll to position [0, 12356]
click at [818, 498] on input "text" at bounding box center [628, 484] width 408 height 28
paste input ""experienced developer","
click at [672, 498] on input "text" at bounding box center [628, 484] width 408 height 28
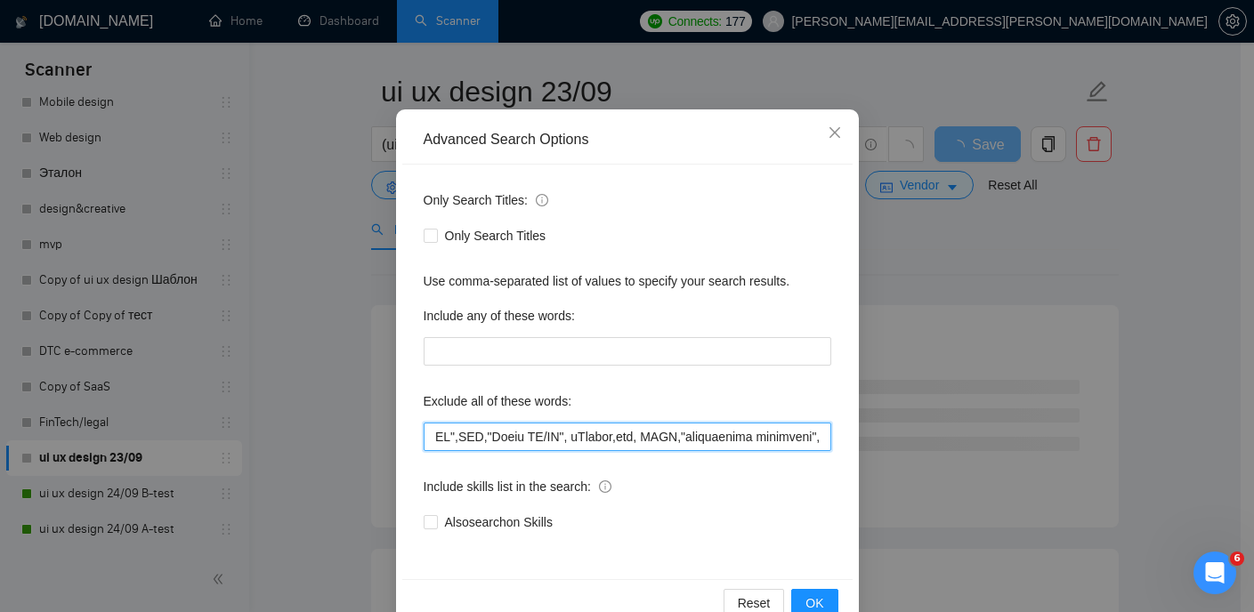
scroll to position [128, 0]
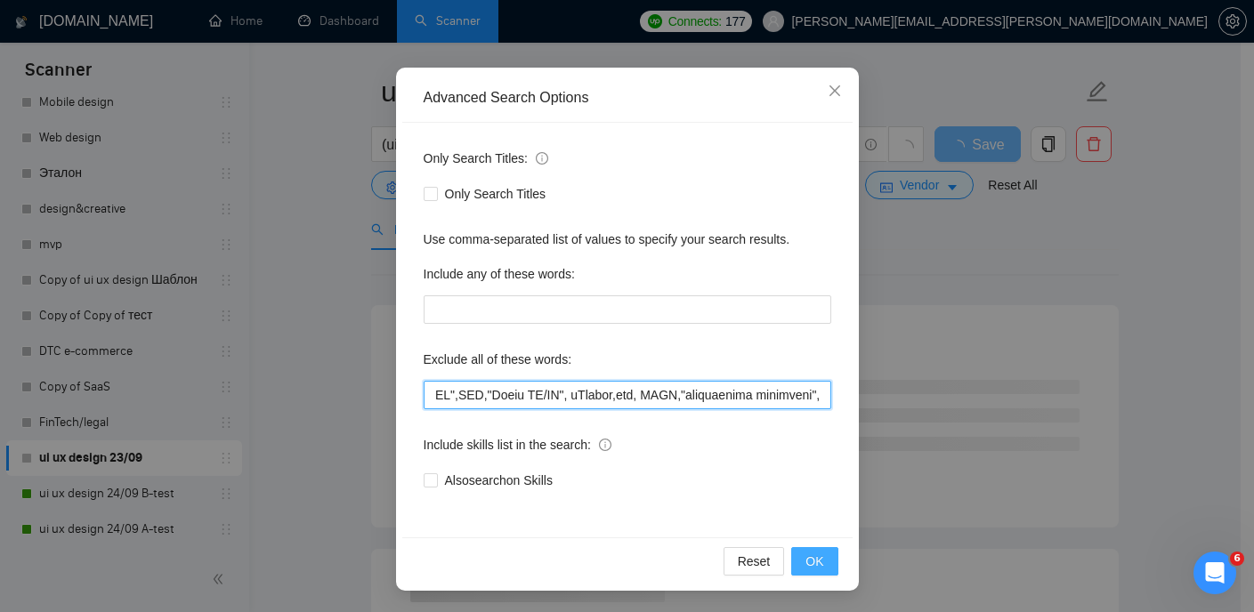
type input ""(No agencies)", "Instant.so", FlutterFlow, Chakra,"Chakra UI", ChakraUI , "no …"
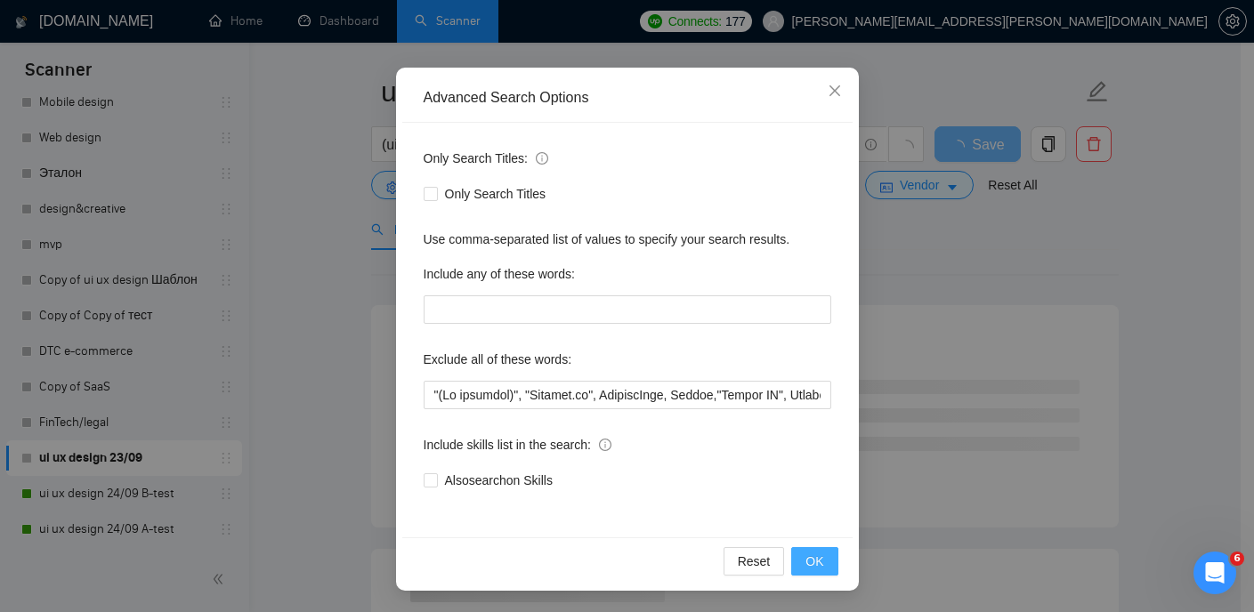
click at [815, 564] on span "OK" at bounding box center [814, 562] width 18 height 20
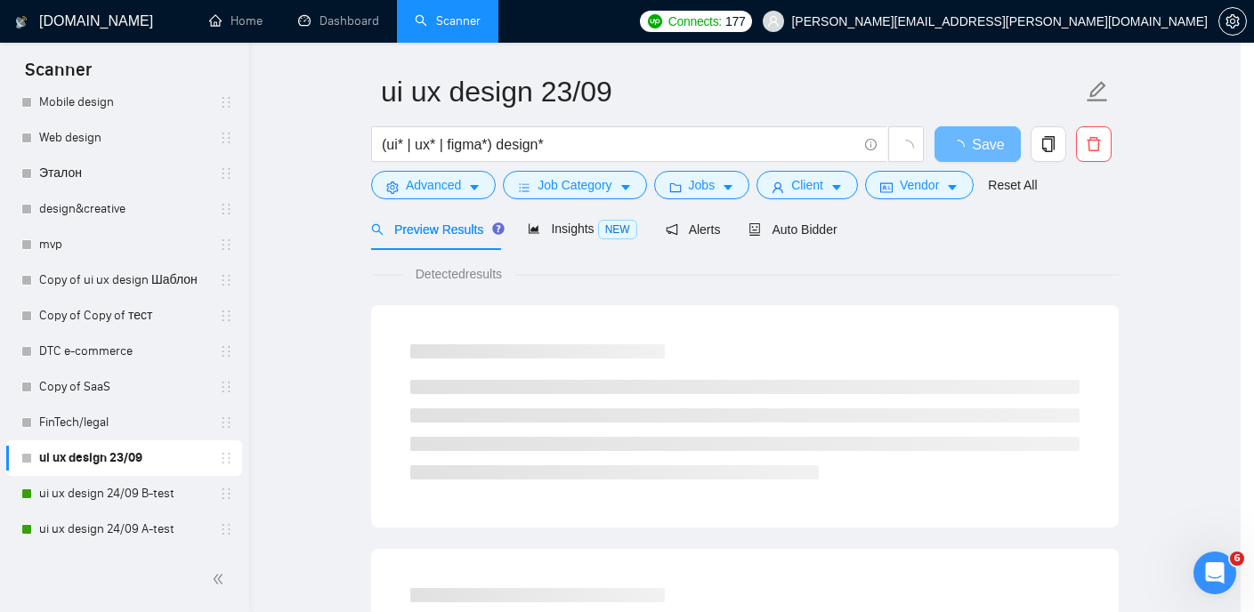
scroll to position [39, 0]
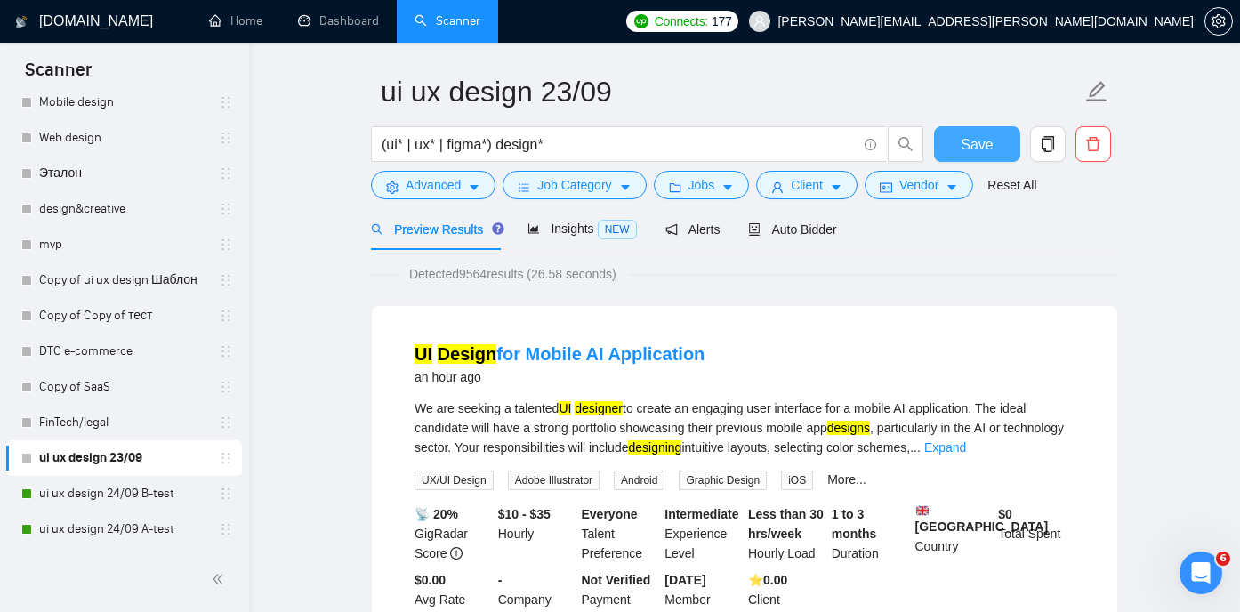
click at [973, 152] on span "Save" at bounding box center [977, 144] width 32 height 22
click at [480, 187] on icon "caret-down" at bounding box center [474, 188] width 12 height 12
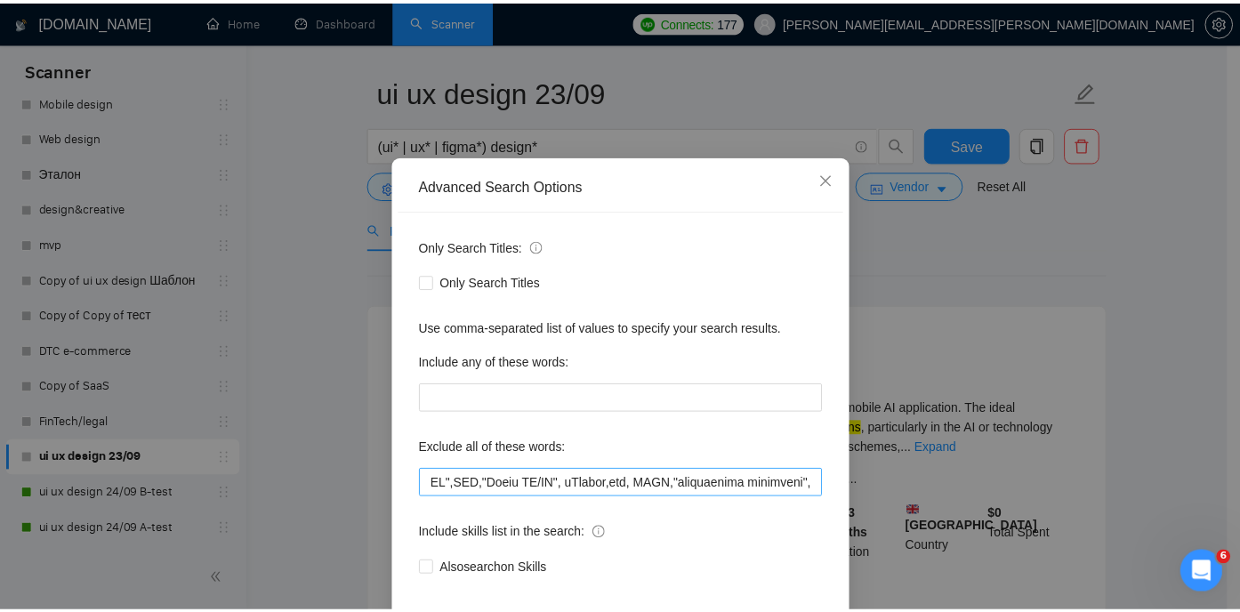
scroll to position [0, 12502]
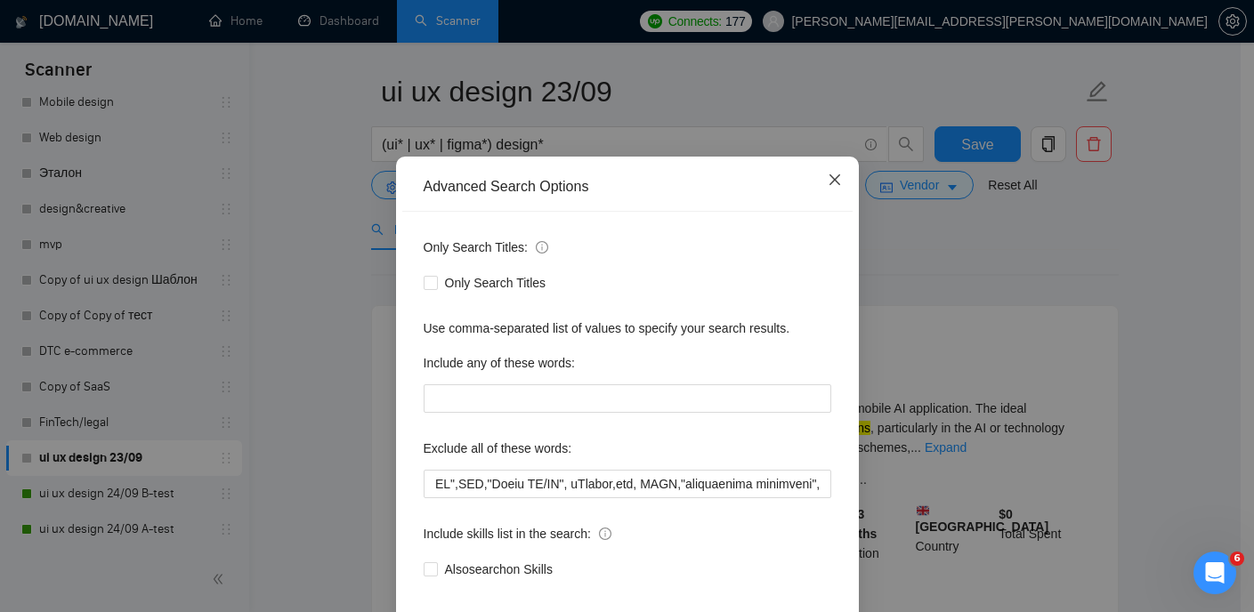
click at [824, 205] on span "Close" at bounding box center [835, 181] width 48 height 48
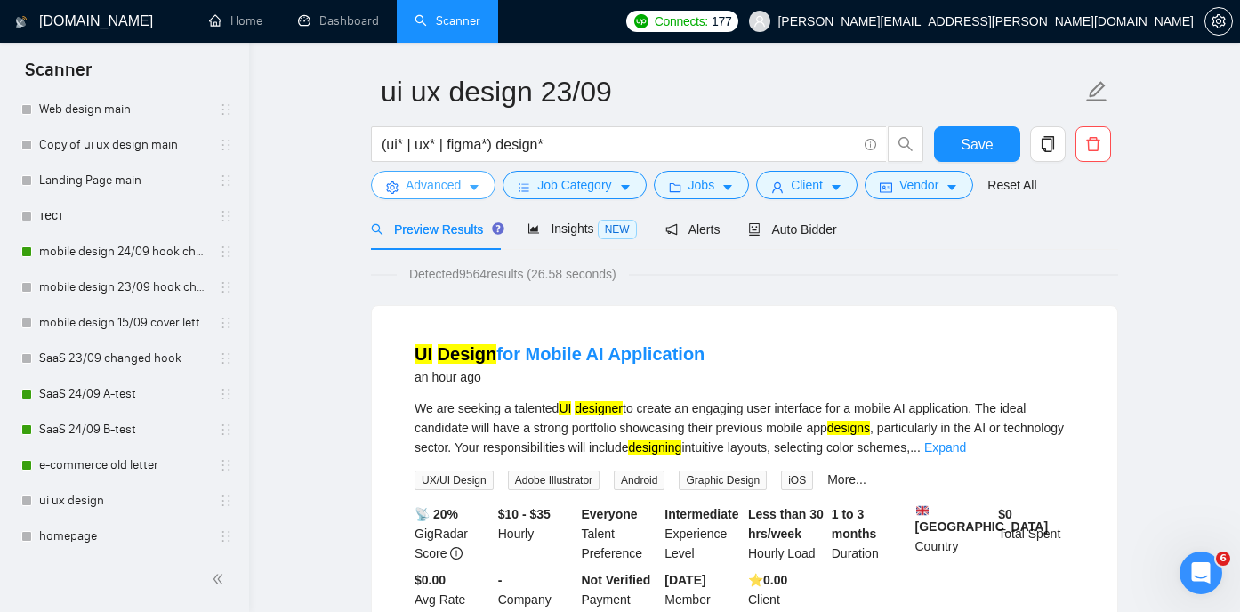
scroll to position [112, 0]
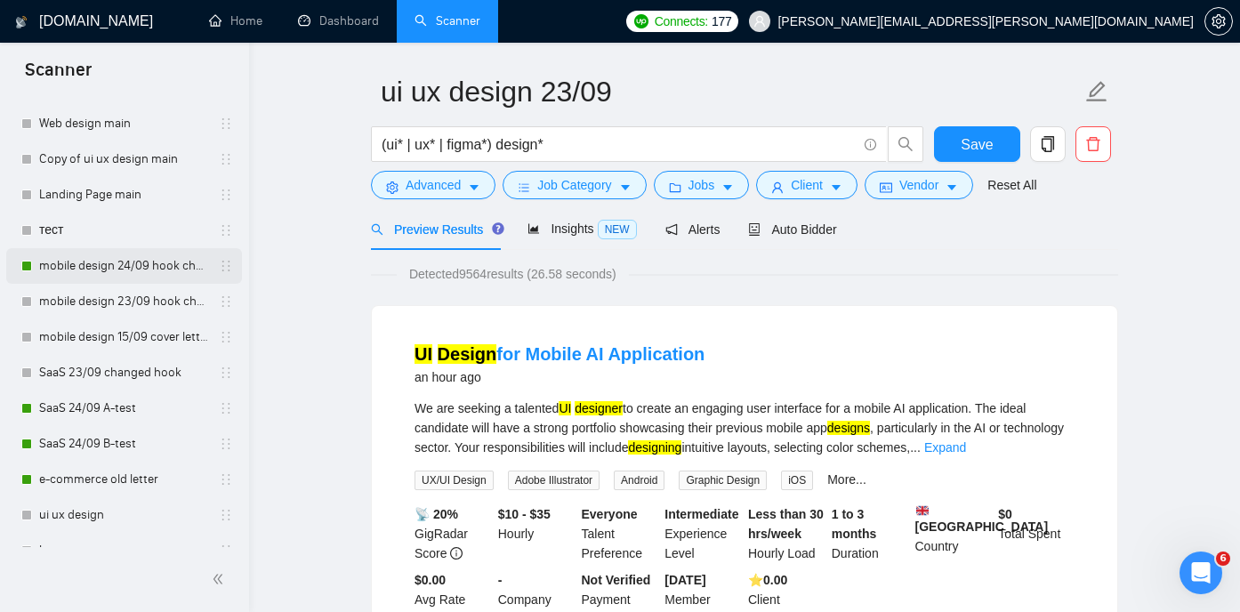
click at [110, 269] on link "mobile design 24/09 hook changed" at bounding box center [123, 266] width 169 height 36
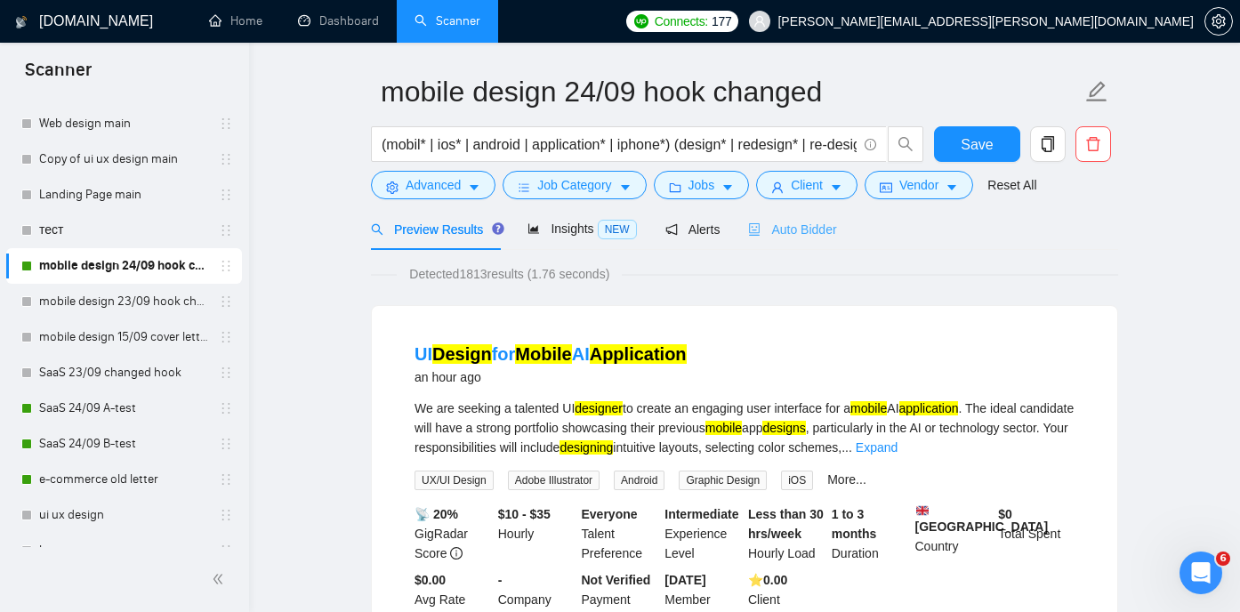
click at [822, 241] on div "Auto Bidder" at bounding box center [792, 229] width 88 height 42
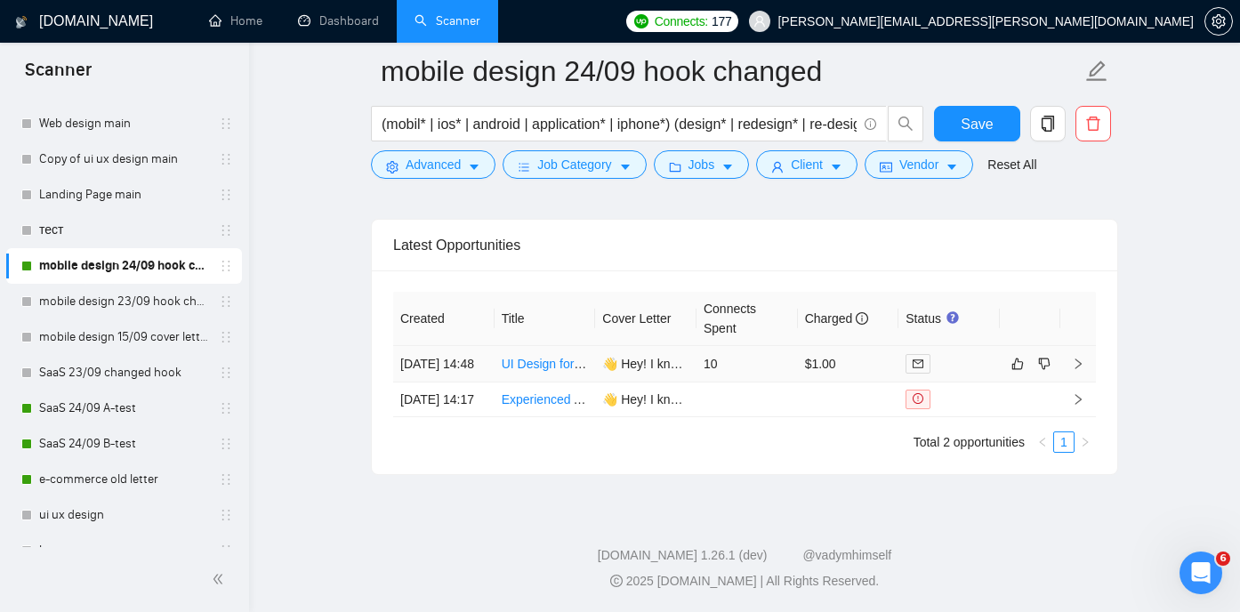
scroll to position [4361, 0]
click at [102, 22] on h1 "[DOMAIN_NAME]" at bounding box center [96, 21] width 114 height 43
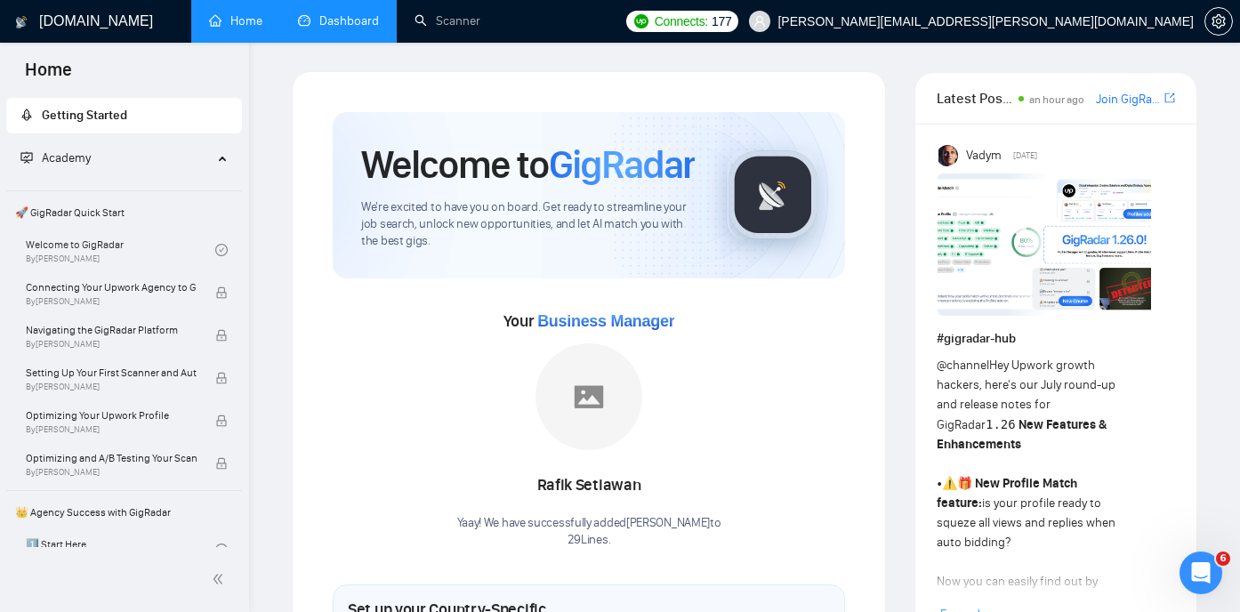
click at [337, 28] on link "Dashboard" at bounding box center [338, 20] width 81 height 15
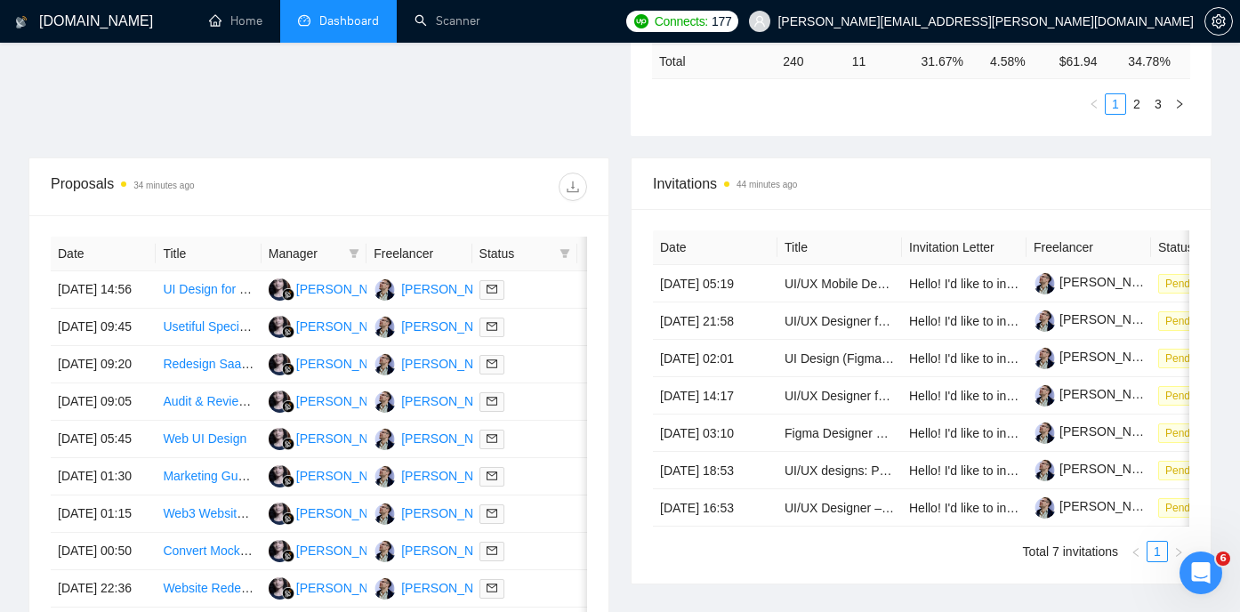
scroll to position [557, 0]
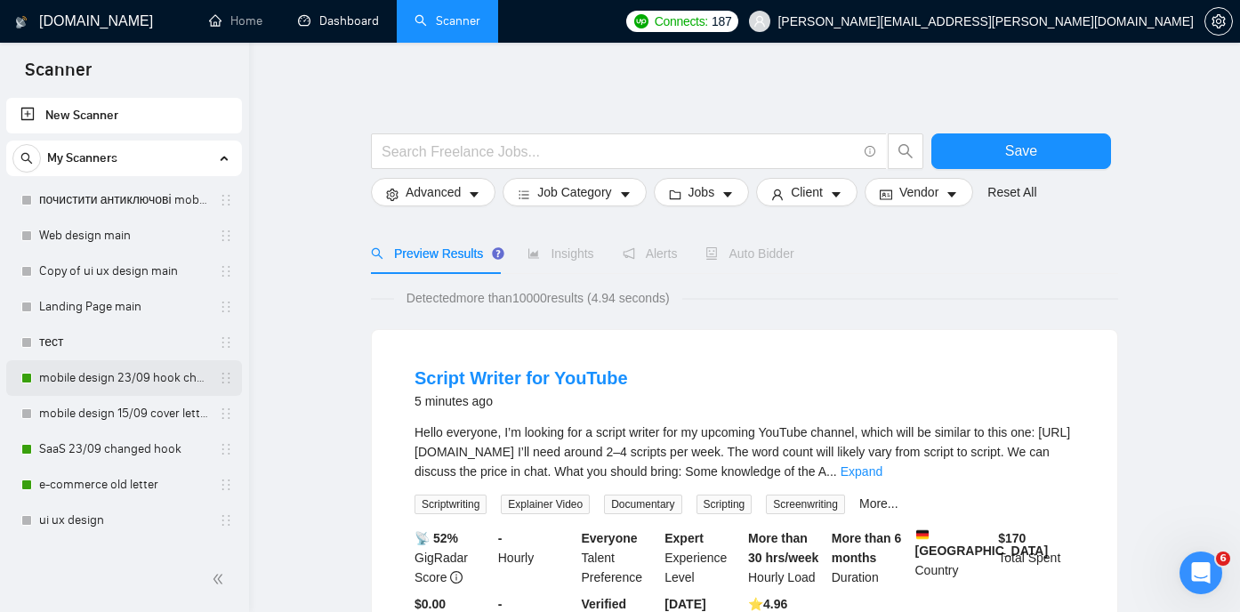
scroll to position [70, 0]
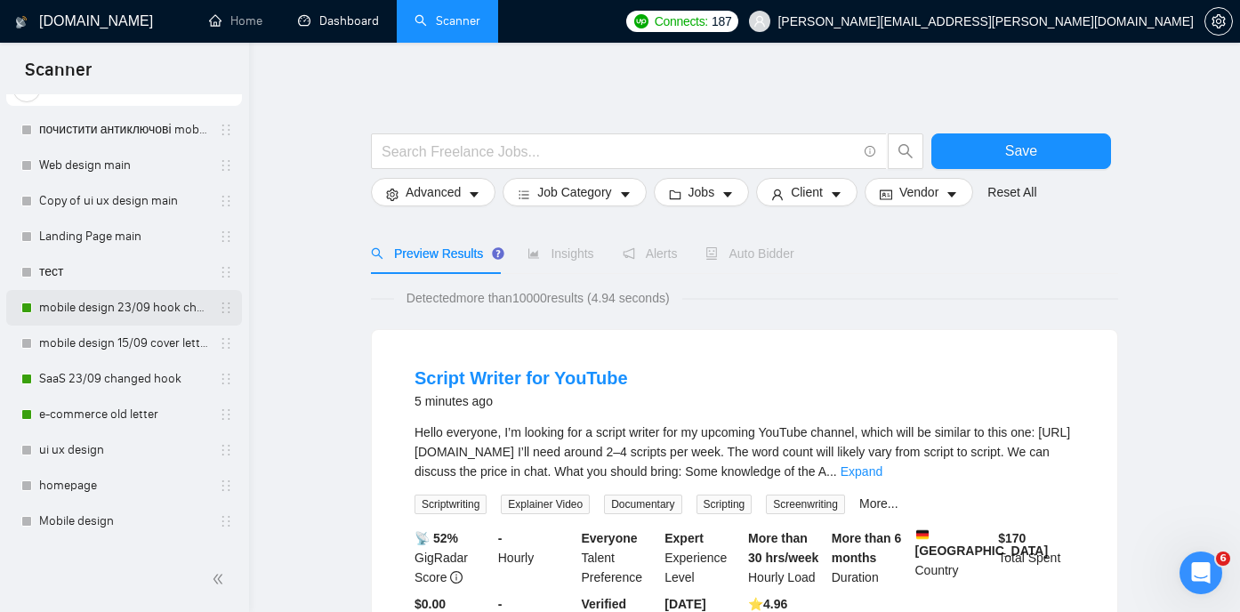
click at [101, 312] on link "mobile design 23/09 hook changed" at bounding box center [123, 308] width 169 height 36
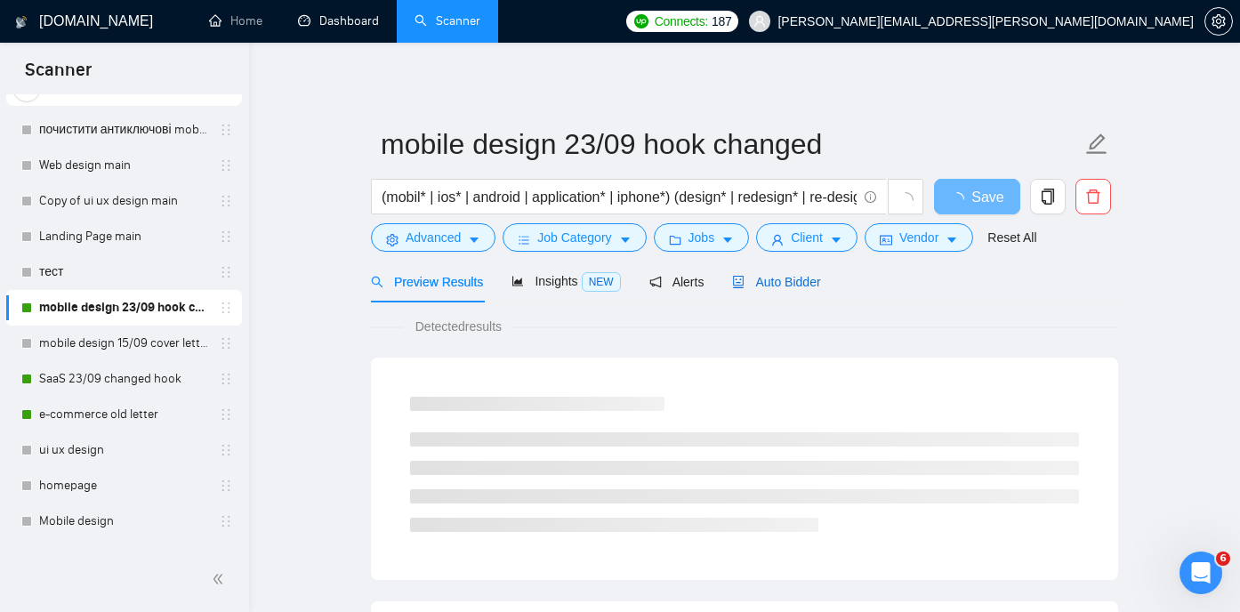
click at [789, 281] on span "Auto Bidder" at bounding box center [776, 282] width 88 height 14
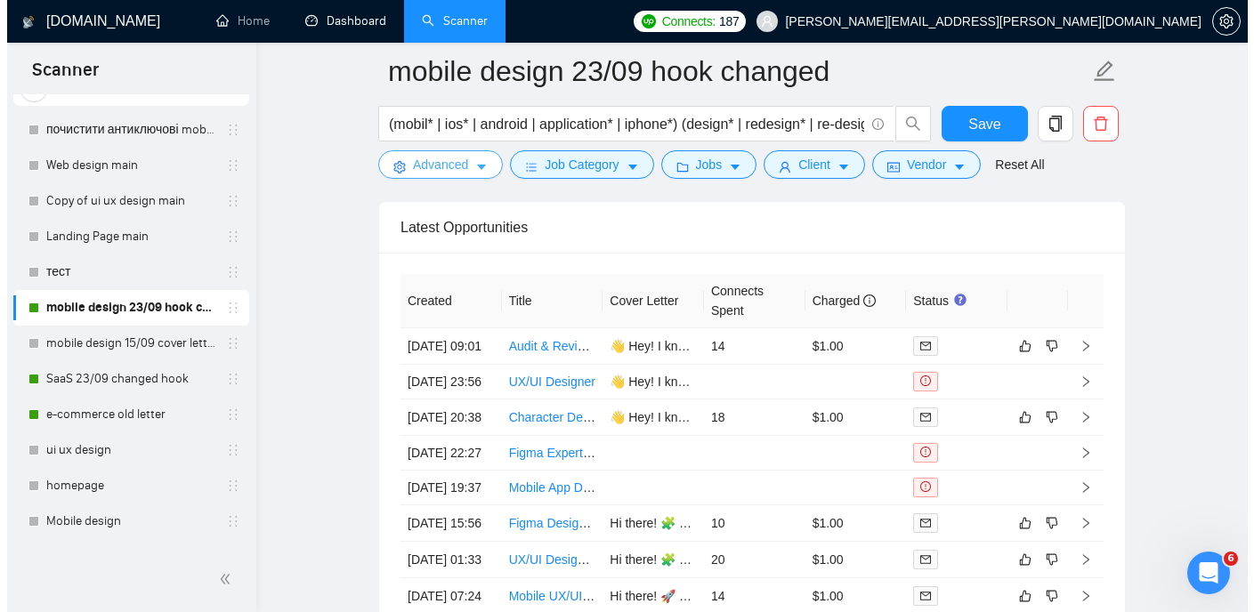
scroll to position [4337, 0]
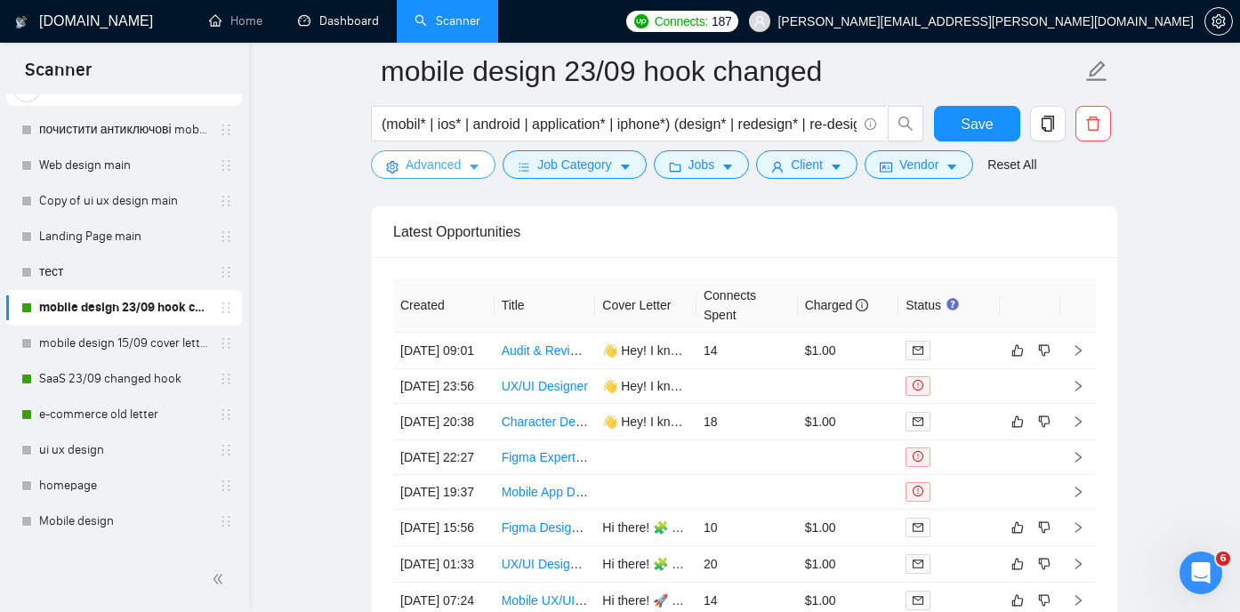
click at [468, 165] on button "Advanced" at bounding box center [433, 164] width 125 height 28
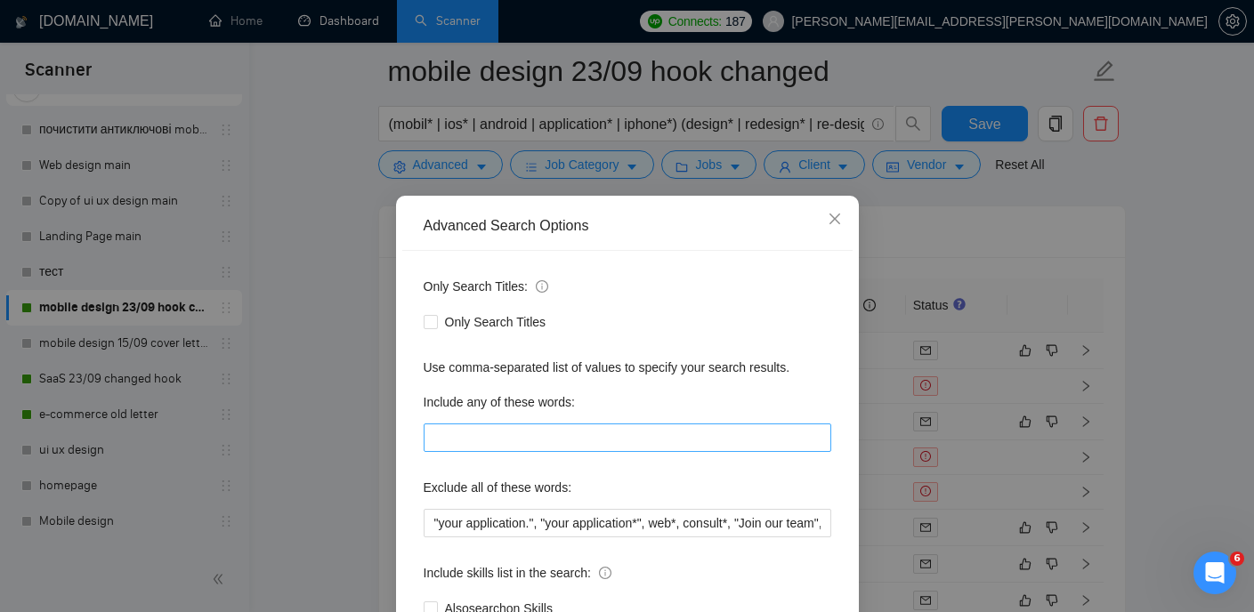
scroll to position [128, 0]
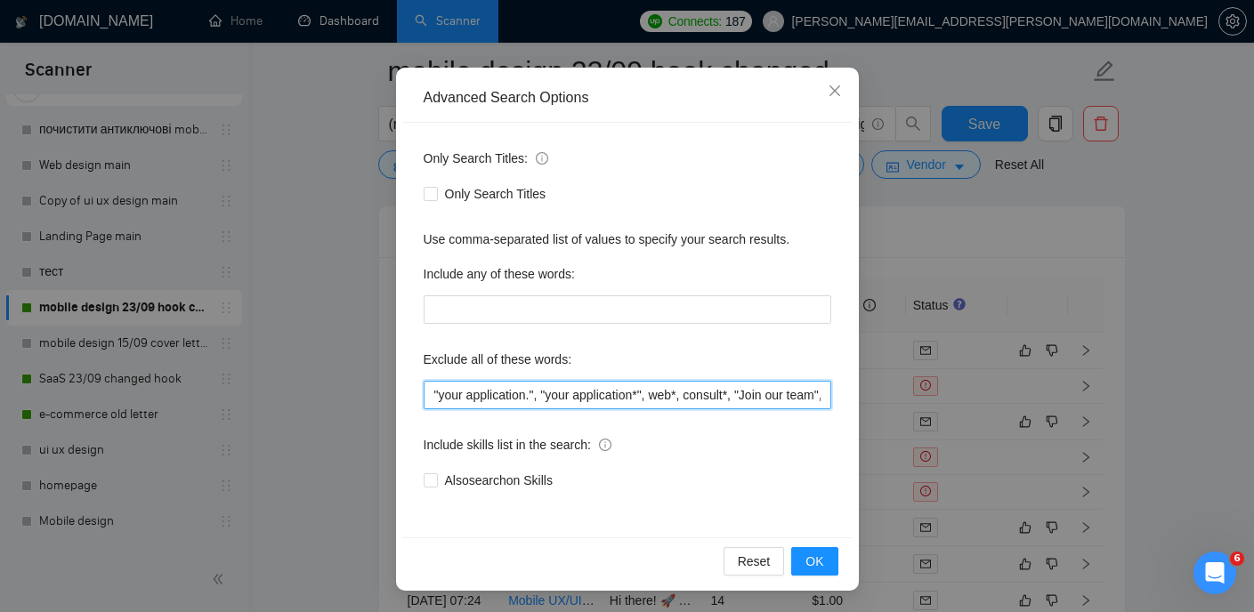
click at [680, 385] on input ""your application.", "your application*", web*, consult*, "Join our team", bot,…" at bounding box center [628, 395] width 408 height 28
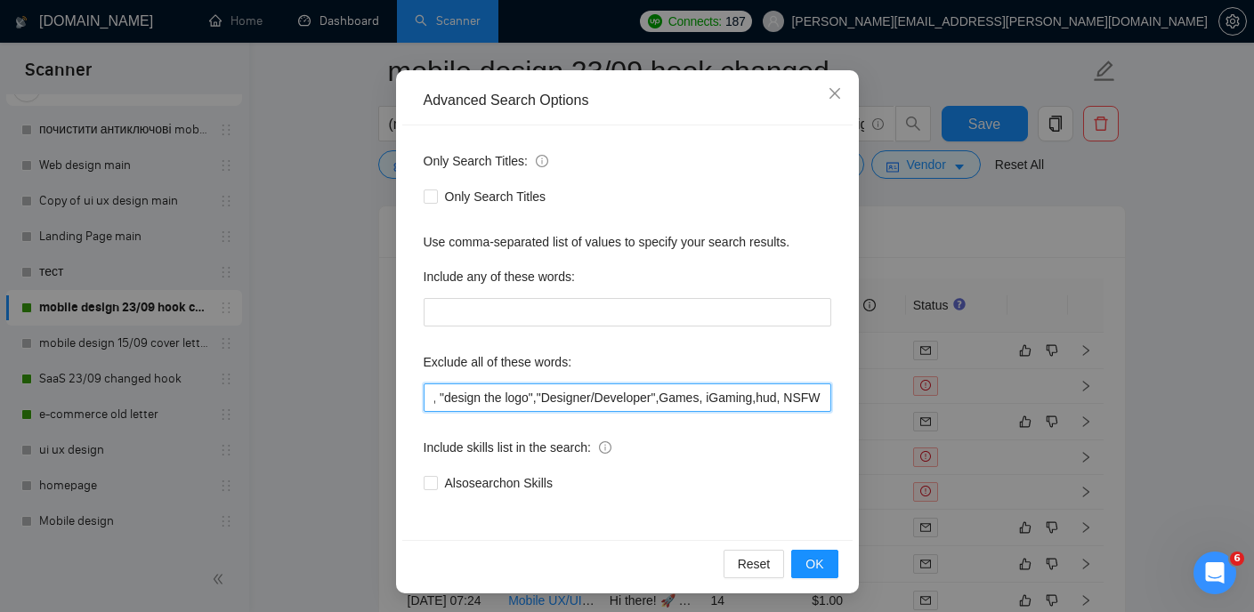
scroll to position [0, 4426]
click at [834, 91] on icon "close" at bounding box center [835, 93] width 14 height 14
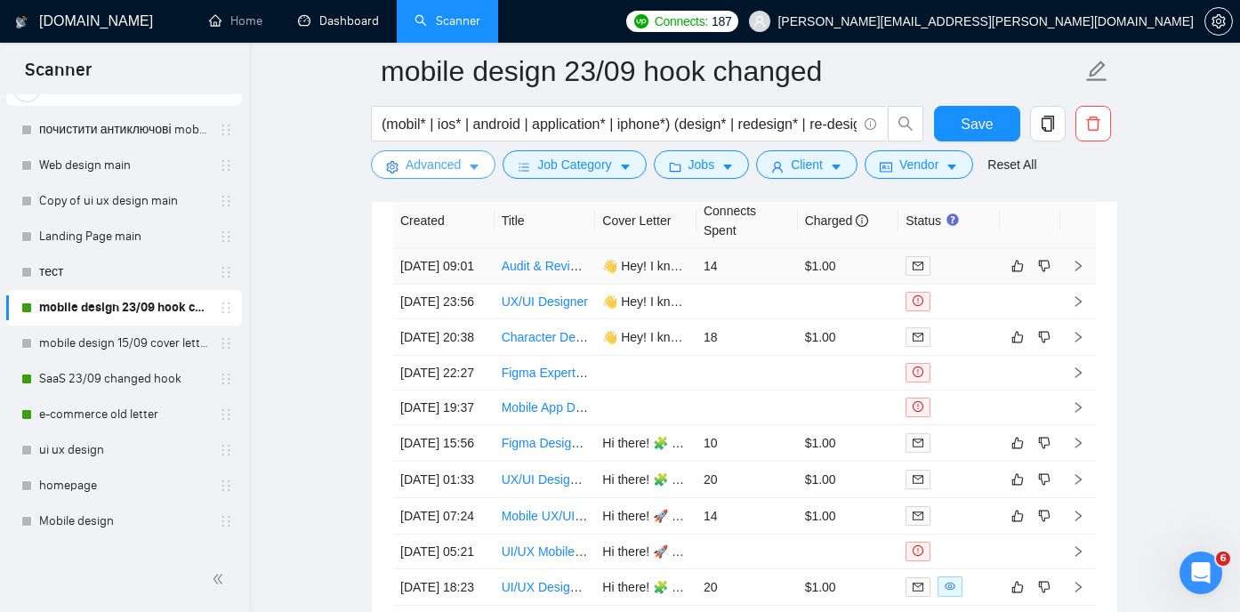
scroll to position [4397, 0]
